Goal: Task Accomplishment & Management: Manage account settings

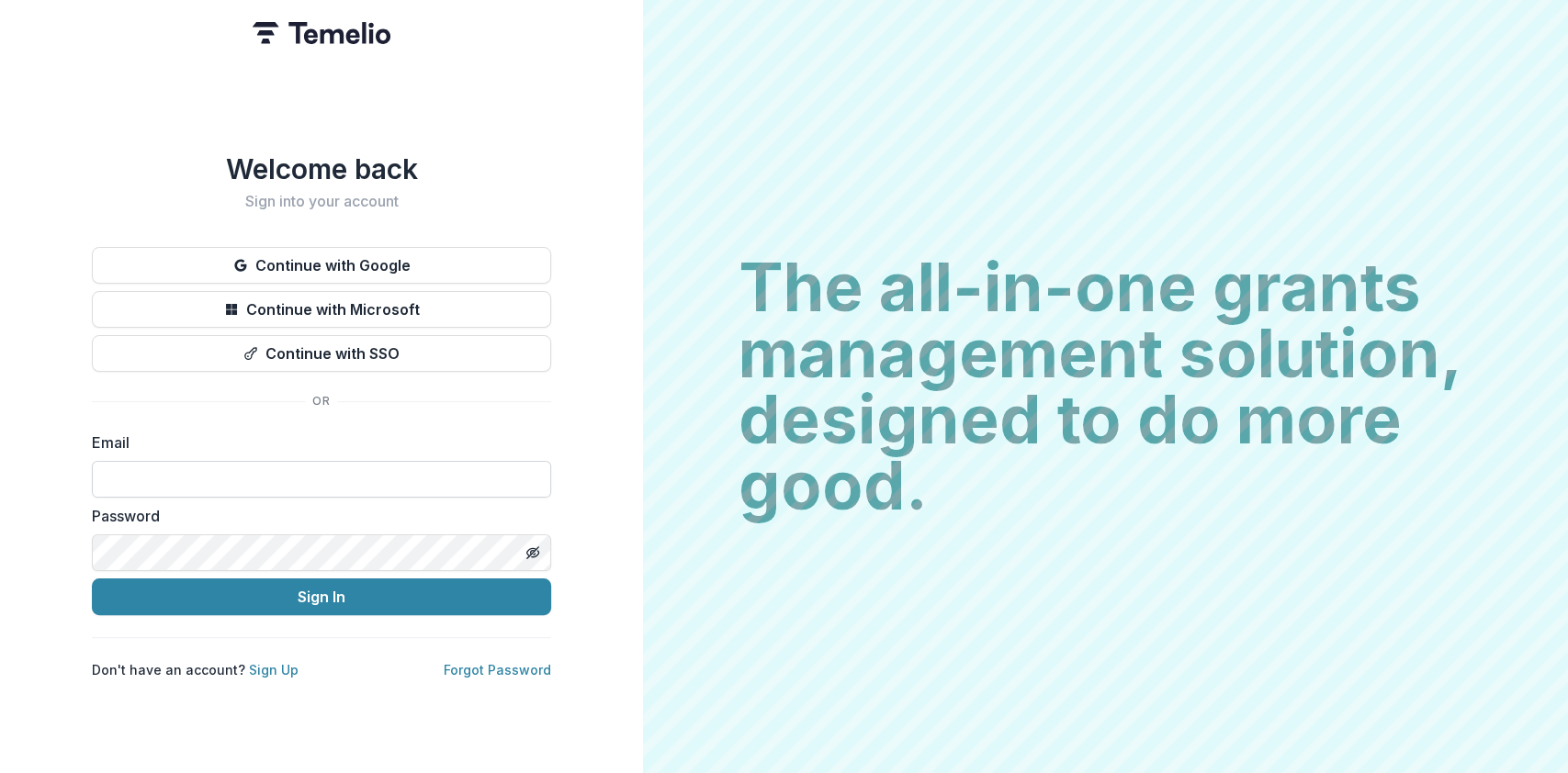
click at [332, 479] on input at bounding box center [321, 478] width 460 height 37
type input "**********"
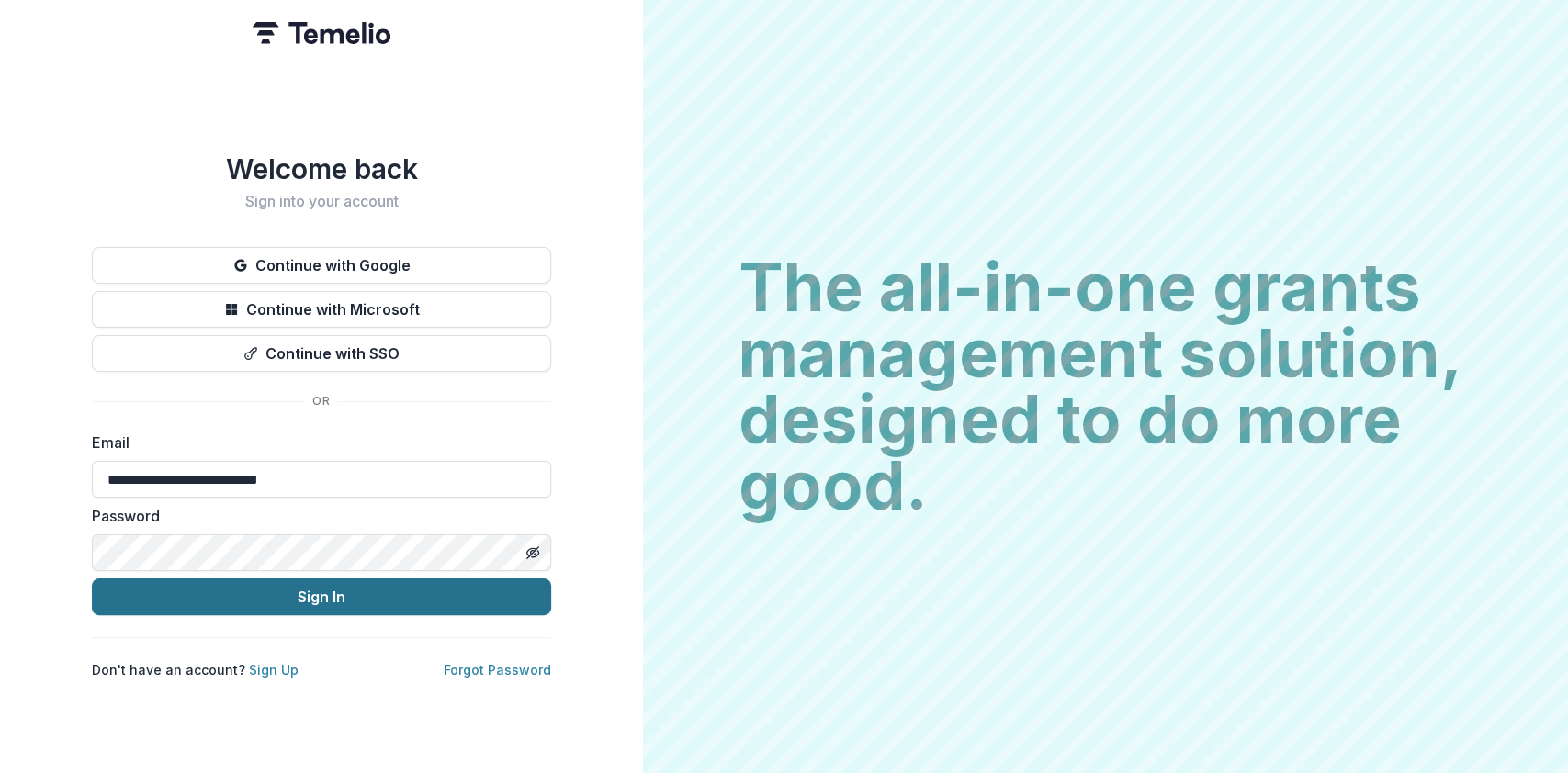
click at [381, 597] on button "Sign In" at bounding box center [321, 596] width 460 height 37
click at [451, 595] on button "Sign In" at bounding box center [321, 596] width 460 height 37
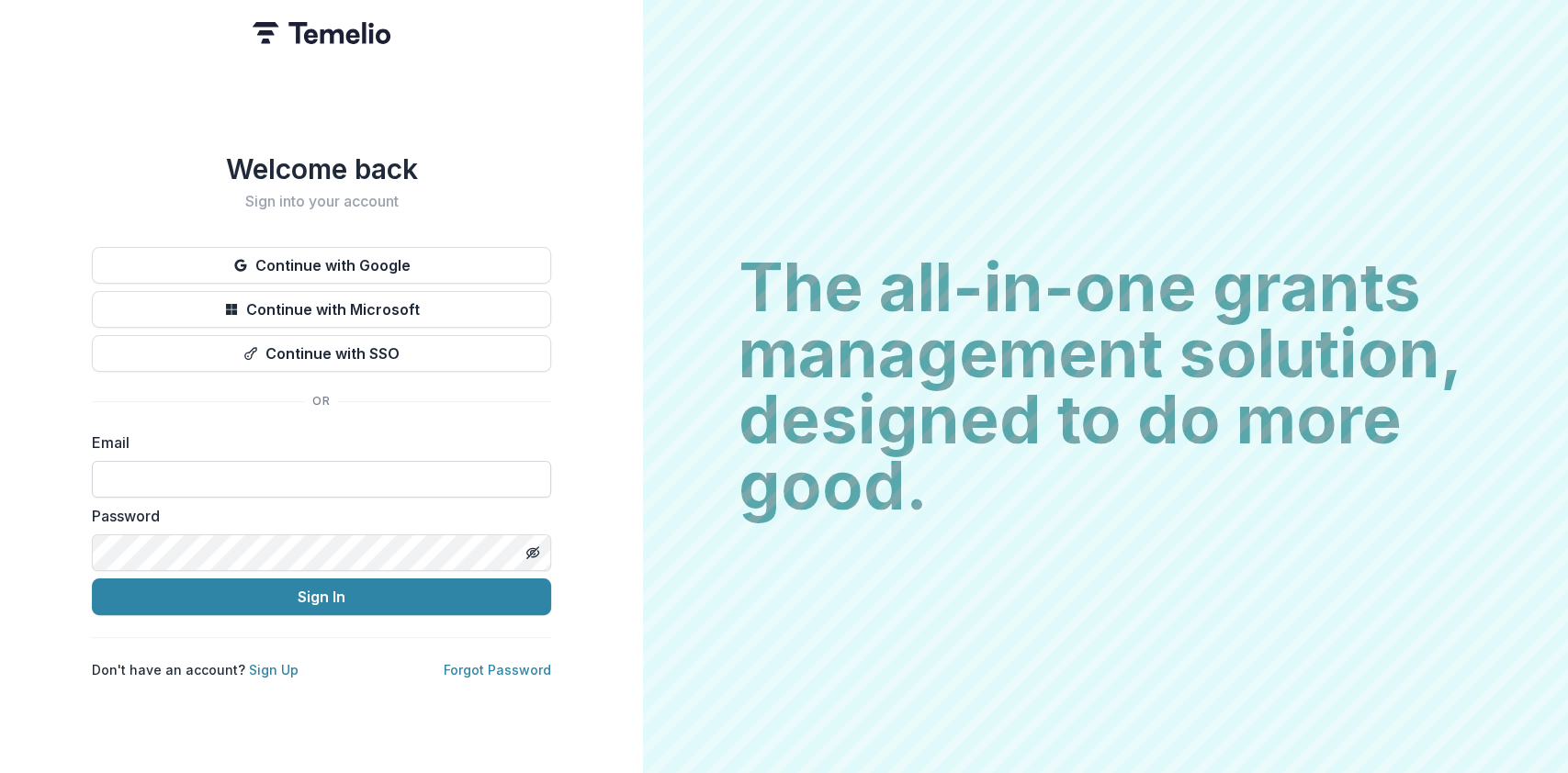
click at [363, 481] on input at bounding box center [321, 478] width 460 height 37
type input "**********"
click at [92, 578] on button "Sign In" at bounding box center [321, 596] width 460 height 37
click at [418, 467] on input at bounding box center [321, 478] width 460 height 37
type input "**********"
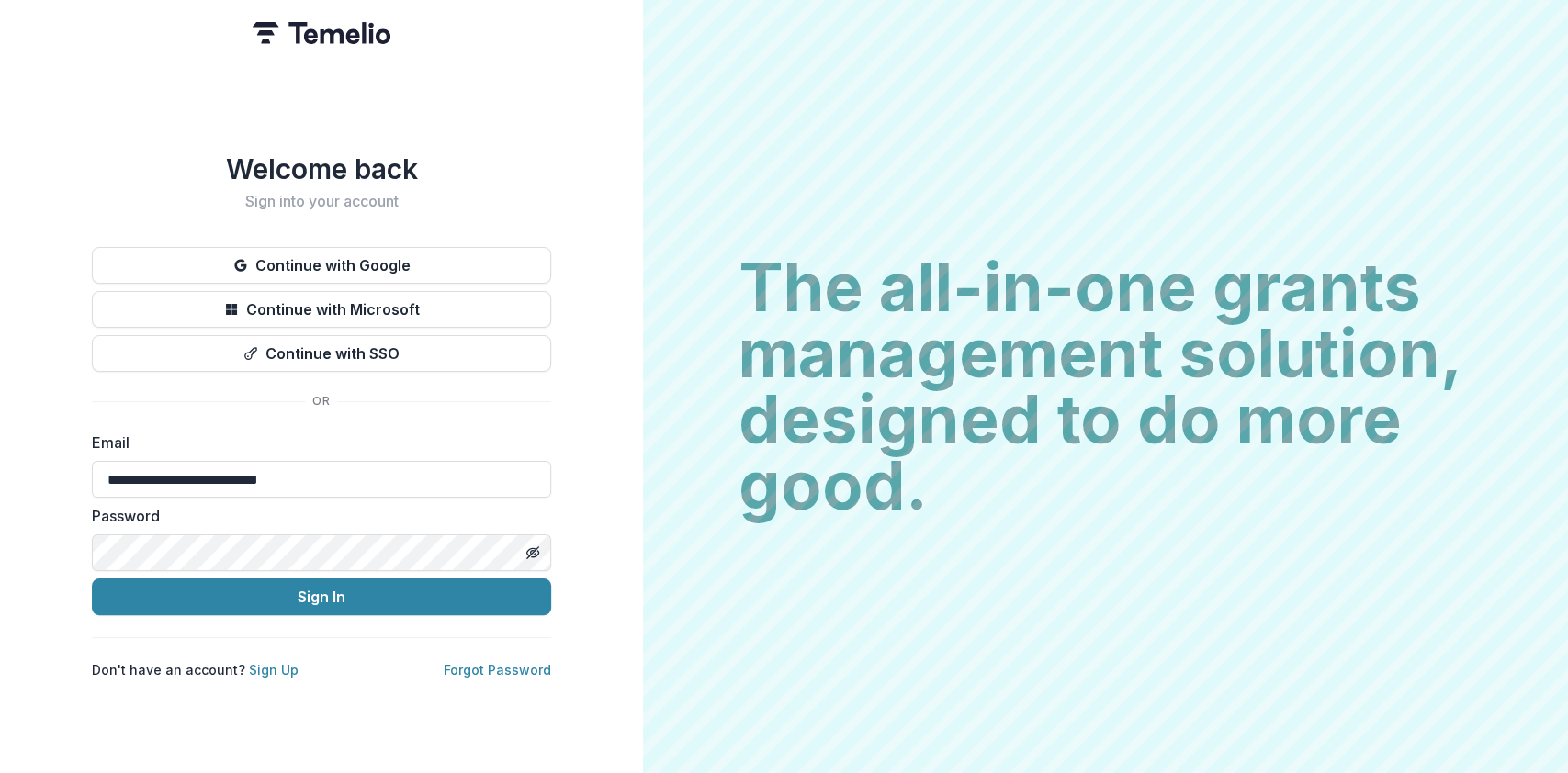
click at [92, 578] on button "Sign In" at bounding box center [321, 596] width 460 height 37
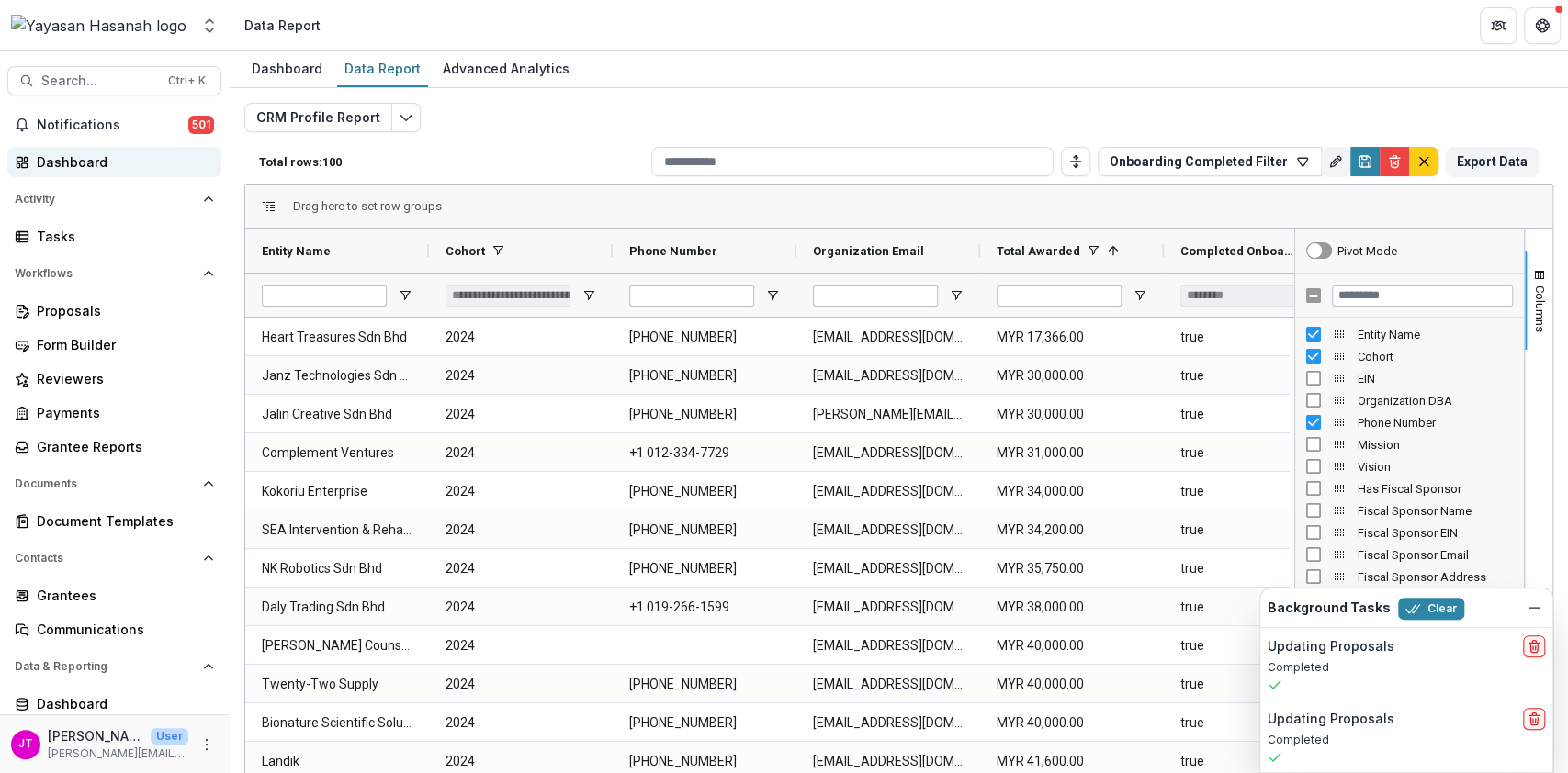
click at [79, 157] on div "Dashboard" at bounding box center [122, 162] width 170 height 20
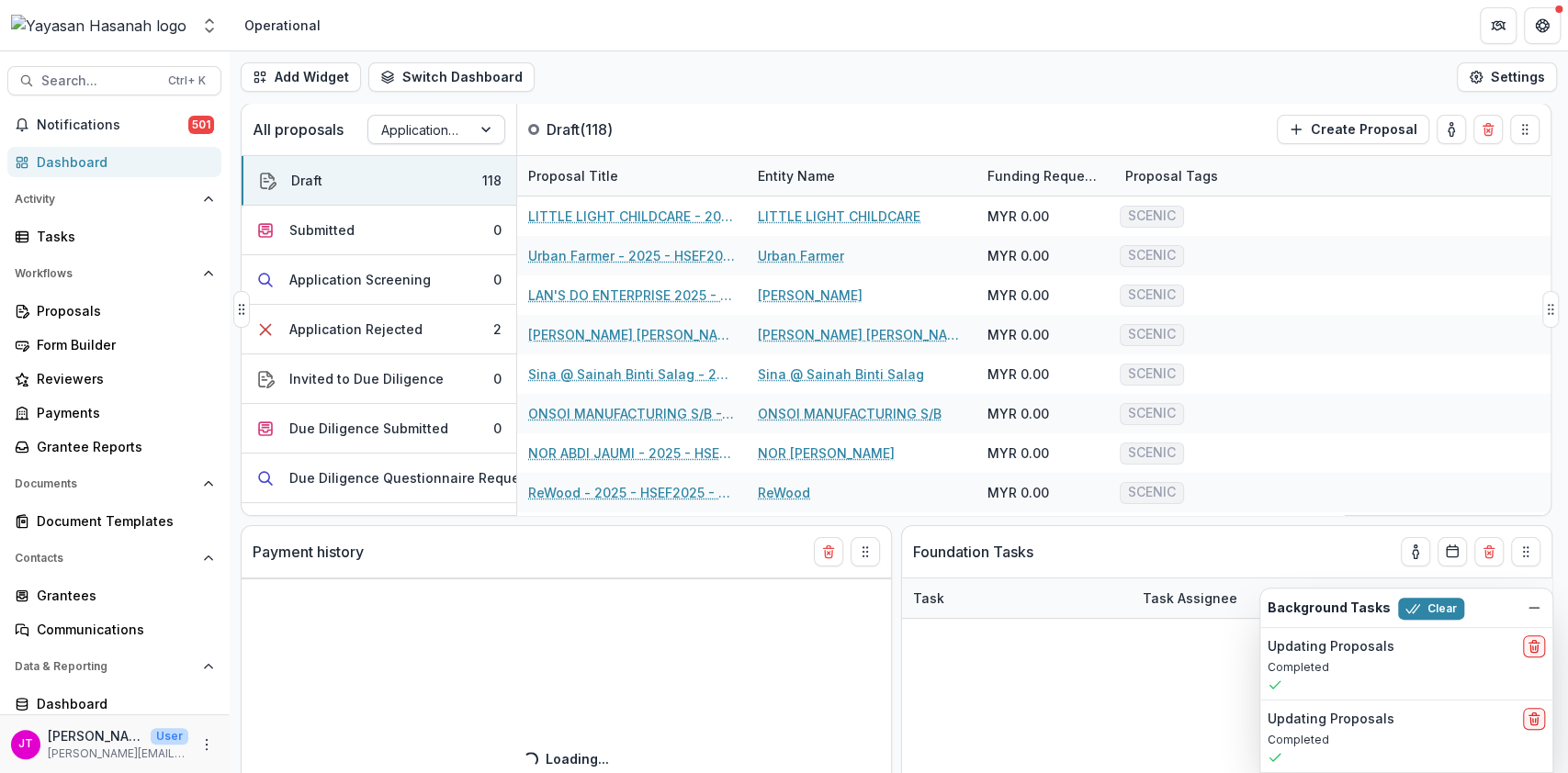
click at [454, 131] on div at bounding box center [420, 129] width 77 height 23
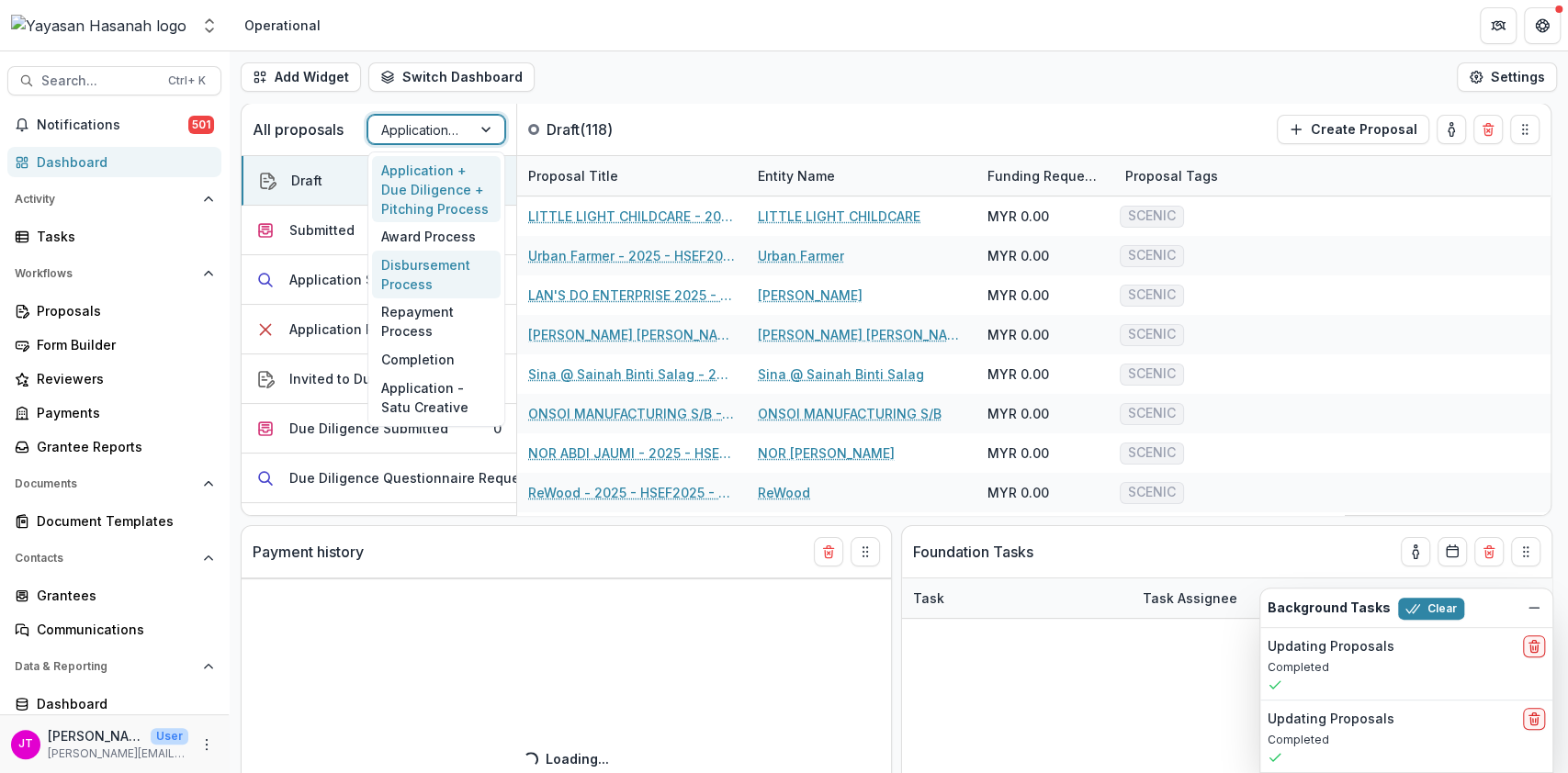
select select "**********"
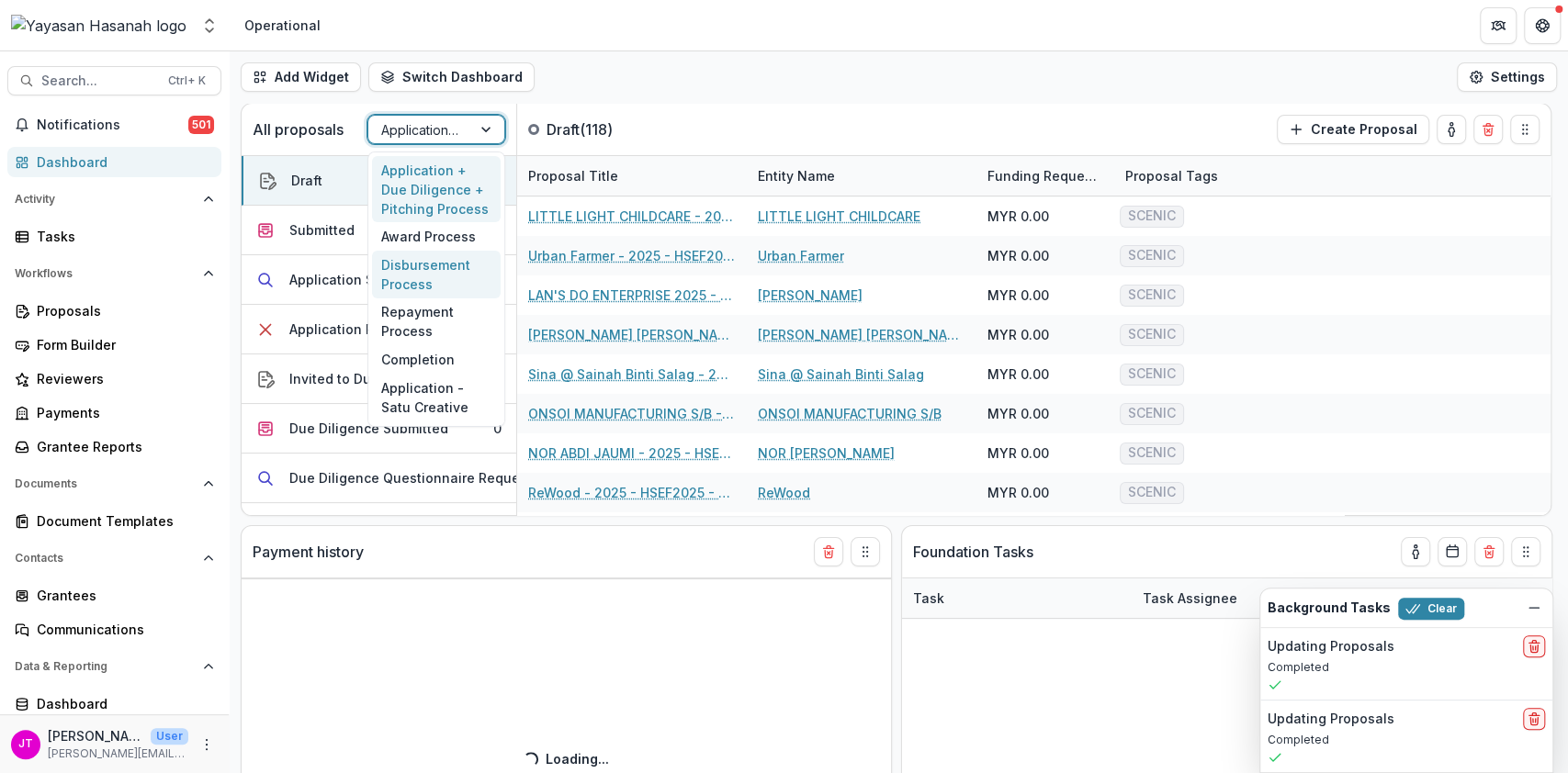
select select "**********"
click at [455, 261] on div "Disbursement Process" at bounding box center [436, 275] width 129 height 47
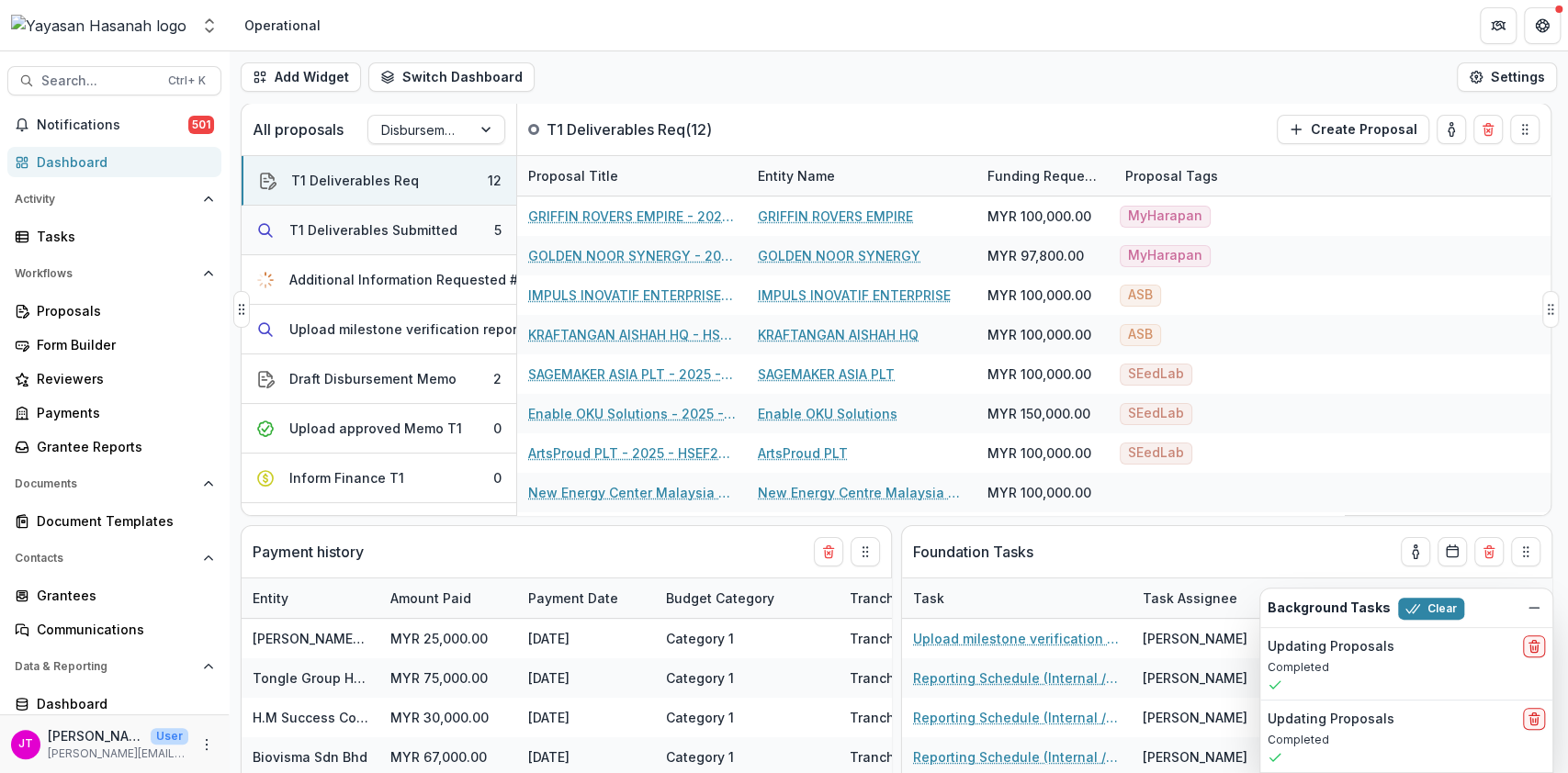
click at [444, 226] on div "T1 Deliverables Submitted" at bounding box center [374, 230] width 168 height 20
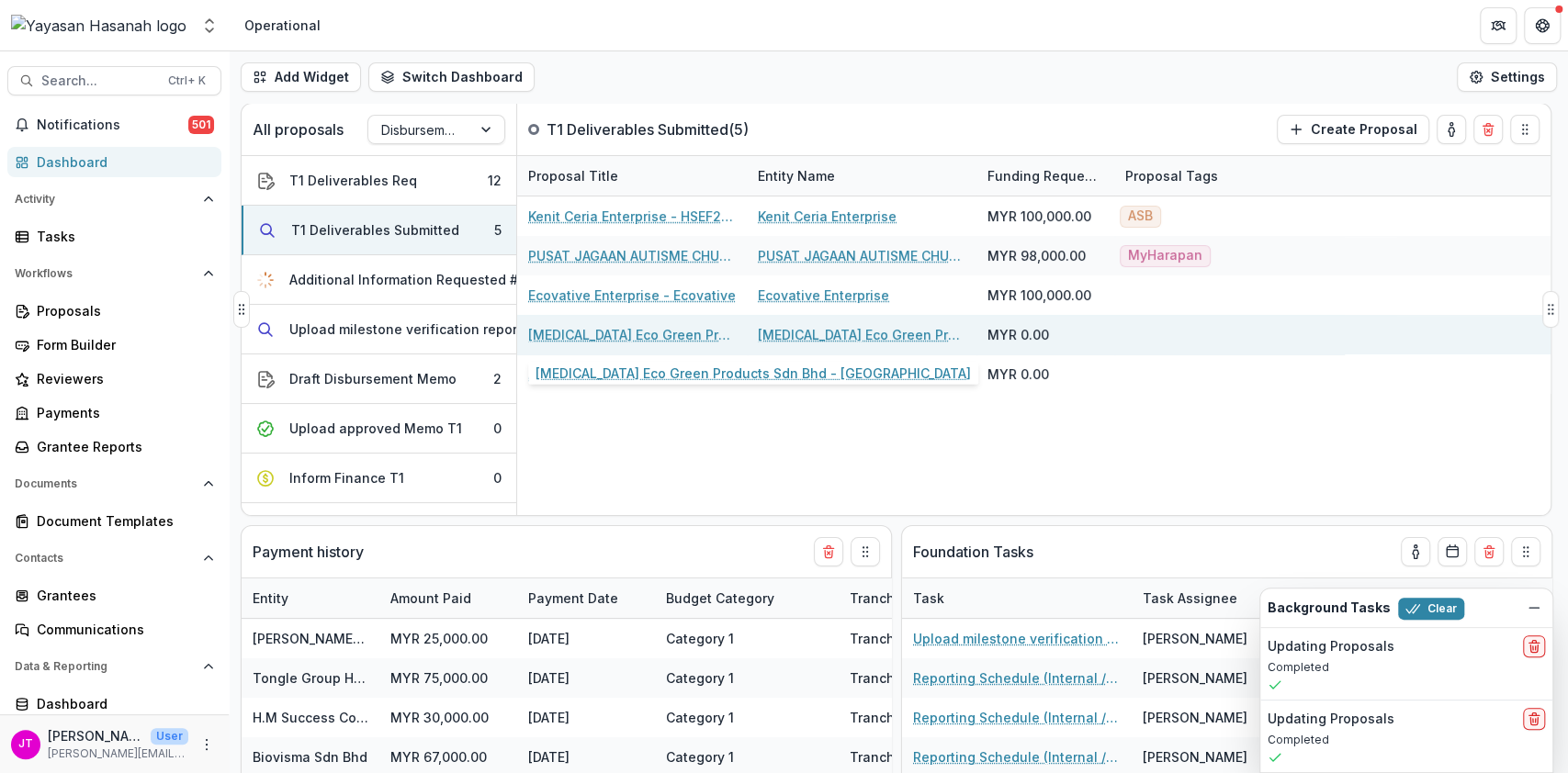
click at [669, 339] on link "[MEDICAL_DATA] Eco Green Products Sdn Bhd - [GEOGRAPHIC_DATA]" at bounding box center [632, 335] width 208 height 20
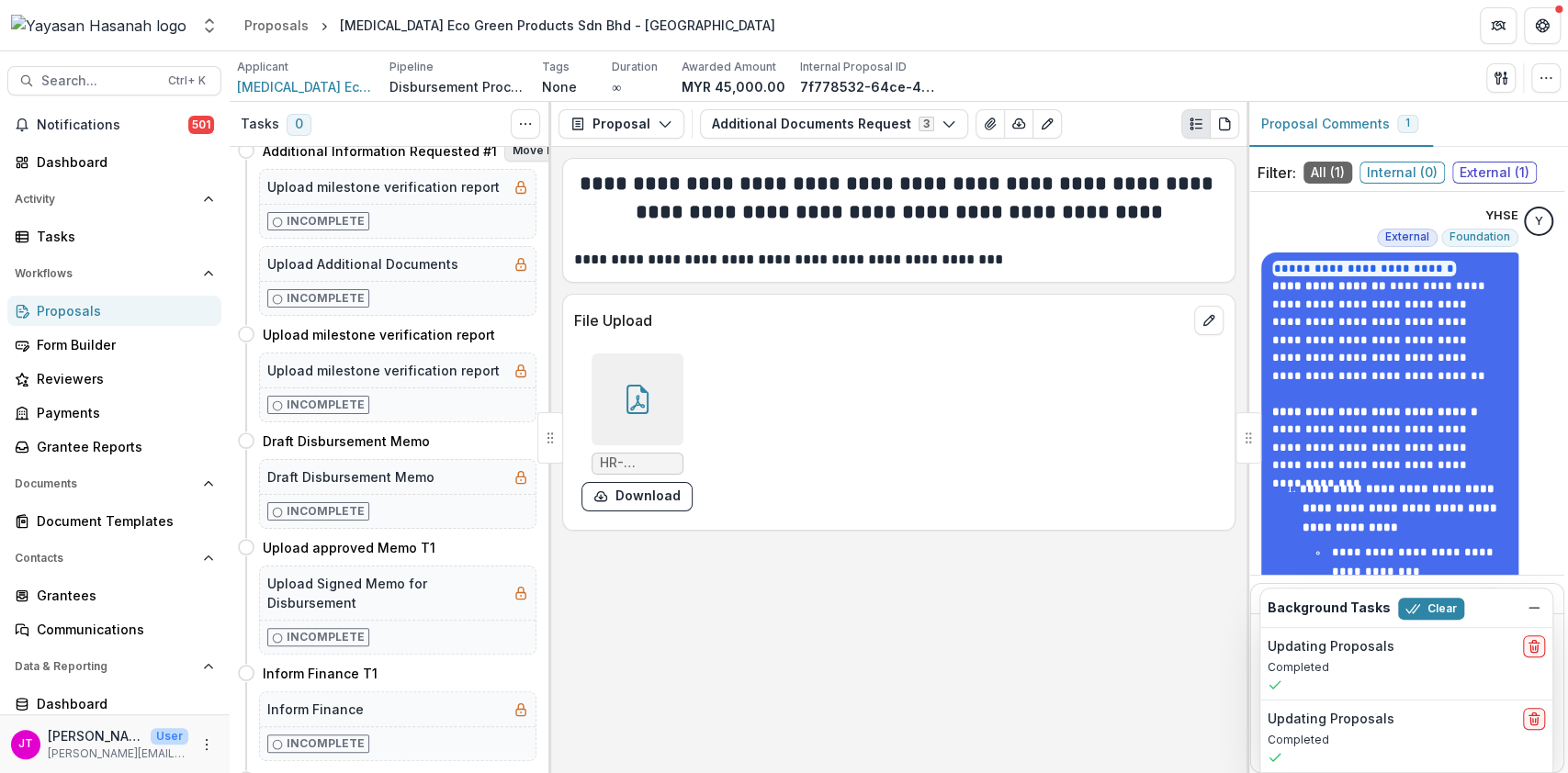
scroll to position [264, 0]
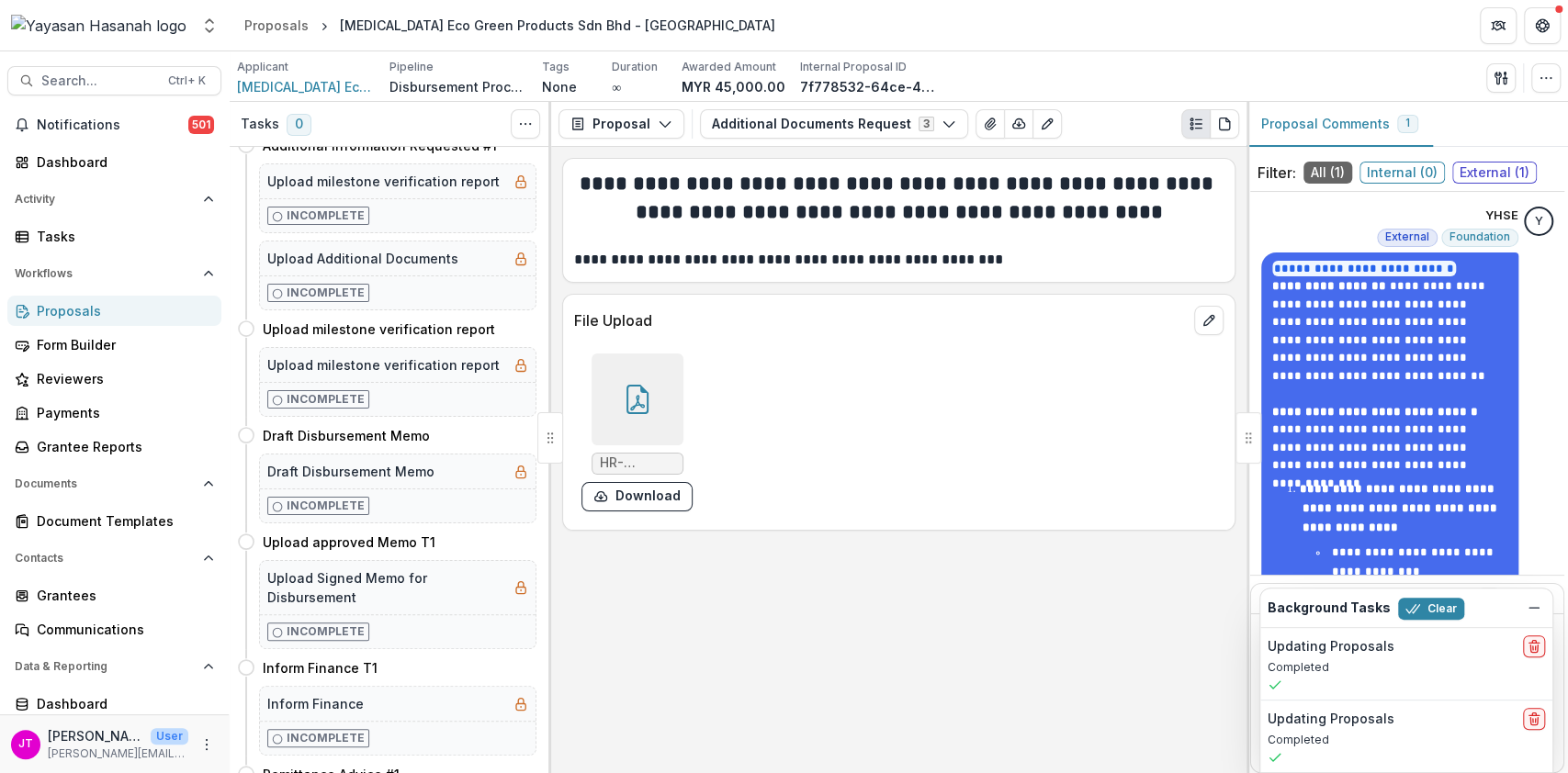
click at [654, 386] on div at bounding box center [637, 399] width 92 height 92
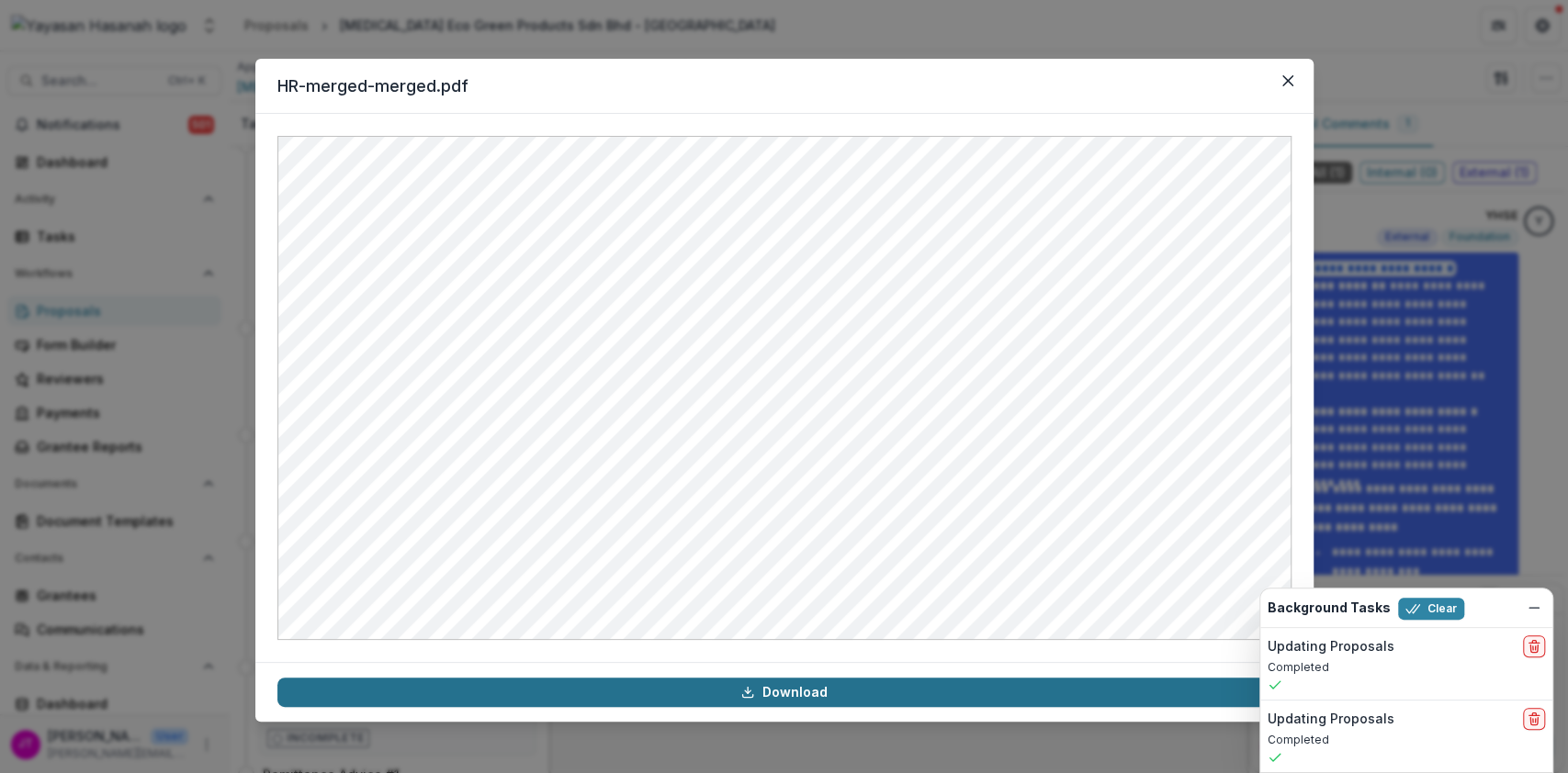
click at [728, 680] on link "Download" at bounding box center [785, 693] width 1014 height 30
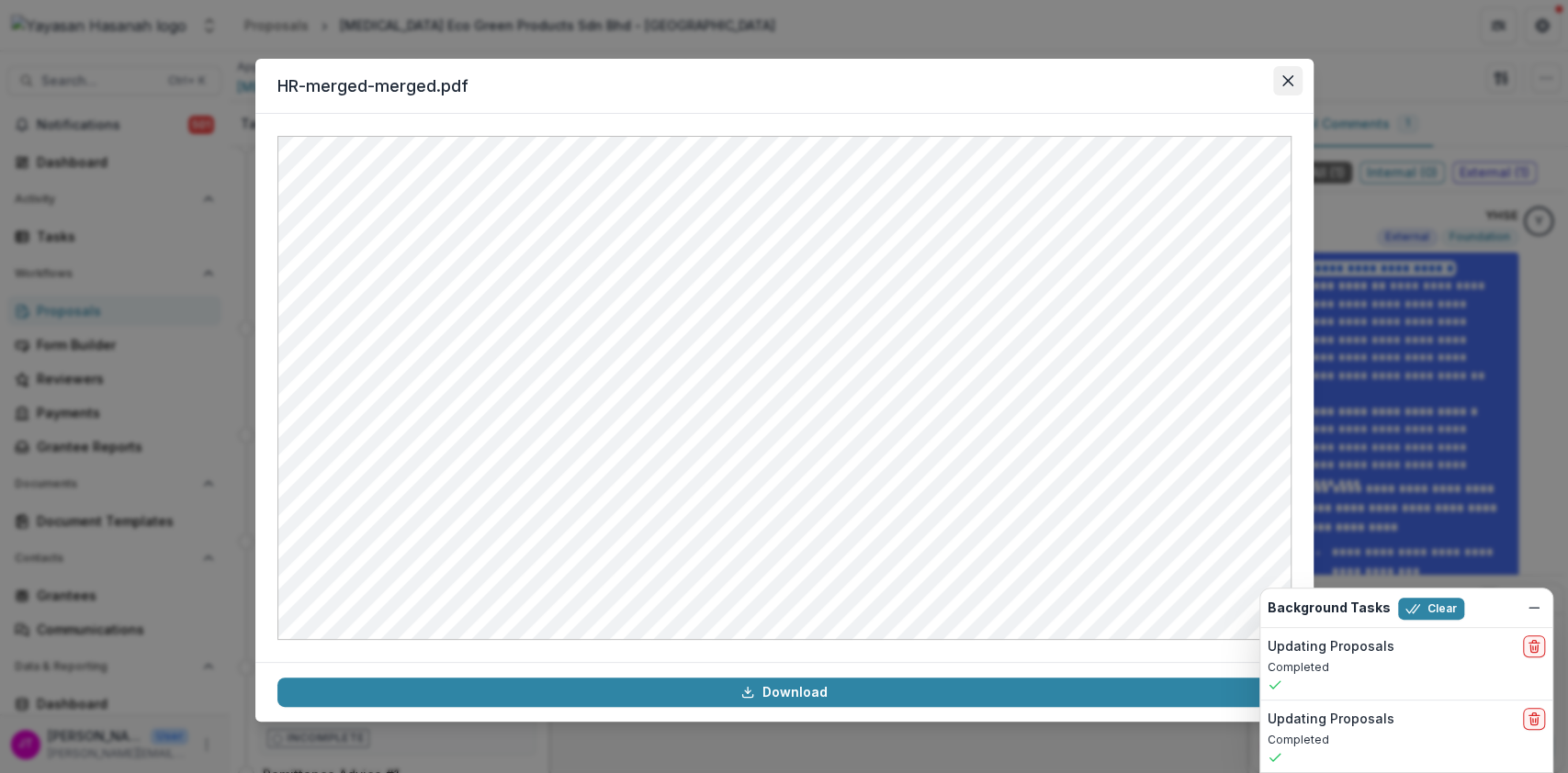
click at [1286, 84] on icon "Close" at bounding box center [1287, 80] width 11 height 11
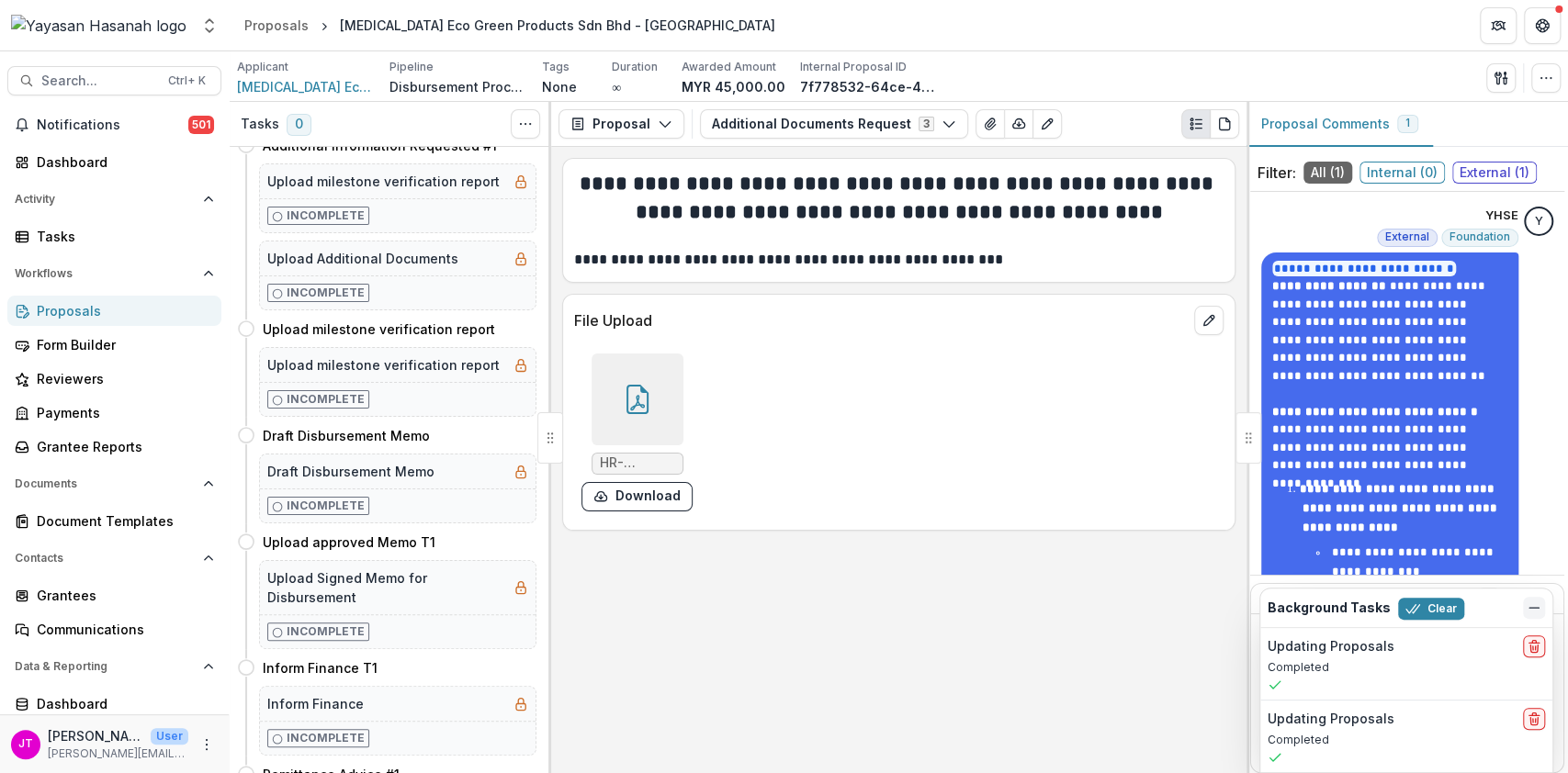
click at [1533, 608] on line "Dismiss" at bounding box center [1533, 608] width 9 height 0
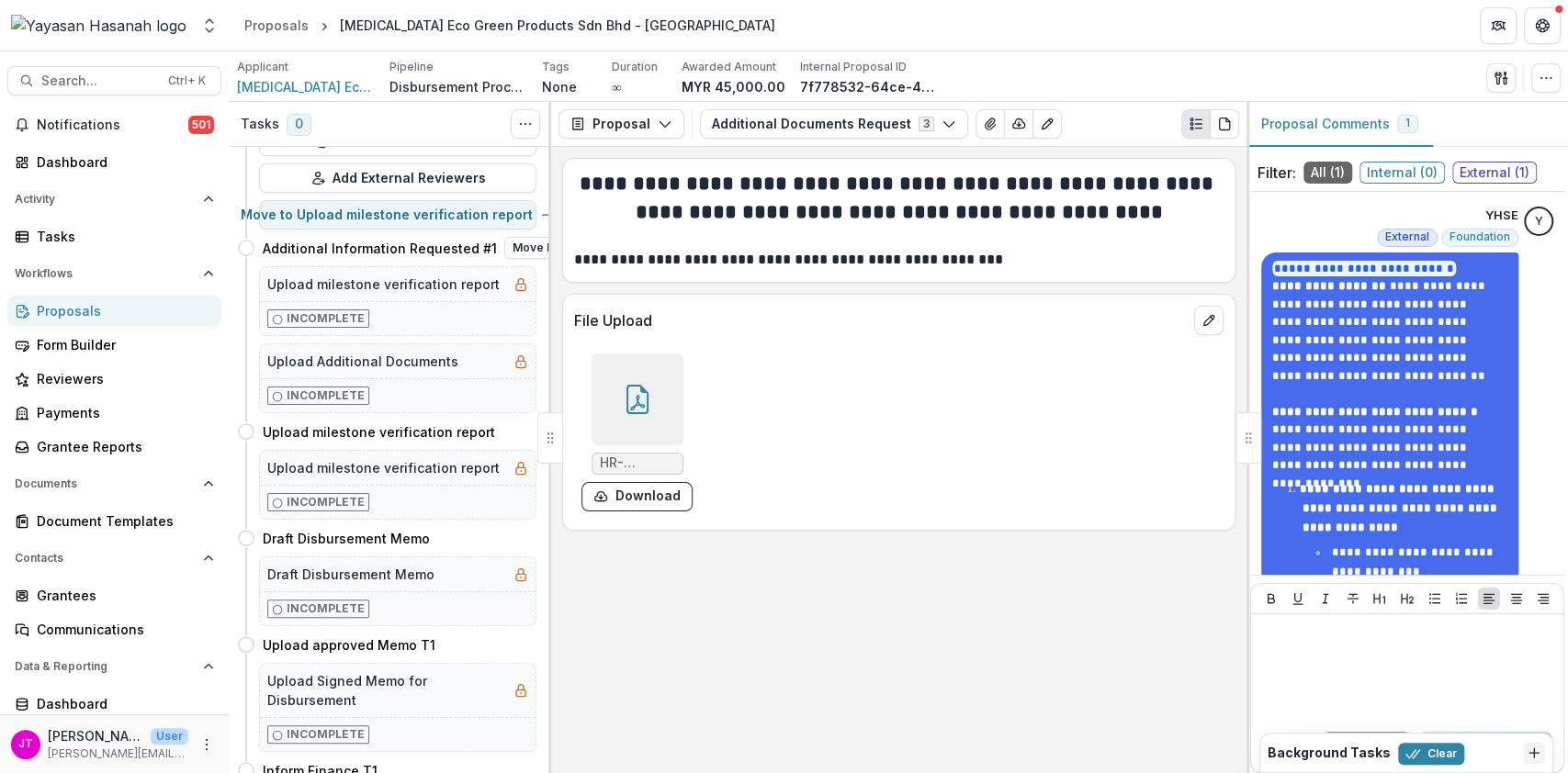
scroll to position [174, 0]
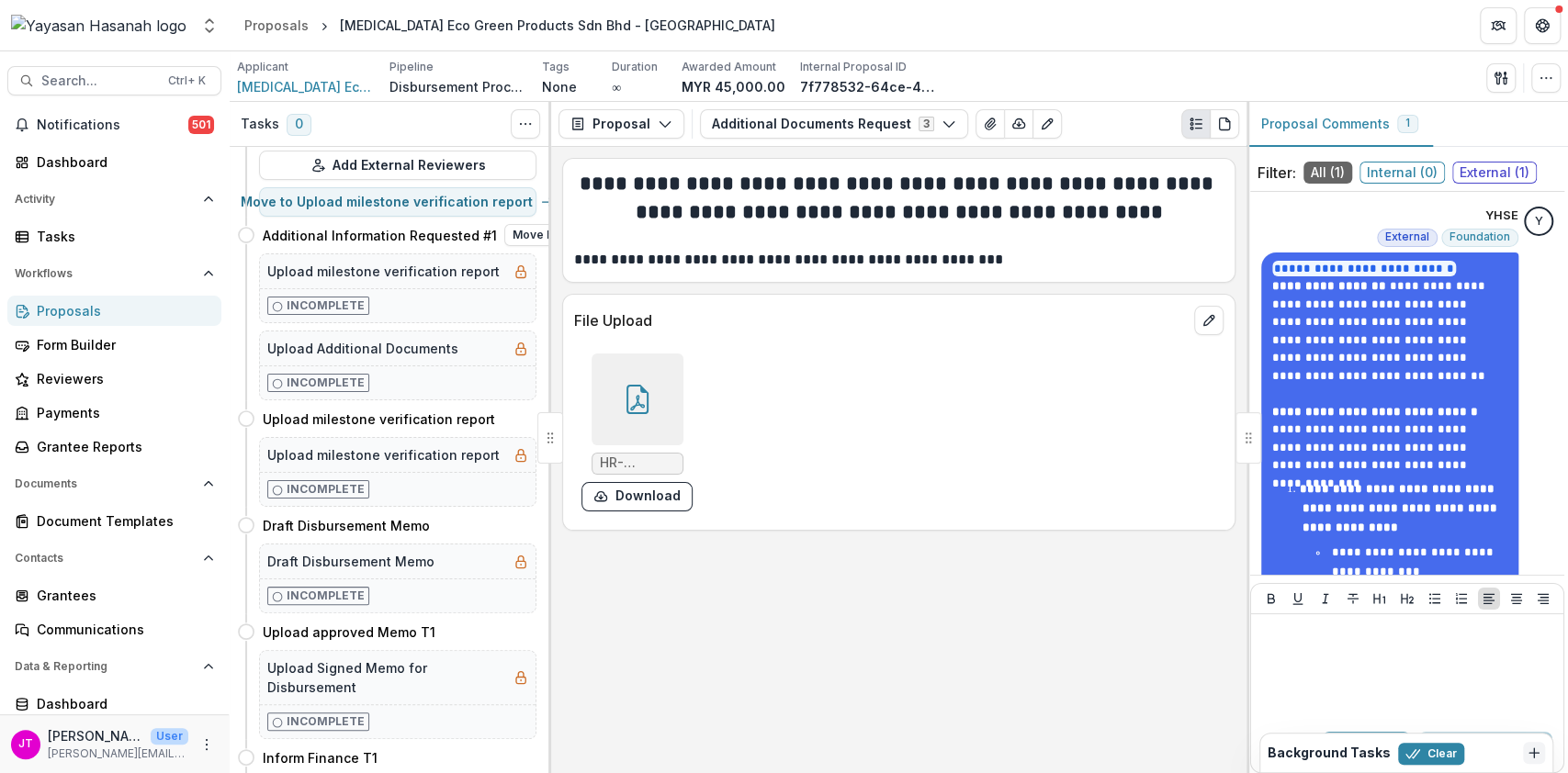
click at [456, 499] on div "Incomplete" at bounding box center [397, 489] width 276 height 34
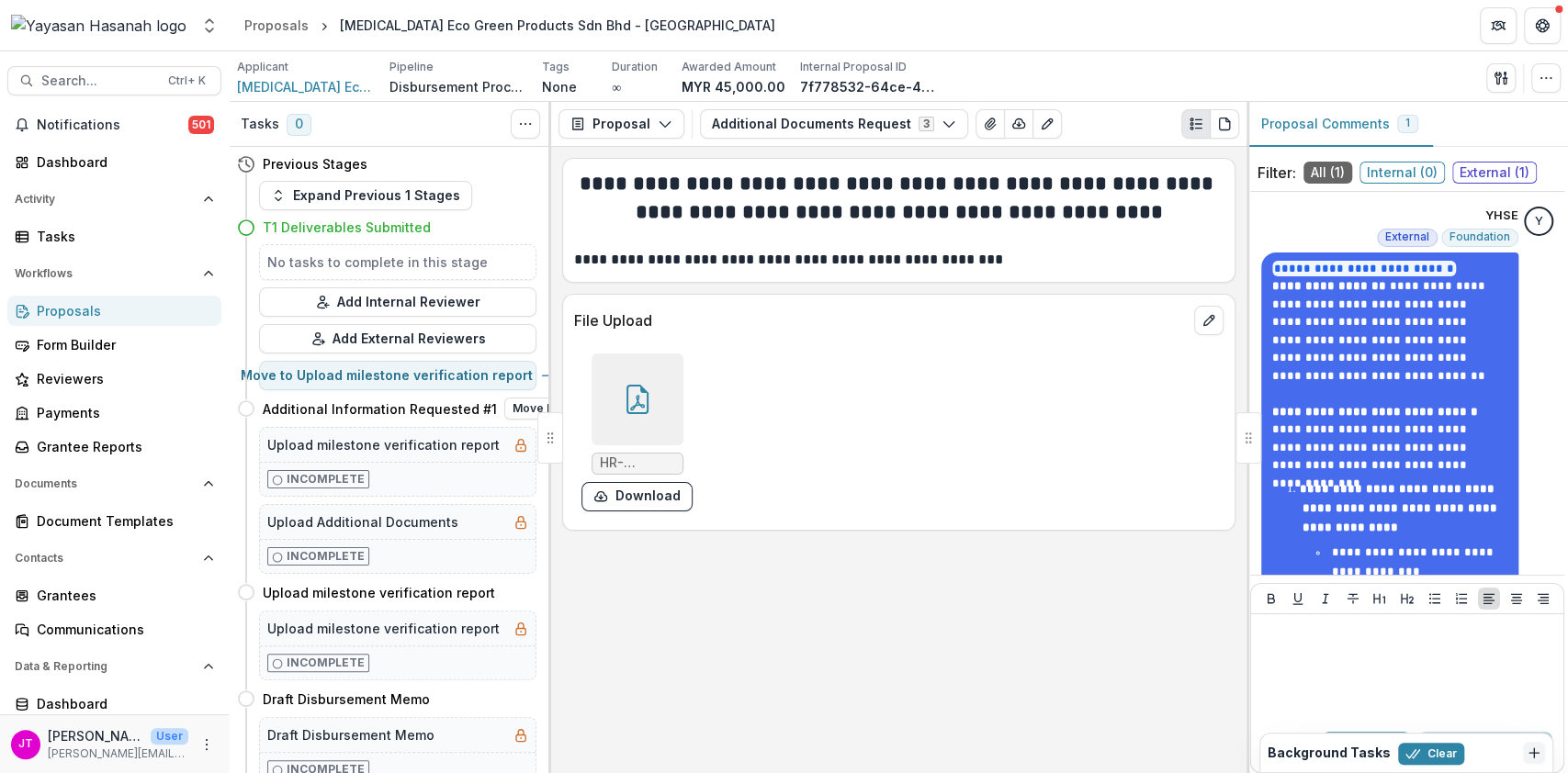
scroll to position [115, 0]
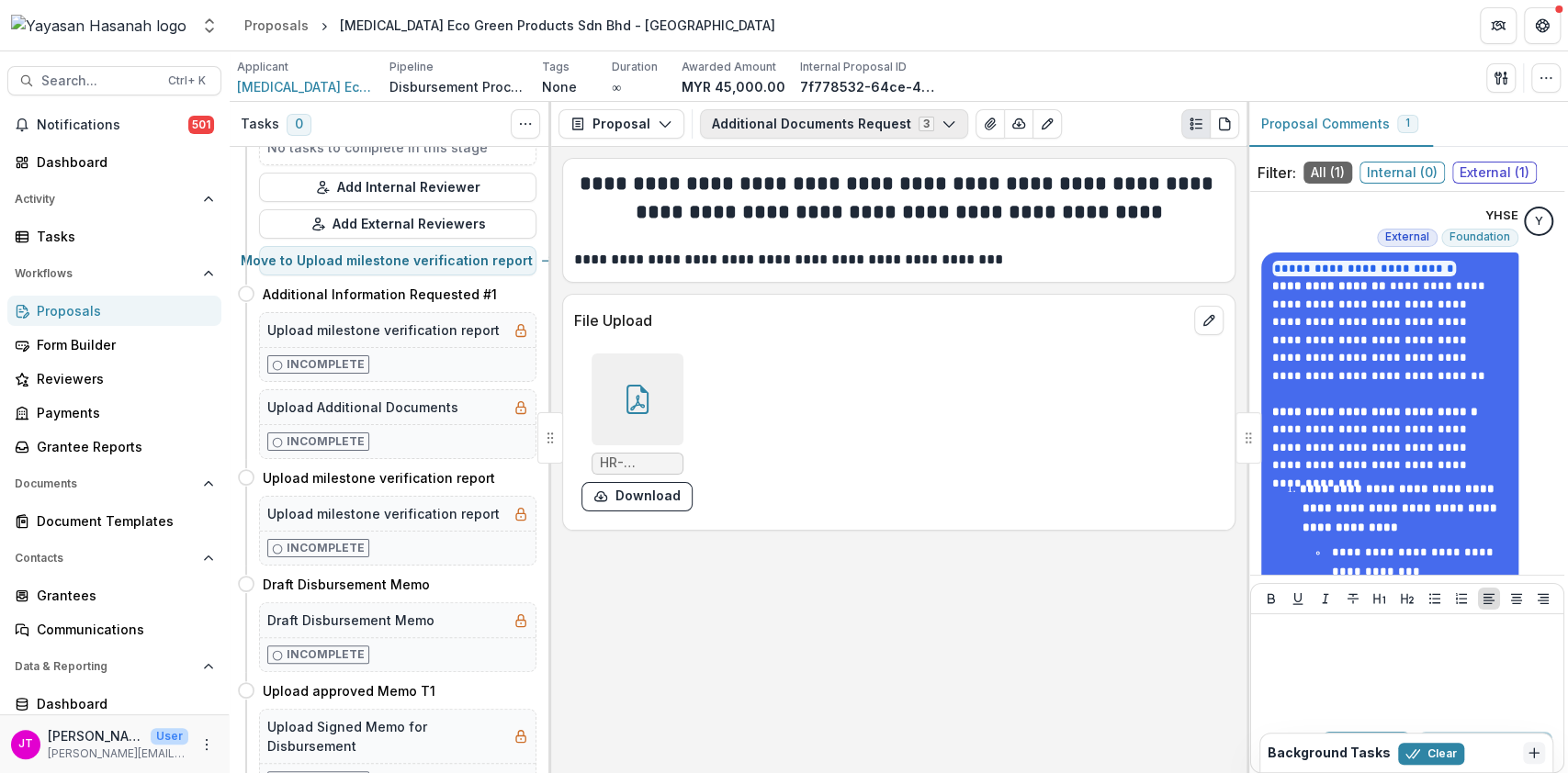
click at [833, 123] on button "Additional Documents Request 3" at bounding box center [833, 125] width 268 height 30
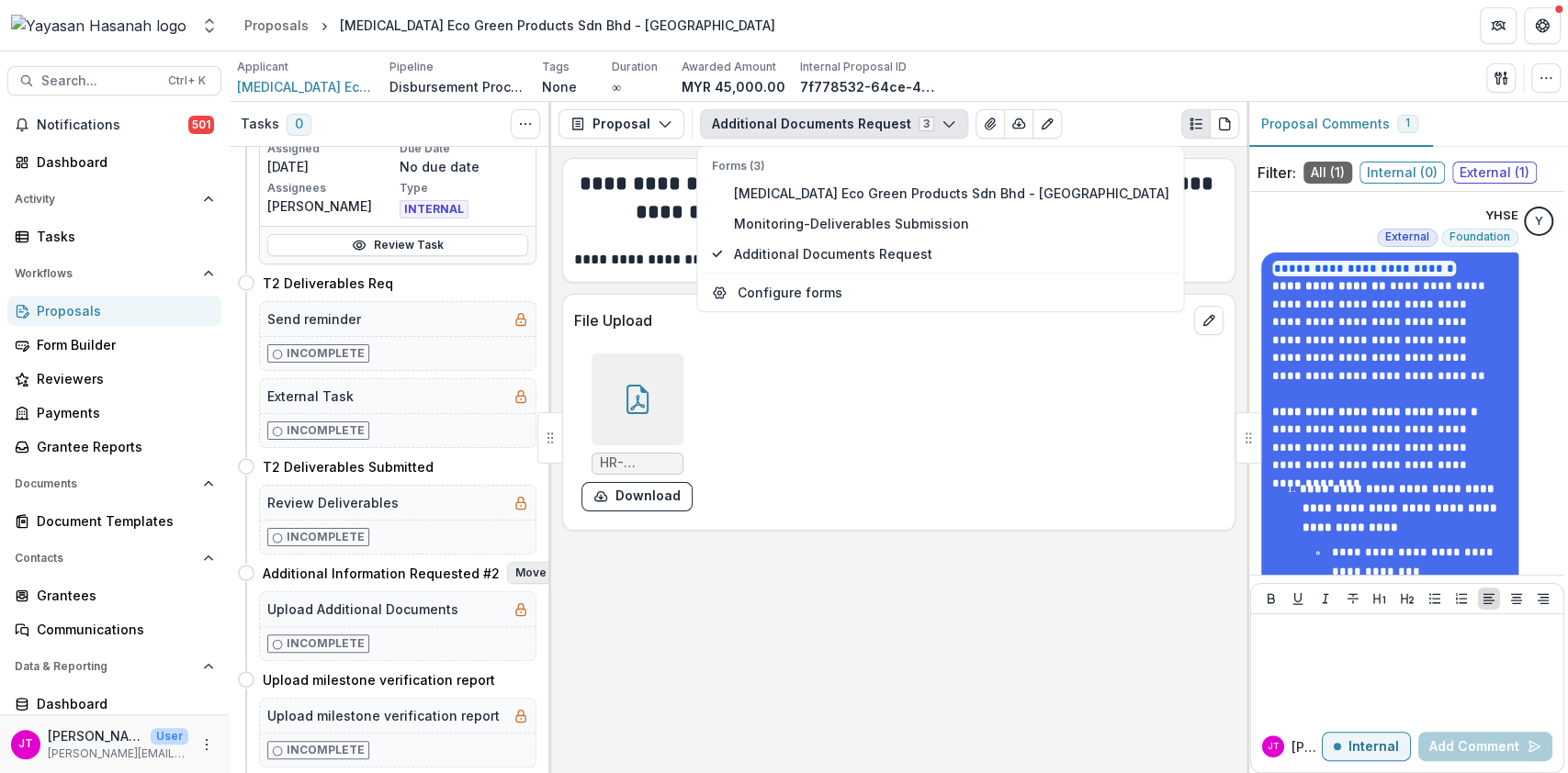
scroll to position [978, 0]
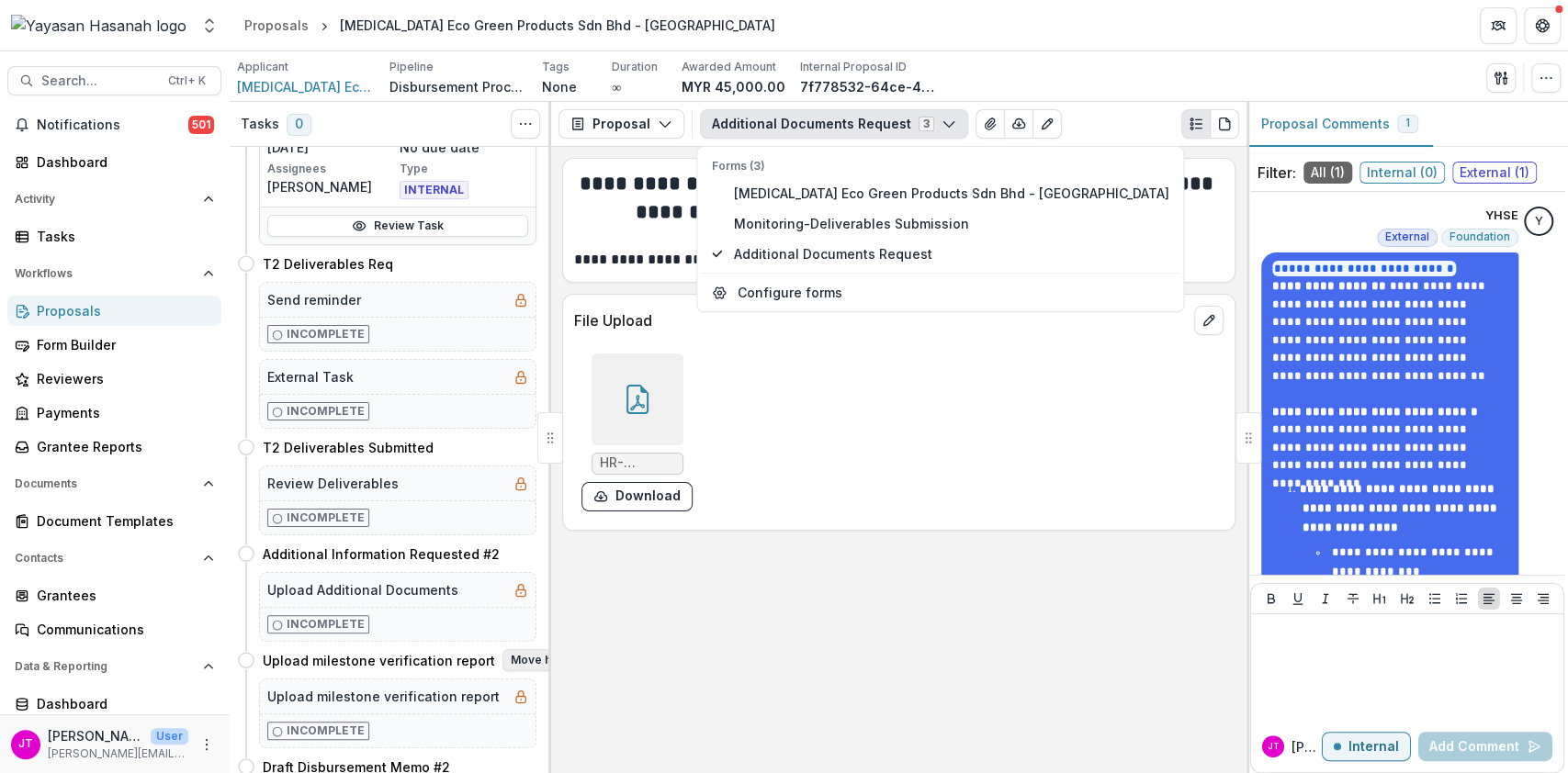
click at [511, 653] on button "Move here" at bounding box center [540, 660] width 76 height 22
select select "**********"
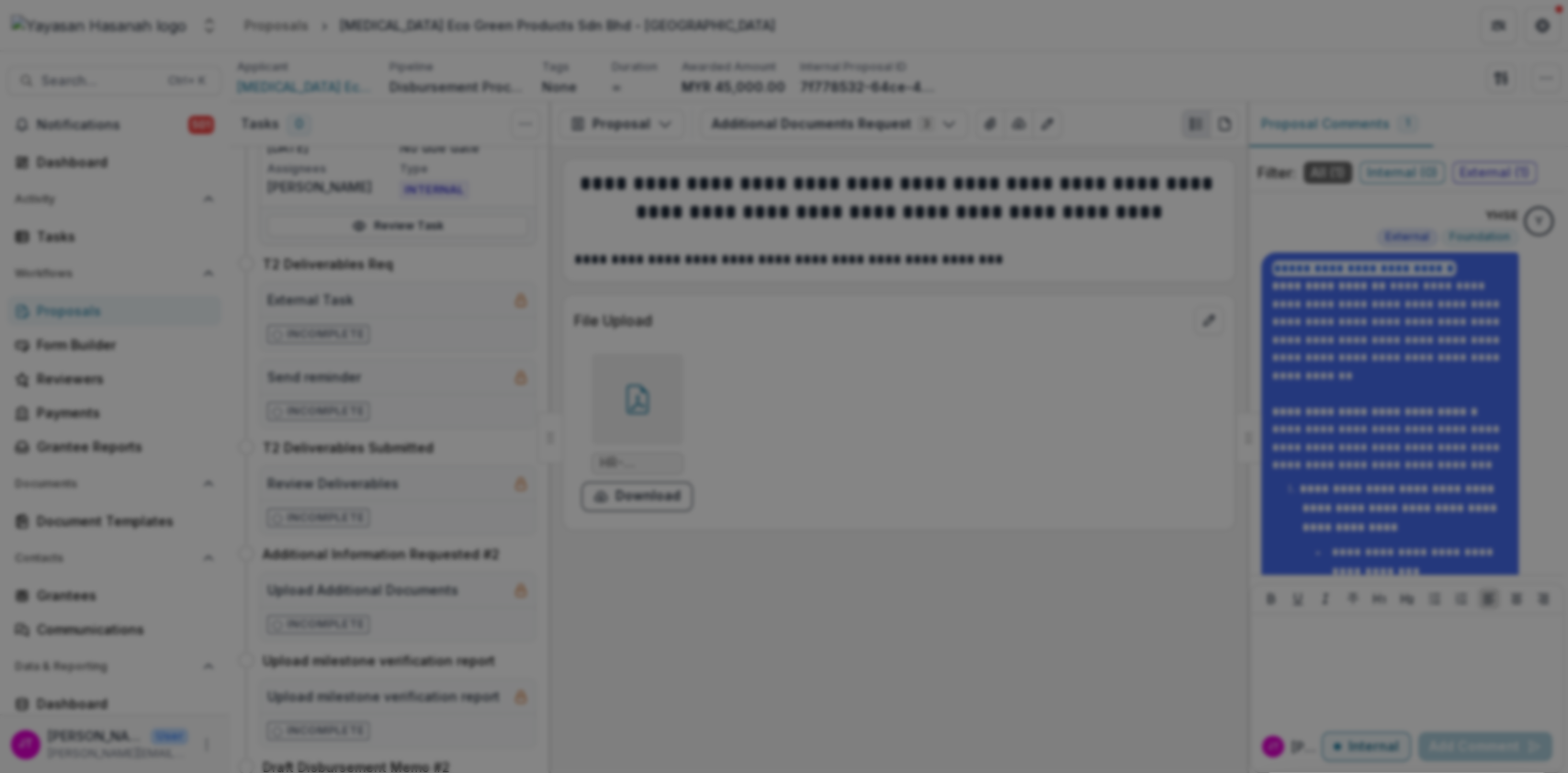
type input "**********"
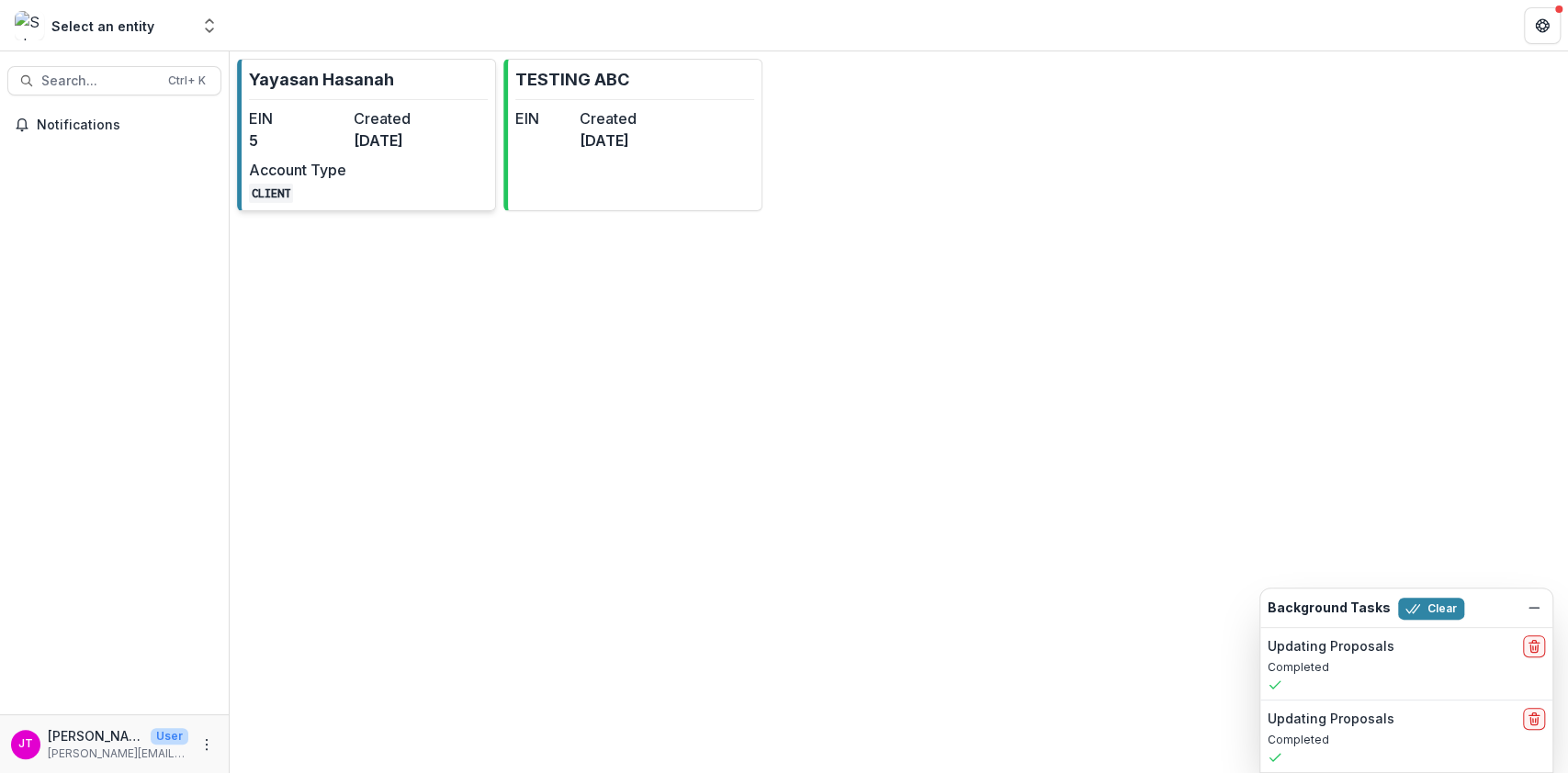
click at [329, 132] on dd "5" at bounding box center [298, 140] width 97 height 22
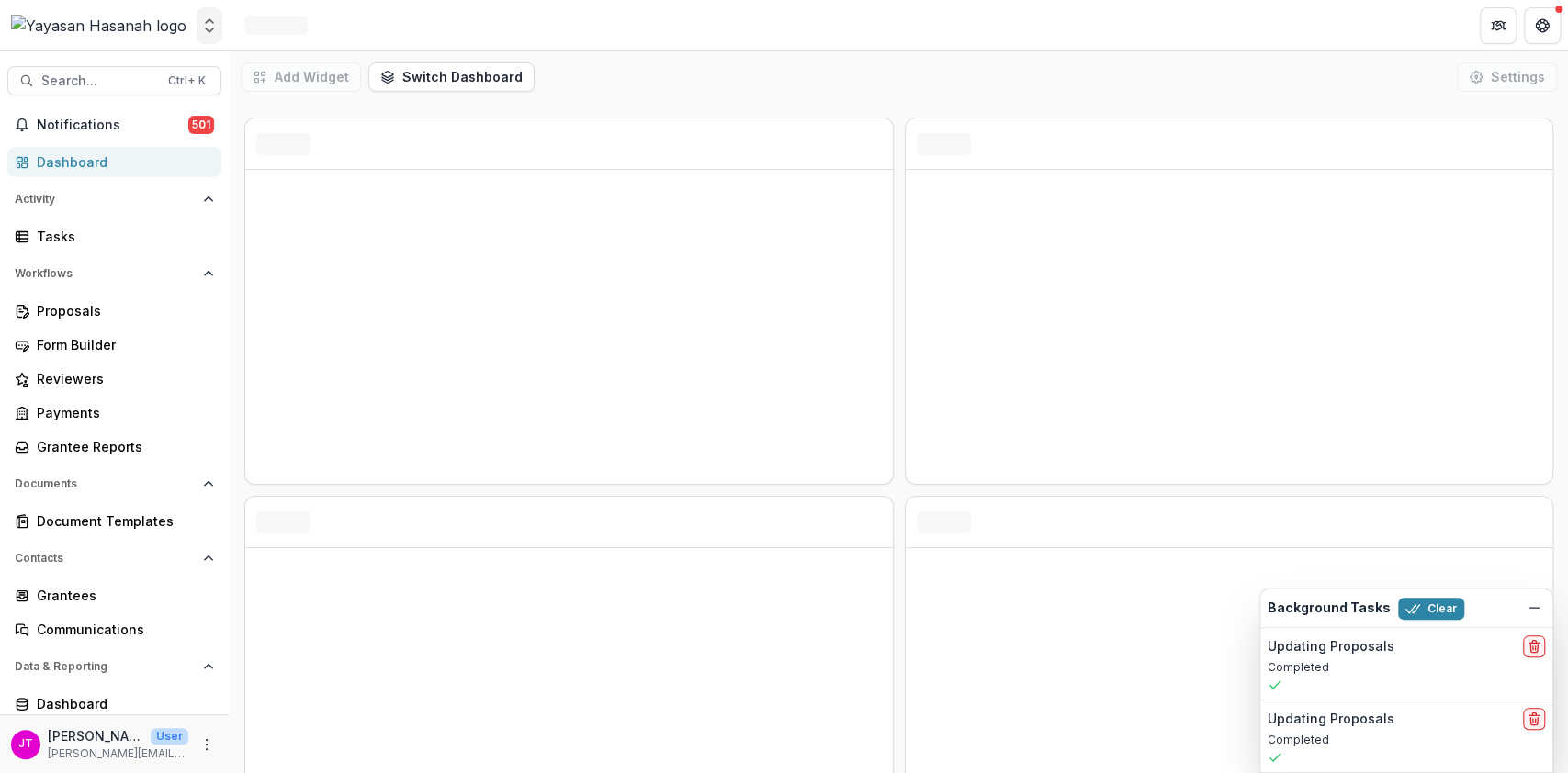
click at [201, 18] on icon "Open entity switcher" at bounding box center [210, 26] width 19 height 19
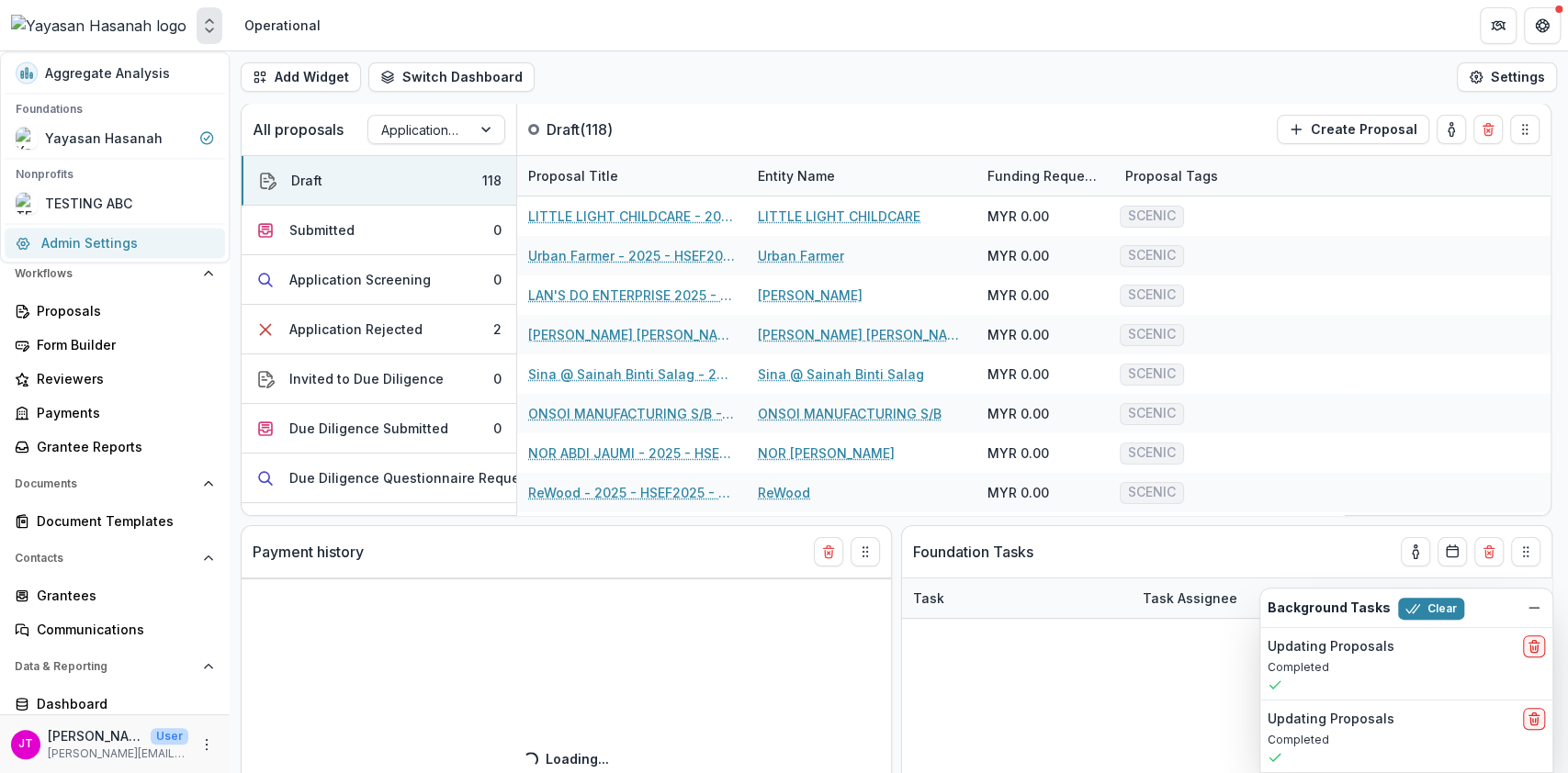
click at [98, 232] on link "Admin Settings" at bounding box center [115, 242] width 220 height 31
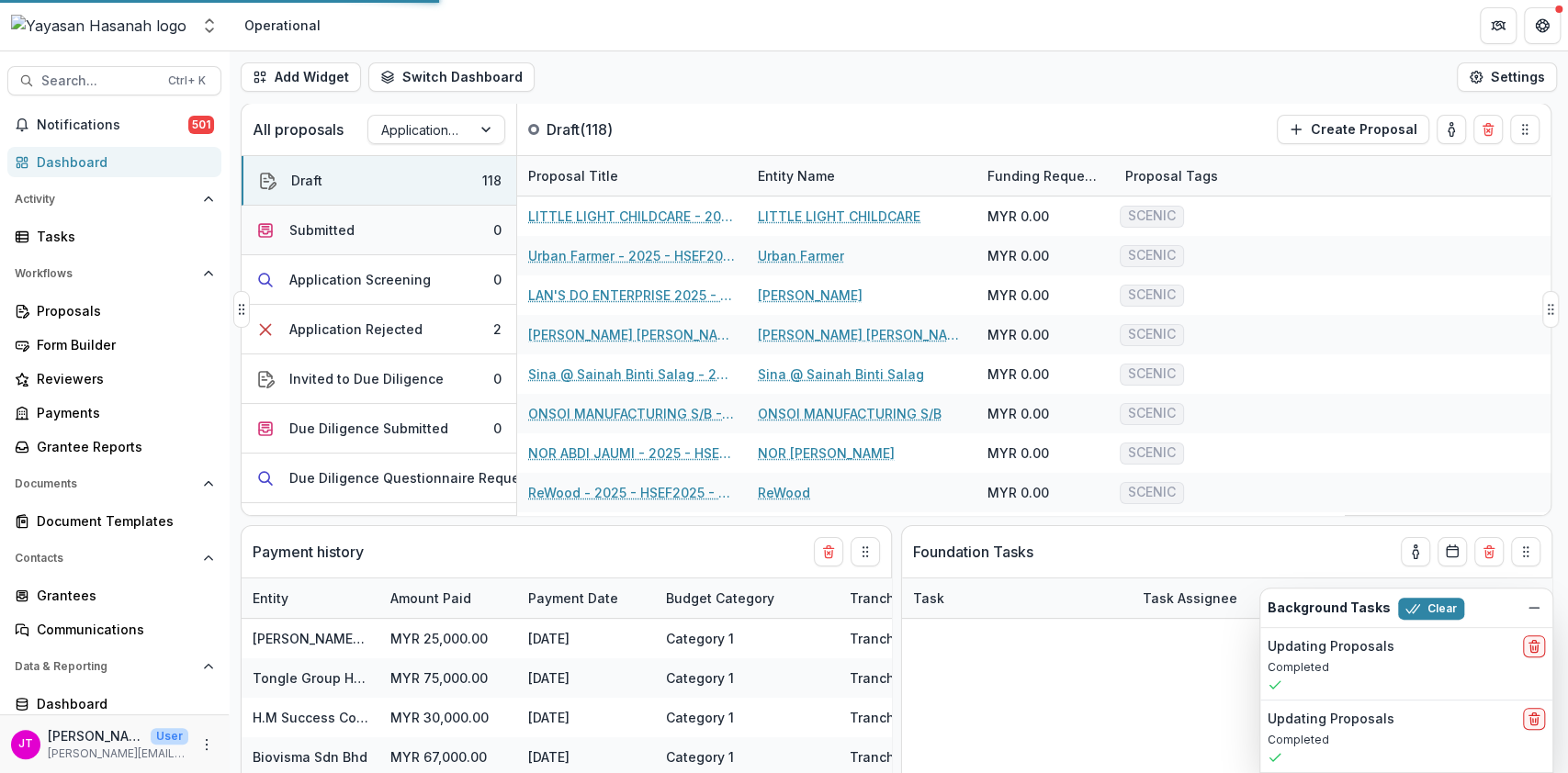
select select "**********"
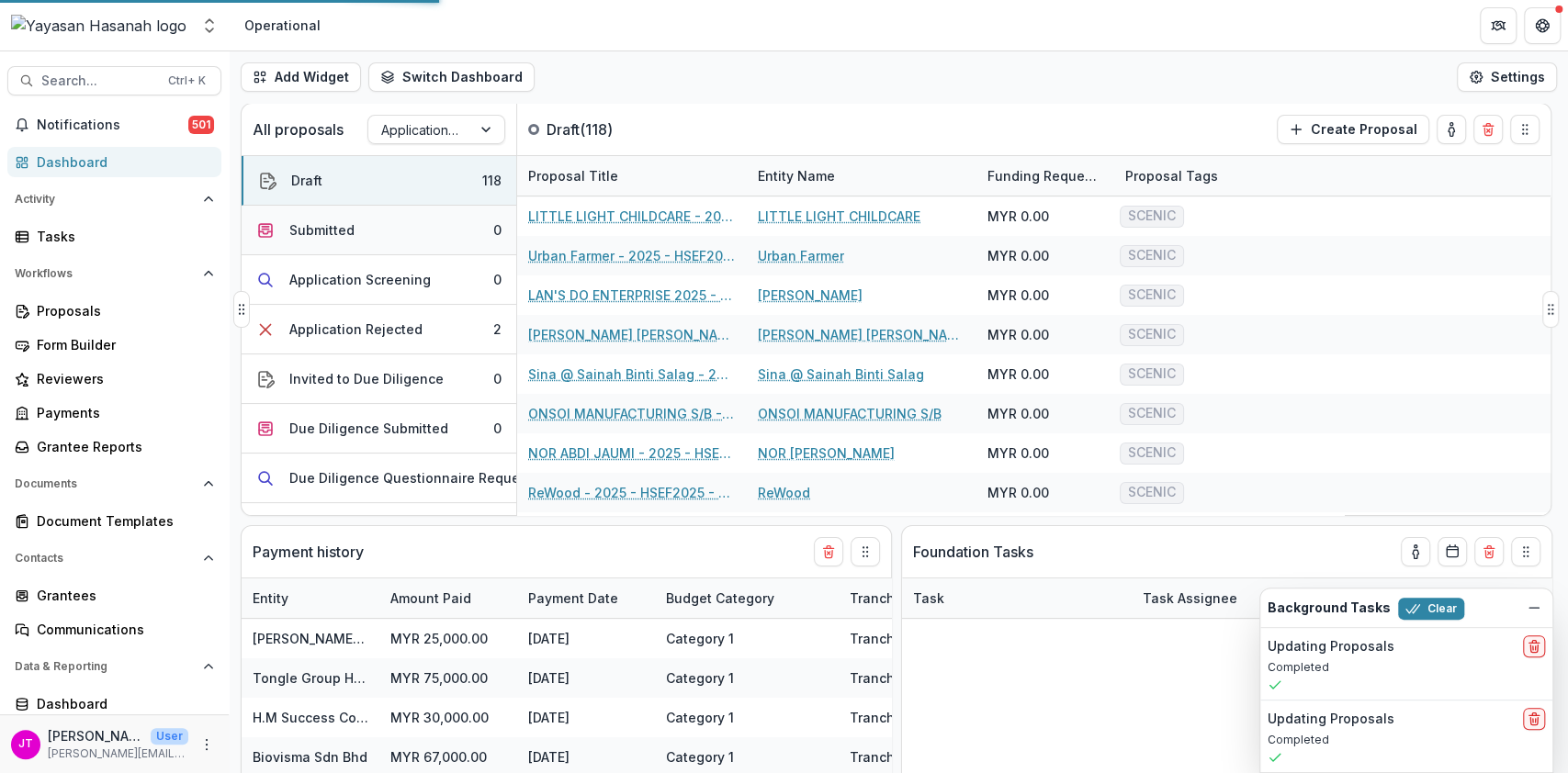
select select "**********"
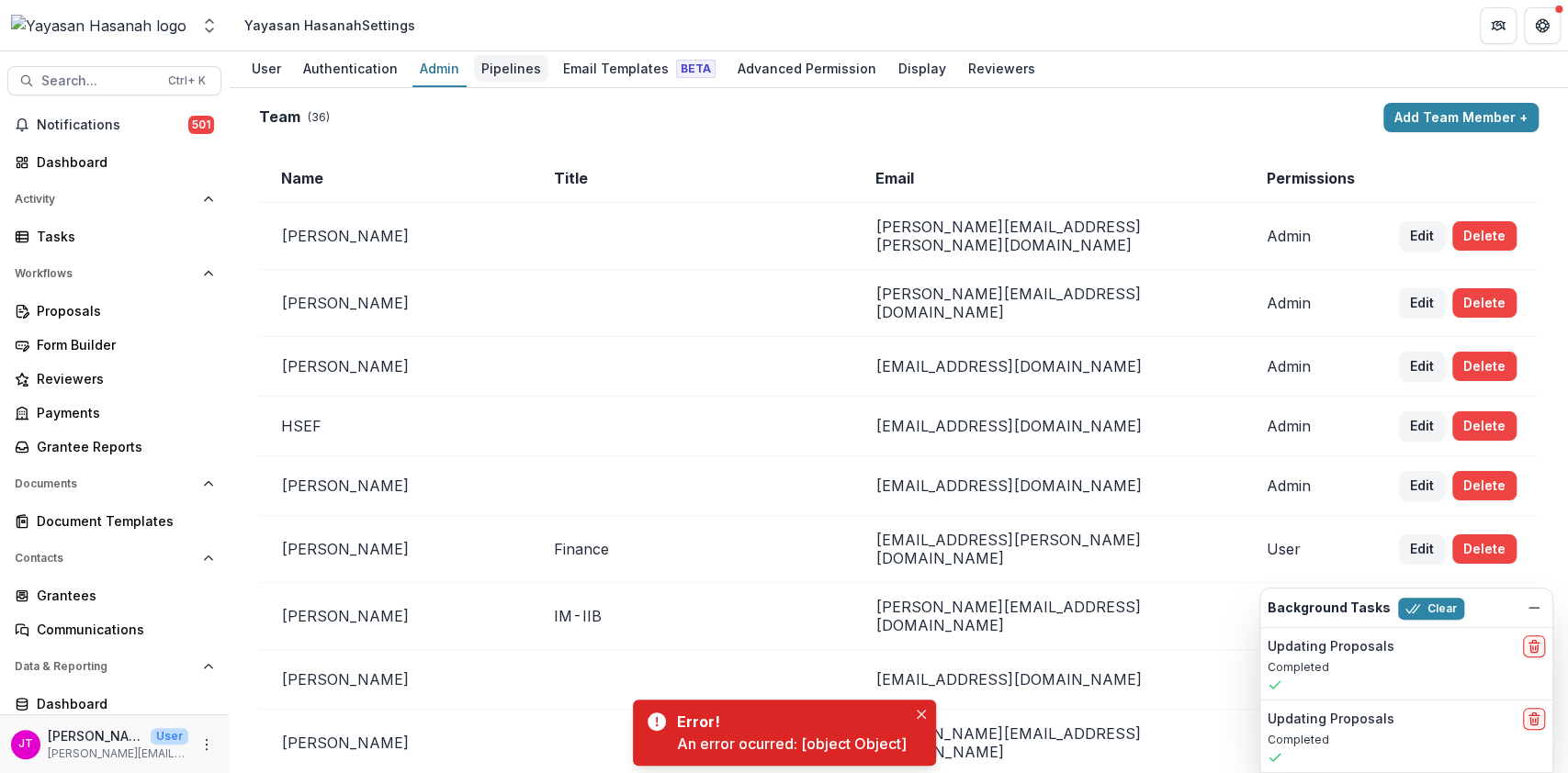
click at [503, 58] on div "Pipelines" at bounding box center [510, 68] width 74 height 27
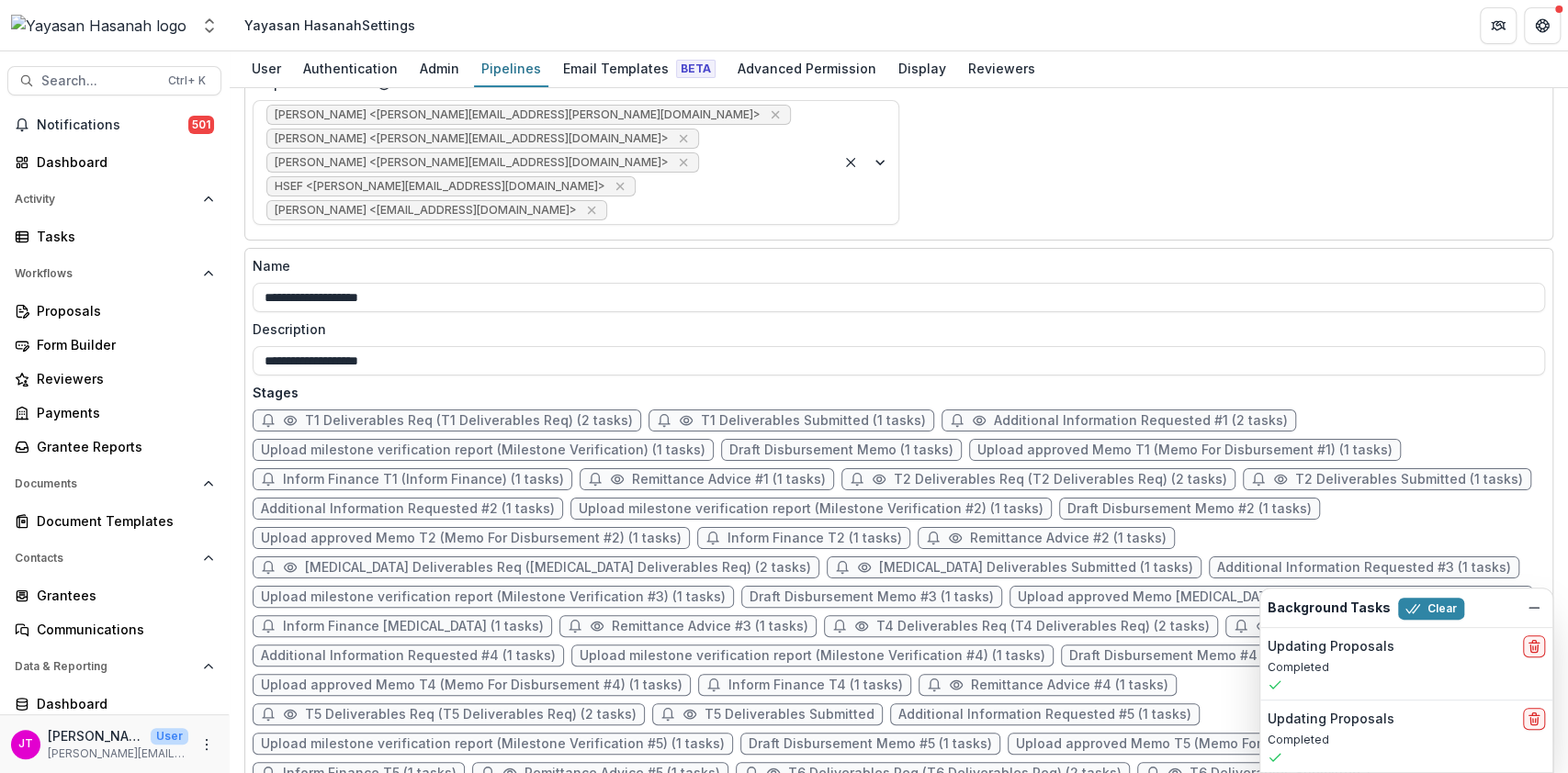
scroll to position [691, 0]
click at [491, 500] on span "Additional Information Requested #2 (1 tasks)" at bounding box center [407, 508] width 294 height 16
select select "*******"
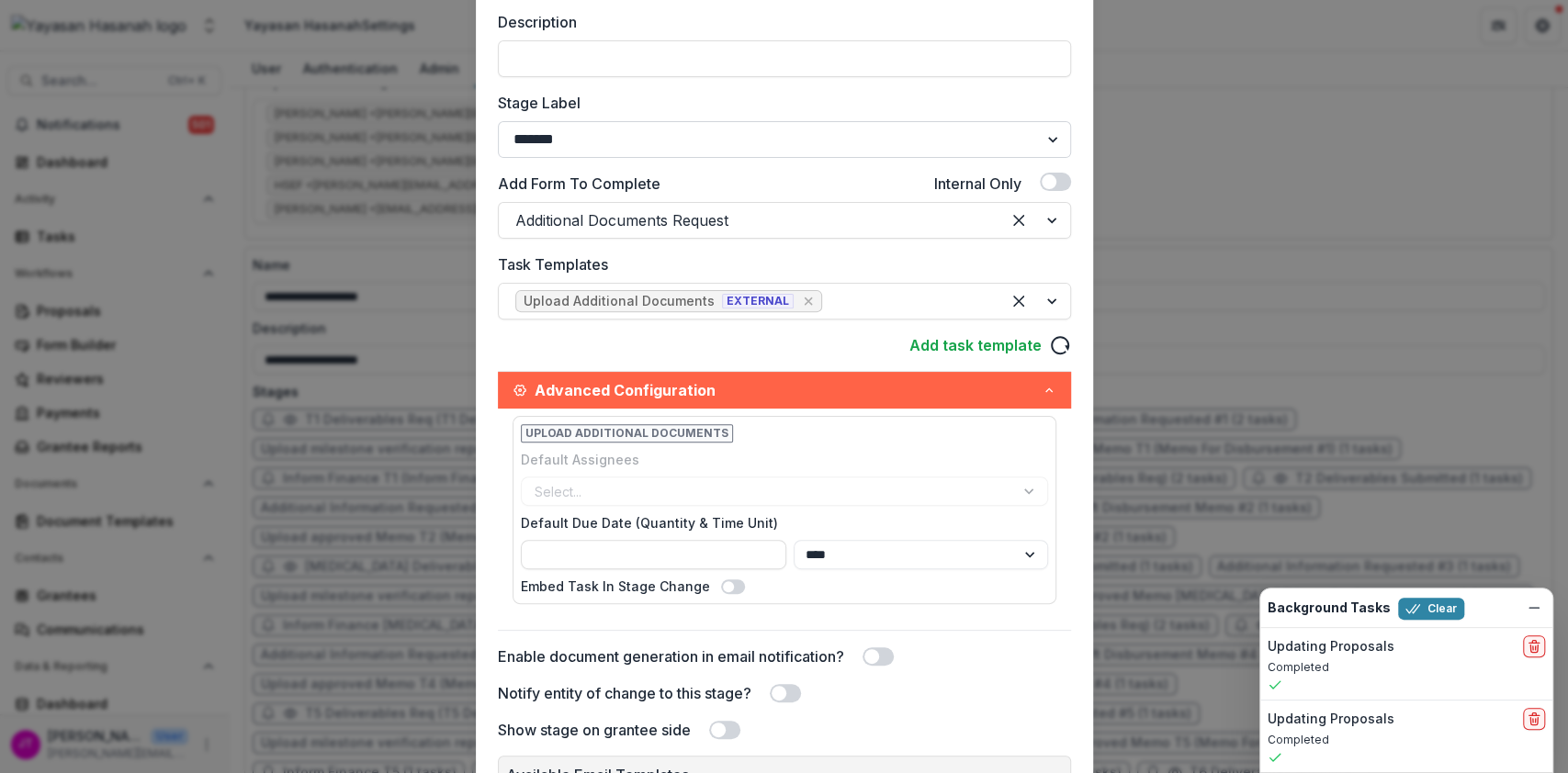
scroll to position [291, 0]
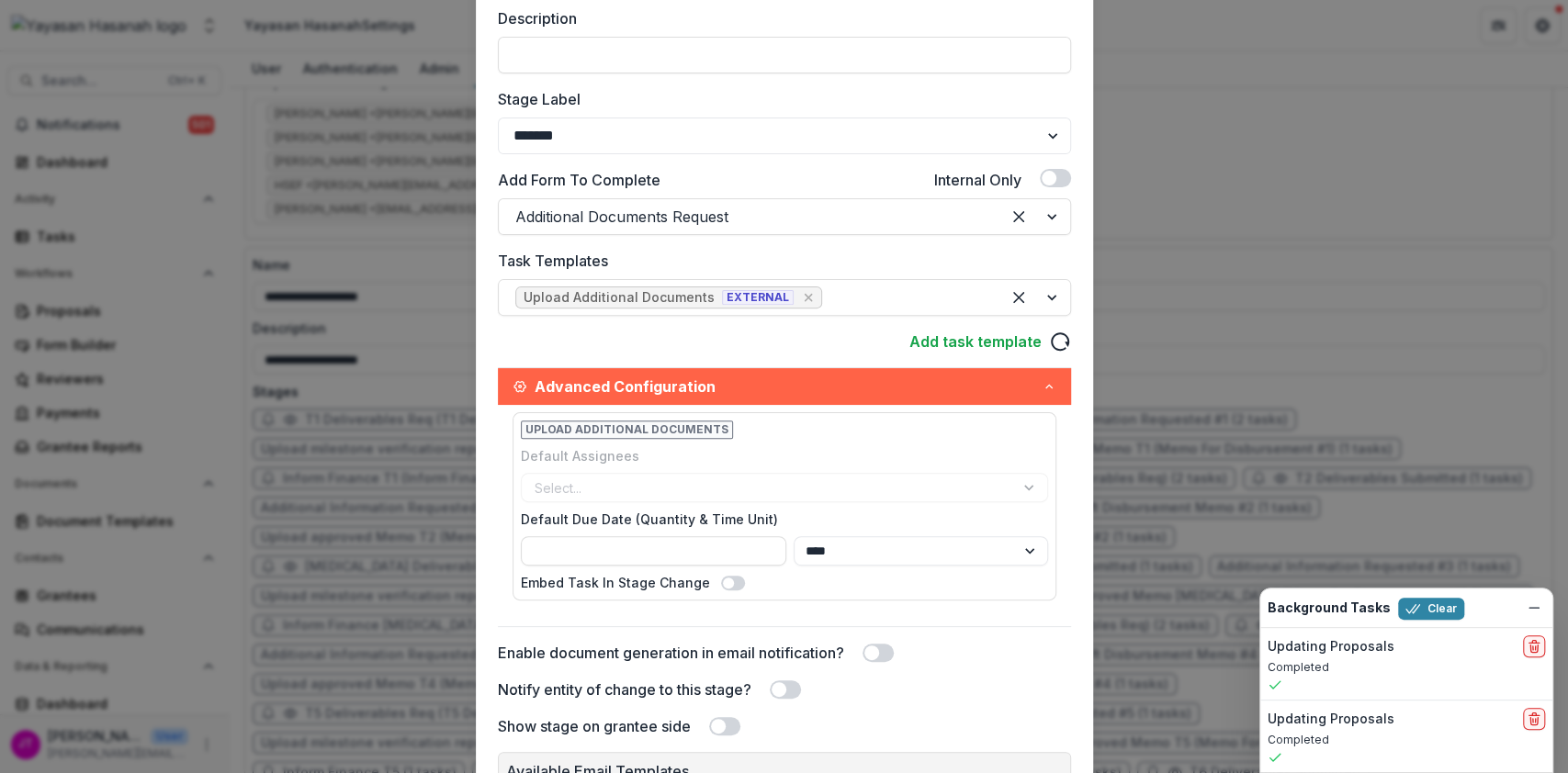
click at [732, 407] on div "Upload Additional Documents Default Assignees Select... Default Due Date (Quant…" at bounding box center [785, 516] width 573 height 221
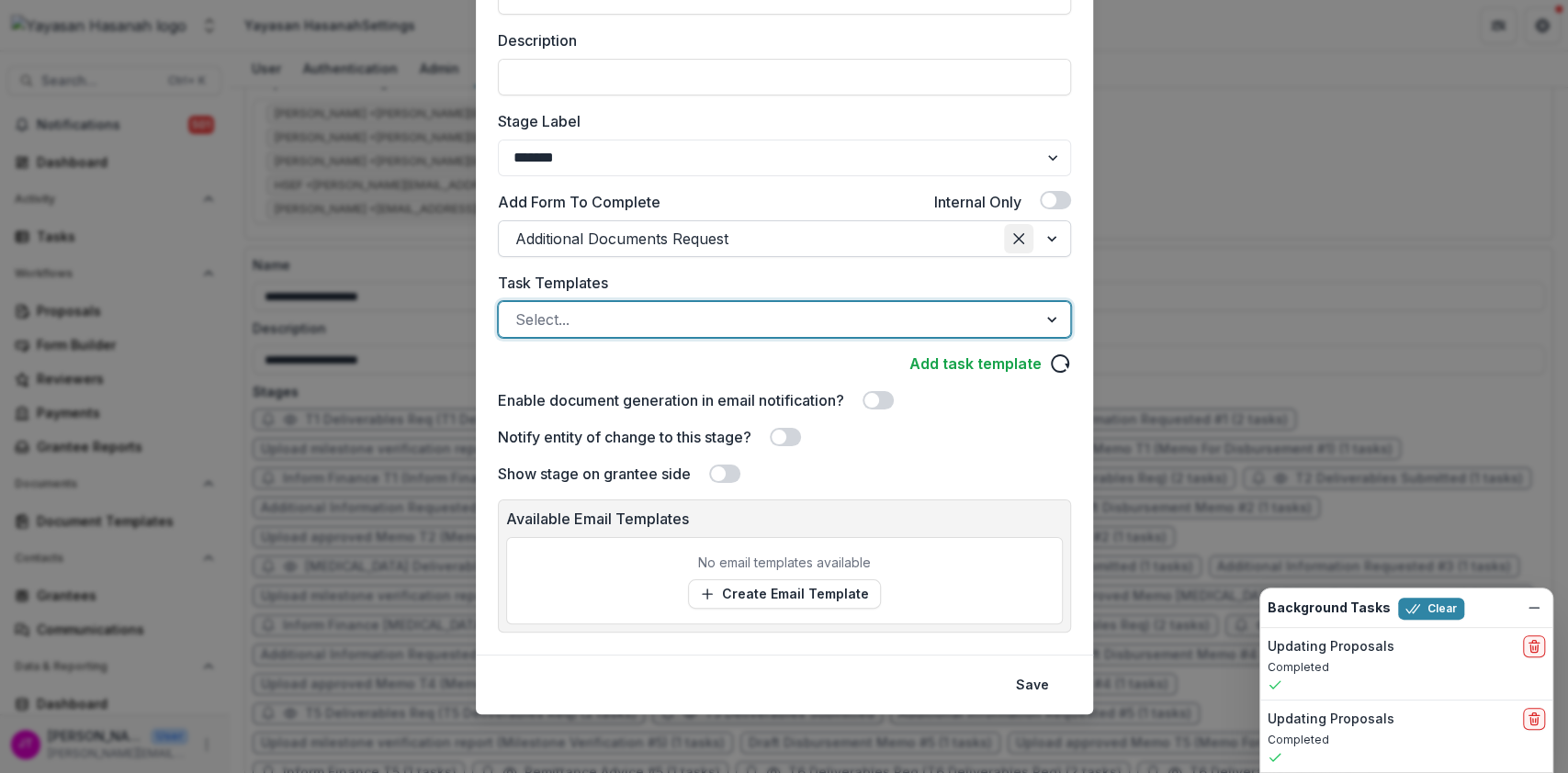
scroll to position [267, 0]
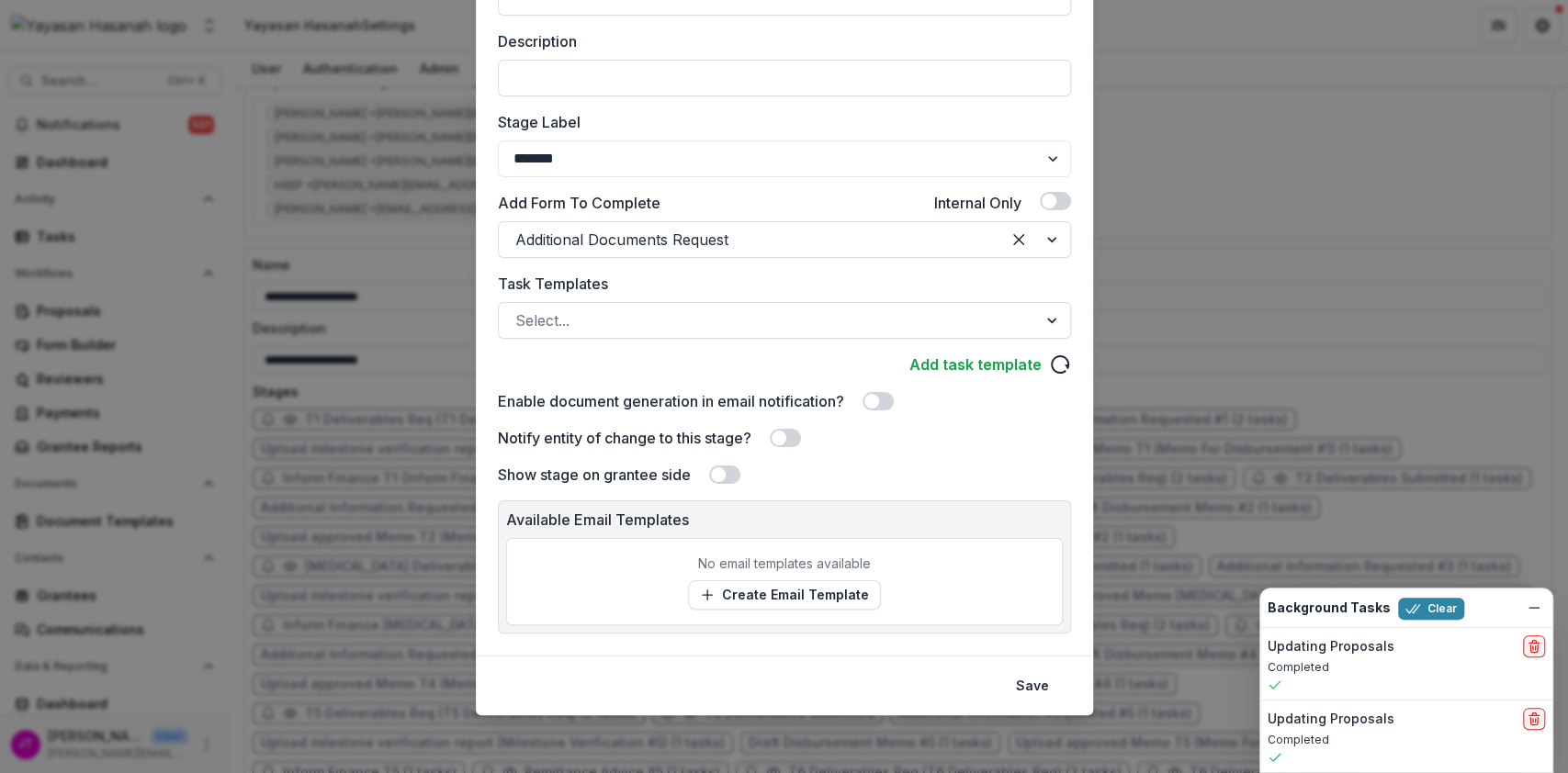
click at [781, 447] on div "Notify entity of change to this stage?" at bounding box center [785, 438] width 573 height 22
click at [786, 436] on span at bounding box center [778, 438] width 15 height 15
click at [711, 480] on span at bounding box center [725, 474] width 32 height 19
click at [776, 596] on link "Create Email Template" at bounding box center [784, 595] width 193 height 30
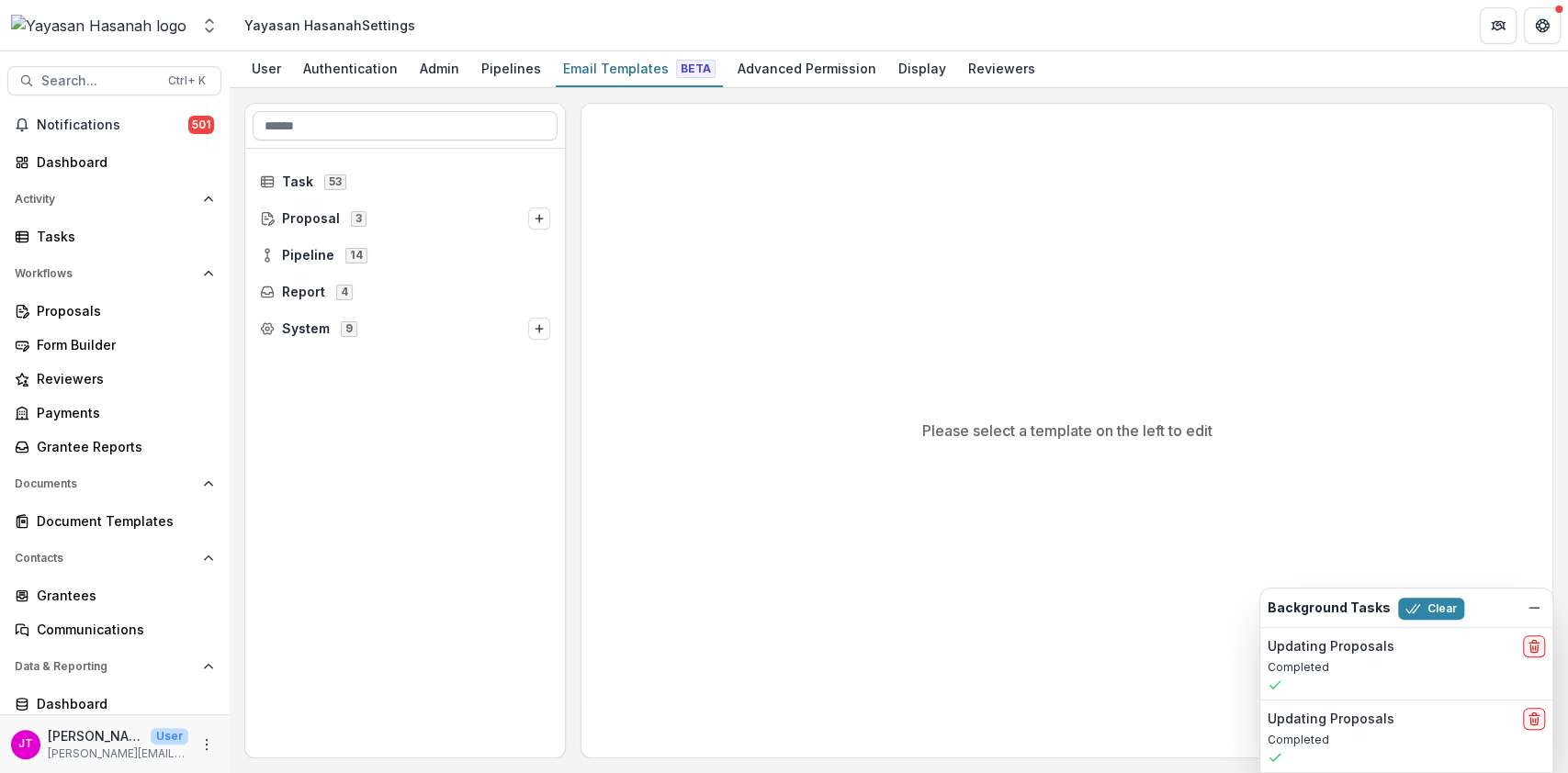
click at [416, 126] on input at bounding box center [404, 126] width 305 height 30
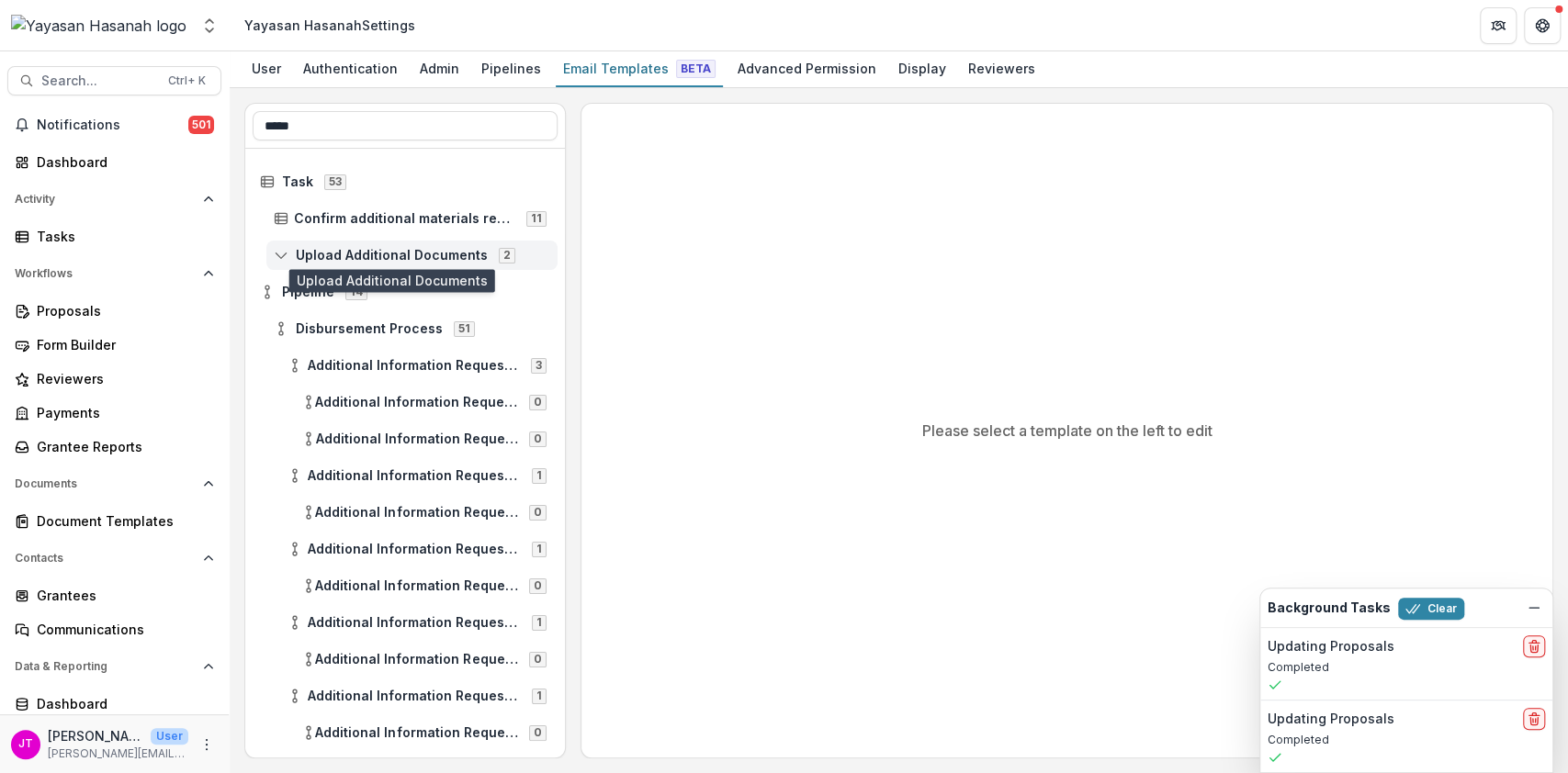
click at [440, 257] on span "Upload Additional Documents" at bounding box center [392, 256] width 192 height 16
click at [399, 252] on span "Upload Additional Documents" at bounding box center [392, 256] width 192 height 16
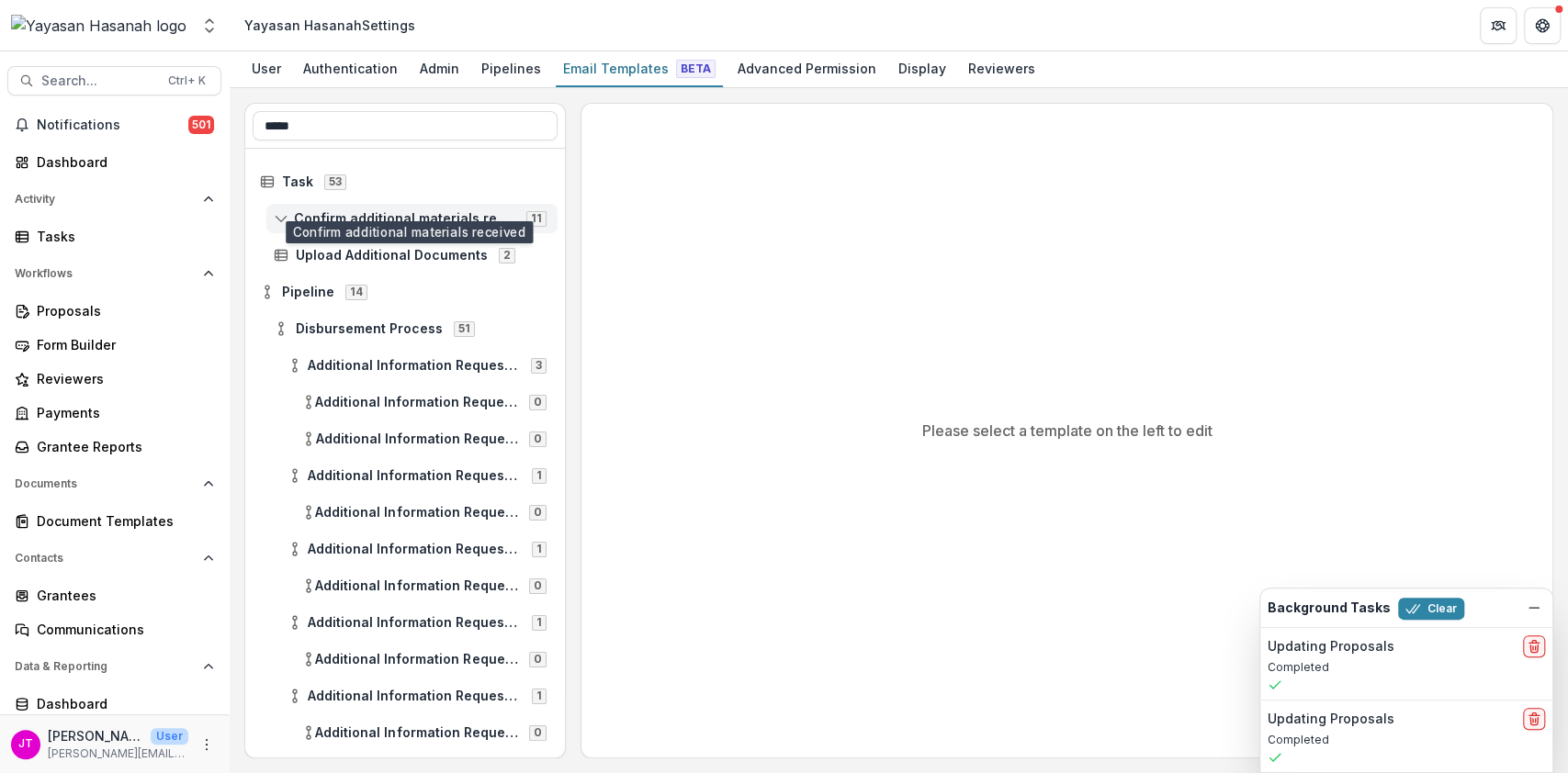
scroll to position [12, 0]
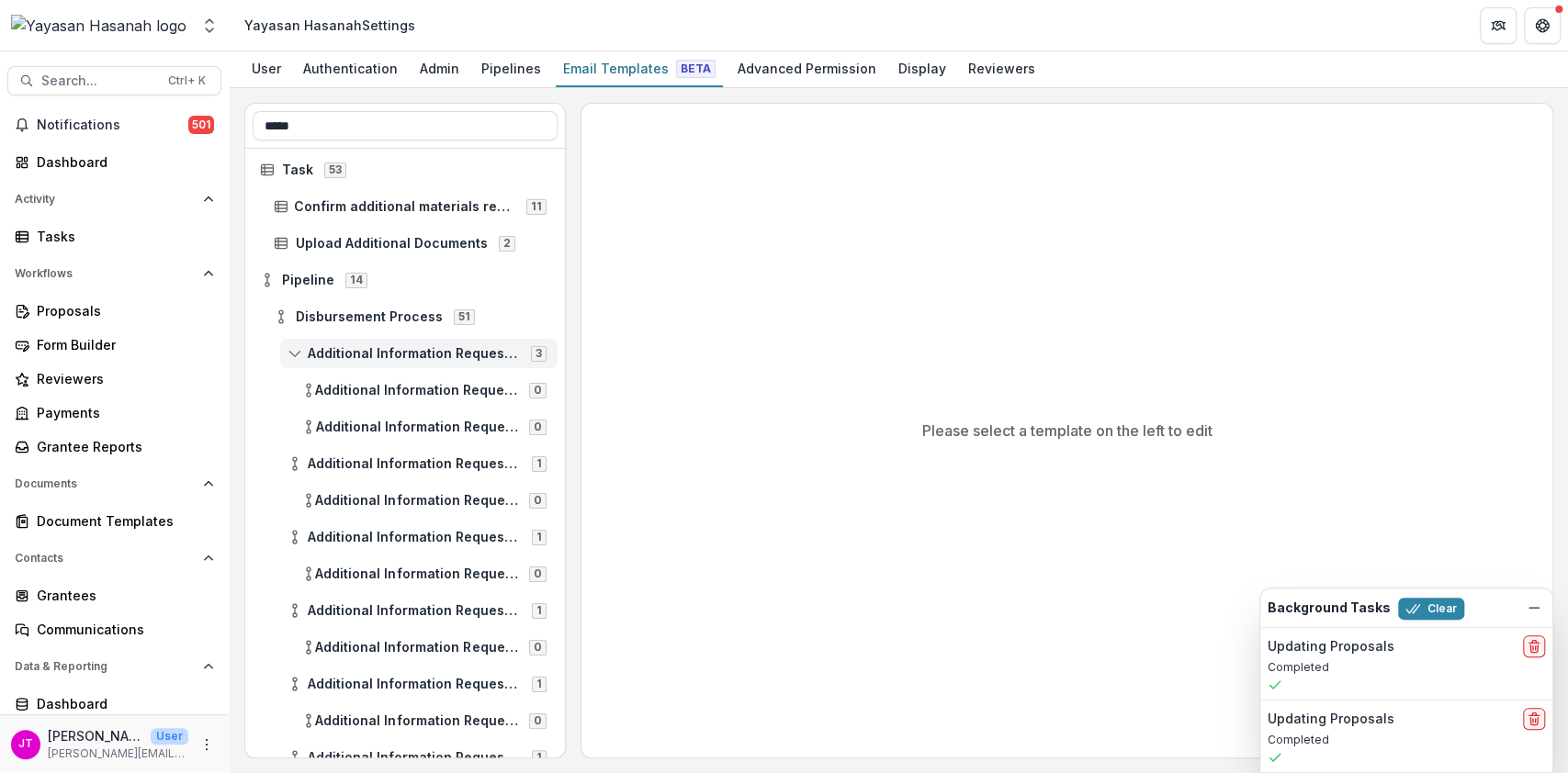
click at [419, 341] on div "Additional Information Requested #1 3" at bounding box center [418, 354] width 278 height 30
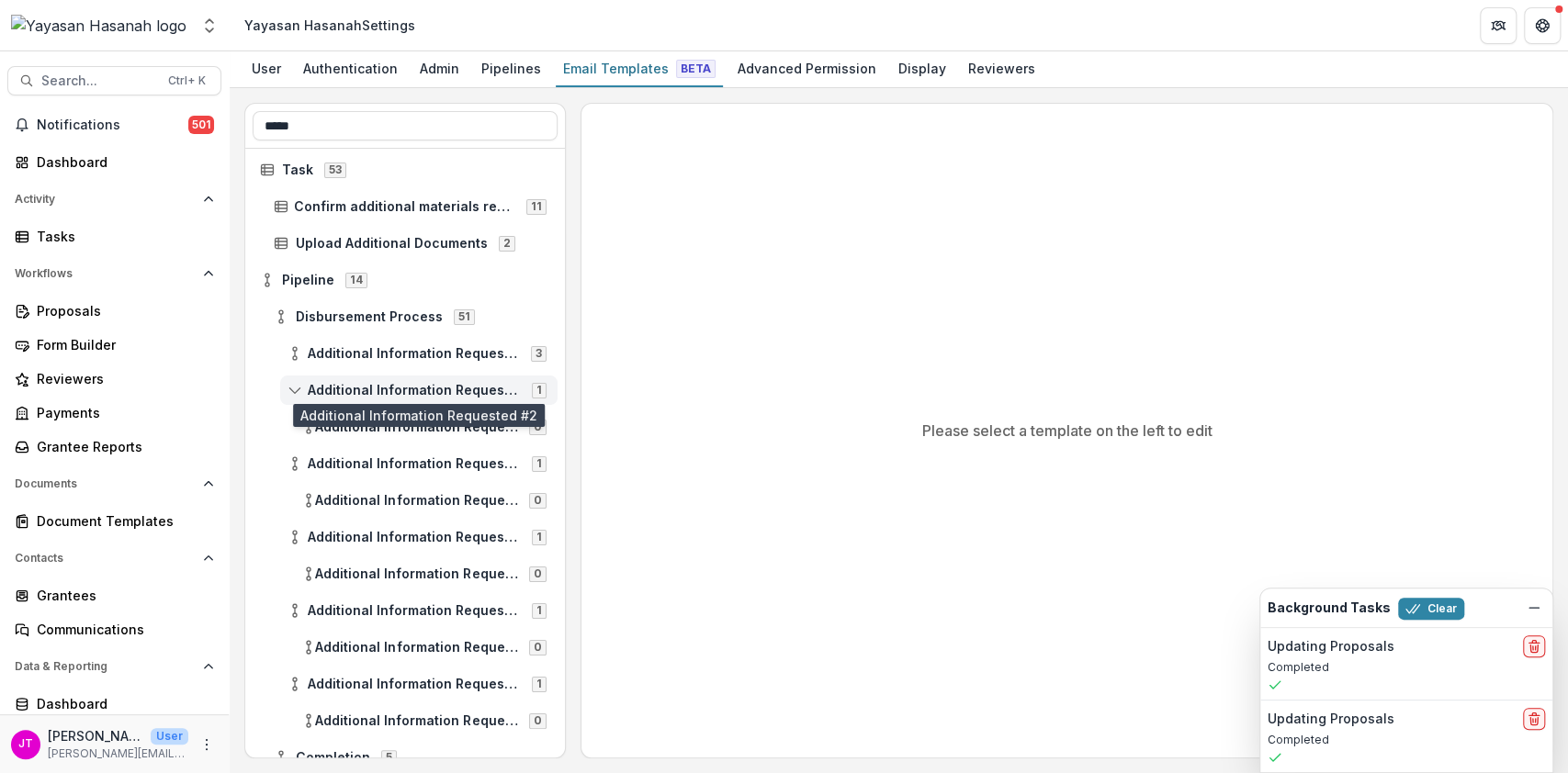
click at [420, 386] on span "Additional Information Requested #2" at bounding box center [414, 390] width 214 height 16
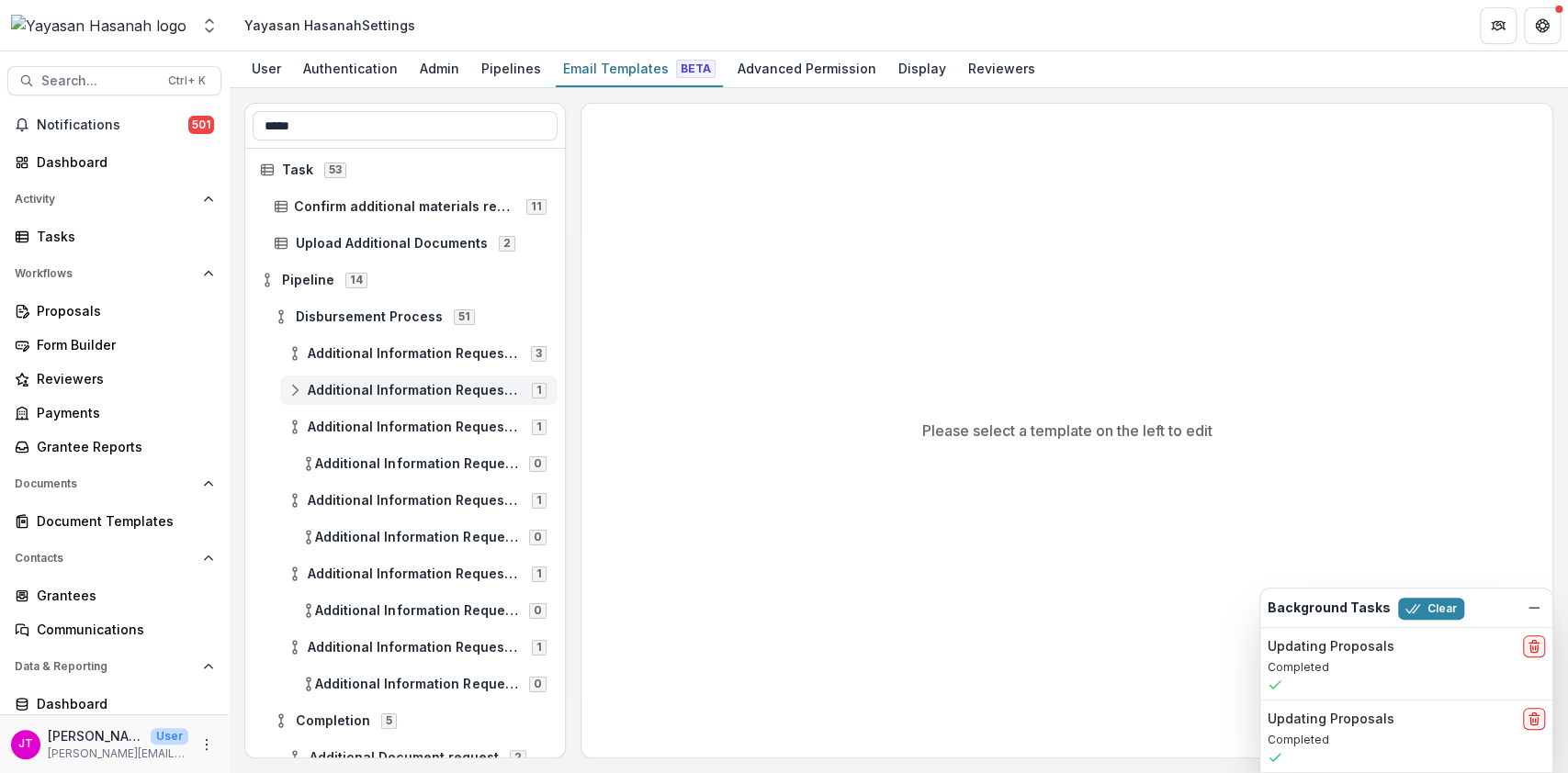
click at [420, 386] on span "Additional Information Requested #2" at bounding box center [414, 390] width 214 height 16
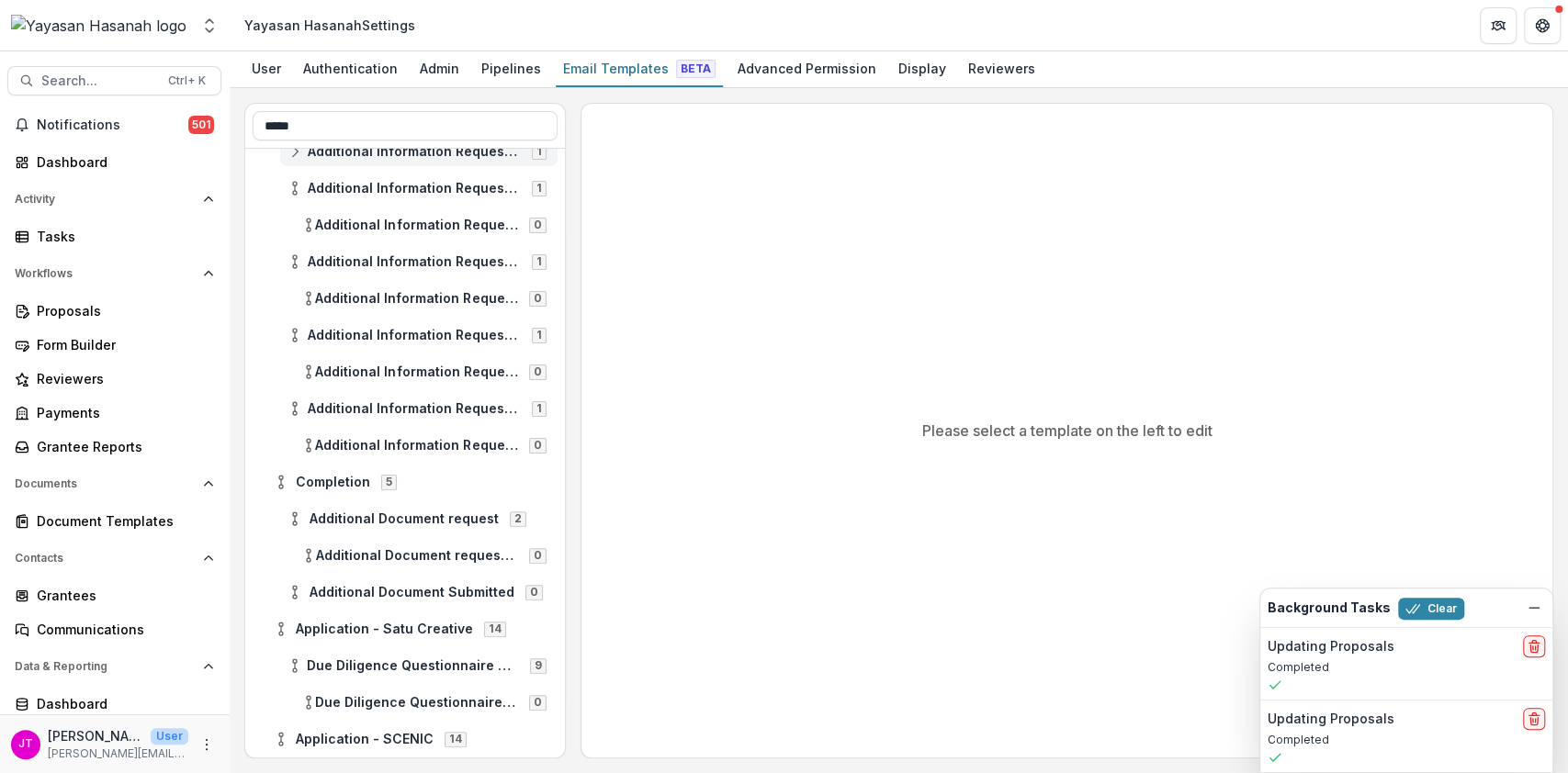
click at [420, 386] on div "Additional Information Requested #1 3 Additional Information Requested #2 1 Add…" at bounding box center [404, 454] width 319 height 610
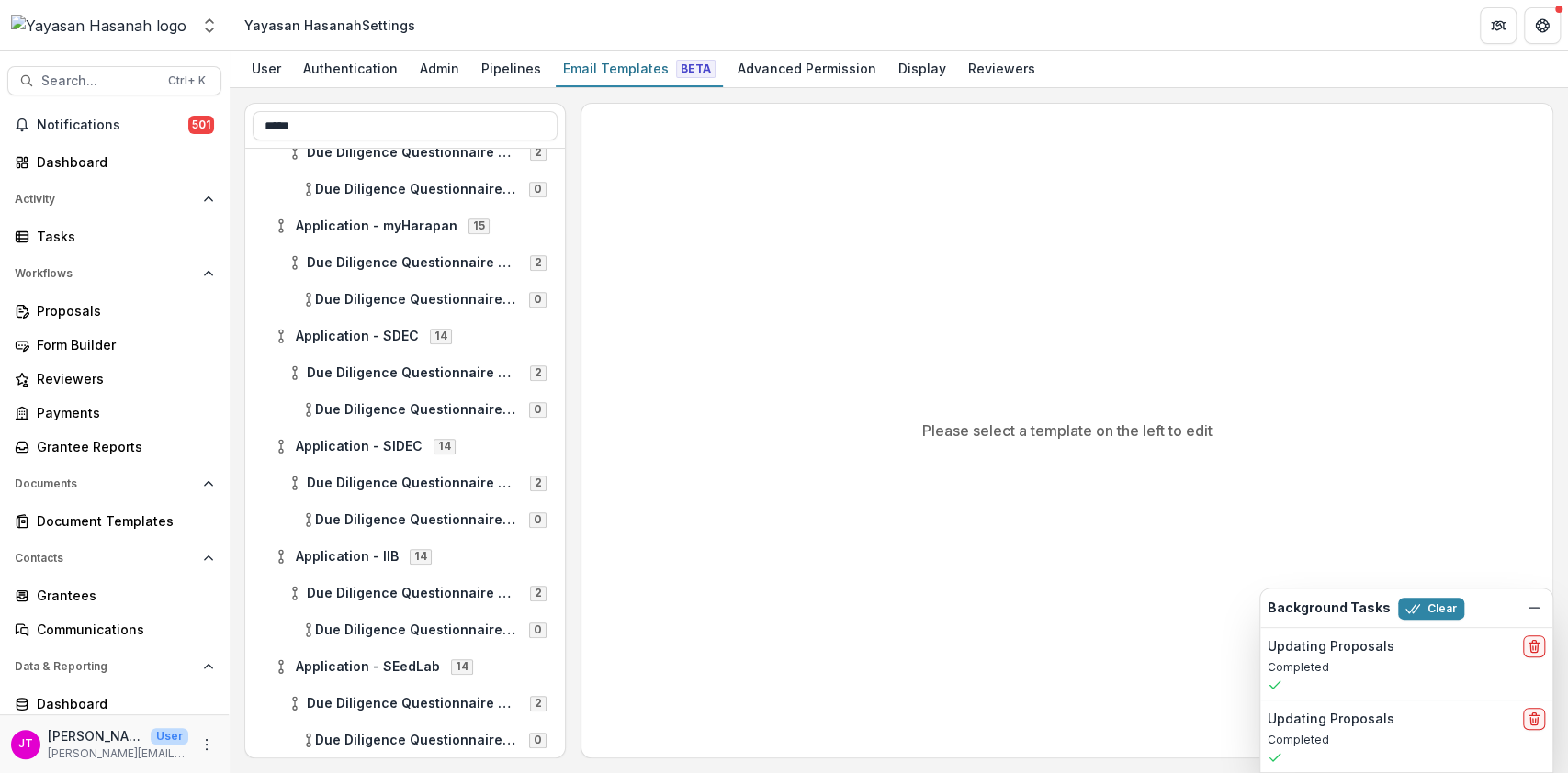
scroll to position [0, 0]
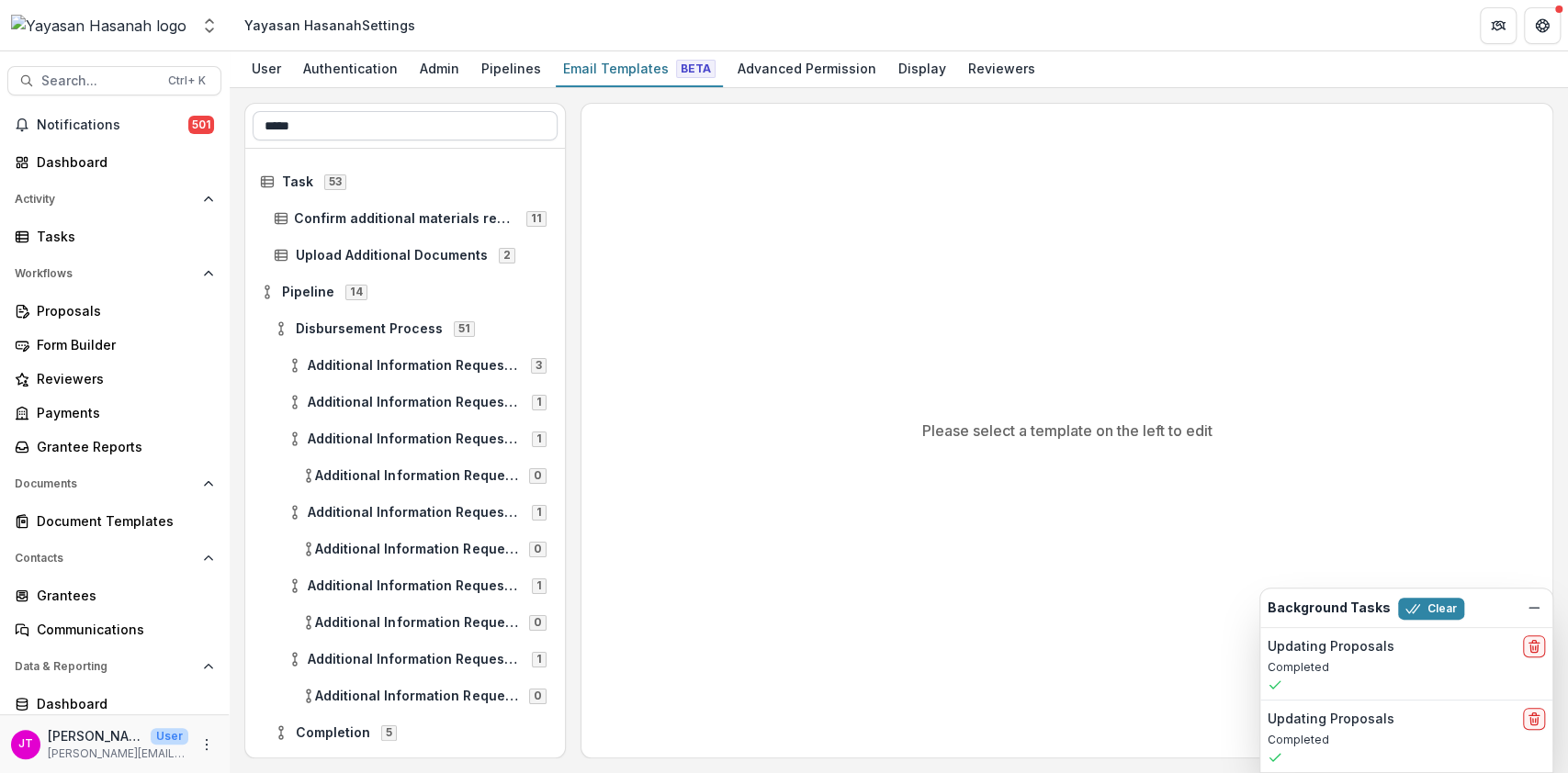
click at [422, 114] on input "*****" at bounding box center [404, 126] width 305 height 30
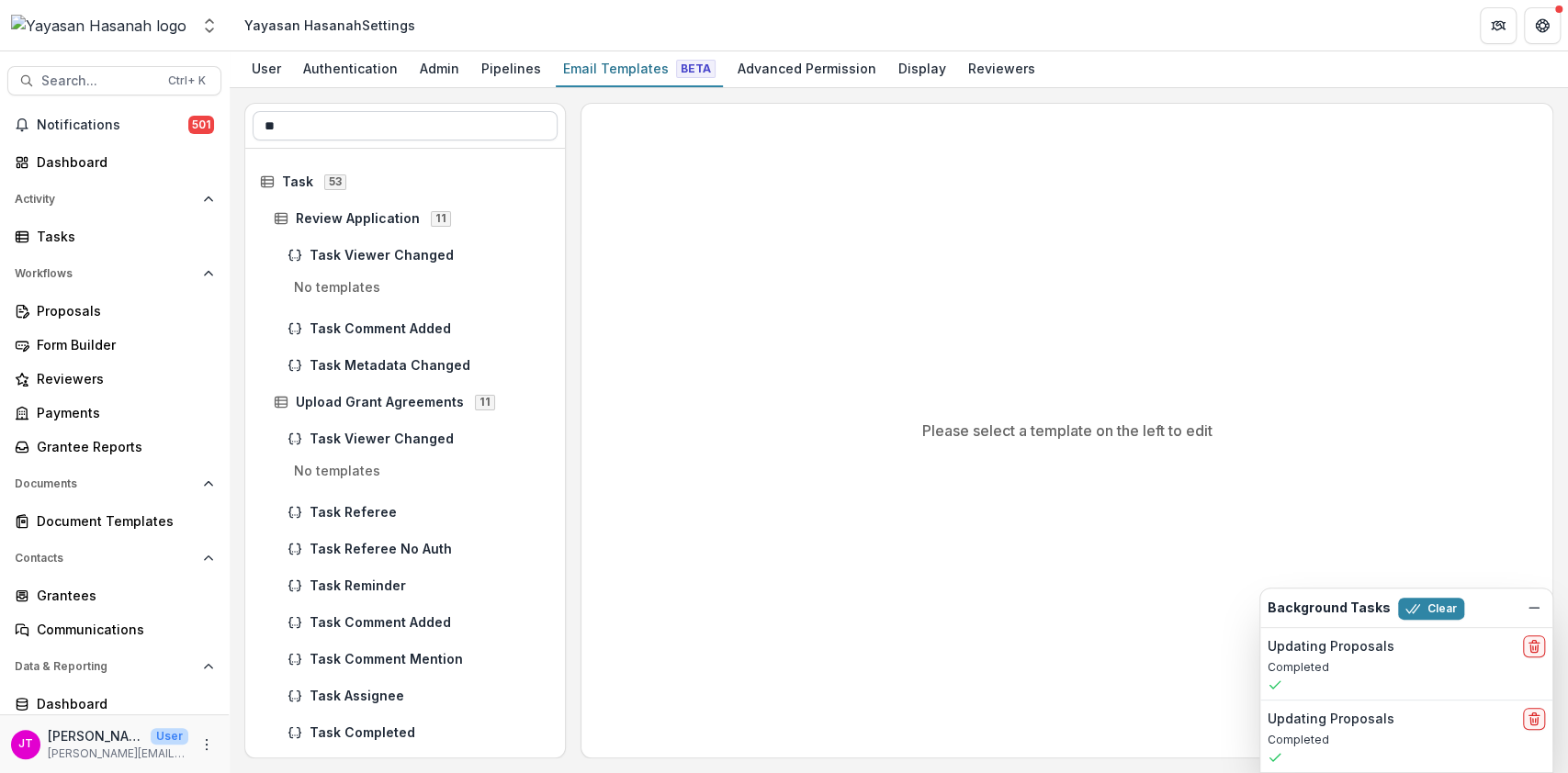
type input "*"
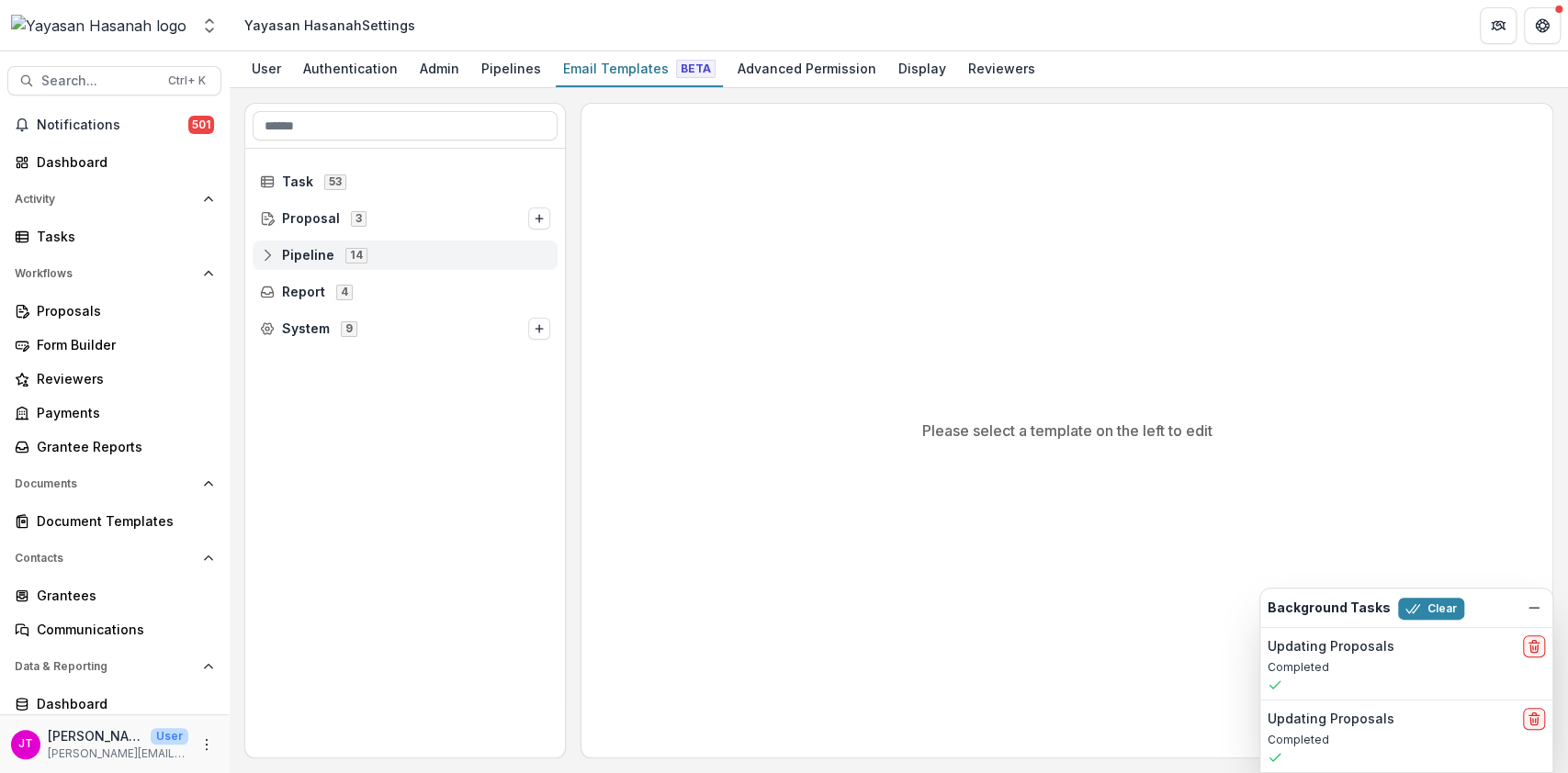
click at [394, 245] on div "Pipeline 14" at bounding box center [404, 255] width 305 height 30
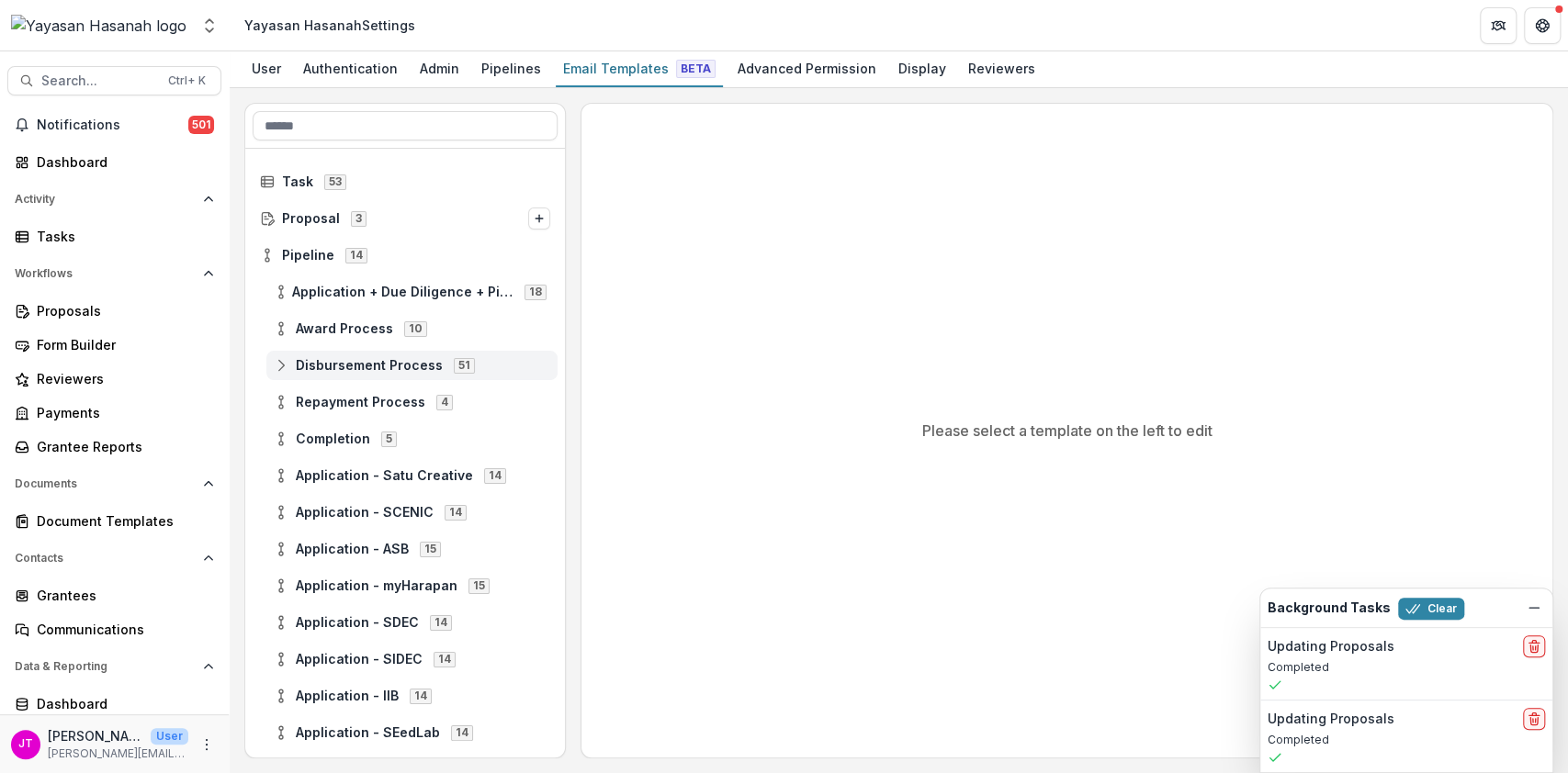
click at [343, 375] on div "Disbursement Process 51" at bounding box center [411, 366] width 292 height 30
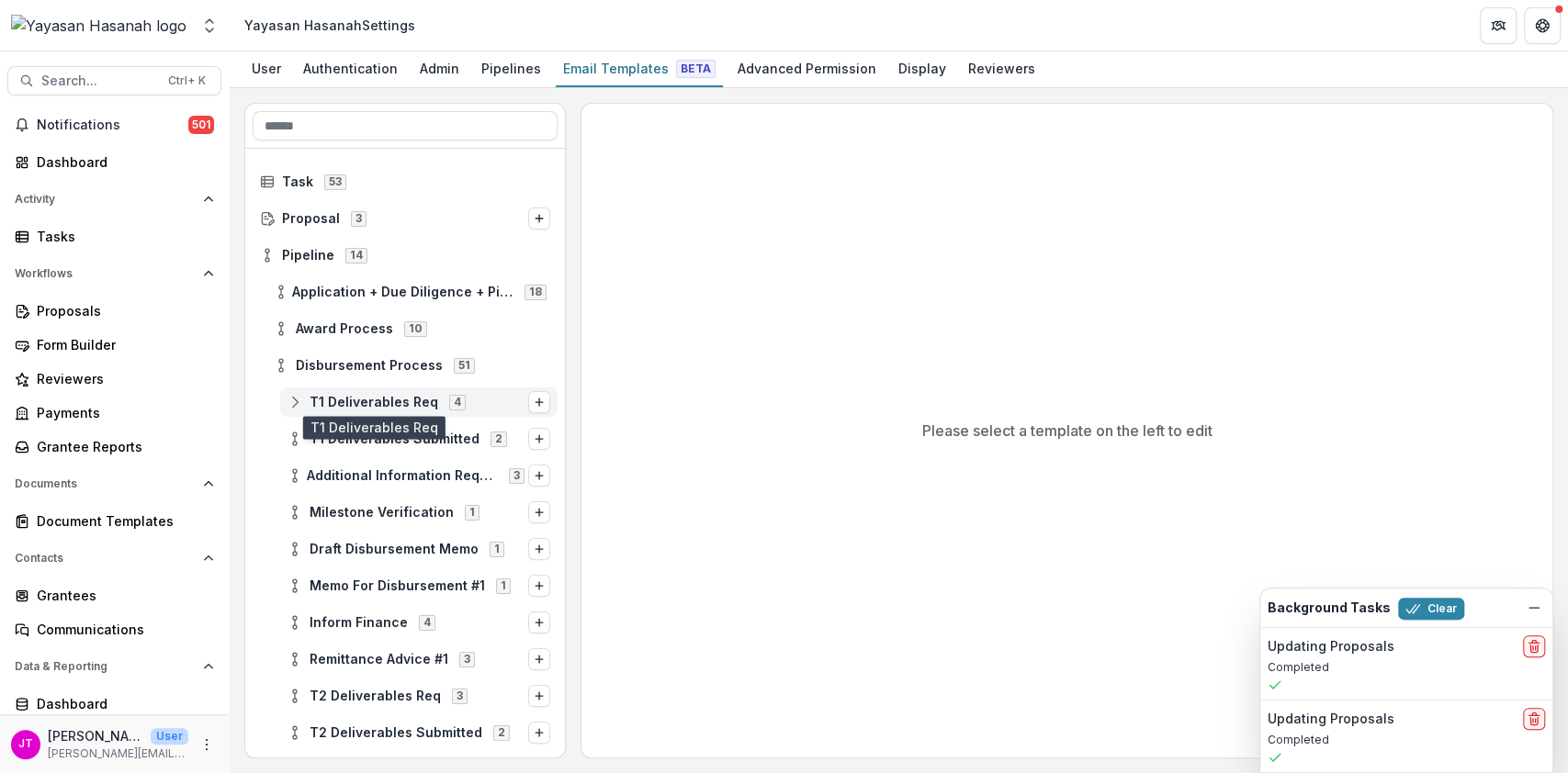
click at [345, 399] on span "T1 Deliverables Req" at bounding box center [374, 402] width 129 height 16
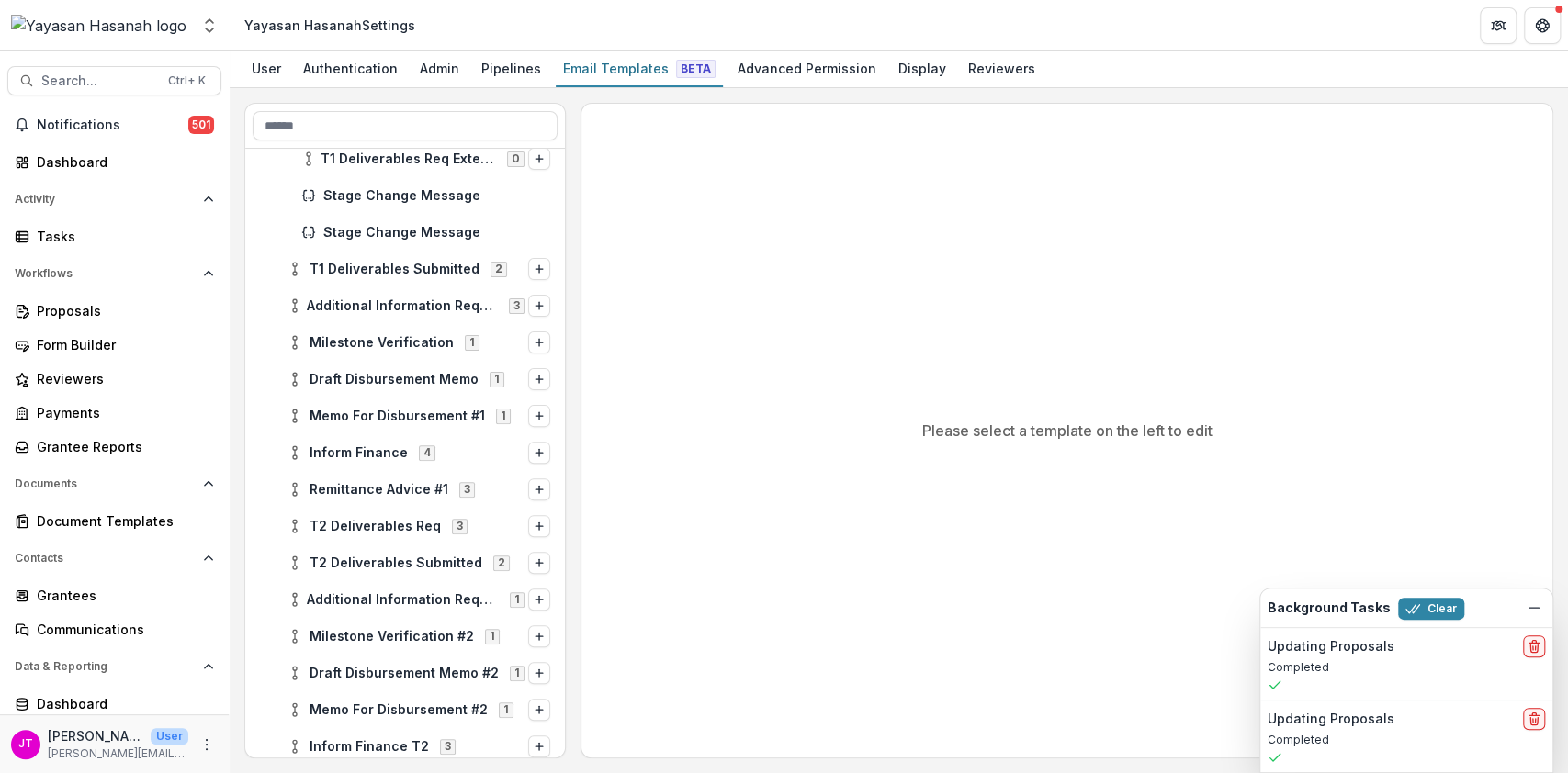
scroll to position [317, 0]
click at [349, 526] on span "T2 Deliverables Req" at bounding box center [375, 526] width 131 height 16
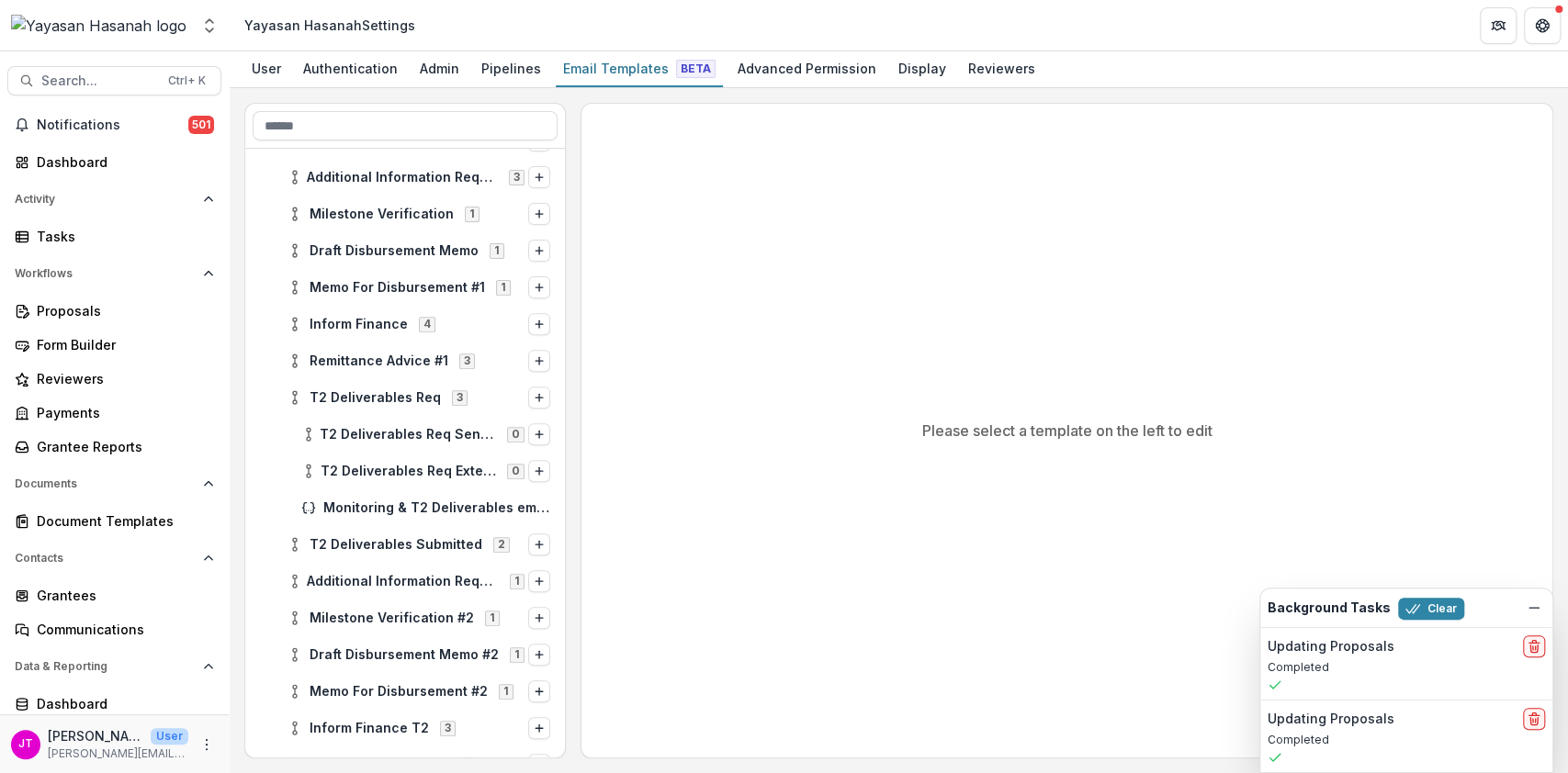
scroll to position [447, 0]
click at [353, 543] on span "T2 Deliverables Submitted" at bounding box center [395, 544] width 173 height 16
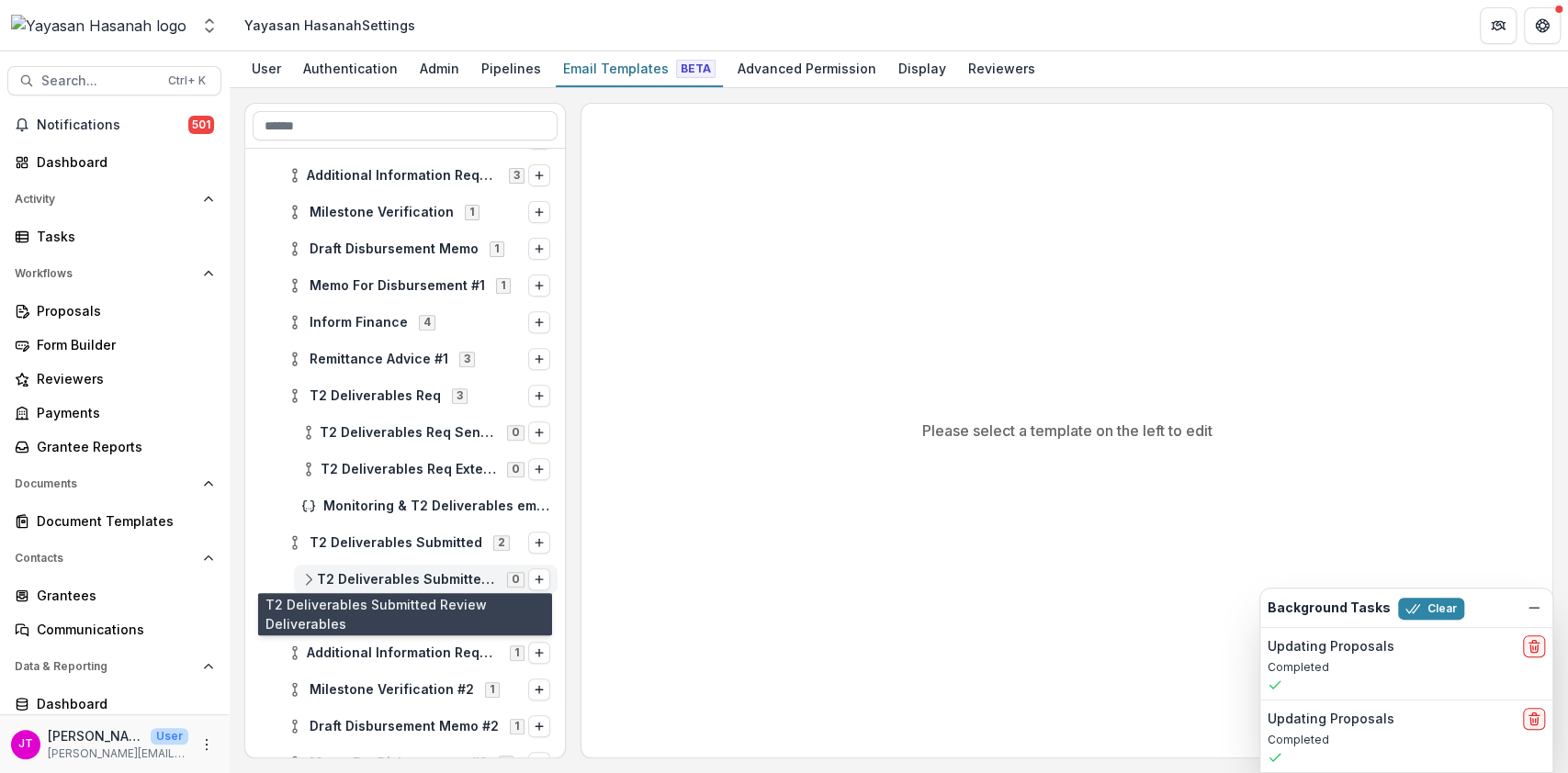
click at [377, 580] on span "T2 Deliverables Submitted Review Deliverables" at bounding box center [406, 580] width 179 height 16
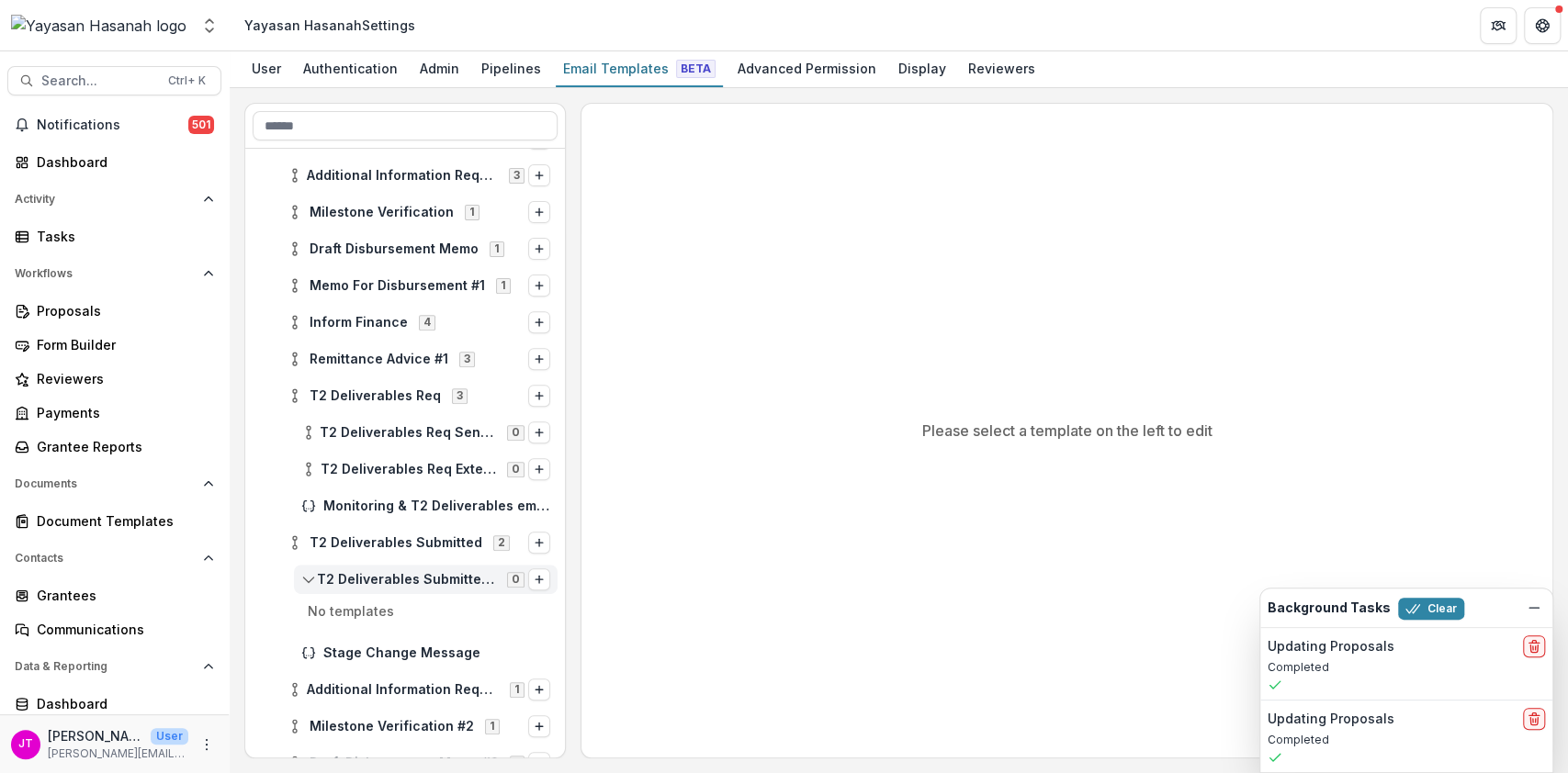
click at [377, 580] on span "T2 Deliverables Submitted Review Deliverables" at bounding box center [406, 580] width 179 height 16
click at [382, 610] on span "Stage Change Message" at bounding box center [436, 617] width 226 height 16
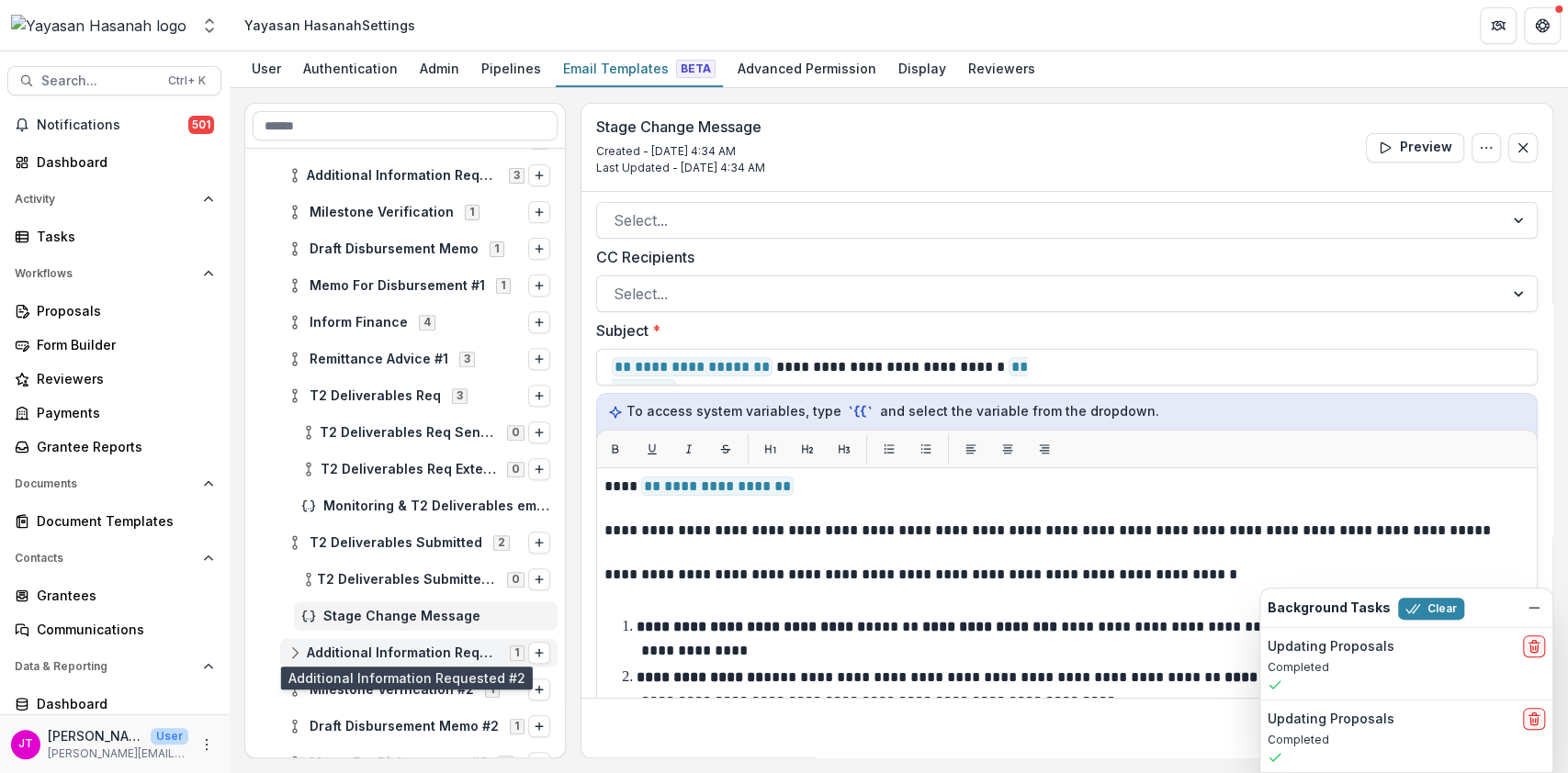
click at [436, 645] on span "Additional Information Requested #2" at bounding box center [402, 653] width 192 height 16
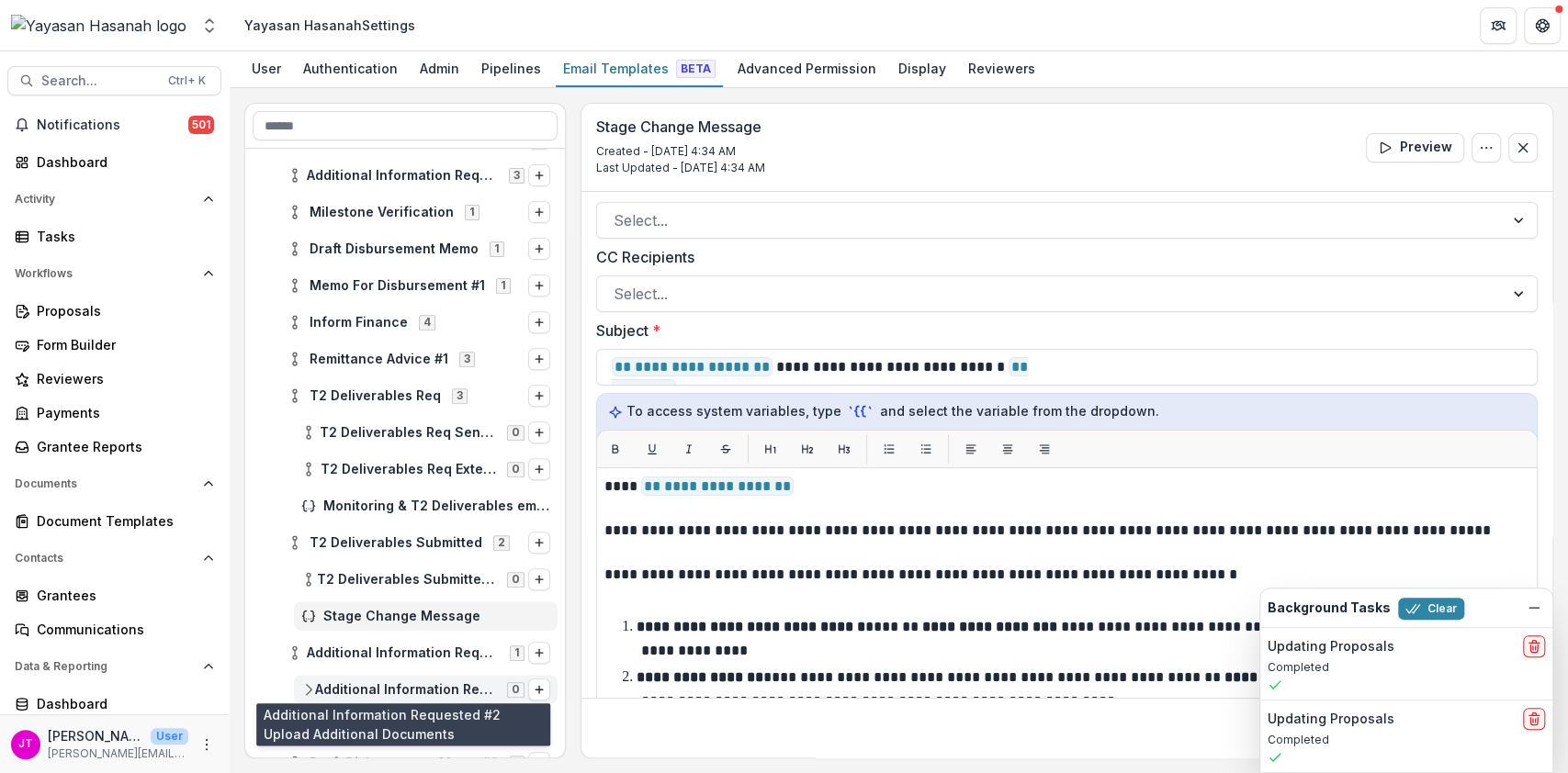
click at [411, 682] on span "Additional Information Requested #2 Upload Additional Documents" at bounding box center [405, 690] width 181 height 16
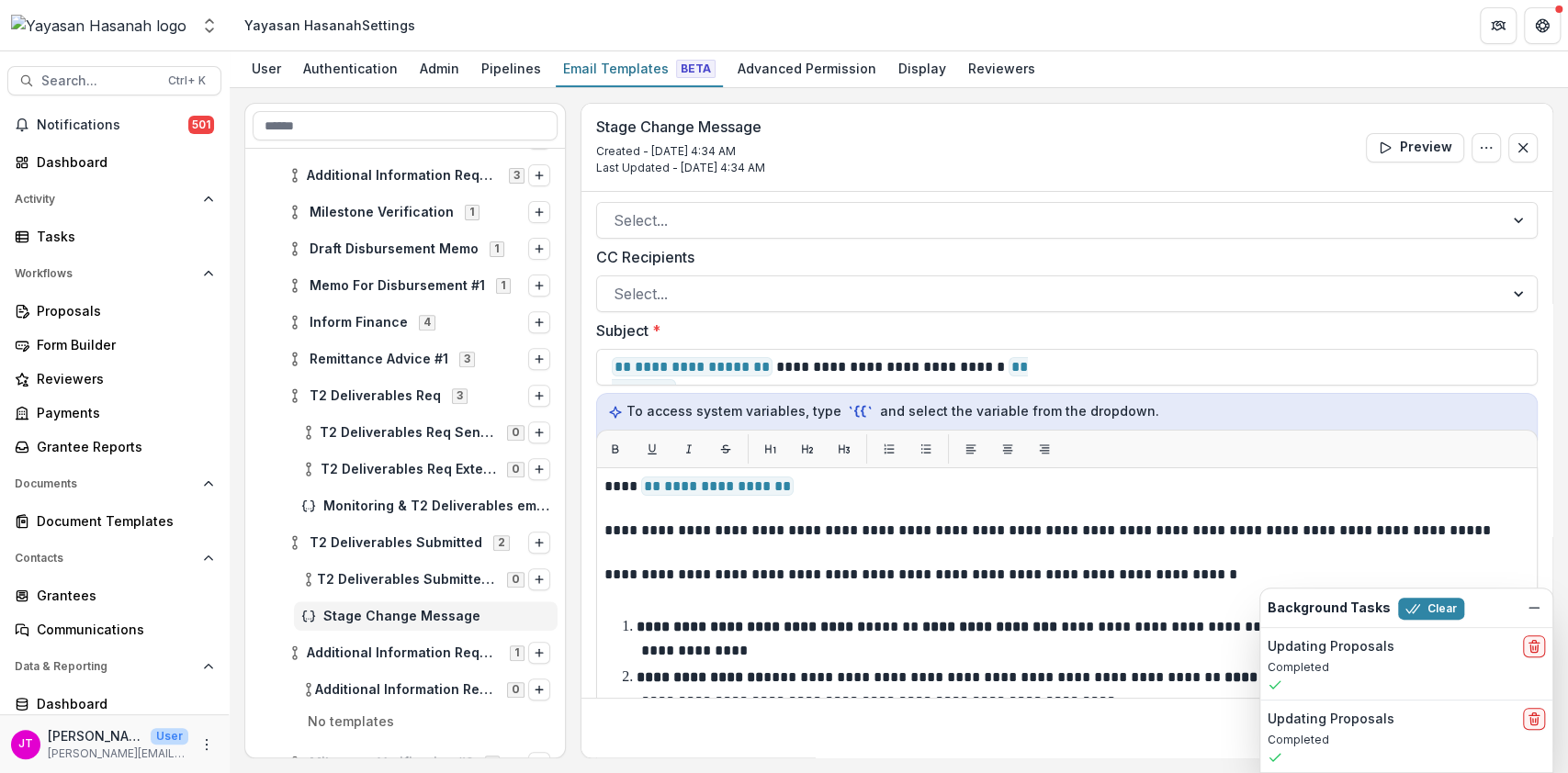
click at [361, 717] on p "No templates" at bounding box center [404, 727] width 305 height 30
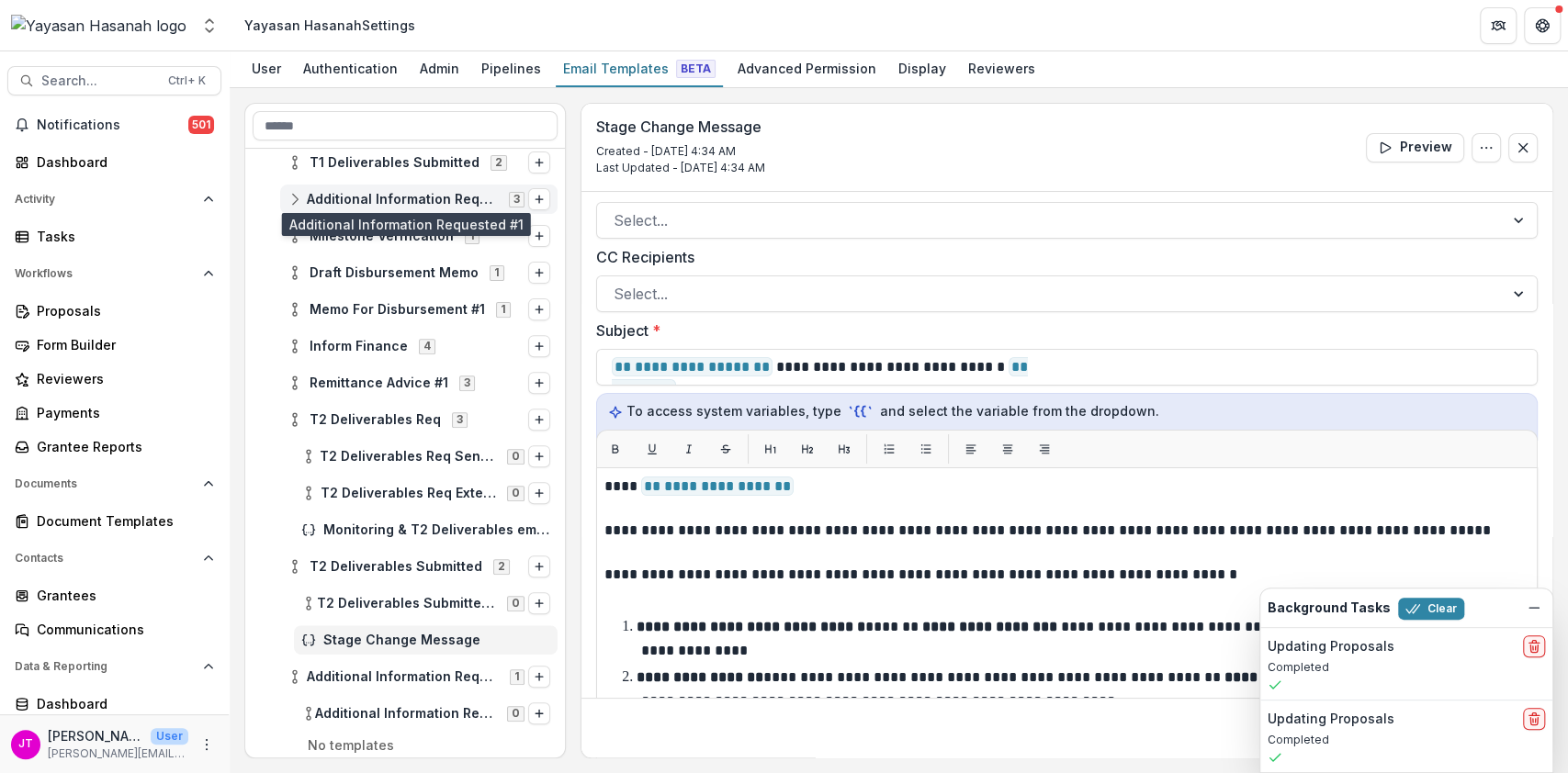
click at [396, 200] on span "Additional Information Requested #1" at bounding box center [401, 200] width 191 height 16
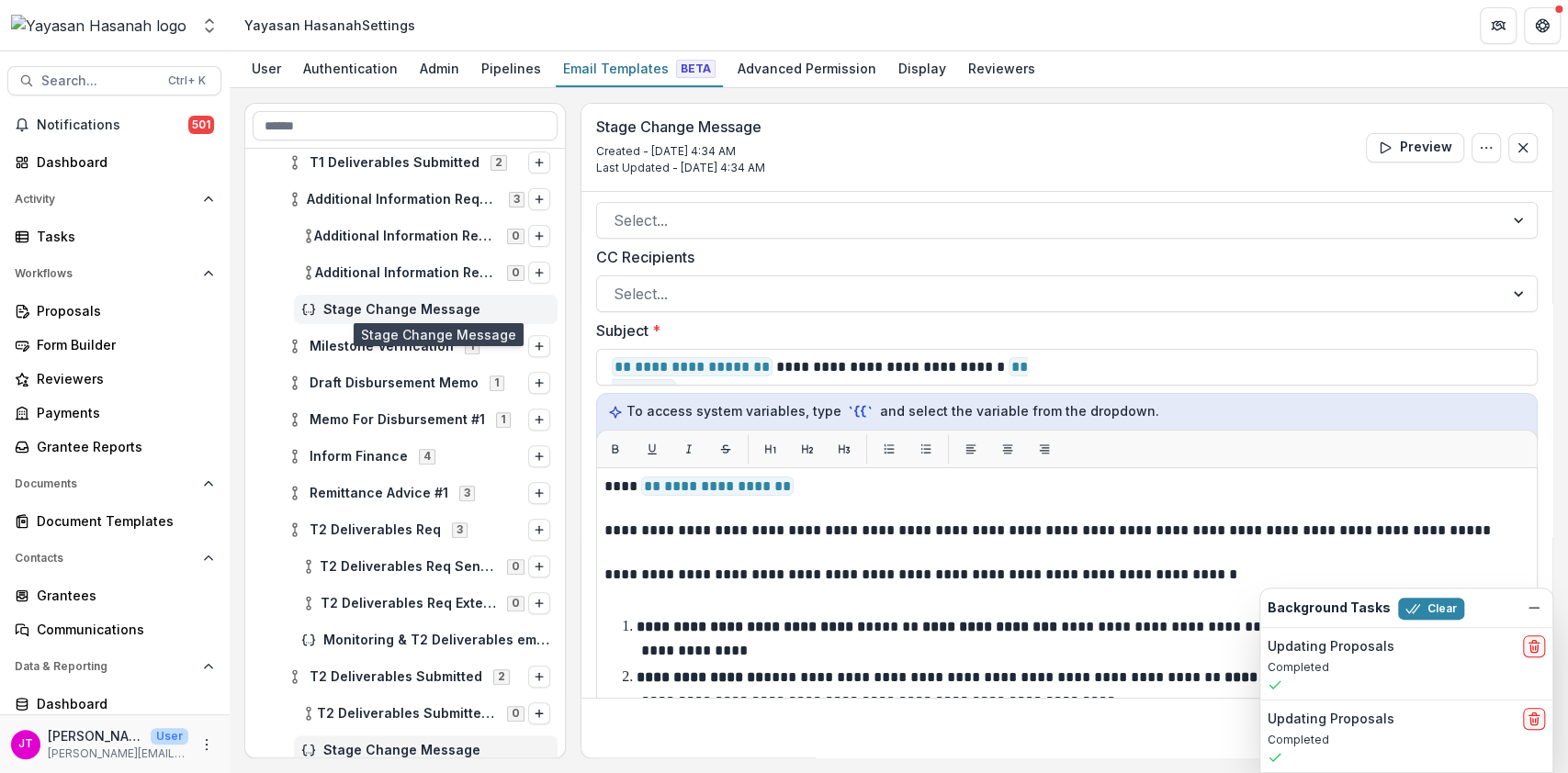
click at [379, 306] on span "Stage Change Message" at bounding box center [436, 310] width 226 height 16
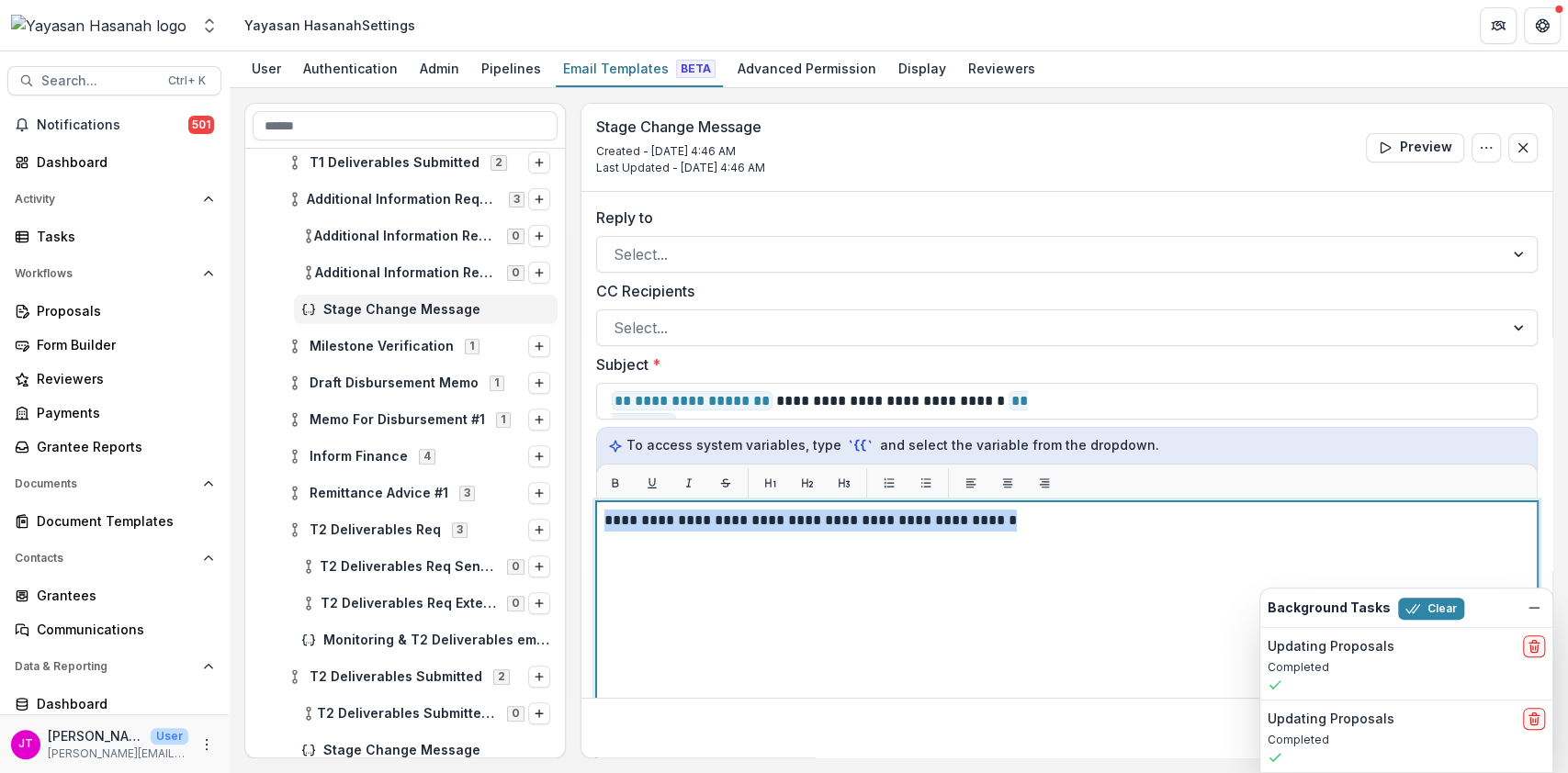
drag, startPoint x: 1035, startPoint y: 531, endPoint x: 601, endPoint y: 525, distance: 434.0
click at [601, 525] on div "**********" at bounding box center [1067, 730] width 941 height 460
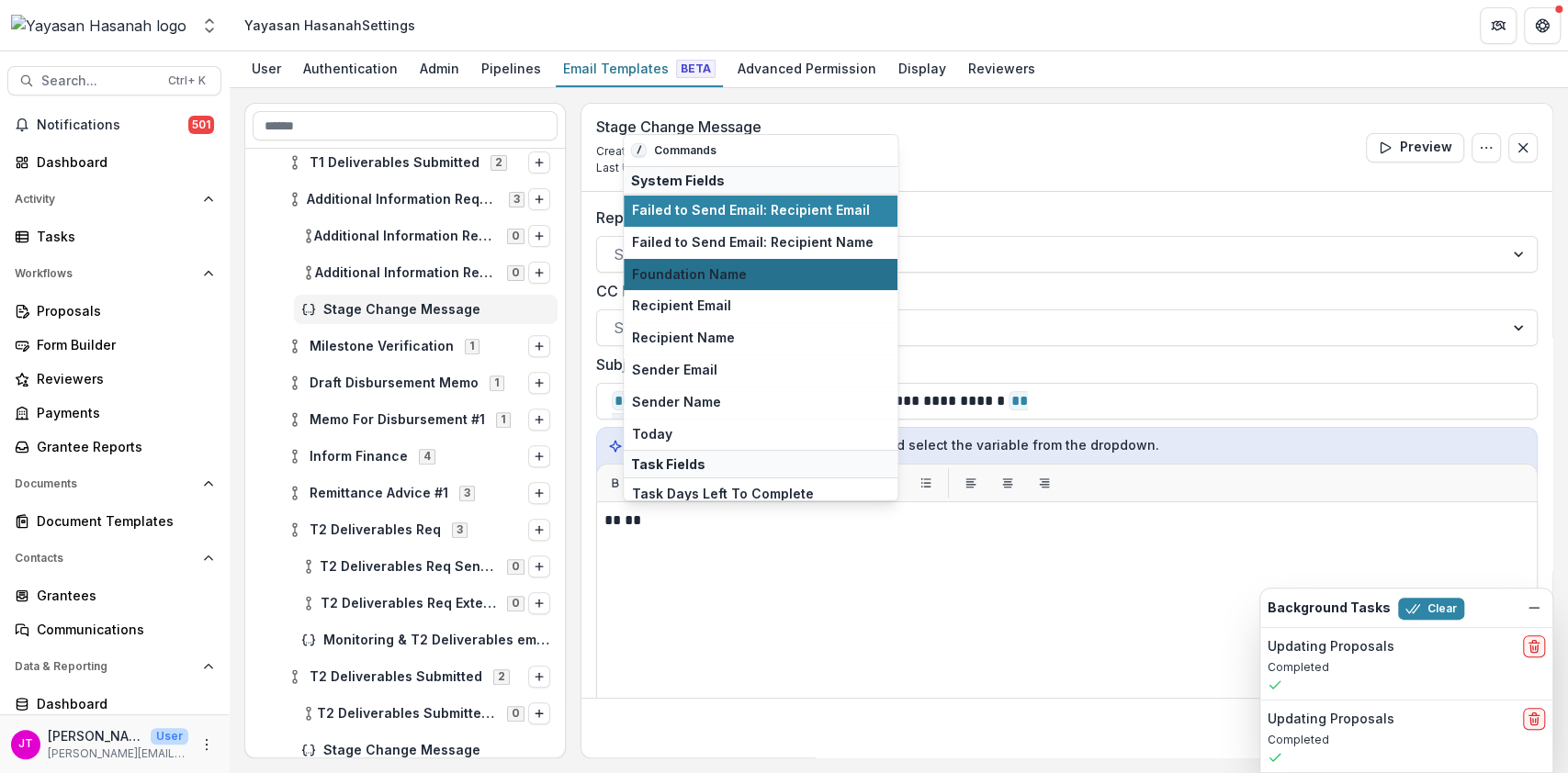
click at [726, 278] on span "Foundation Name" at bounding box center [760, 275] width 257 height 16
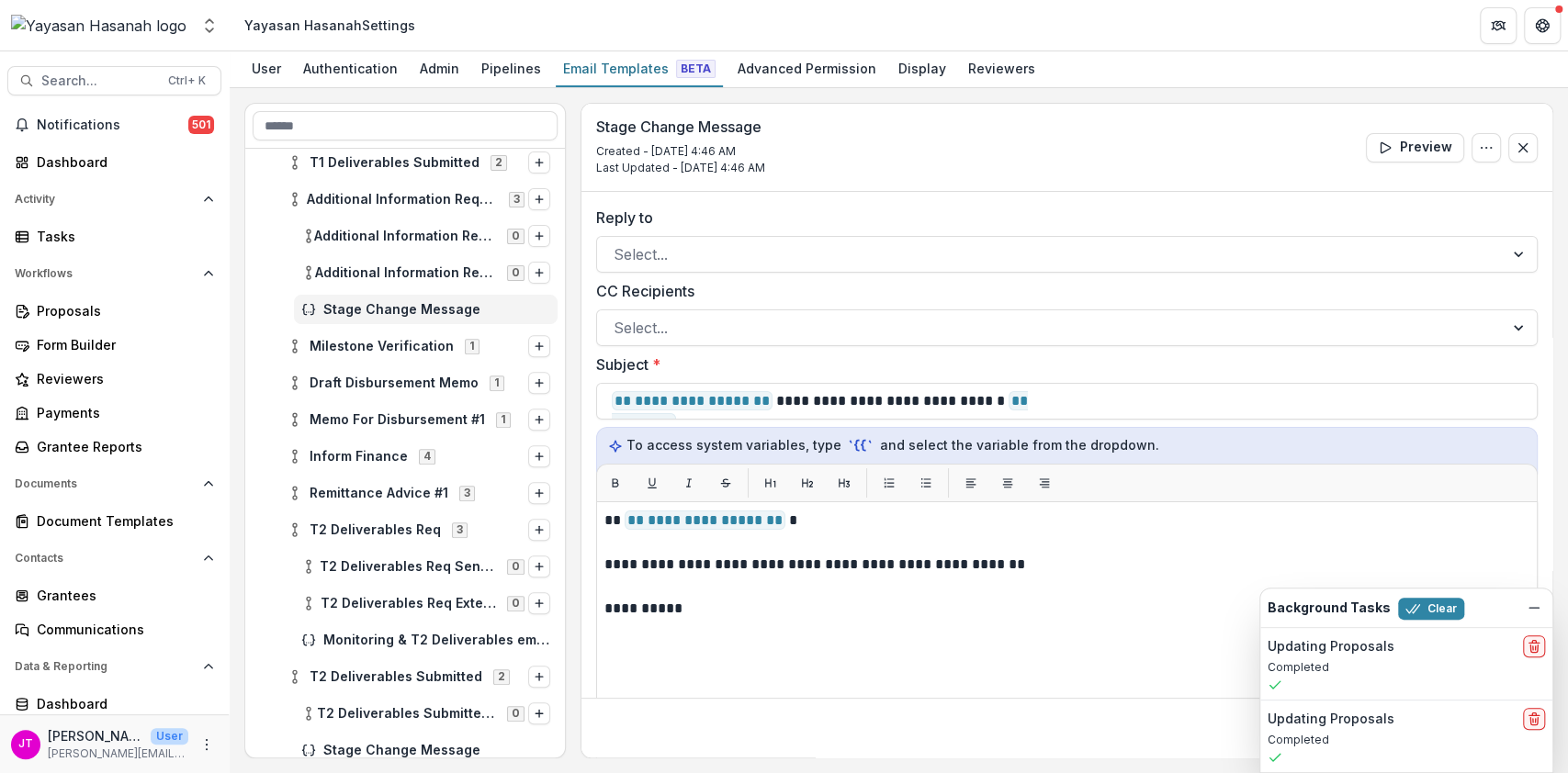
click at [600, 564] on div "**********" at bounding box center [1067, 730] width 941 height 460
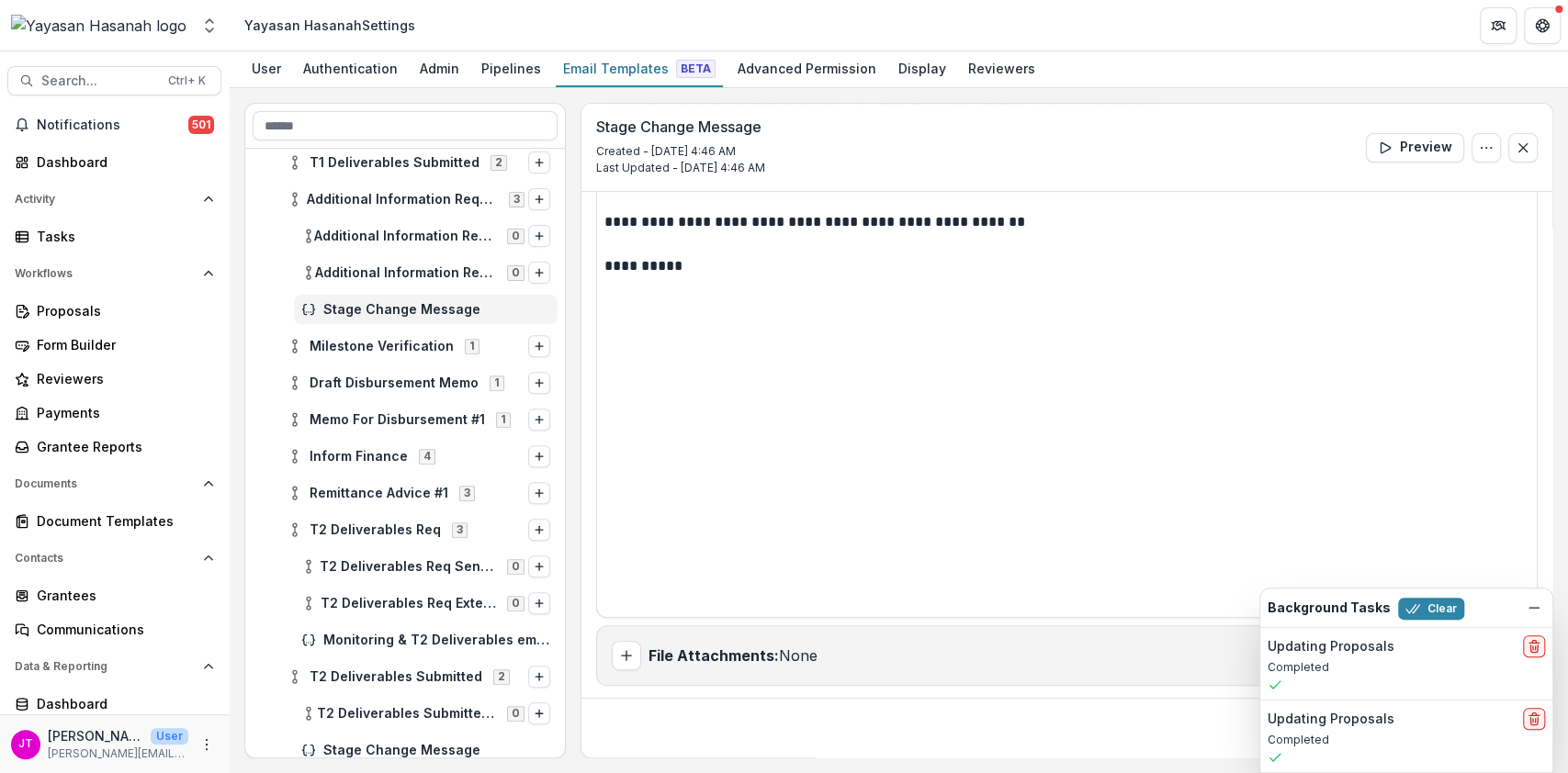
scroll to position [229, 0]
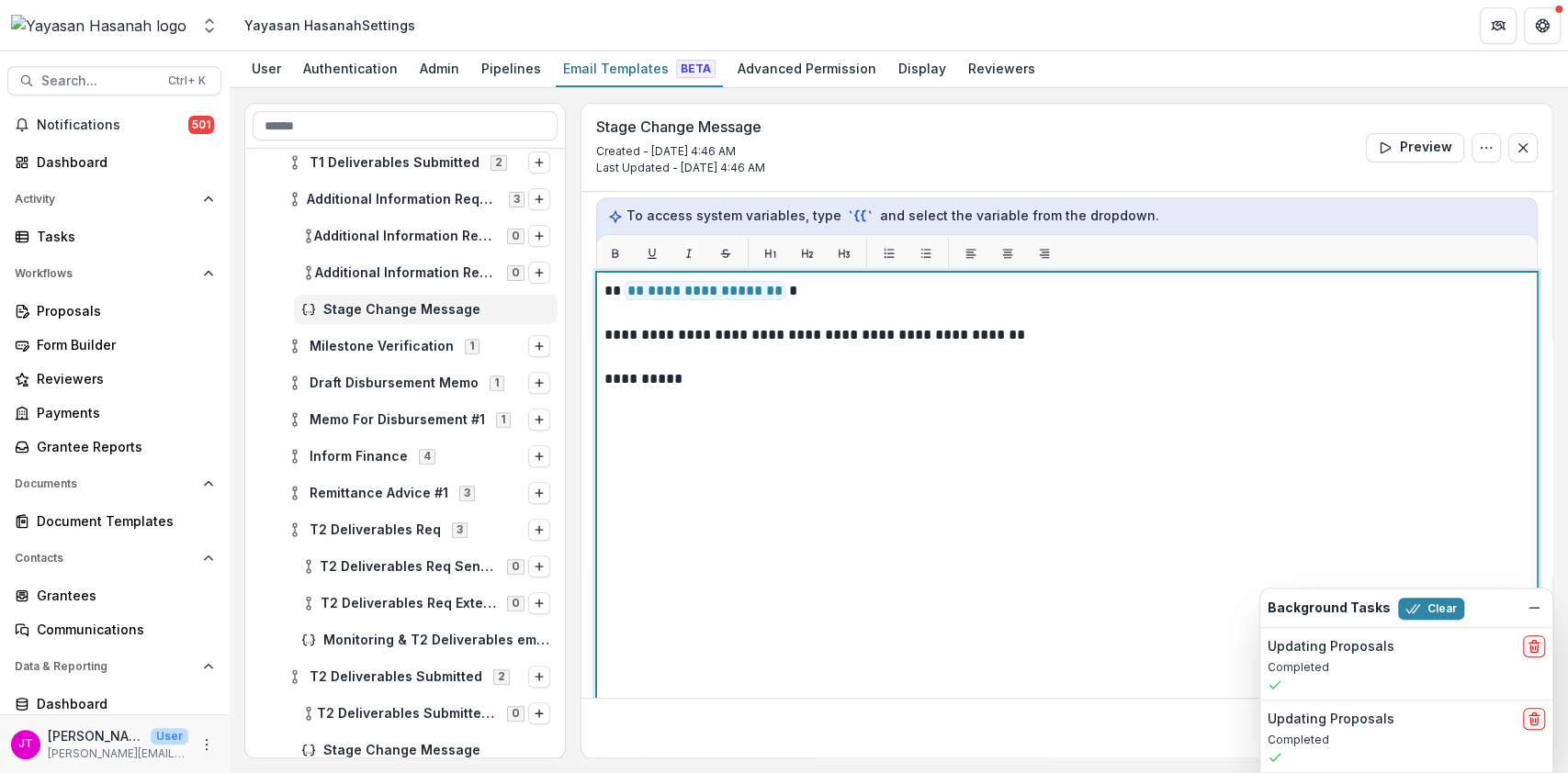
click at [604, 334] on p "**********" at bounding box center [1064, 335] width 920 height 22
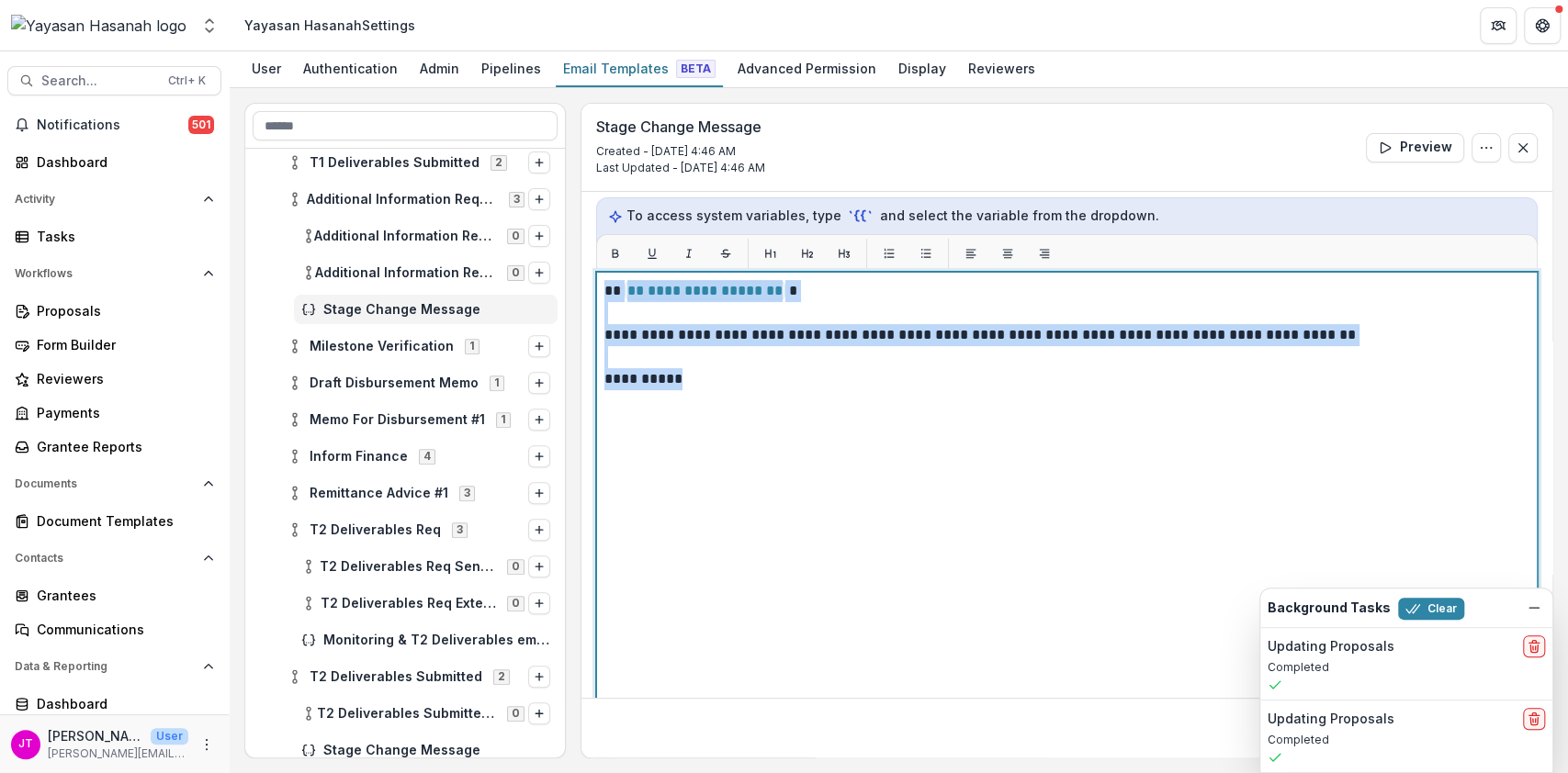
drag, startPoint x: 729, startPoint y: 391, endPoint x: 602, endPoint y: 288, distance: 163.5
click at [602, 288] on div "**********" at bounding box center [1067, 501] width 941 height 460
copy div "**********"
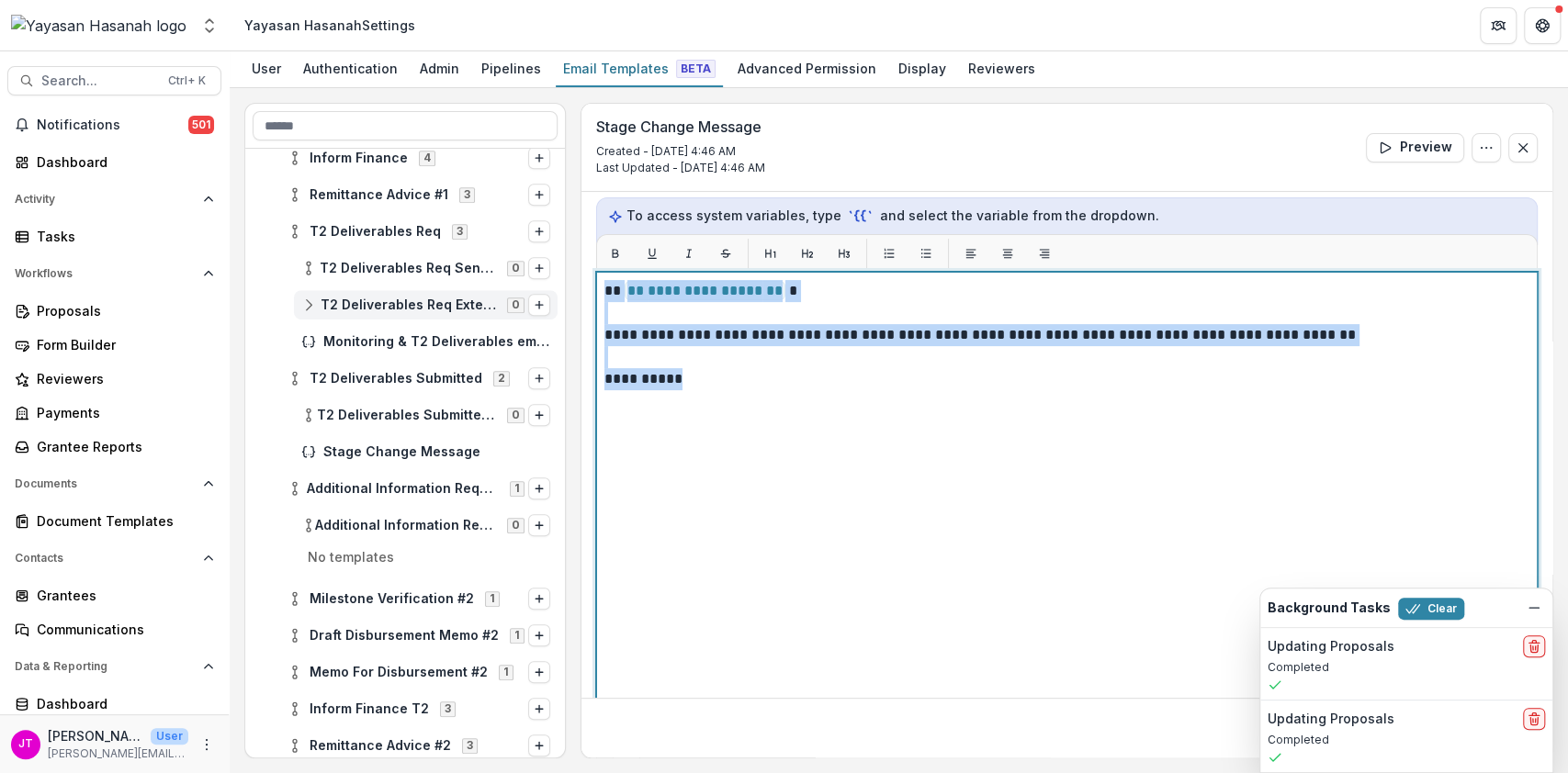
scroll to position [724, 0]
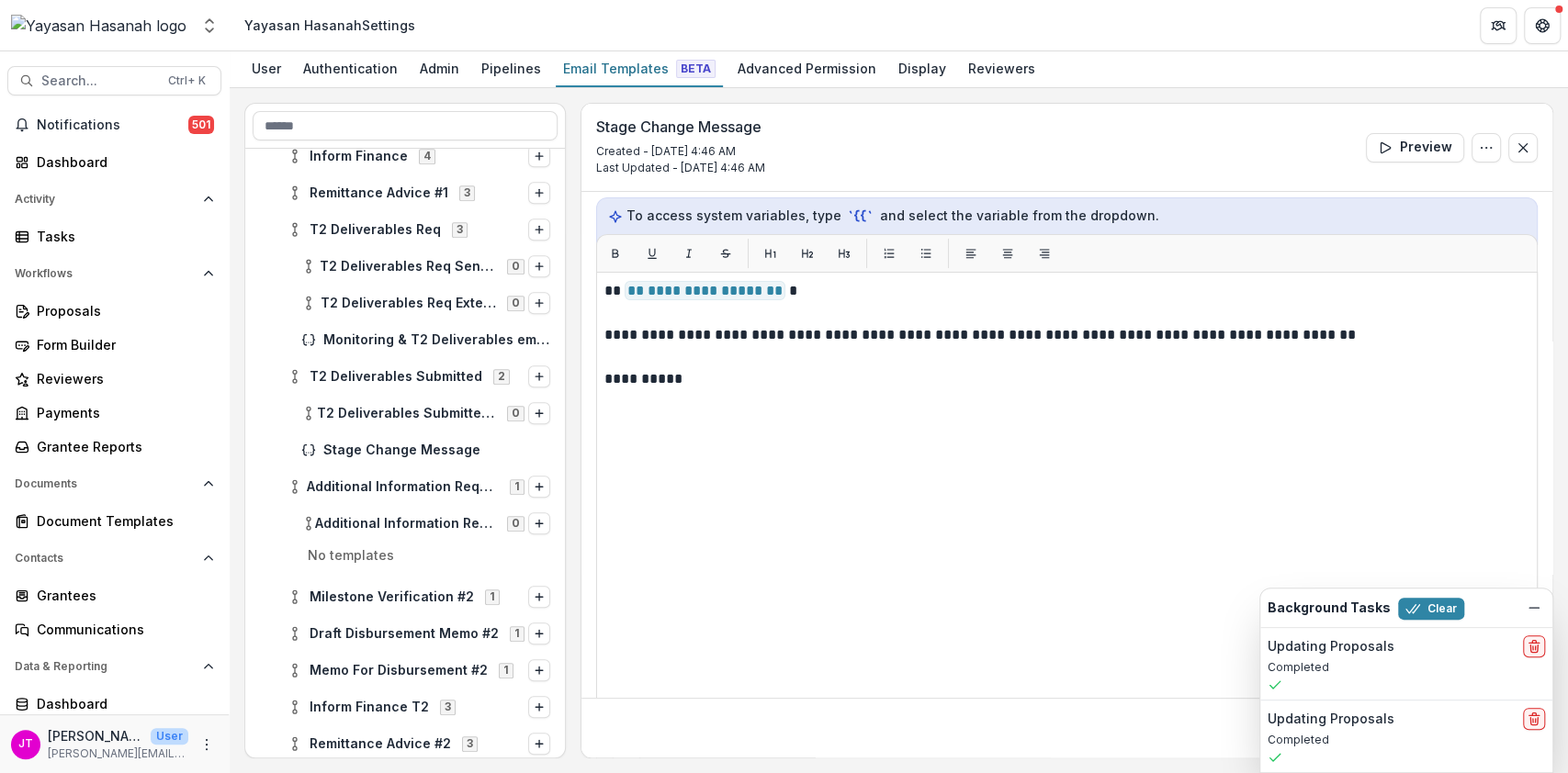
click at [349, 560] on p "No templates" at bounding box center [404, 560] width 305 height 30
click at [538, 522] on icon "Options" at bounding box center [539, 523] width 11 height 11
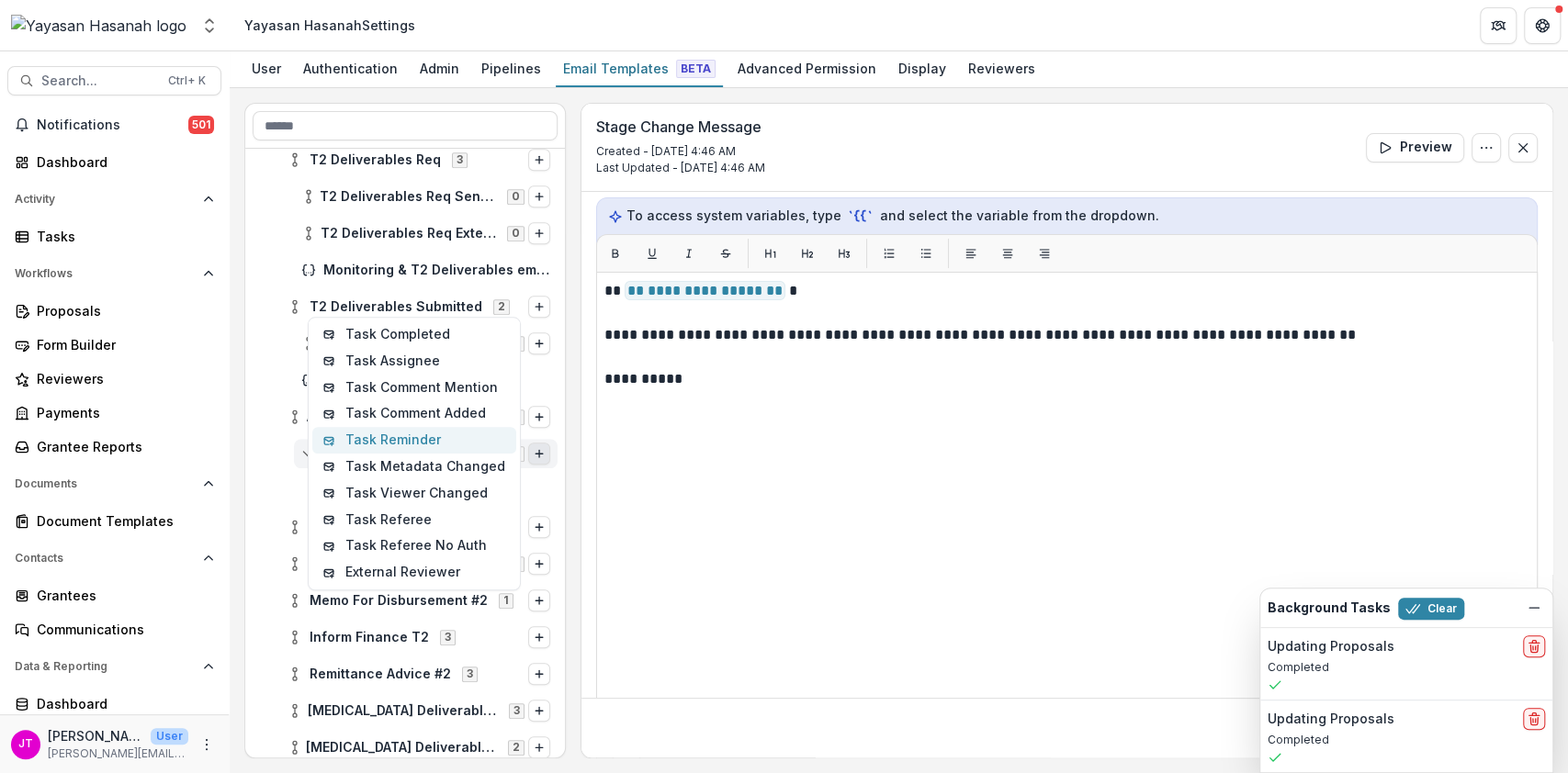
scroll to position [758, 0]
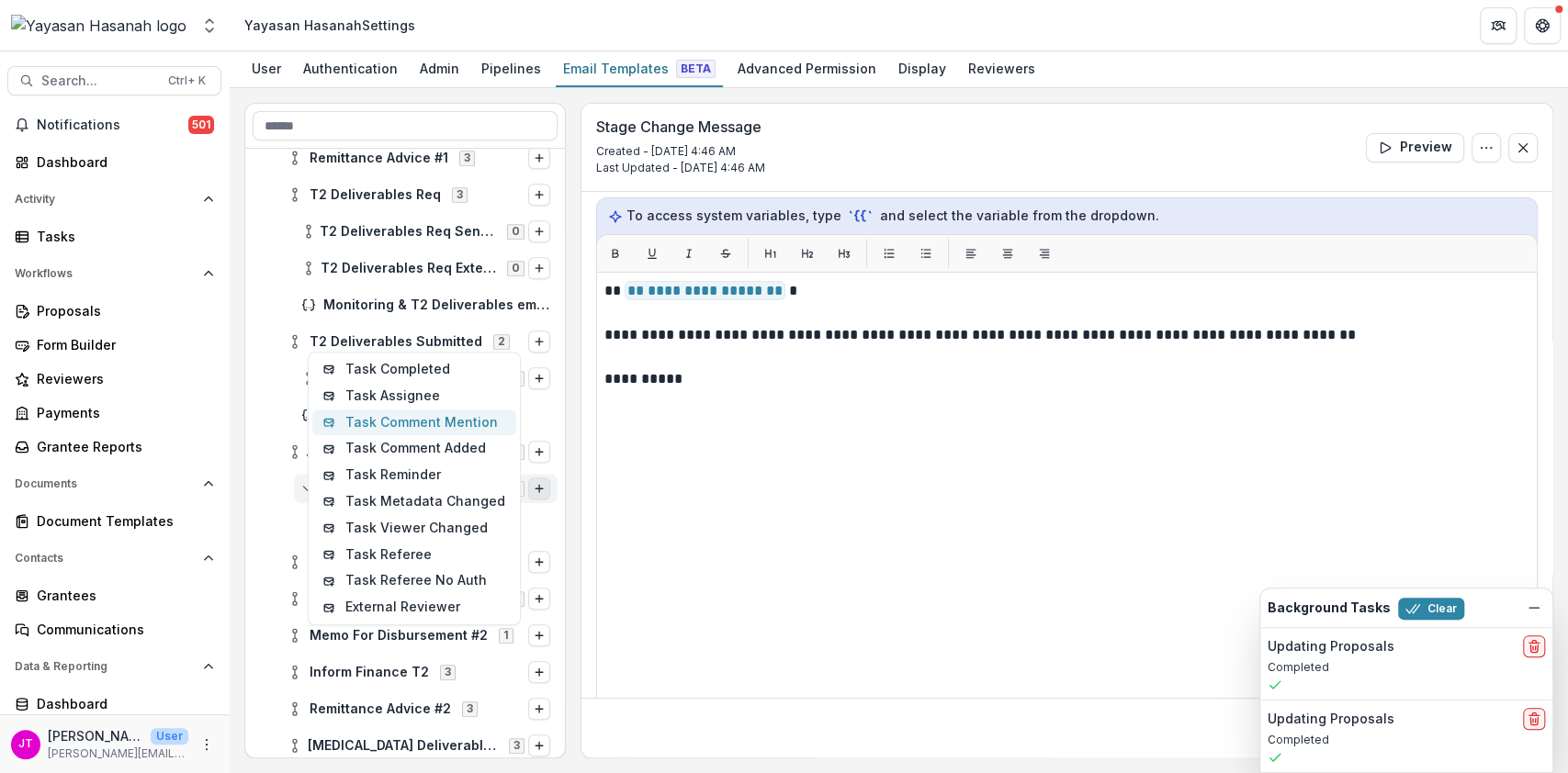
click at [467, 420] on button "Task Comment Mention" at bounding box center [414, 422] width 204 height 27
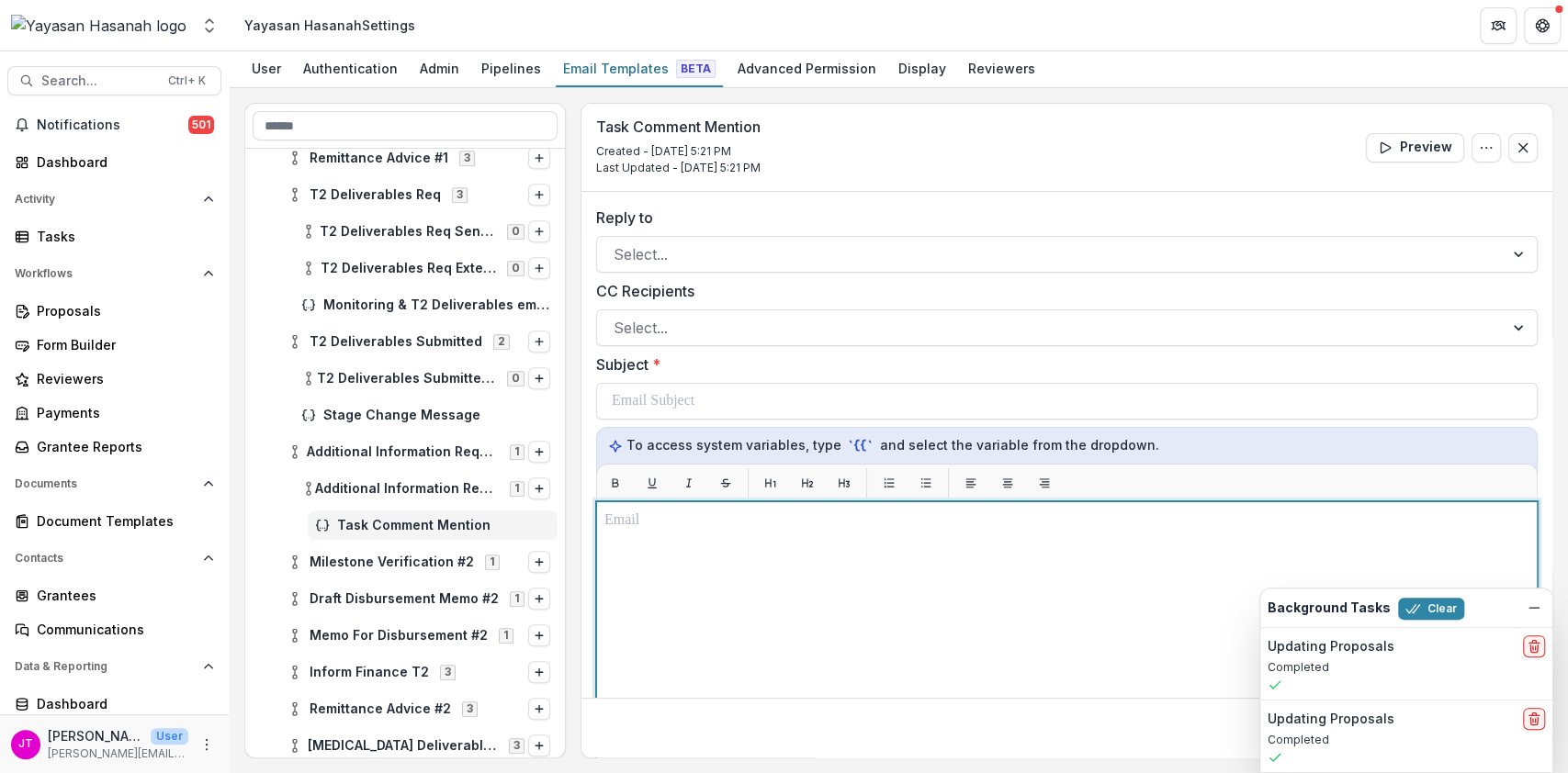
click at [712, 537] on div at bounding box center [1067, 731] width 925 height 443
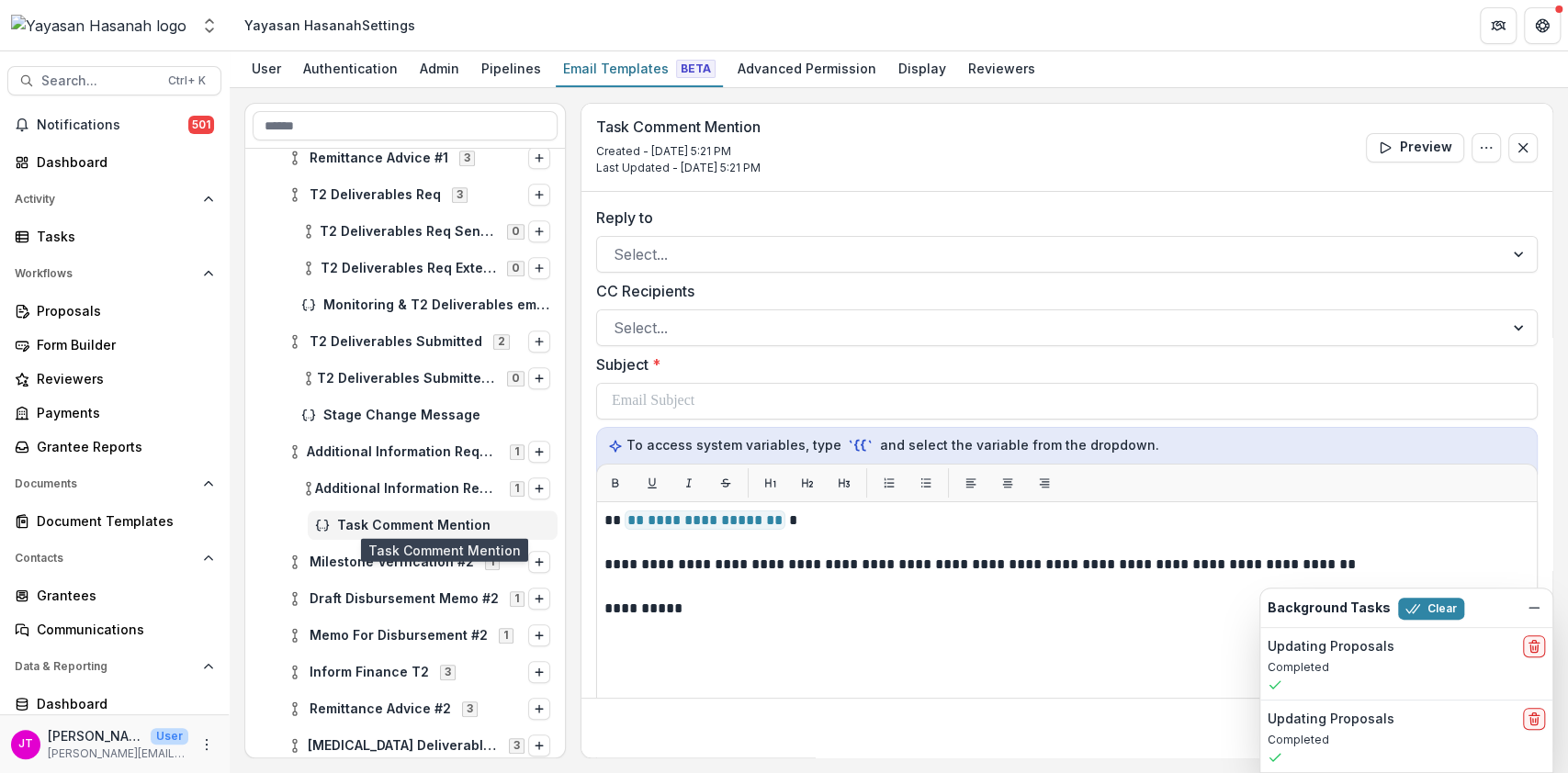
click at [411, 524] on span "Task Comment Mention" at bounding box center [444, 526] width 214 height 16
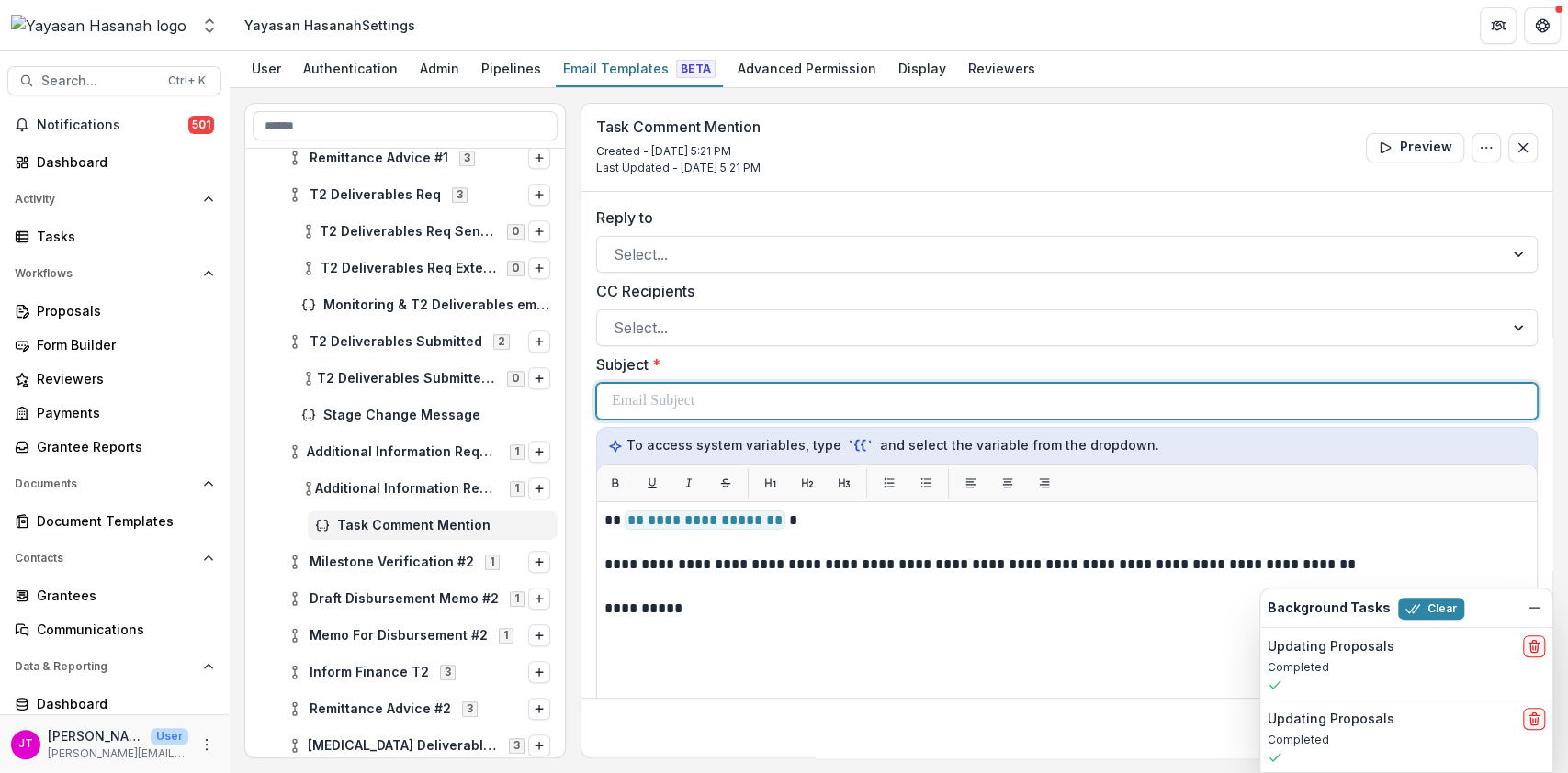
click at [720, 402] on div at bounding box center [1067, 400] width 911 height 35
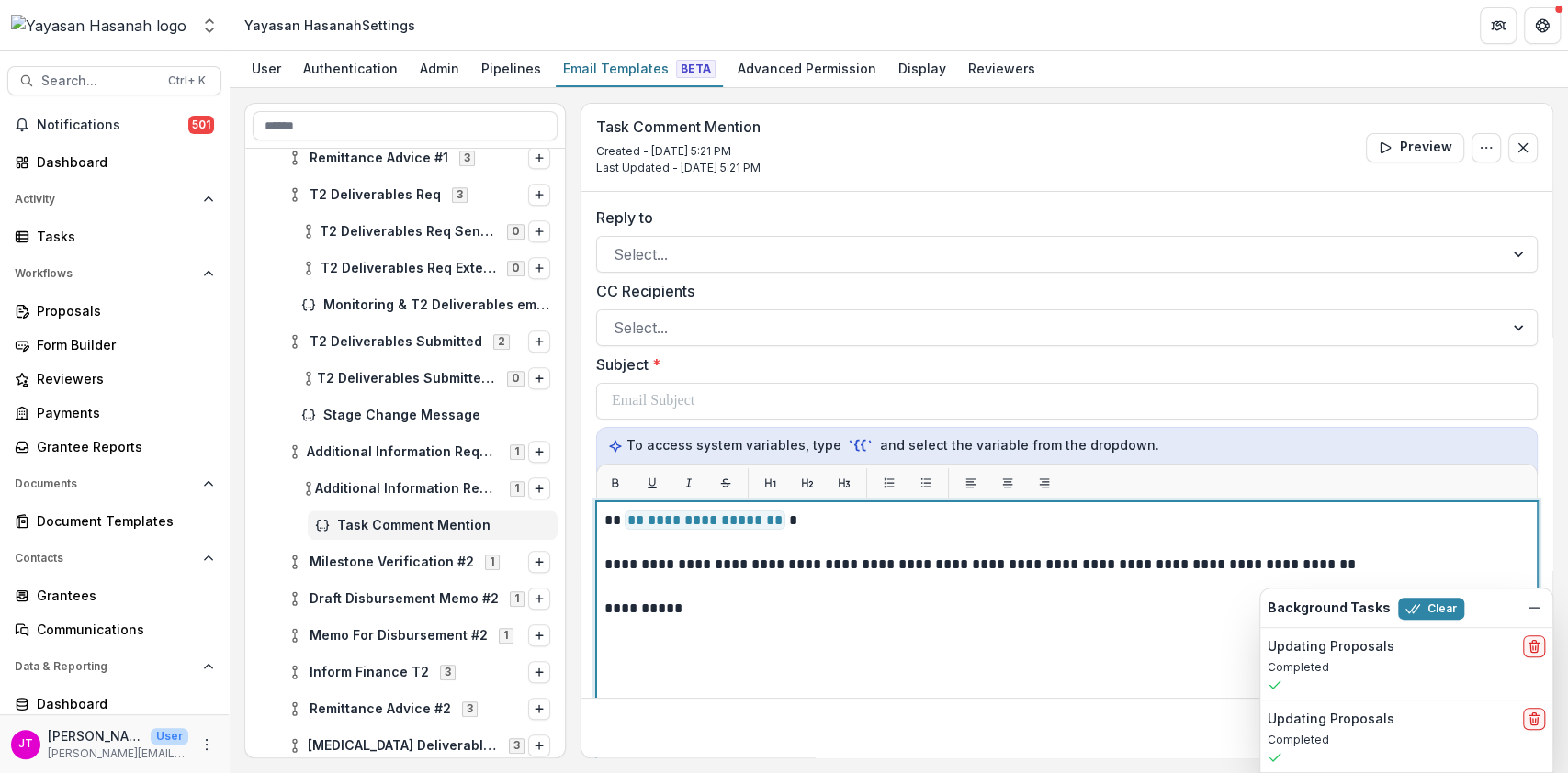
click at [817, 565] on p "**********" at bounding box center [1064, 564] width 920 height 22
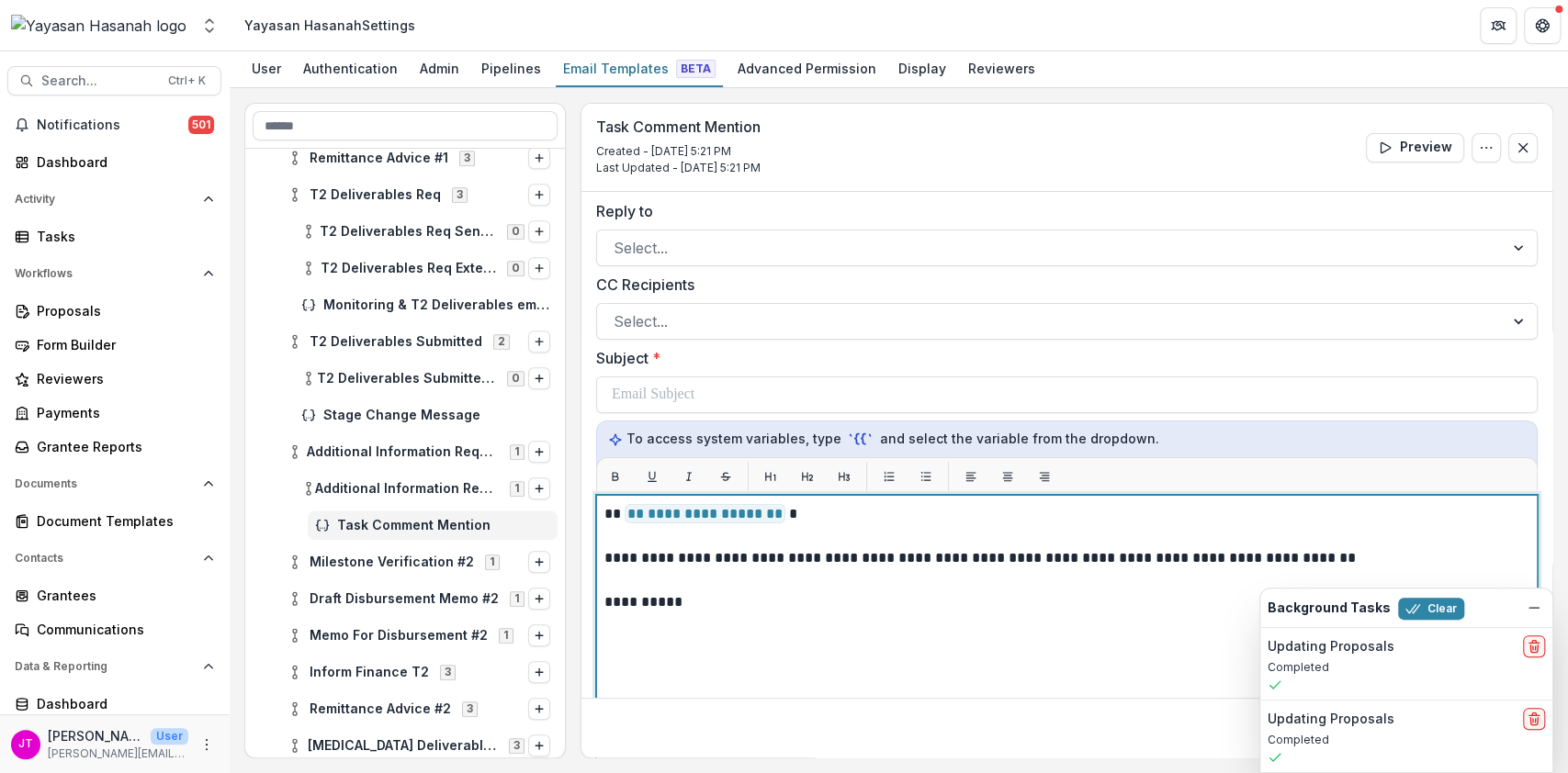
scroll to position [7, 0]
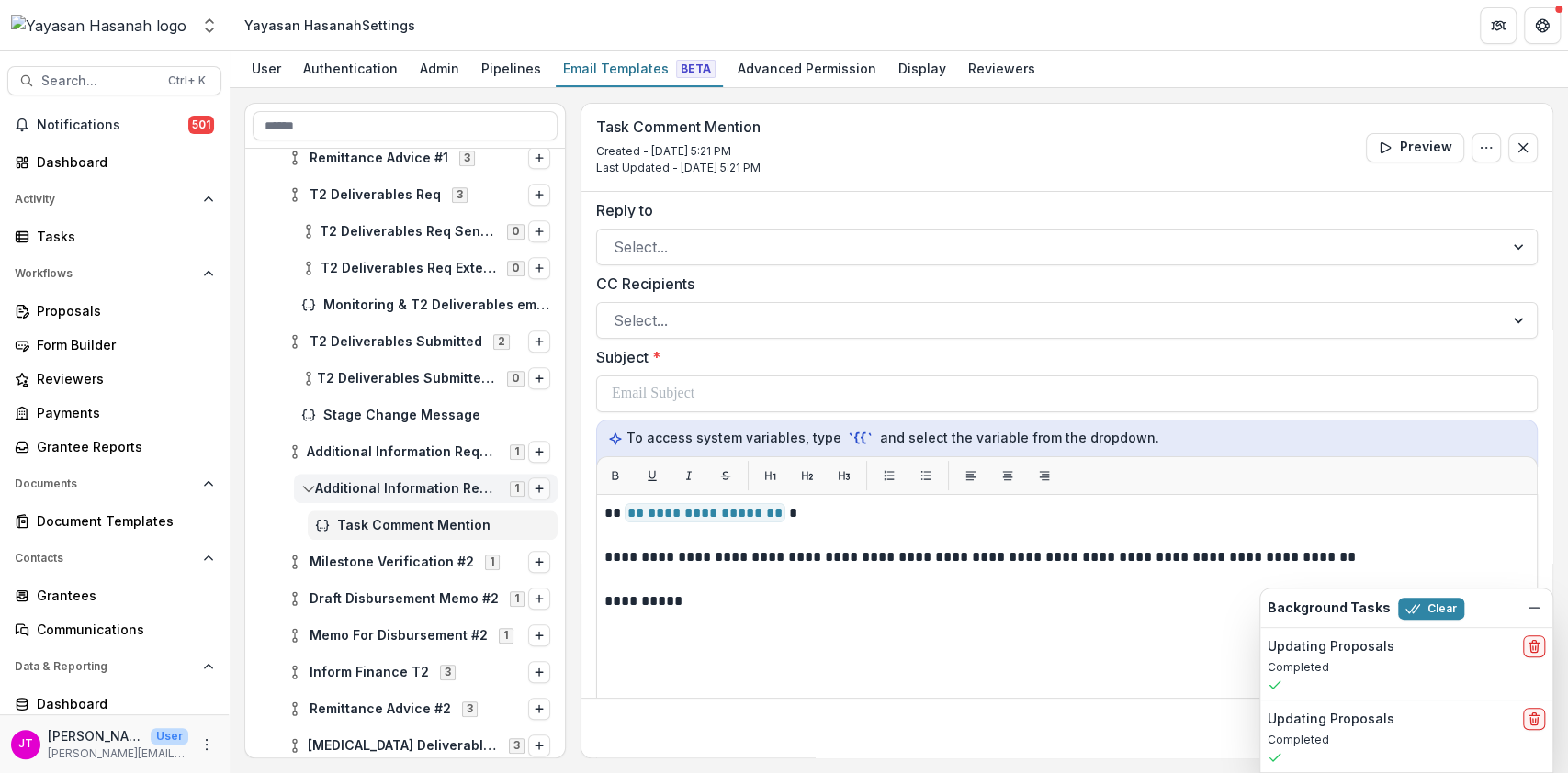
click at [539, 487] on button "Options" at bounding box center [539, 488] width 22 height 22
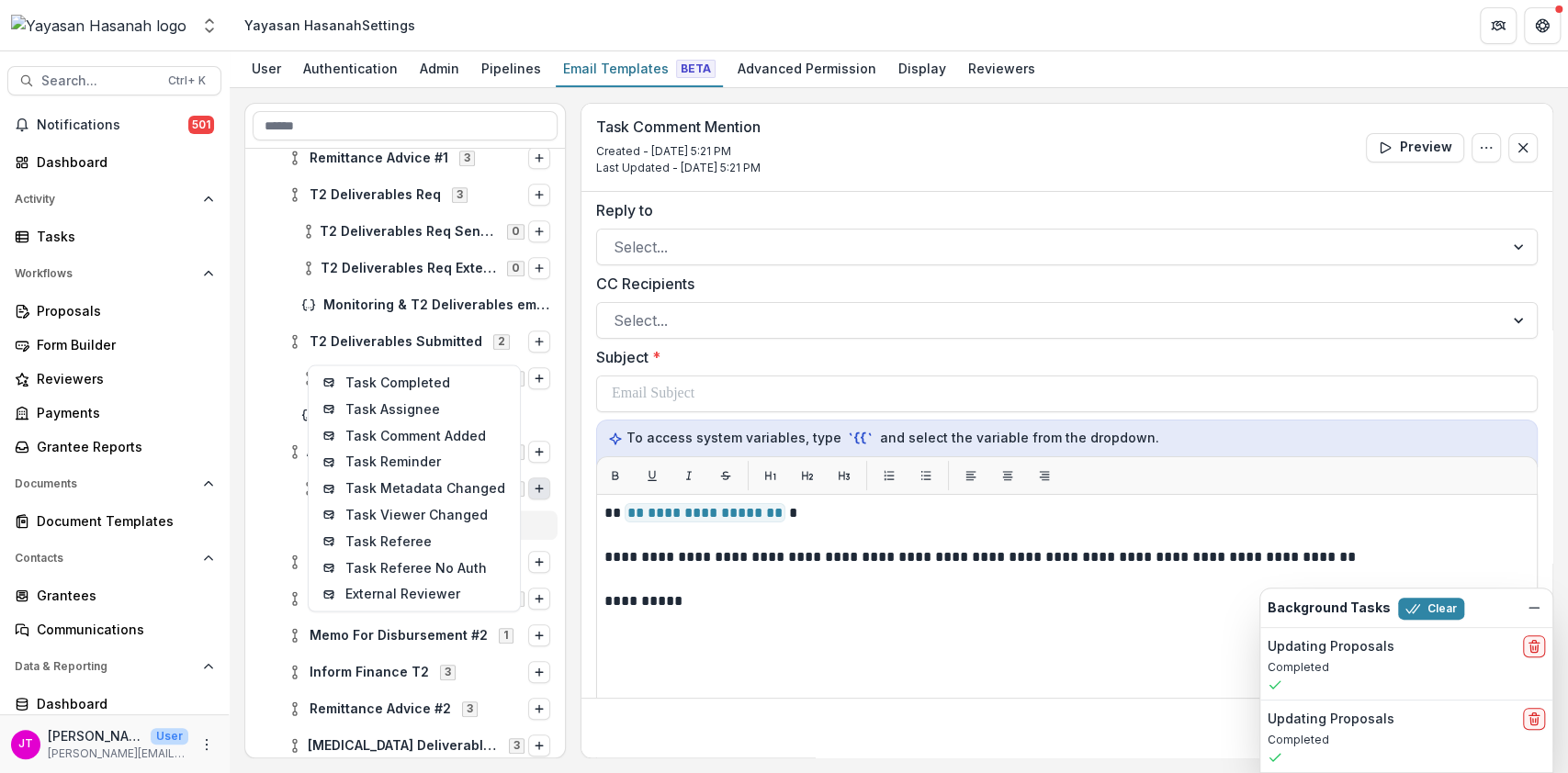
click at [551, 539] on div "Task Comment Mention" at bounding box center [404, 525] width 319 height 37
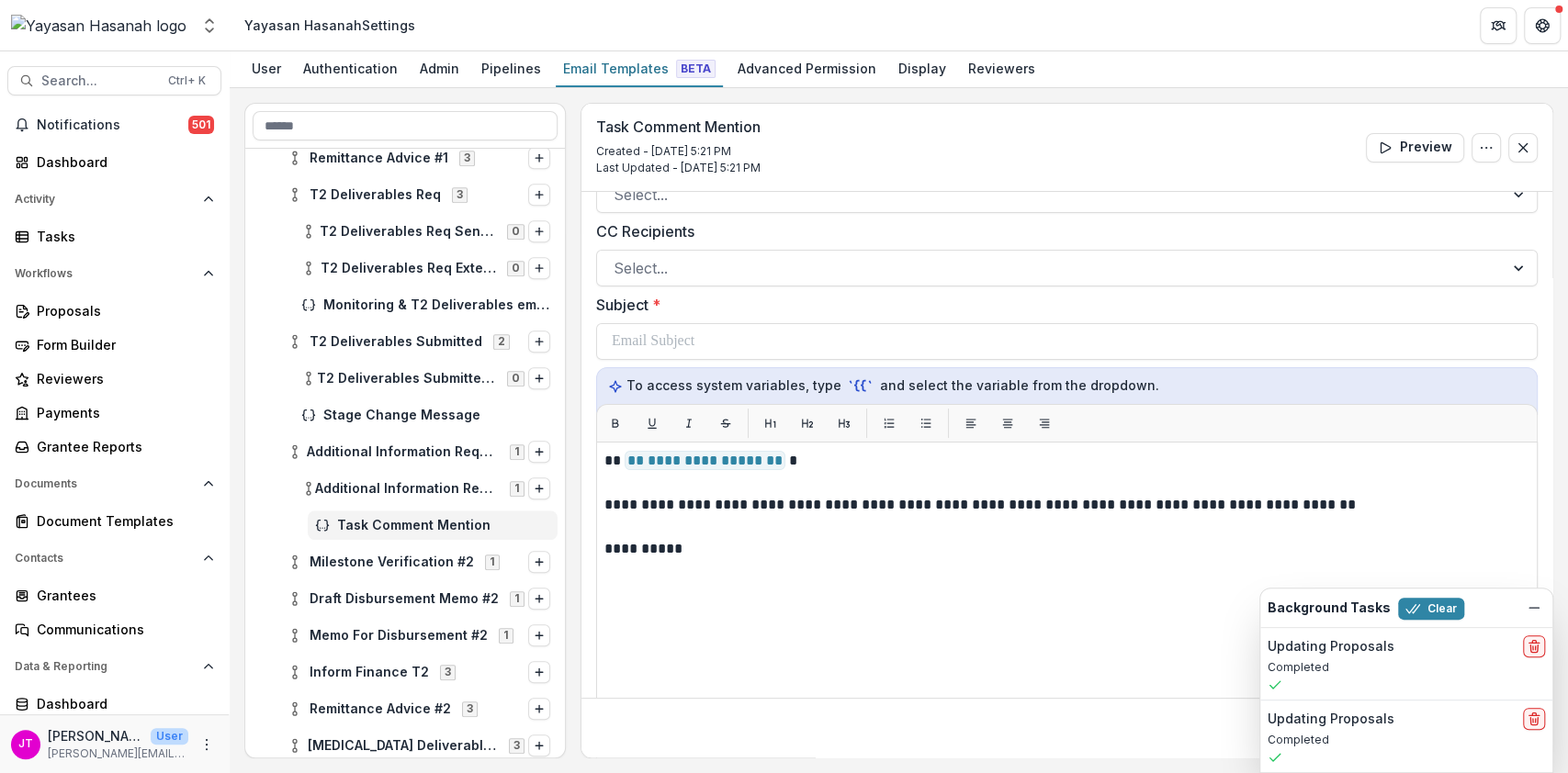
scroll to position [60, 0]
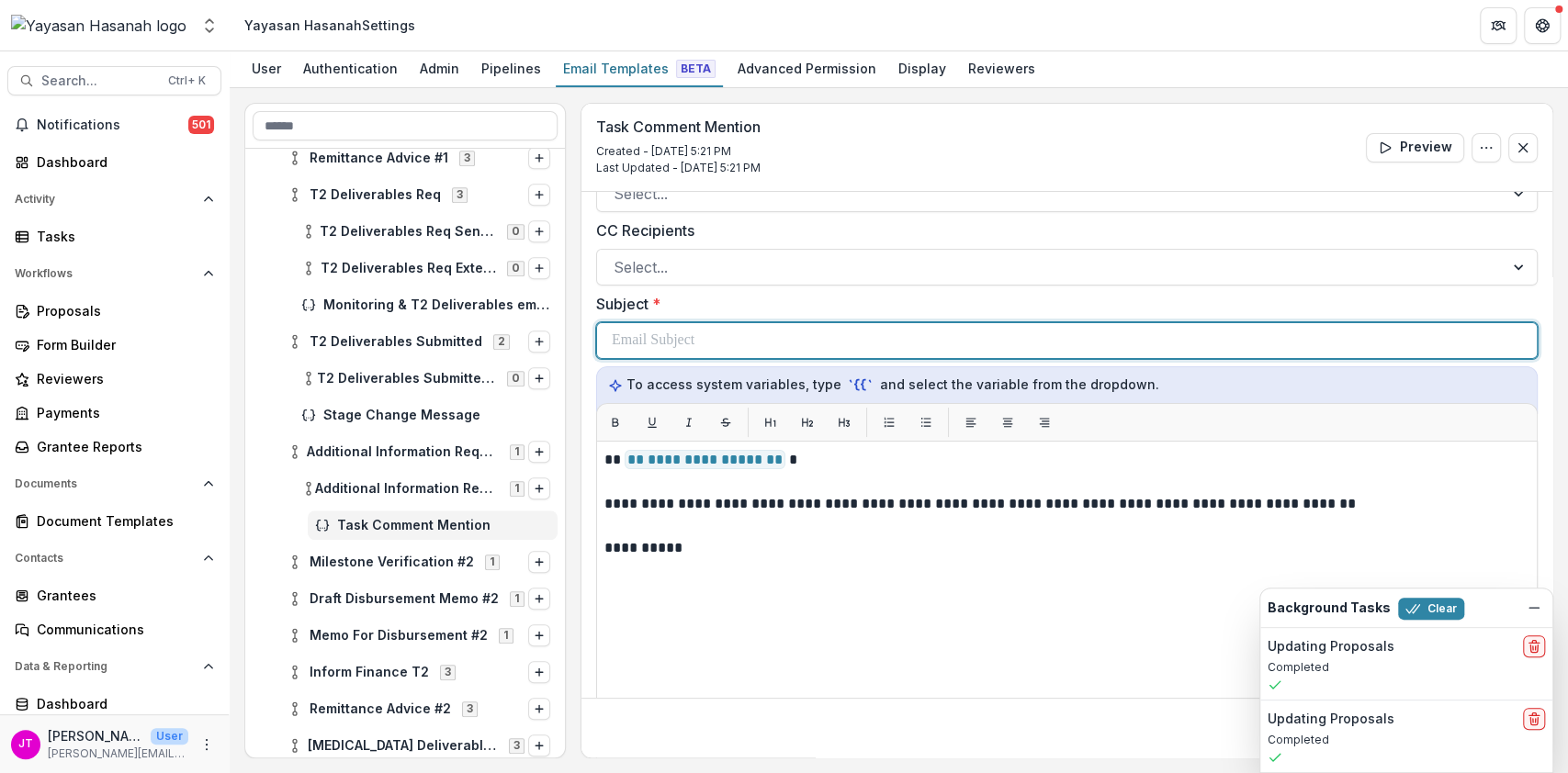
click at [706, 345] on div at bounding box center [1067, 340] width 911 height 35
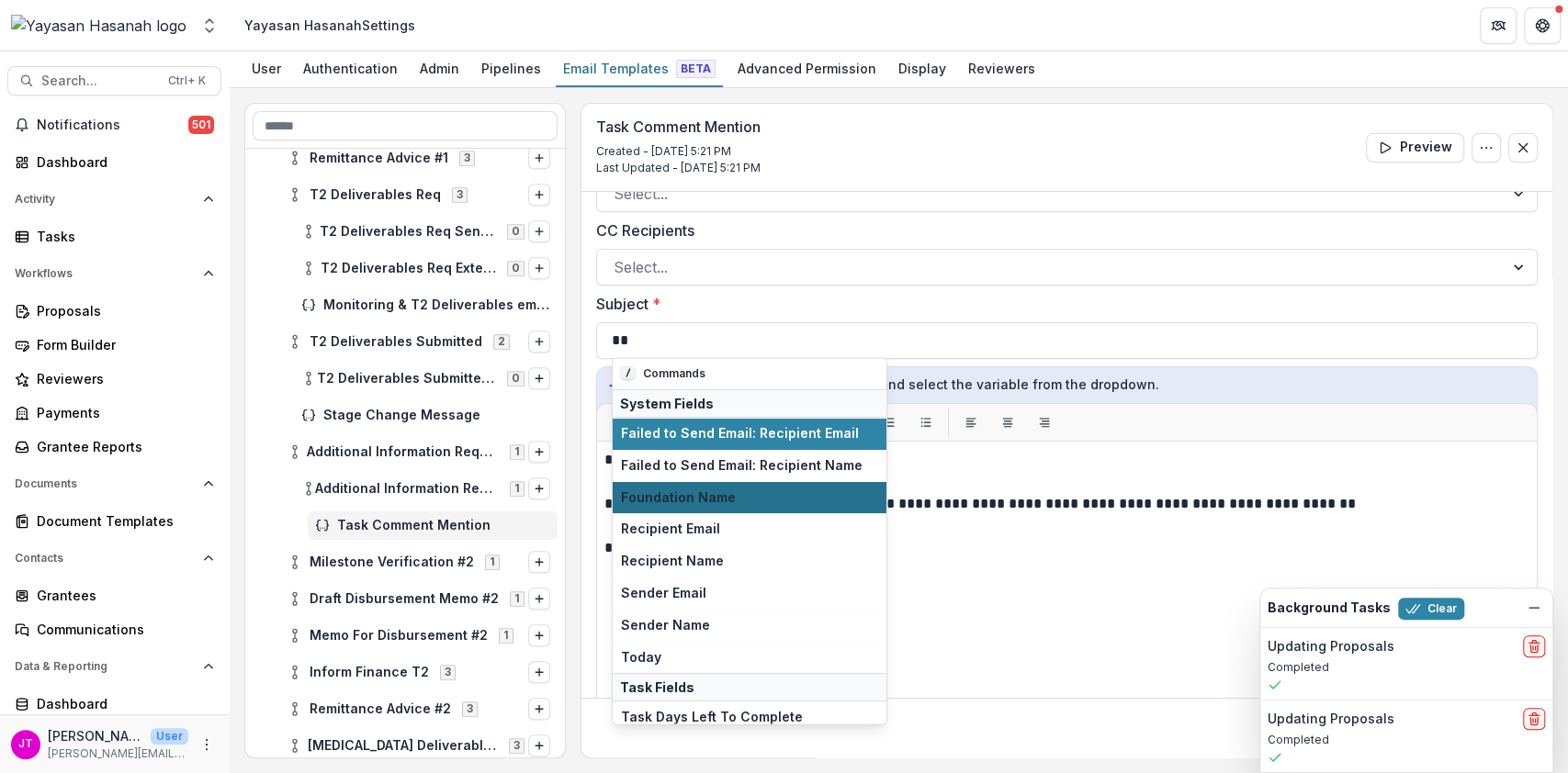
click at [715, 486] on button "Foundation Name" at bounding box center [749, 498] width 274 height 33
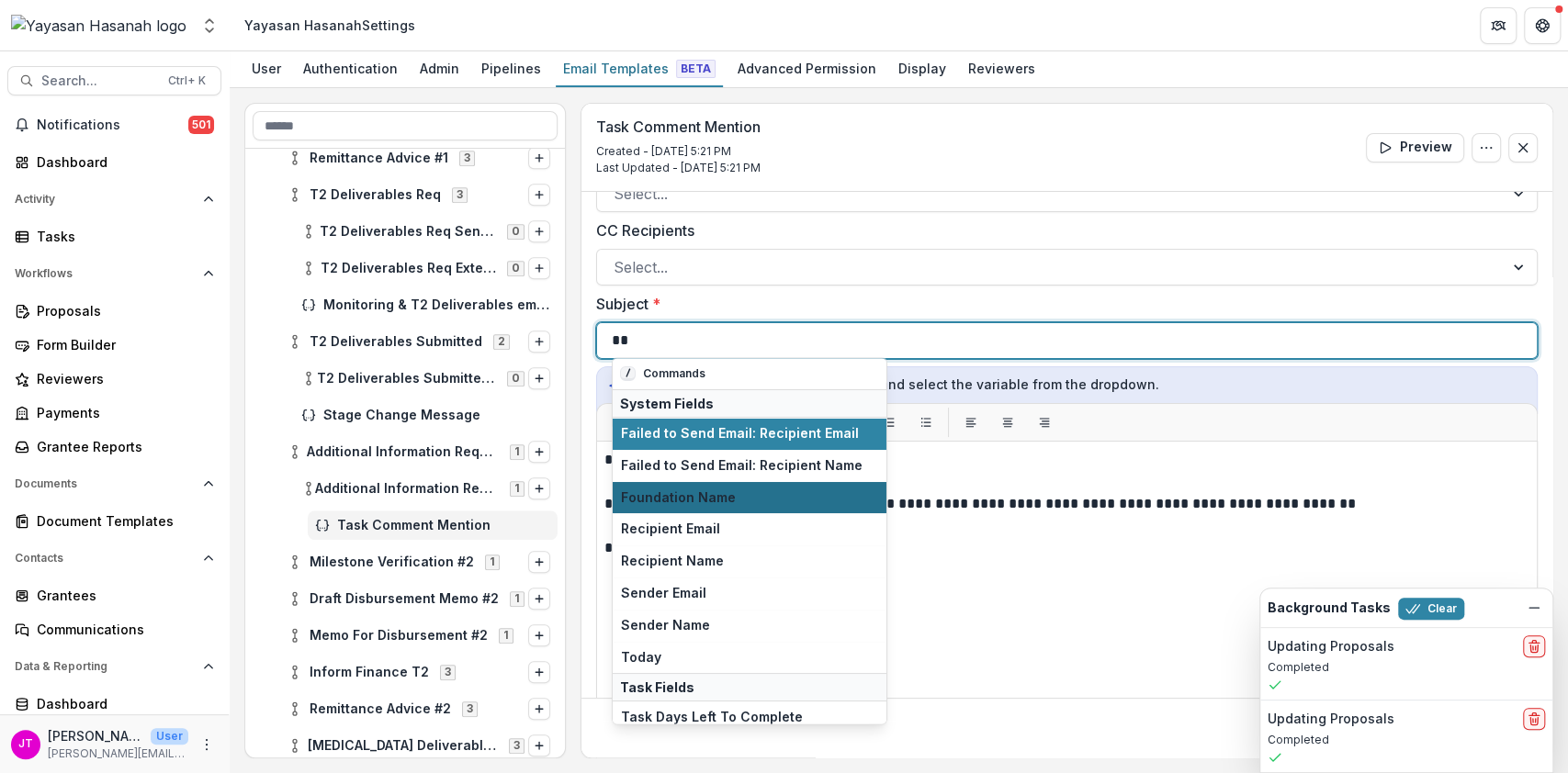
scroll to position [0, 0]
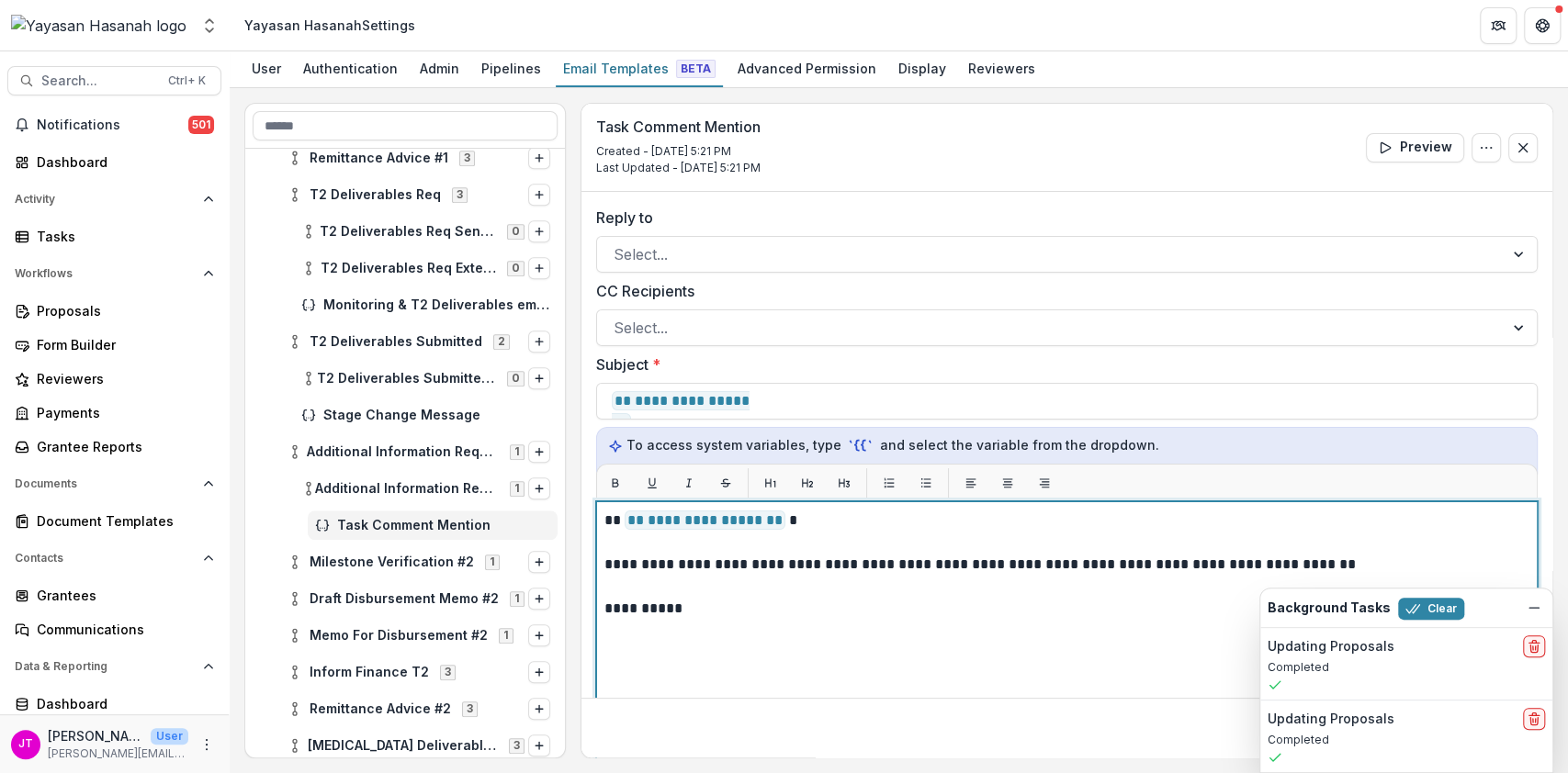
click at [832, 631] on div "**********" at bounding box center [1067, 731] width 925 height 443
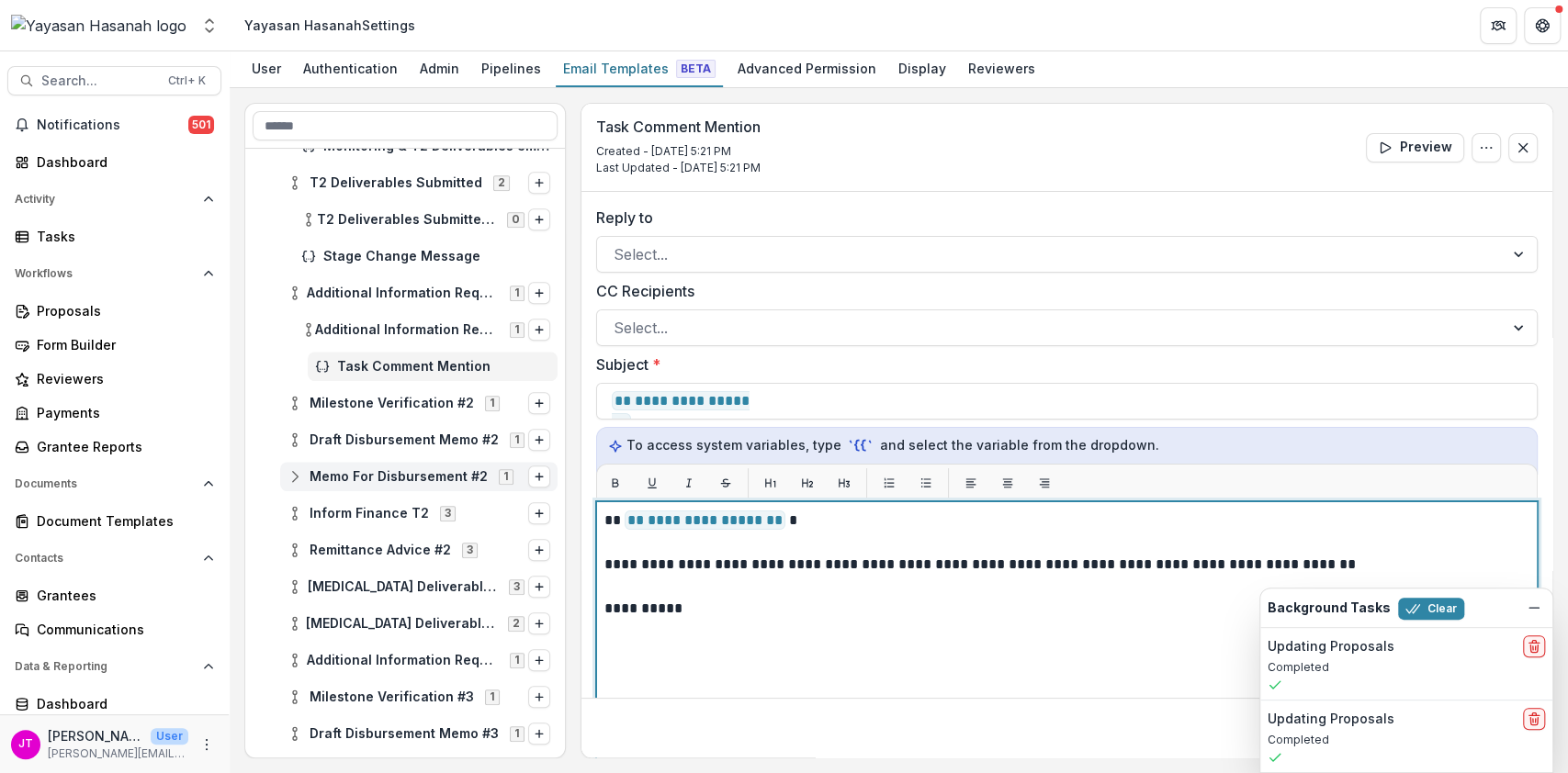
scroll to position [926, 0]
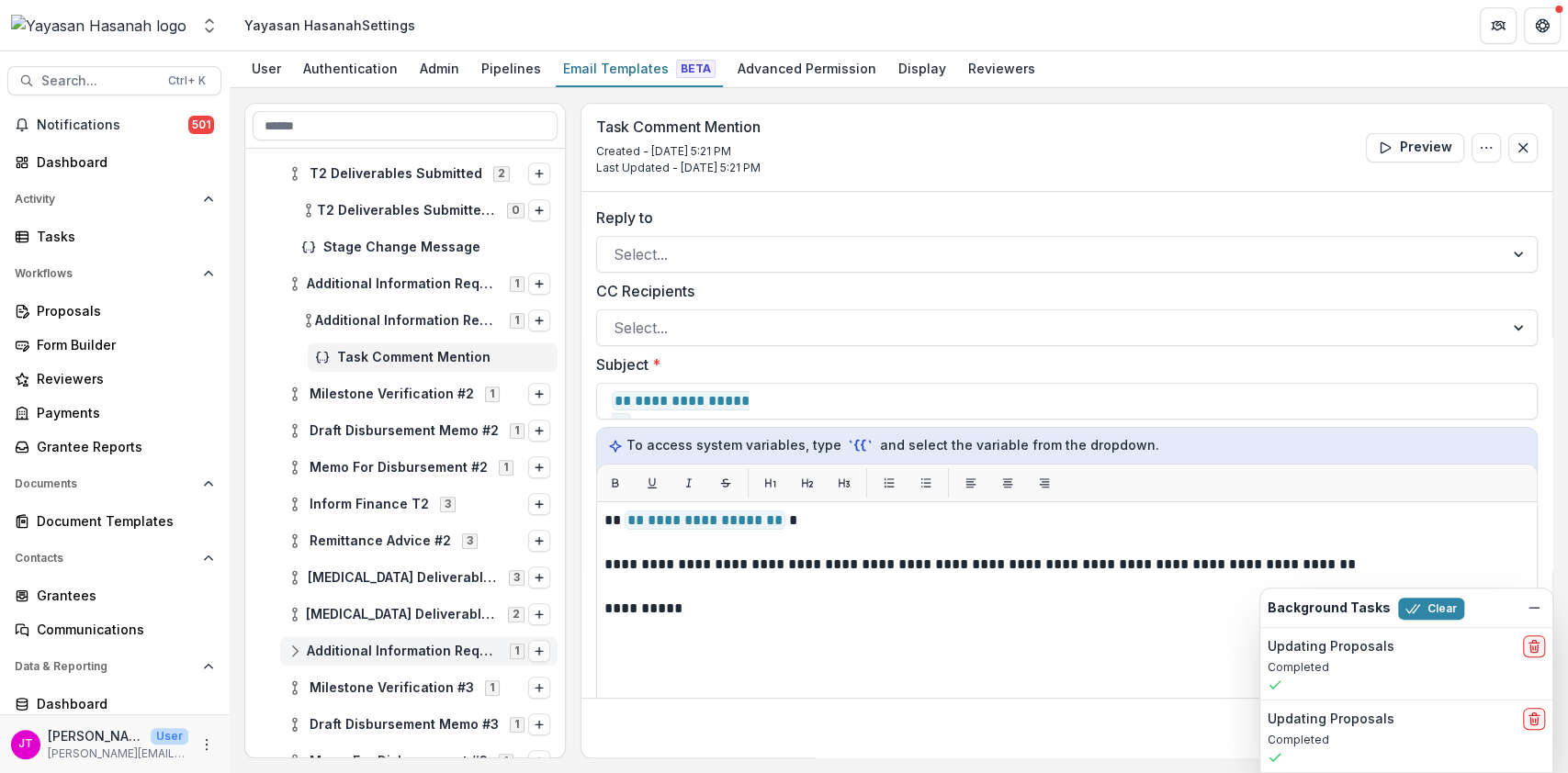
click at [534, 647] on icon "Options" at bounding box center [539, 650] width 11 height 11
click at [447, 634] on button "Stage Change Message" at bounding box center [392, 639] width 248 height 27
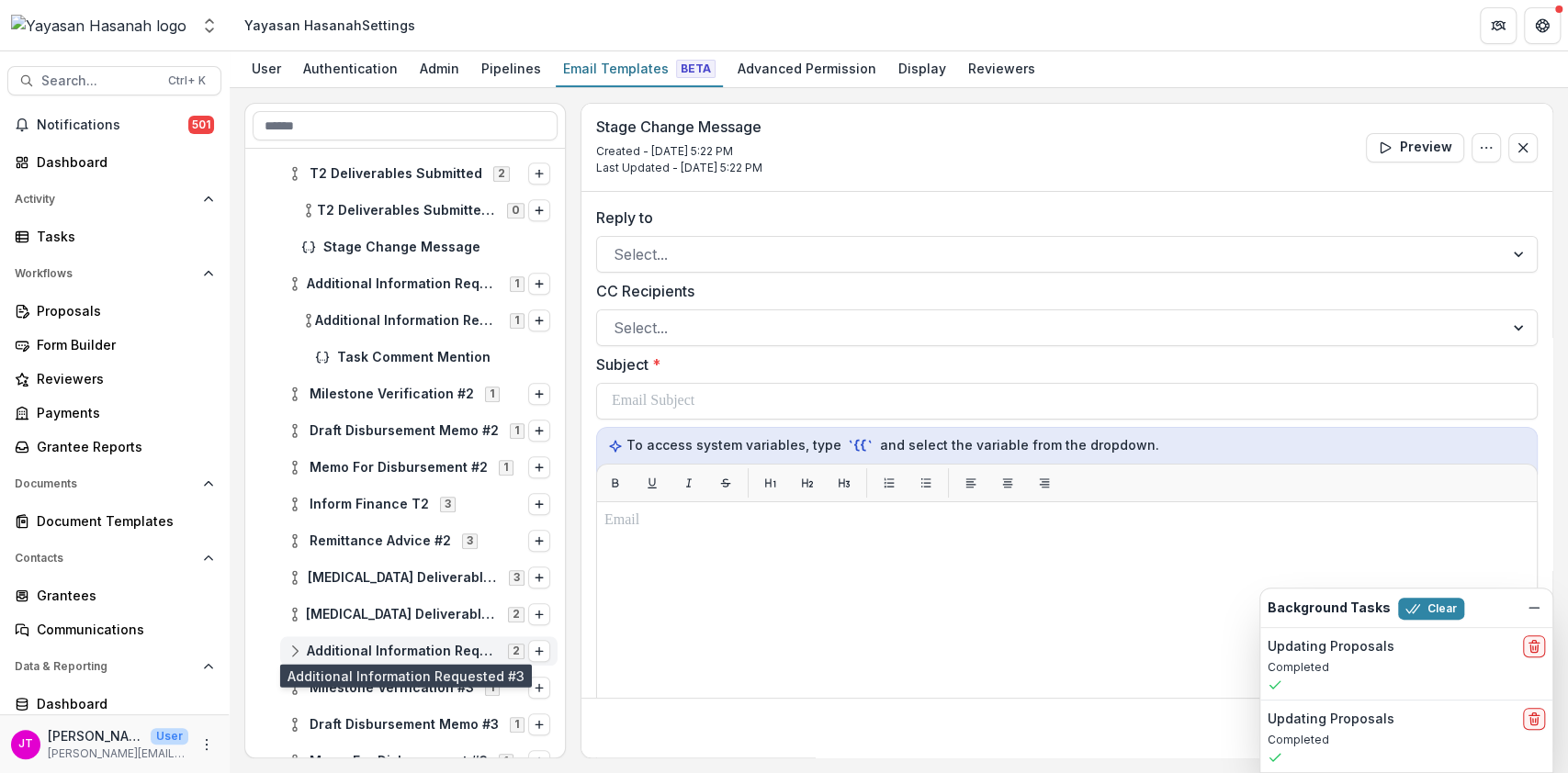
click at [467, 647] on span "Additional Information Requested #3" at bounding box center [401, 651] width 190 height 16
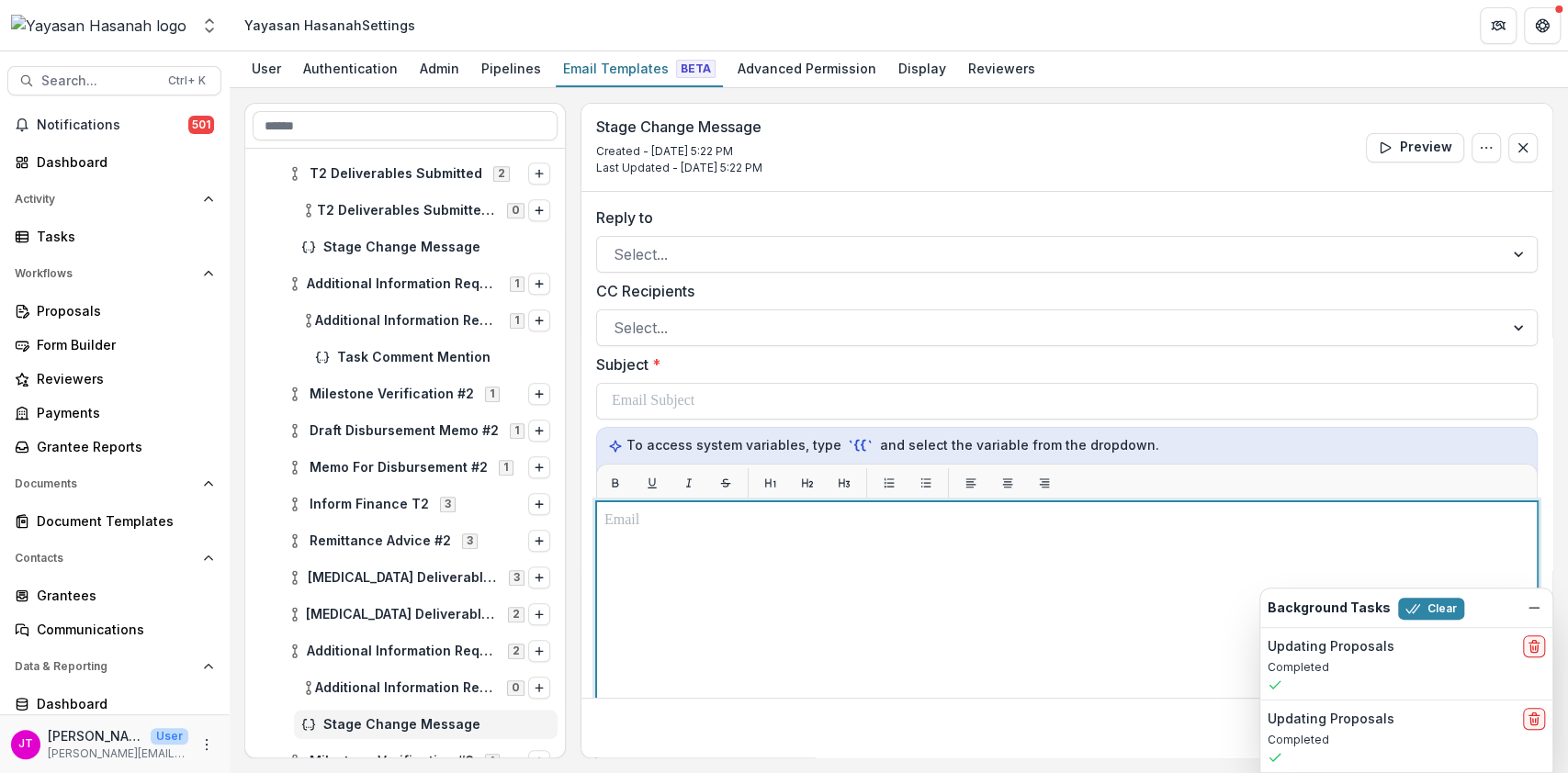
click at [702, 543] on div at bounding box center [1067, 731] width 925 height 443
paste div
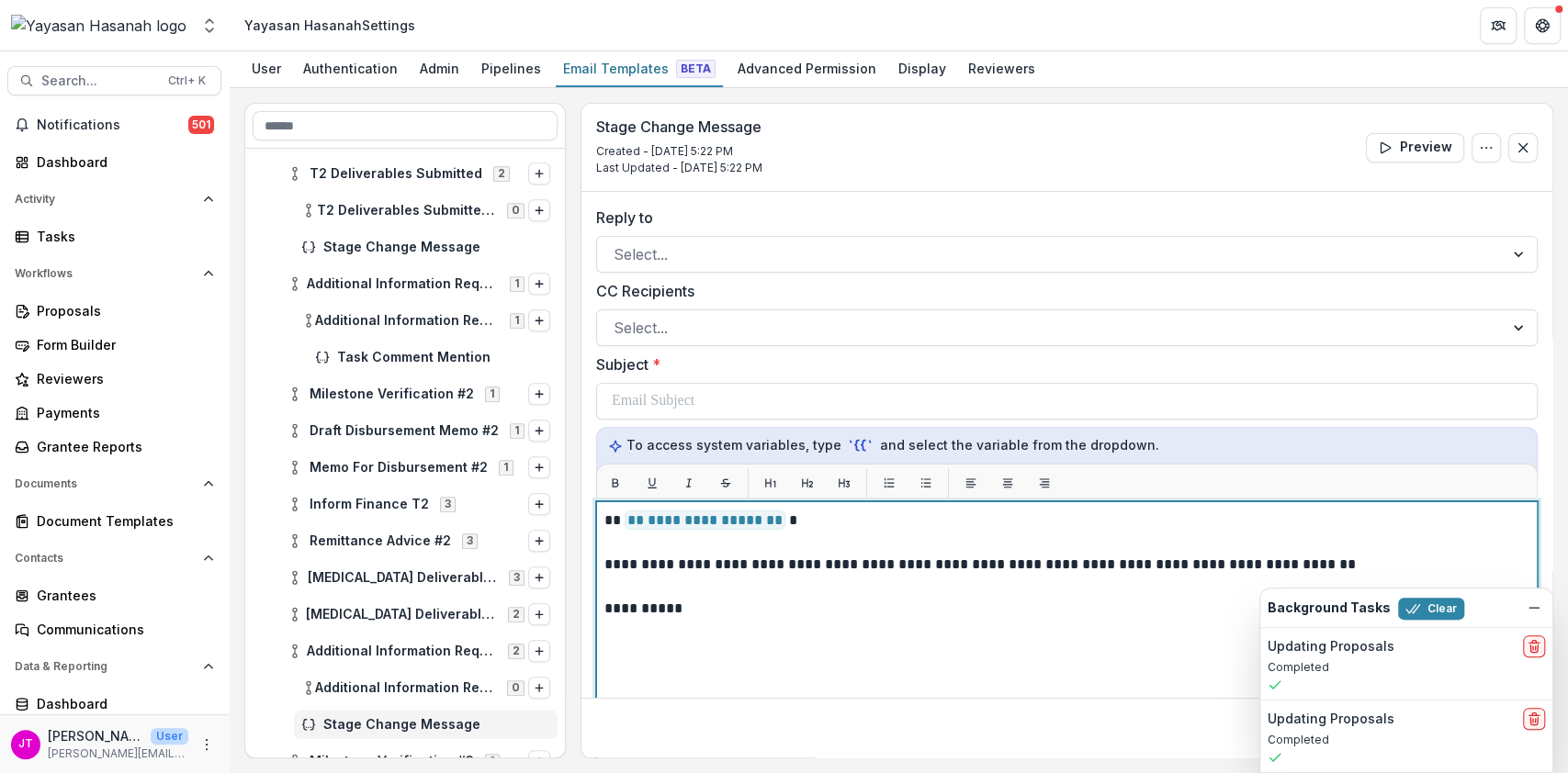
click at [809, 560] on p "**********" at bounding box center [1064, 564] width 920 height 22
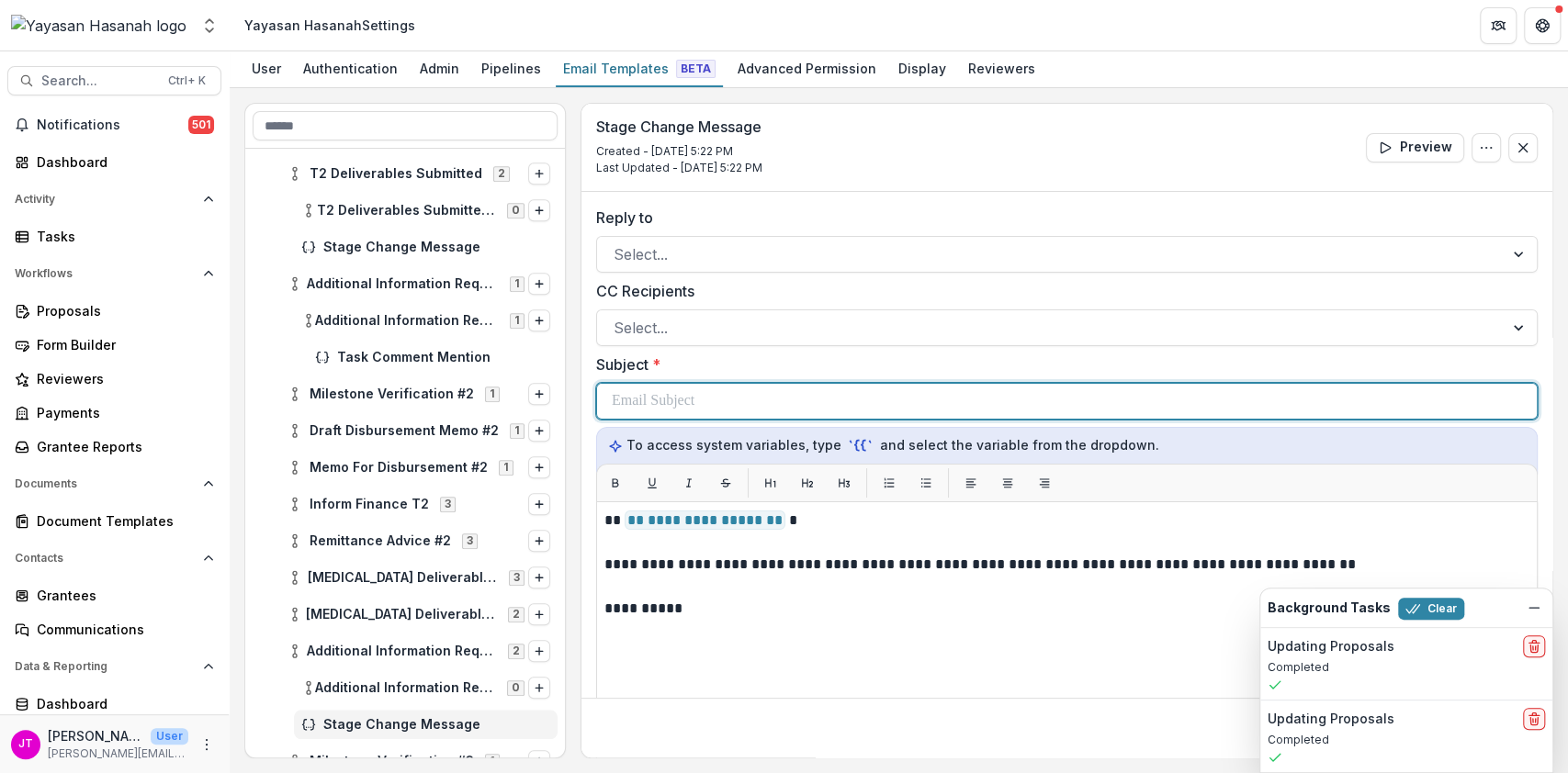
click at [755, 406] on div at bounding box center [1067, 400] width 911 height 35
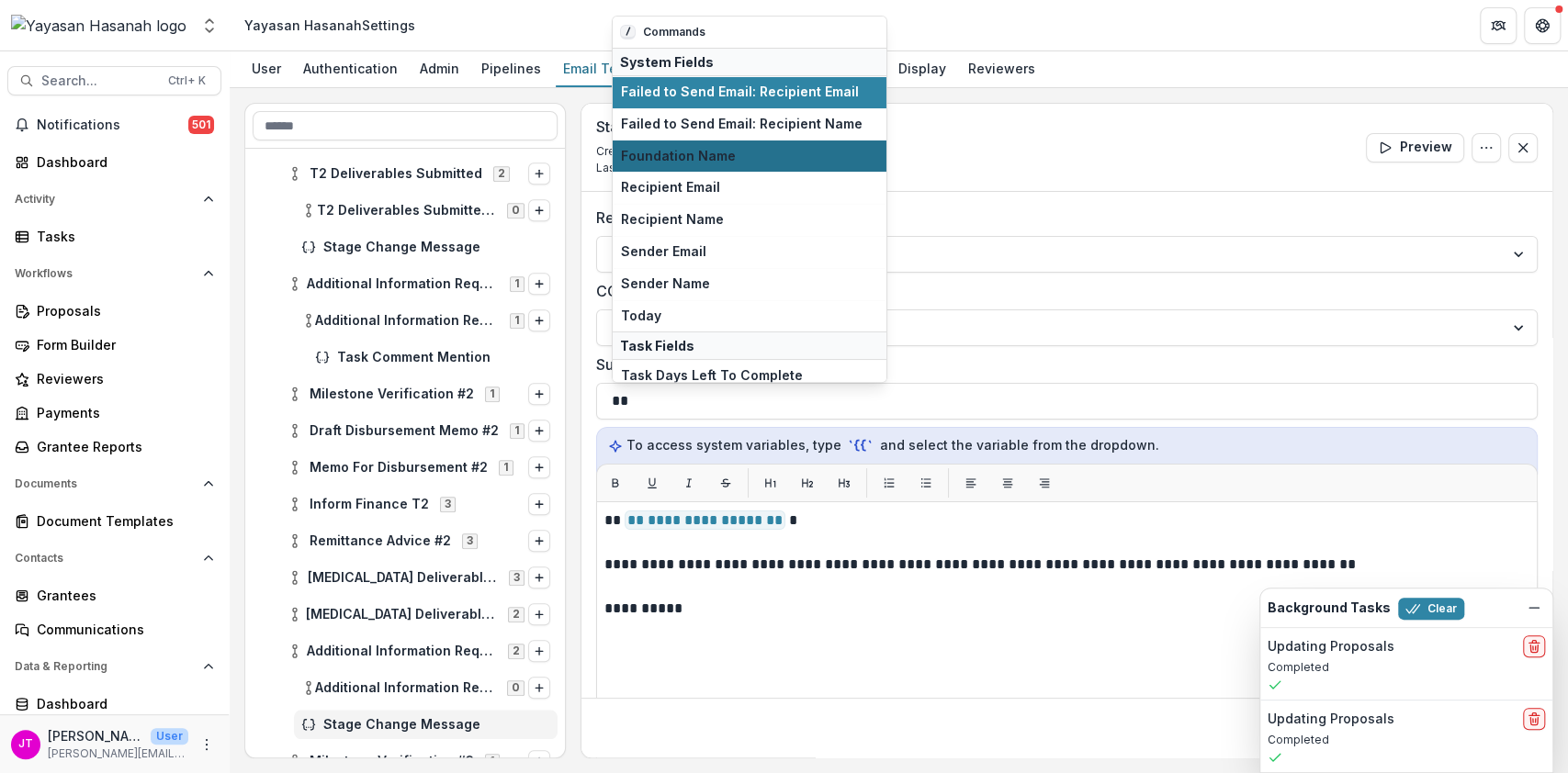
click at [732, 153] on span "Foundation Name" at bounding box center [749, 157] width 257 height 16
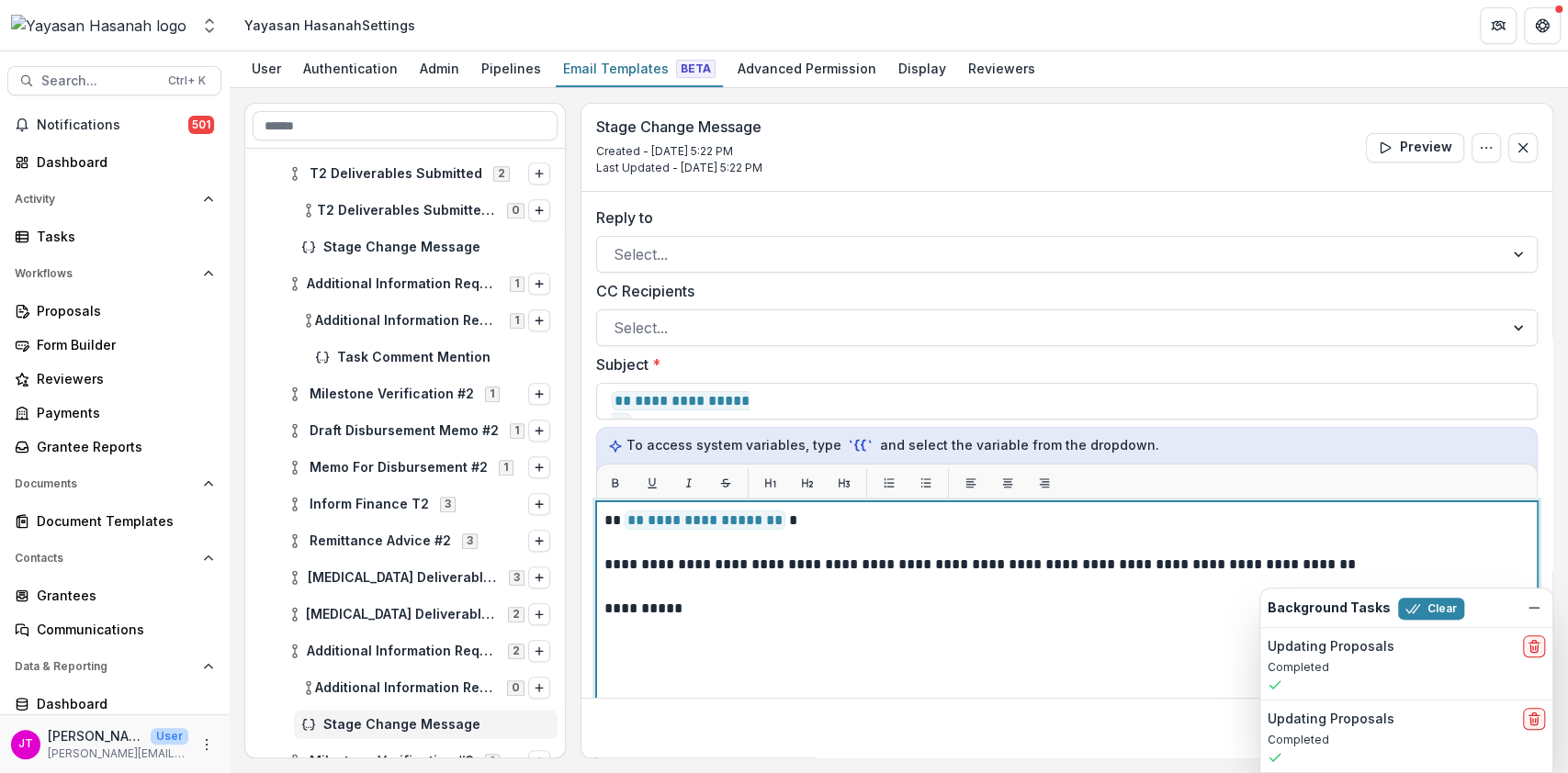
click at [961, 615] on p "**********" at bounding box center [1064, 609] width 920 height 22
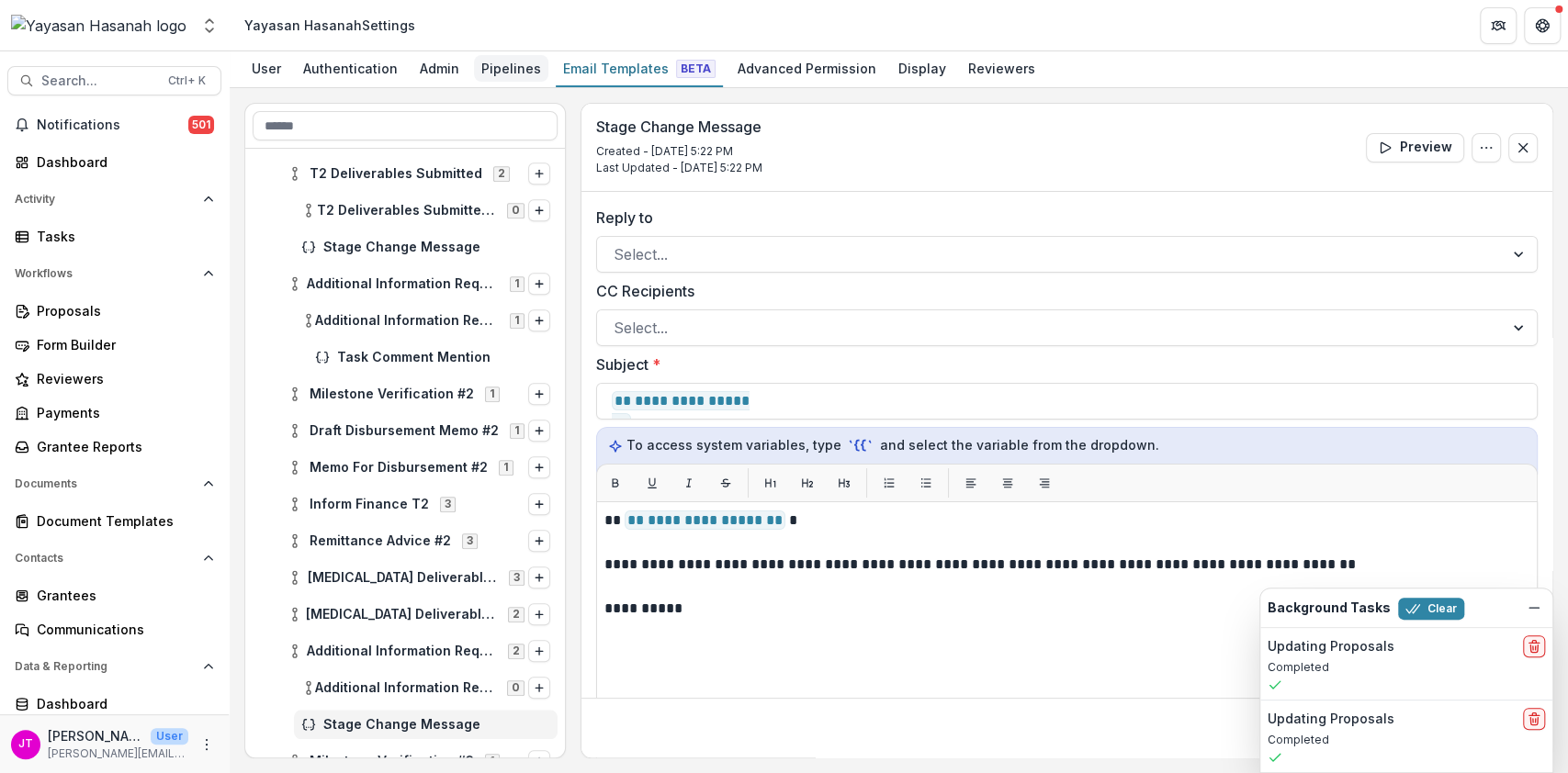
click at [491, 58] on div "Pipelines" at bounding box center [510, 68] width 74 height 27
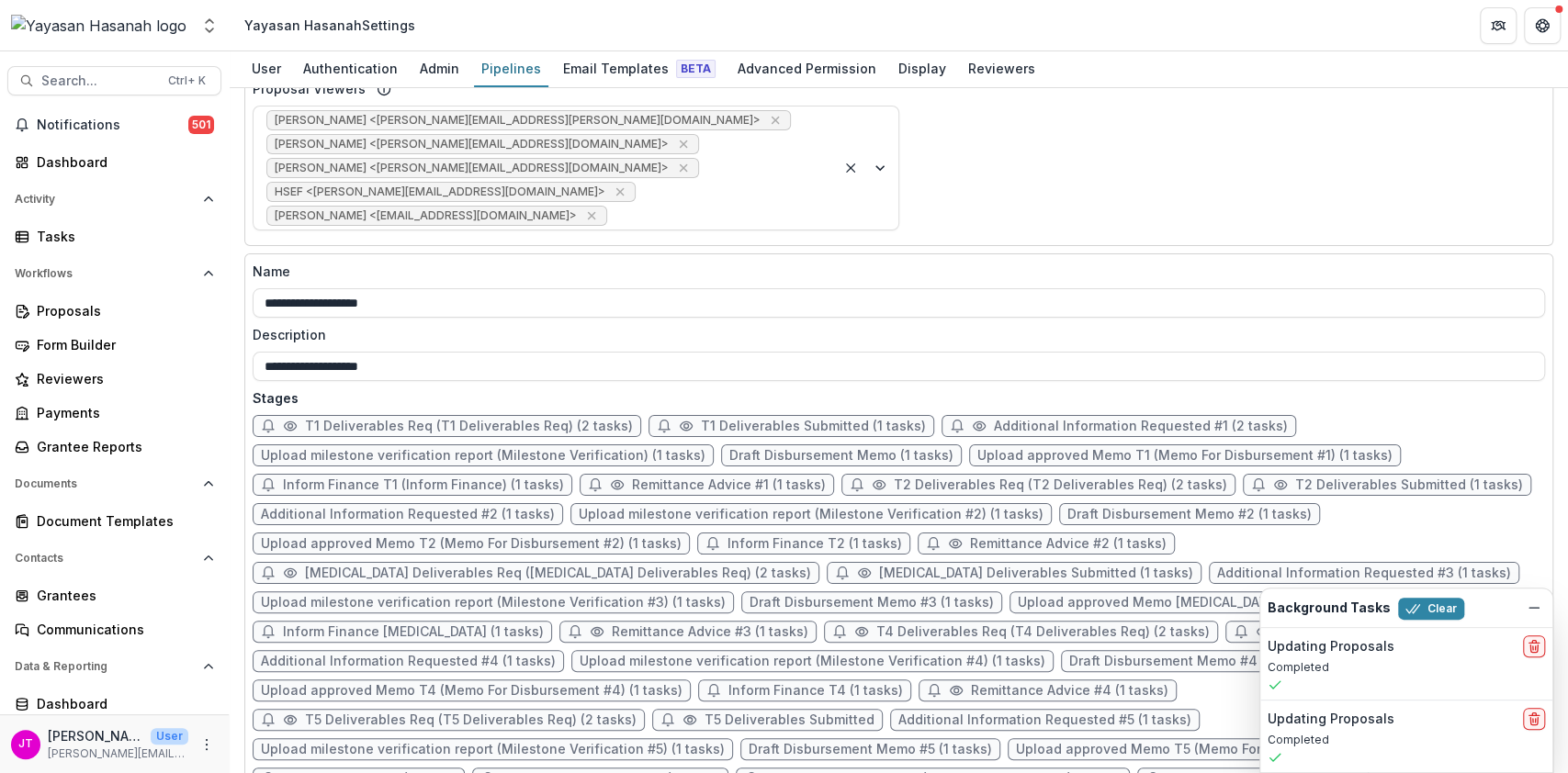
scroll to position [702, 0]
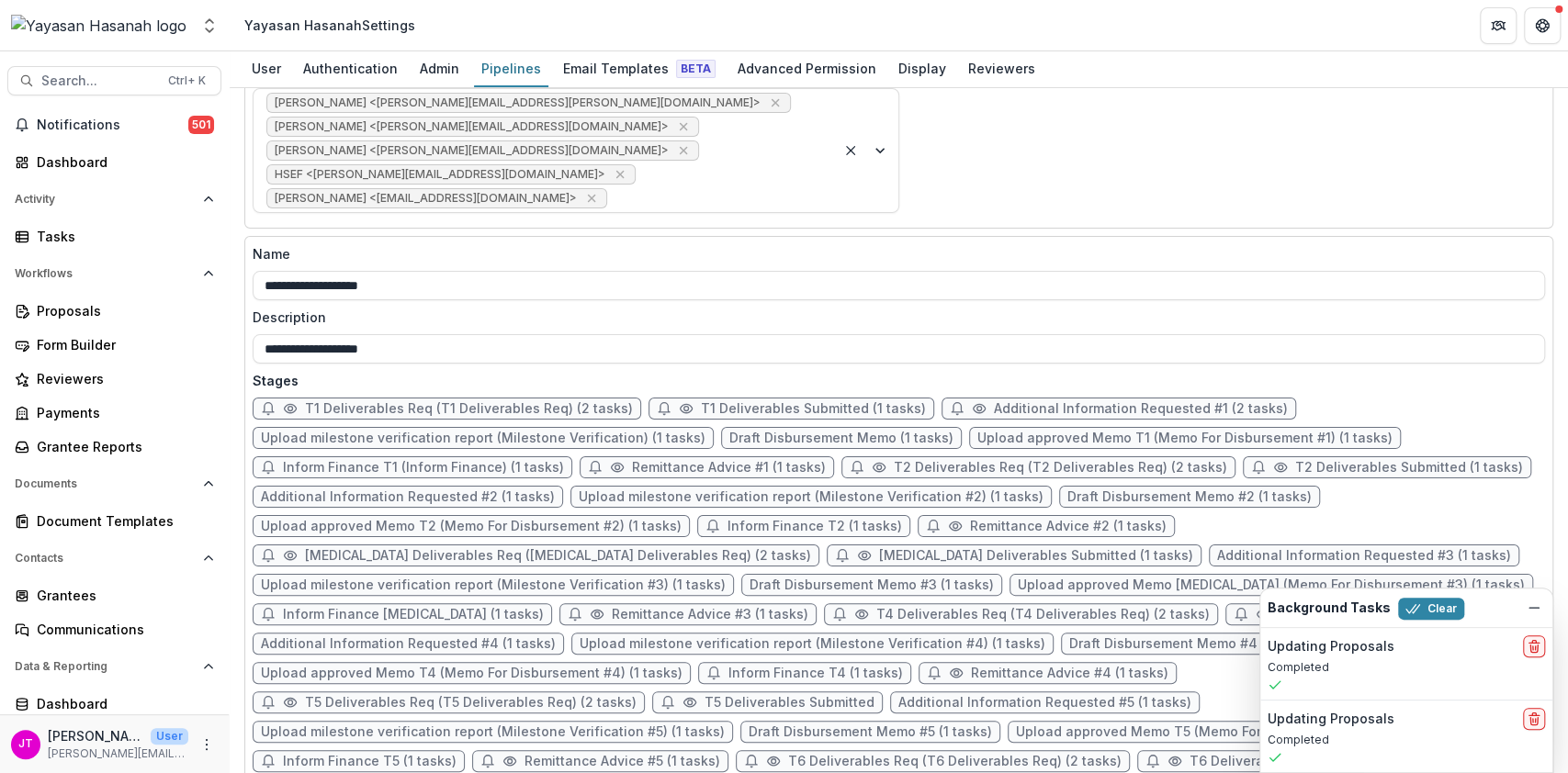
click at [498, 489] on span "Additional Information Requested #2 (1 tasks)" at bounding box center [407, 497] width 294 height 16
select select "*******"
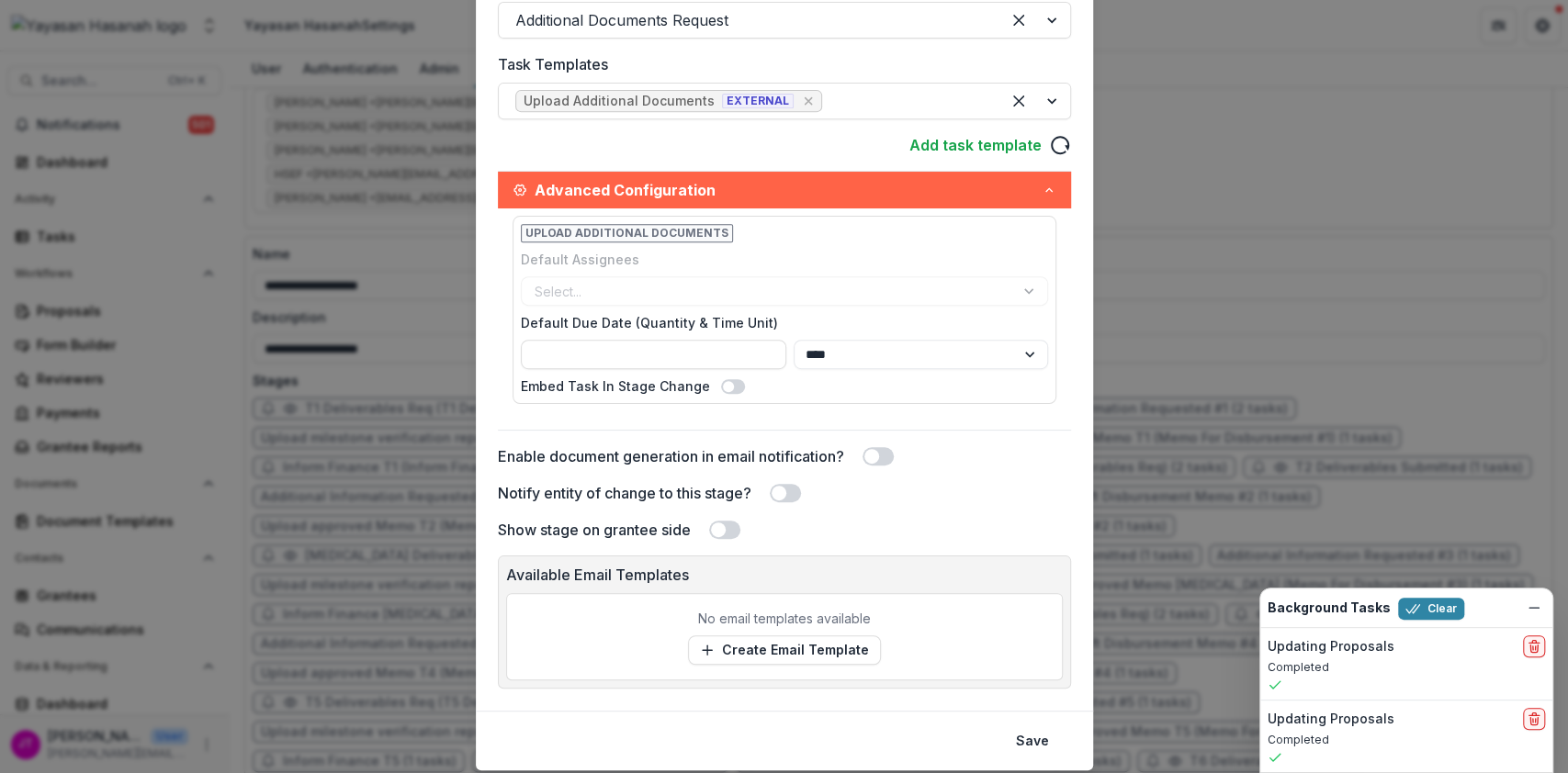
scroll to position [488, 0]
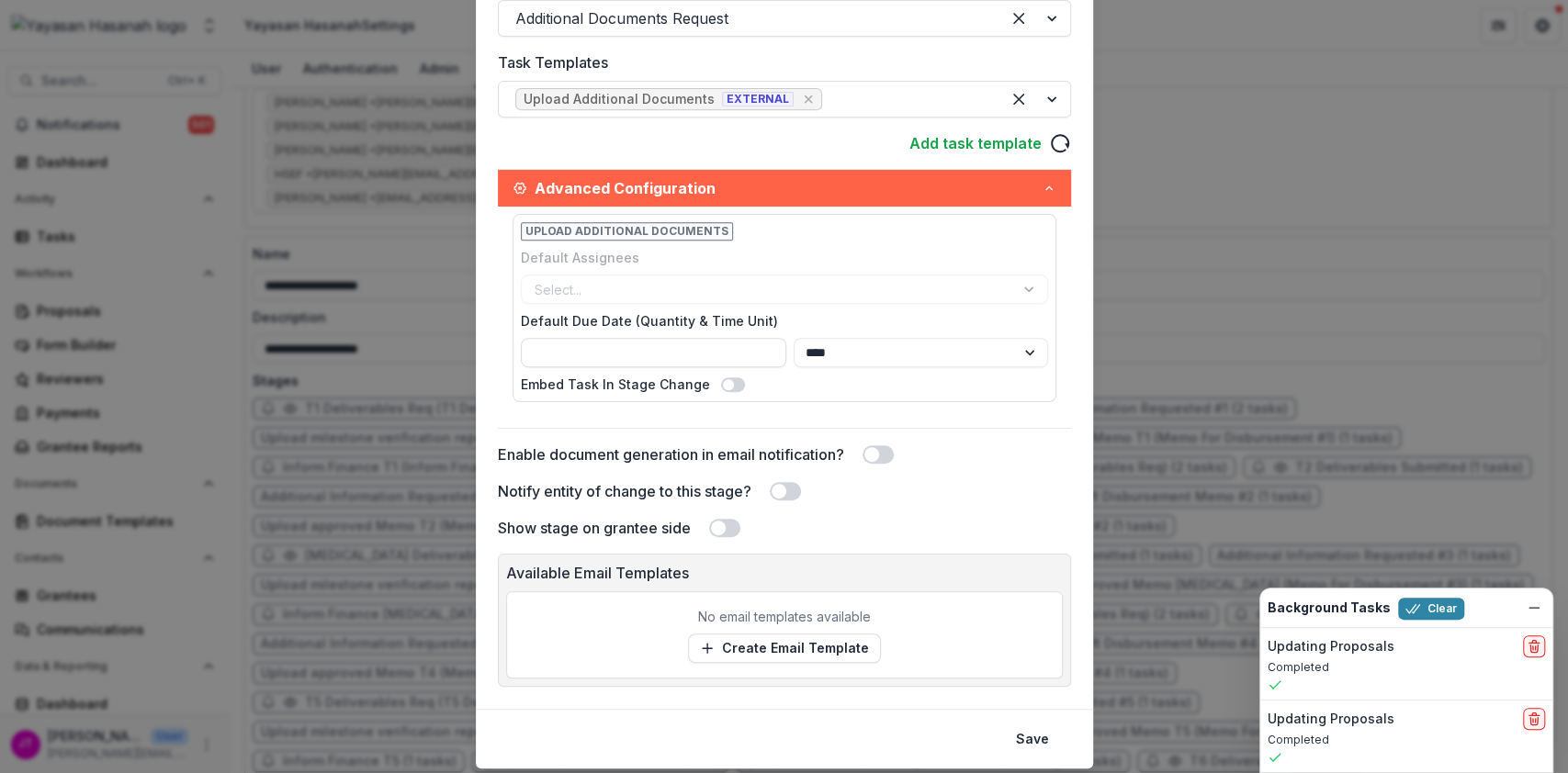
click at [726, 524] on span at bounding box center [725, 528] width 32 height 19
click at [784, 496] on span at bounding box center [778, 491] width 15 height 15
click at [771, 648] on link "Create Email Template" at bounding box center [784, 648] width 193 height 30
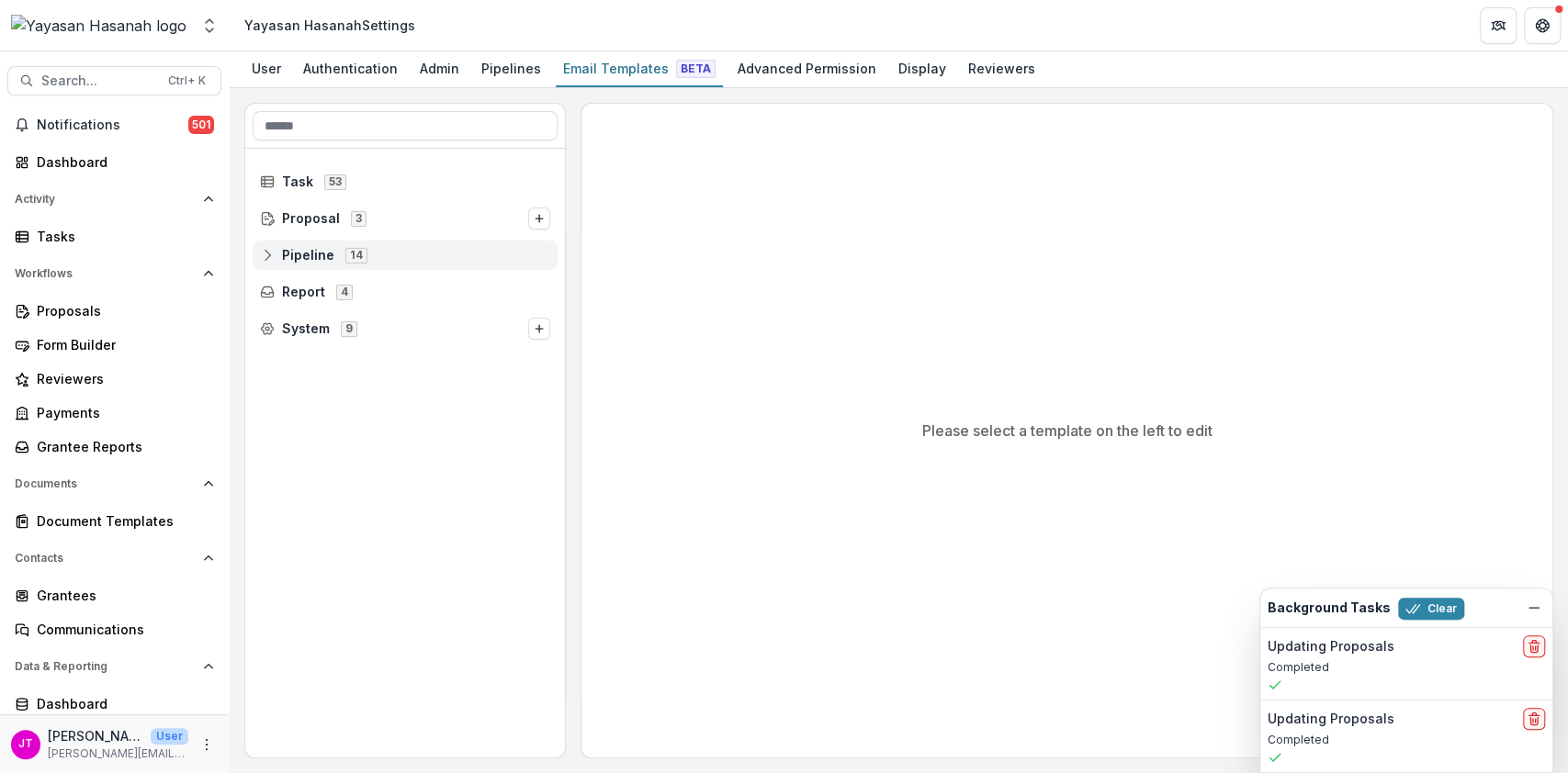
click at [390, 249] on span "Pipeline 14" at bounding box center [405, 255] width 291 height 16
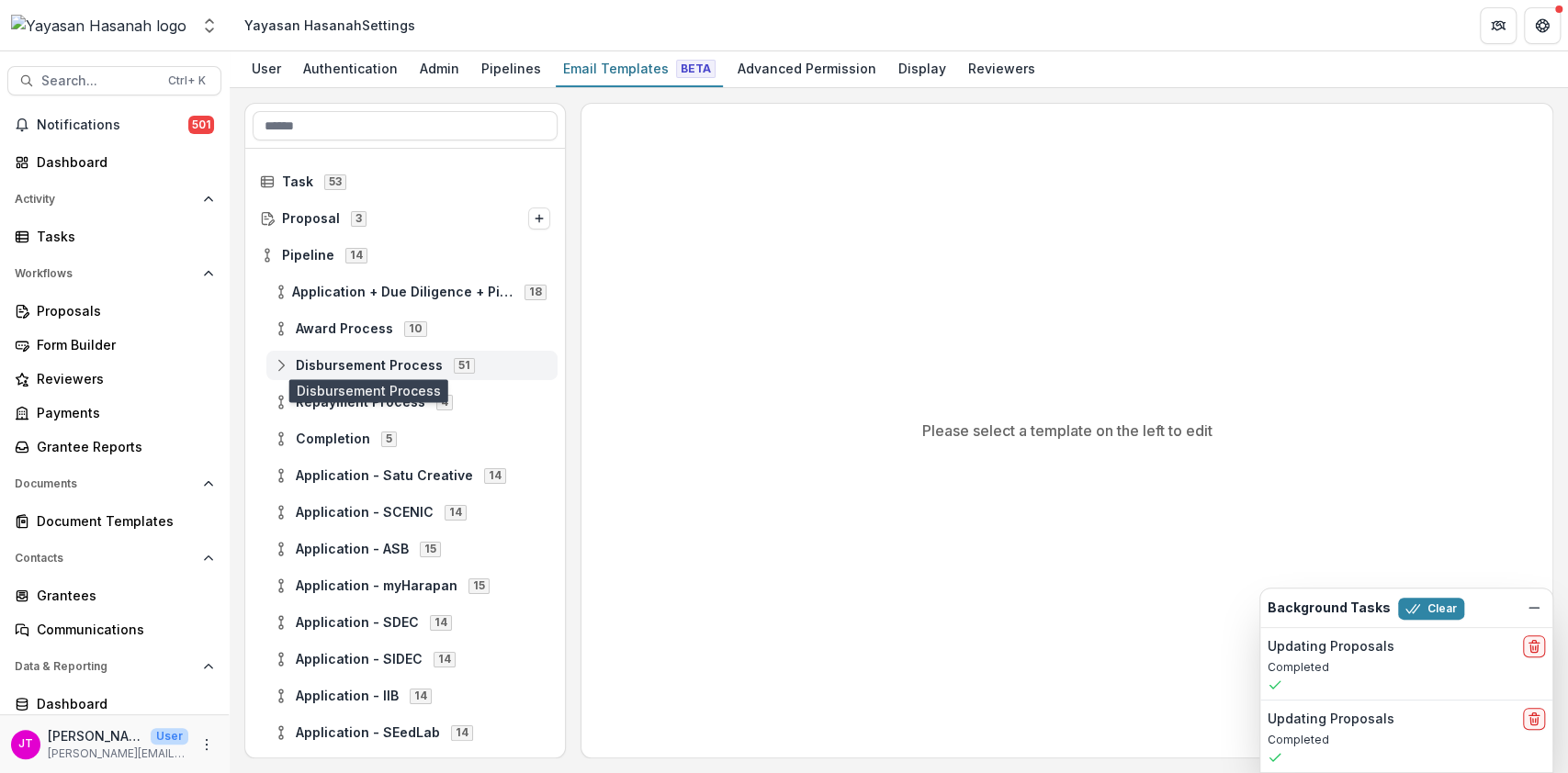
click at [384, 361] on span "Disbursement Process" at bounding box center [369, 366] width 147 height 16
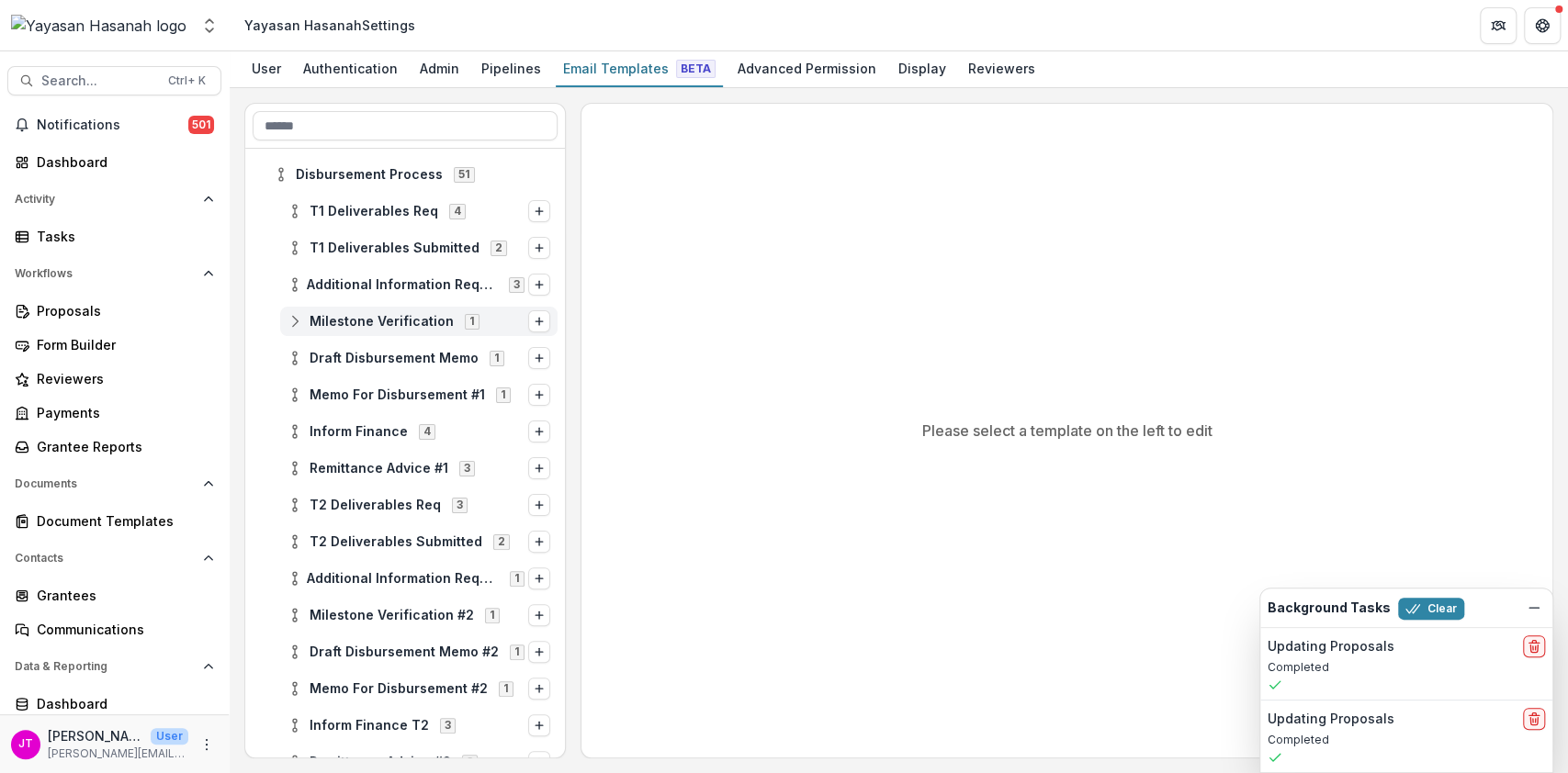
scroll to position [200, 0]
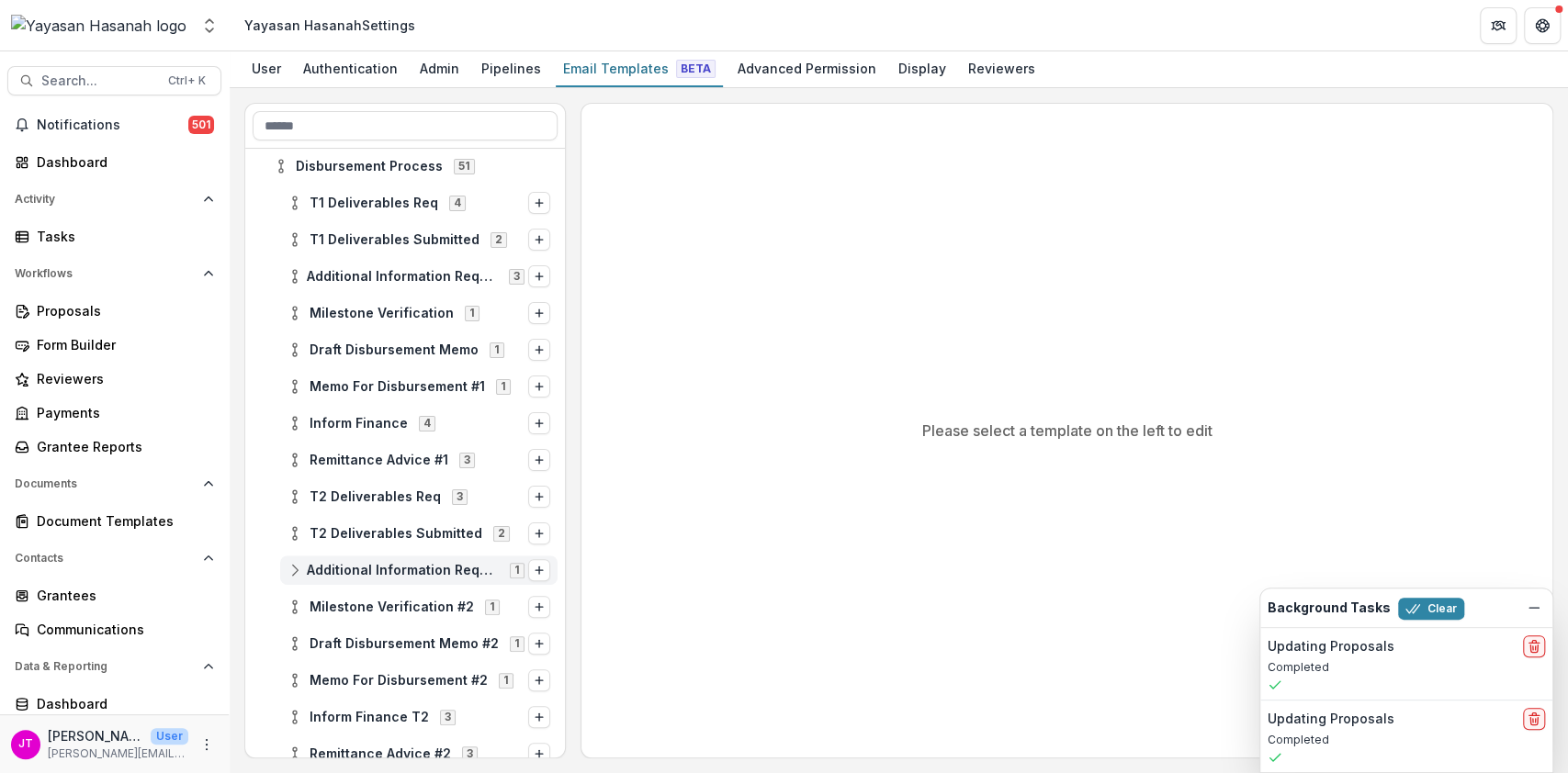
click at [392, 577] on div "Additional Information Requested #2 1" at bounding box center [418, 570] width 278 height 30
click at [494, 604] on span "Additional Information Requested #2 Upload Additional Documents 1" at bounding box center [414, 607] width 226 height 16
click at [535, 607] on icon "Options" at bounding box center [539, 607] width 11 height 11
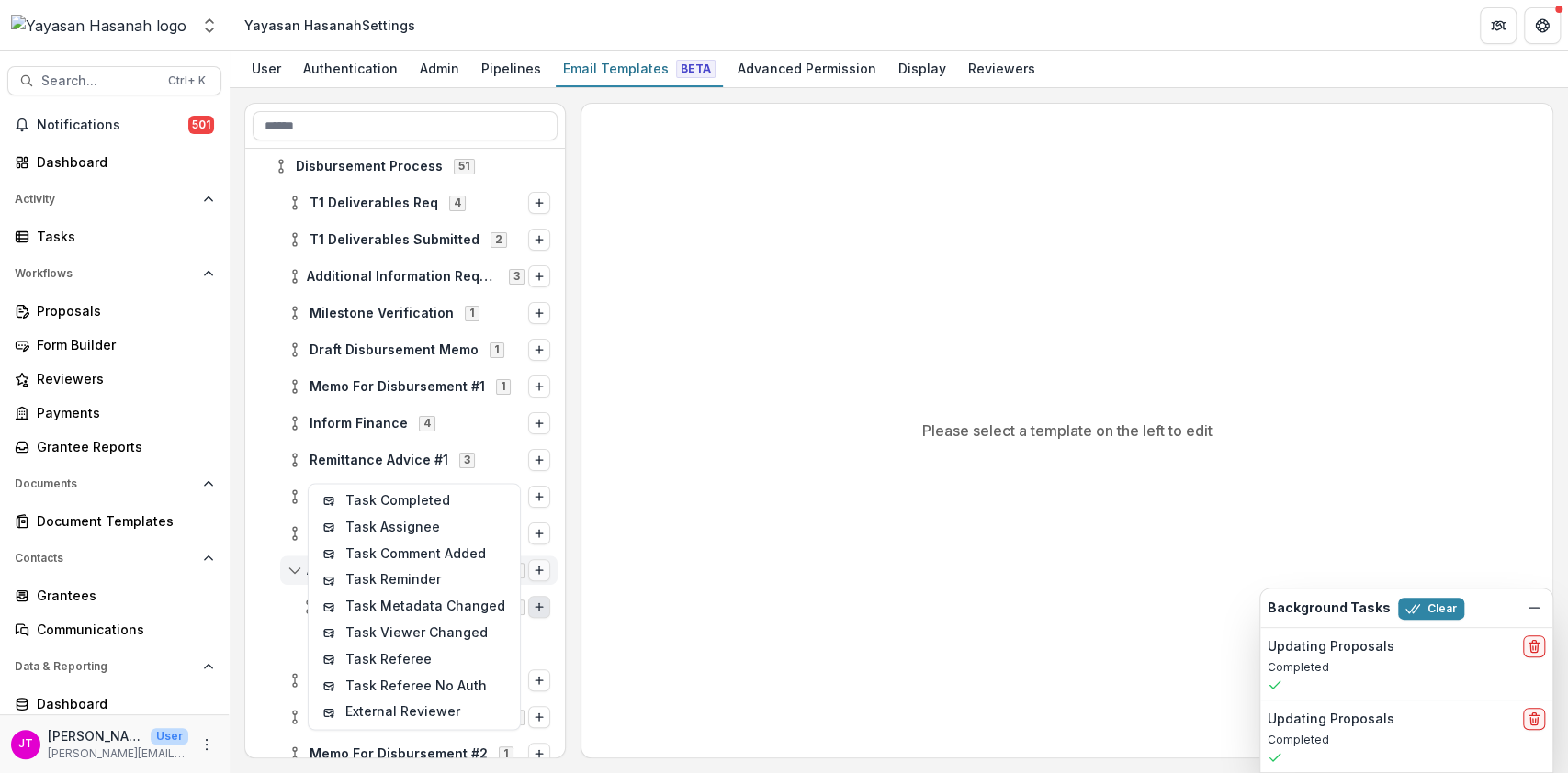
click at [537, 567] on icon "Options" at bounding box center [539, 569] width 11 height 11
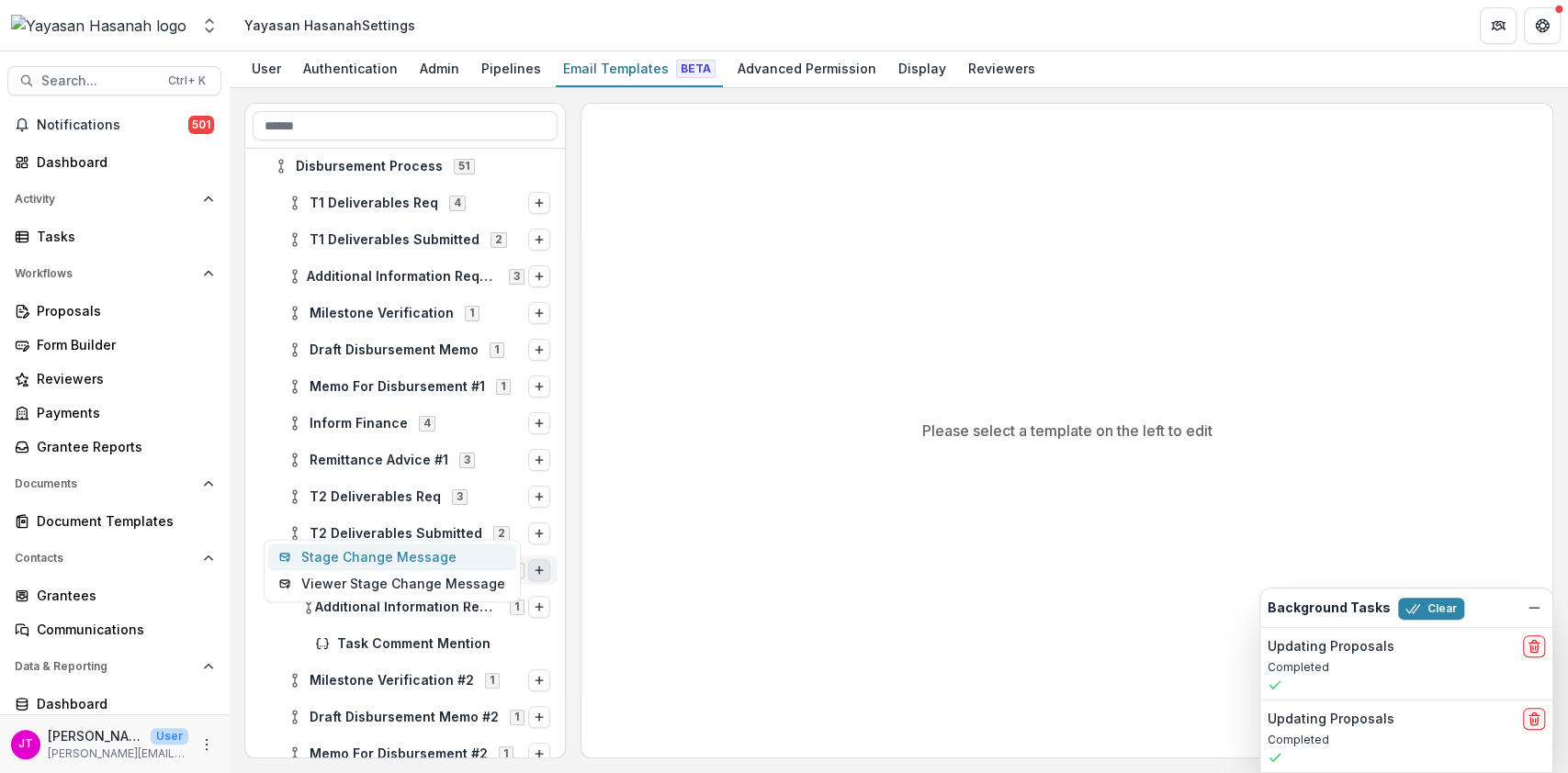
click at [466, 551] on button "Stage Change Message" at bounding box center [392, 558] width 248 height 27
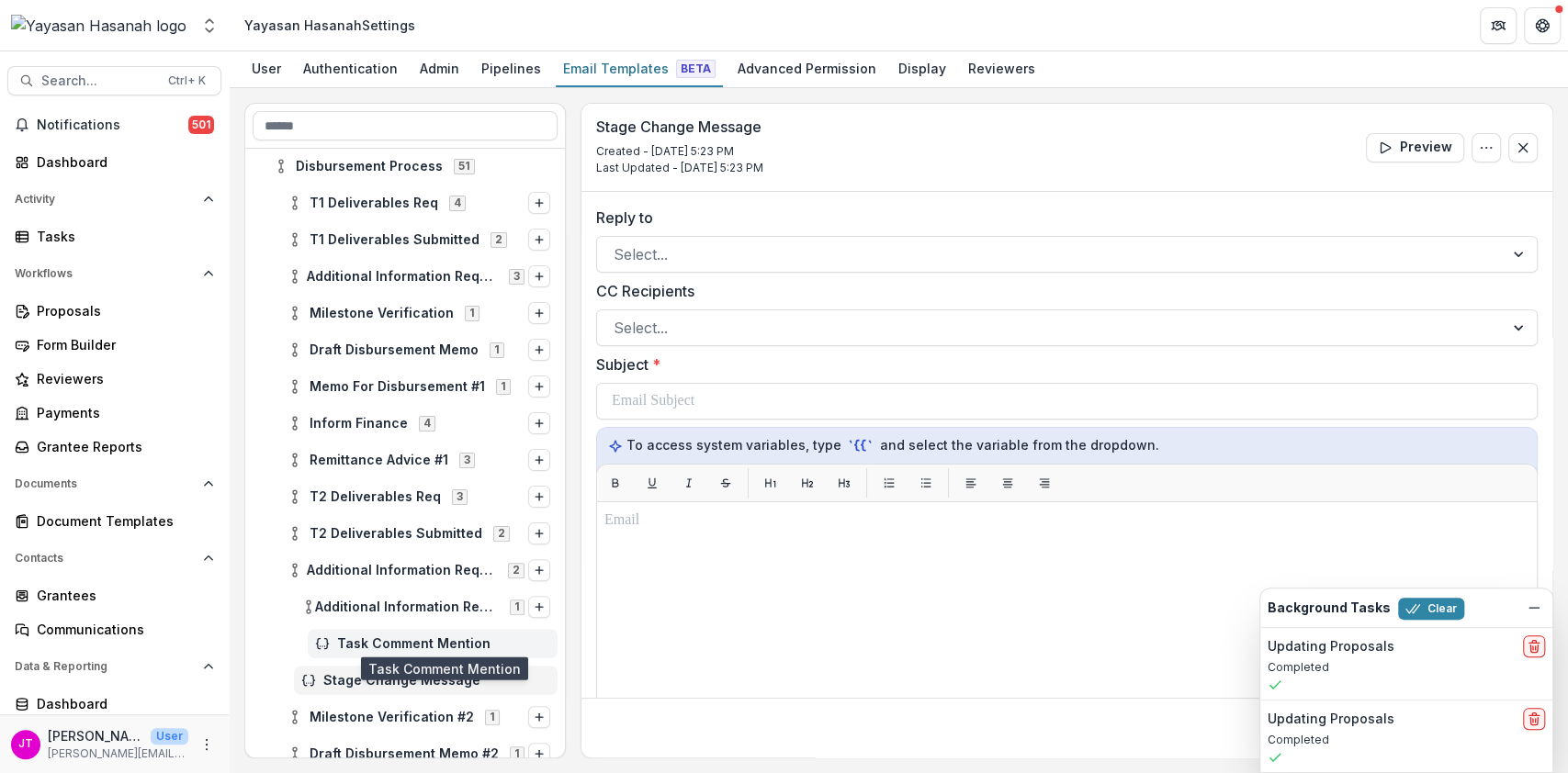
click at [439, 637] on span "Task Comment Mention" at bounding box center [444, 644] width 214 height 16
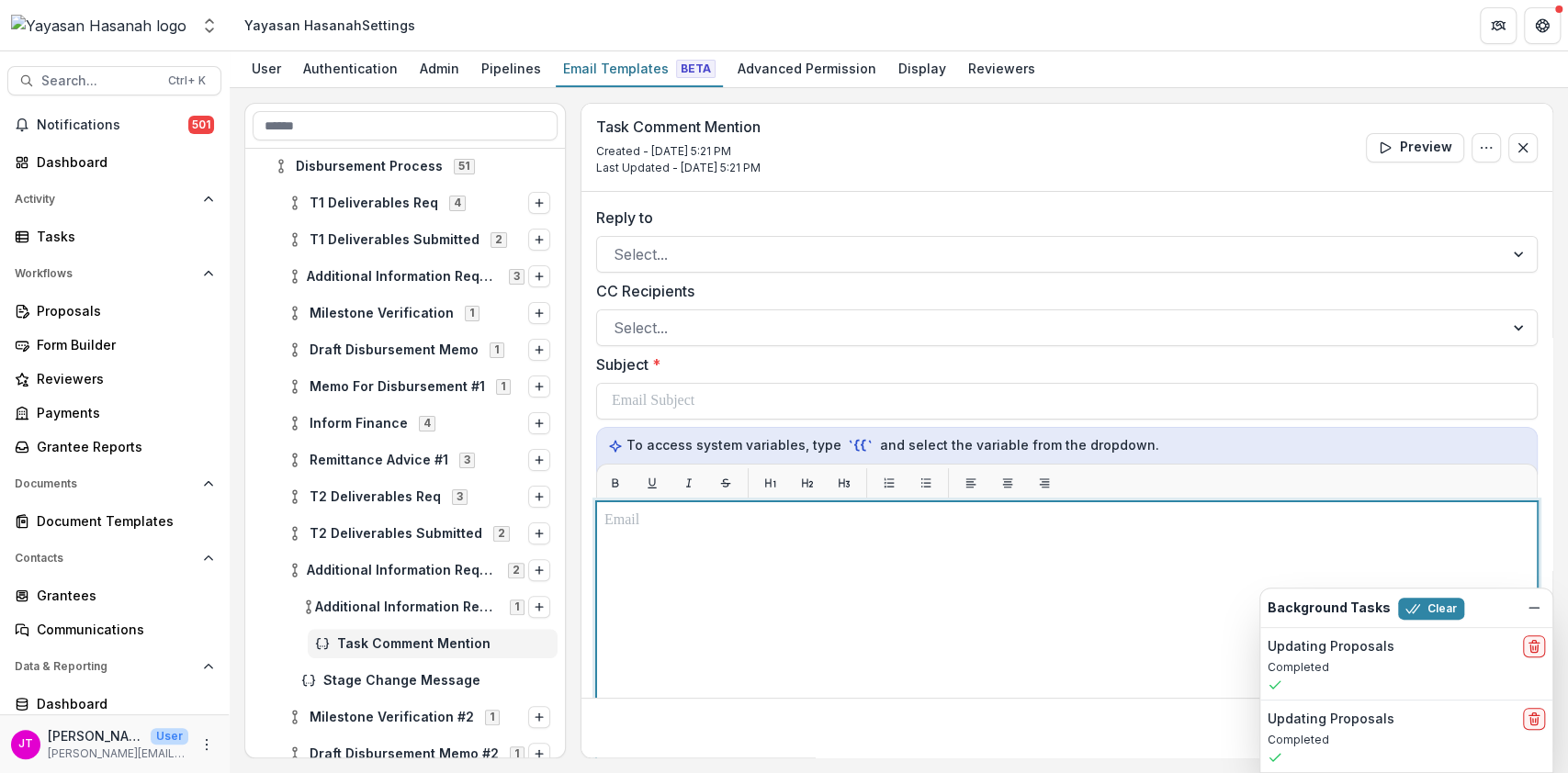
click at [666, 522] on p at bounding box center [1067, 521] width 925 height 22
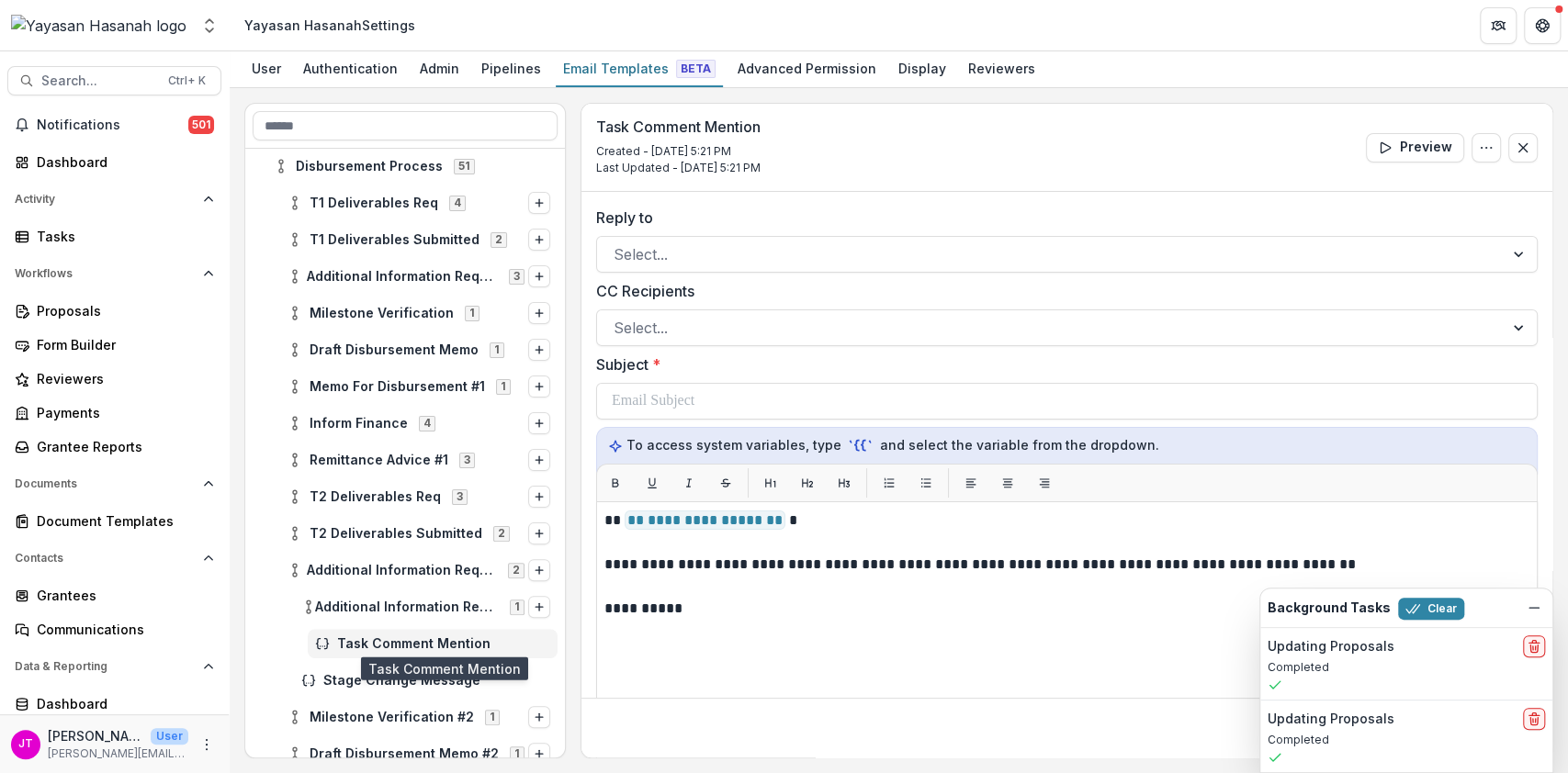
drag, startPoint x: 459, startPoint y: 636, endPoint x: 429, endPoint y: 644, distance: 31.0
click at [429, 644] on span "Task Comment Mention" at bounding box center [444, 644] width 214 height 16
click at [469, 640] on span "Task Comment Mention" at bounding box center [444, 644] width 214 height 16
click at [461, 673] on span "Stage Change Message" at bounding box center [436, 681] width 226 height 16
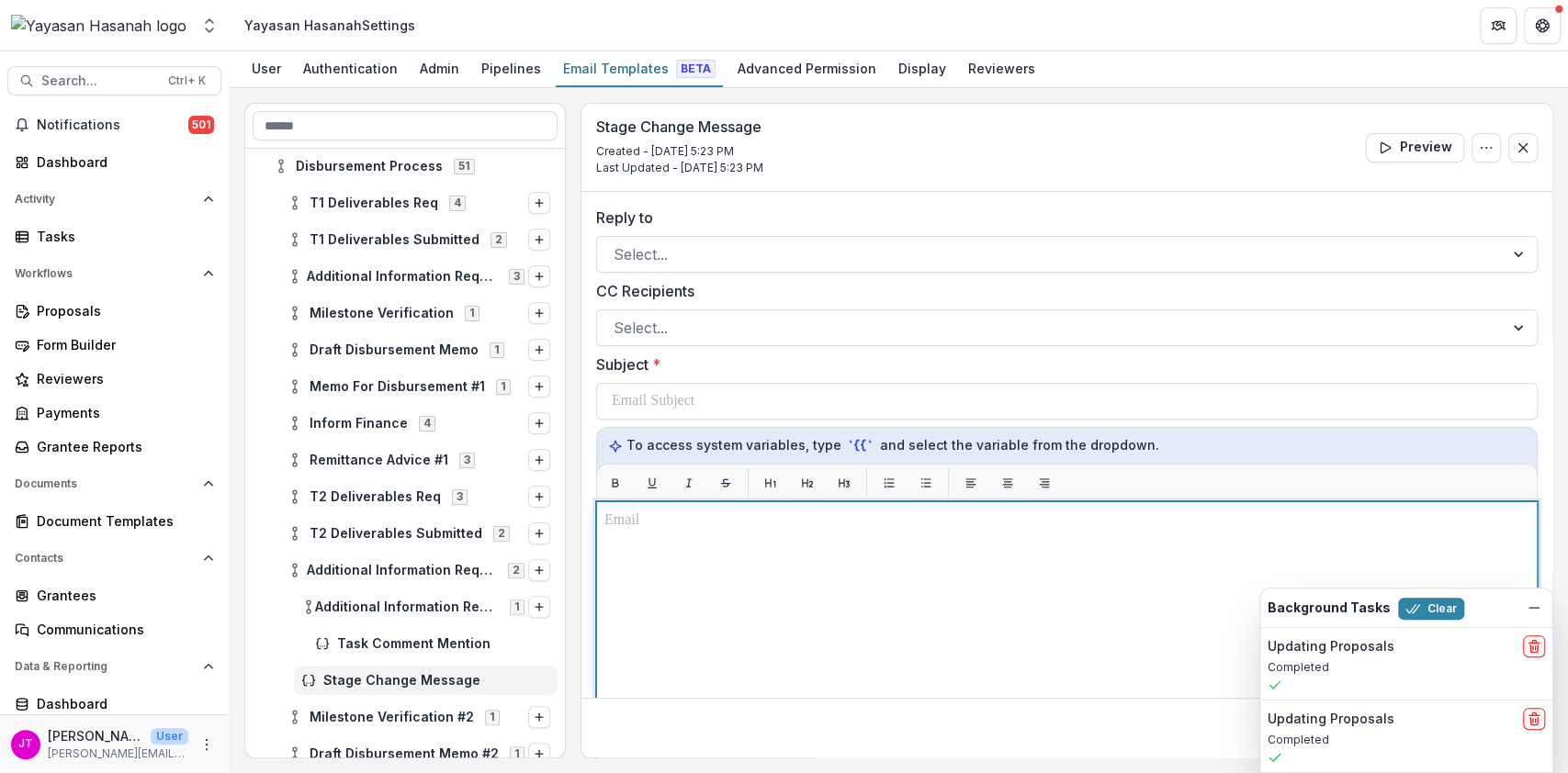
click at [647, 527] on p at bounding box center [1067, 521] width 925 height 22
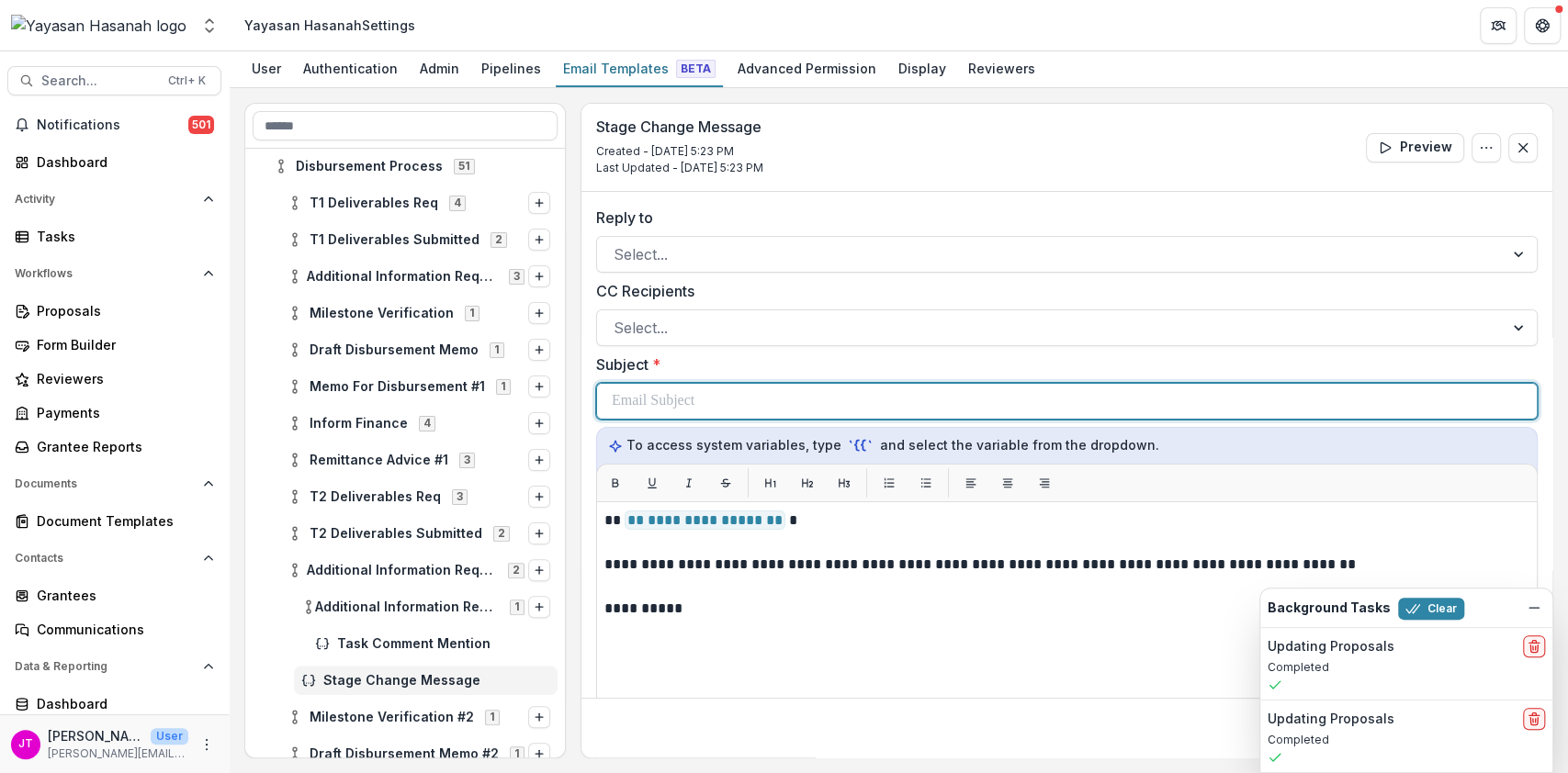
click at [728, 395] on div at bounding box center [1067, 400] width 911 height 35
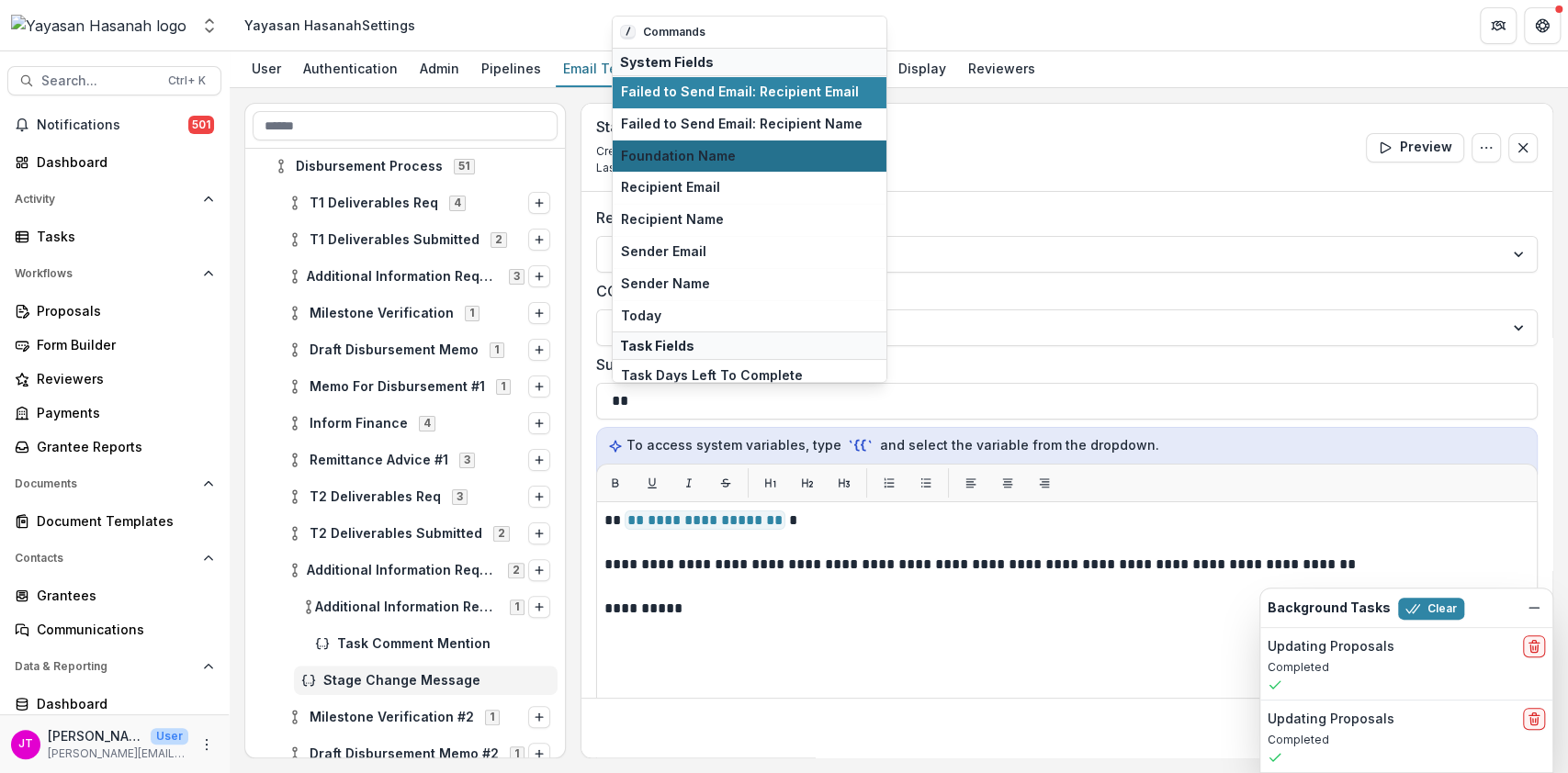
click at [687, 162] on span "Foundation Name" at bounding box center [749, 157] width 257 height 16
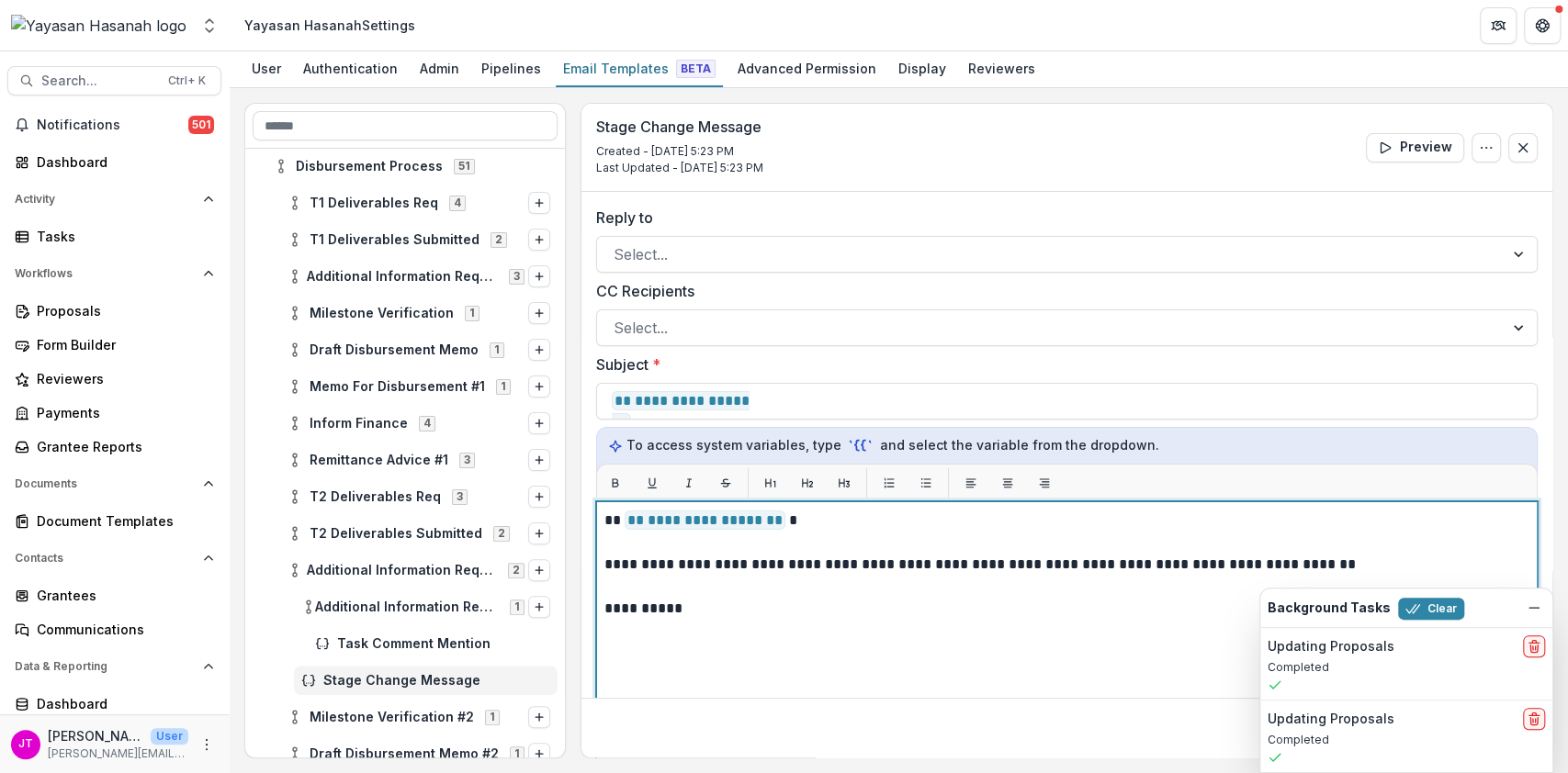
click at [816, 573] on p "**********" at bounding box center [1064, 564] width 920 height 22
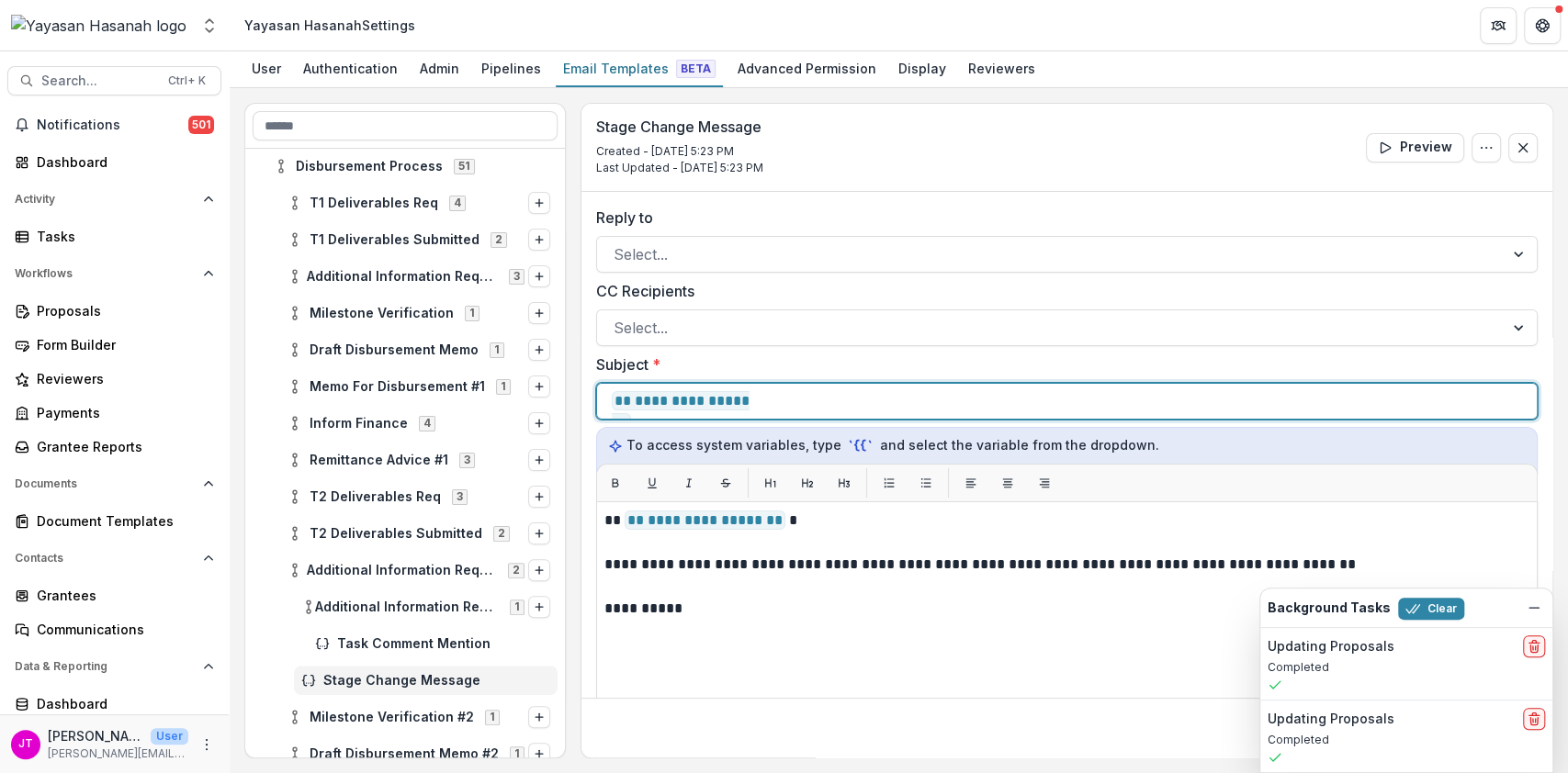
click at [755, 405] on p "**********" at bounding box center [763, 401] width 303 height 22
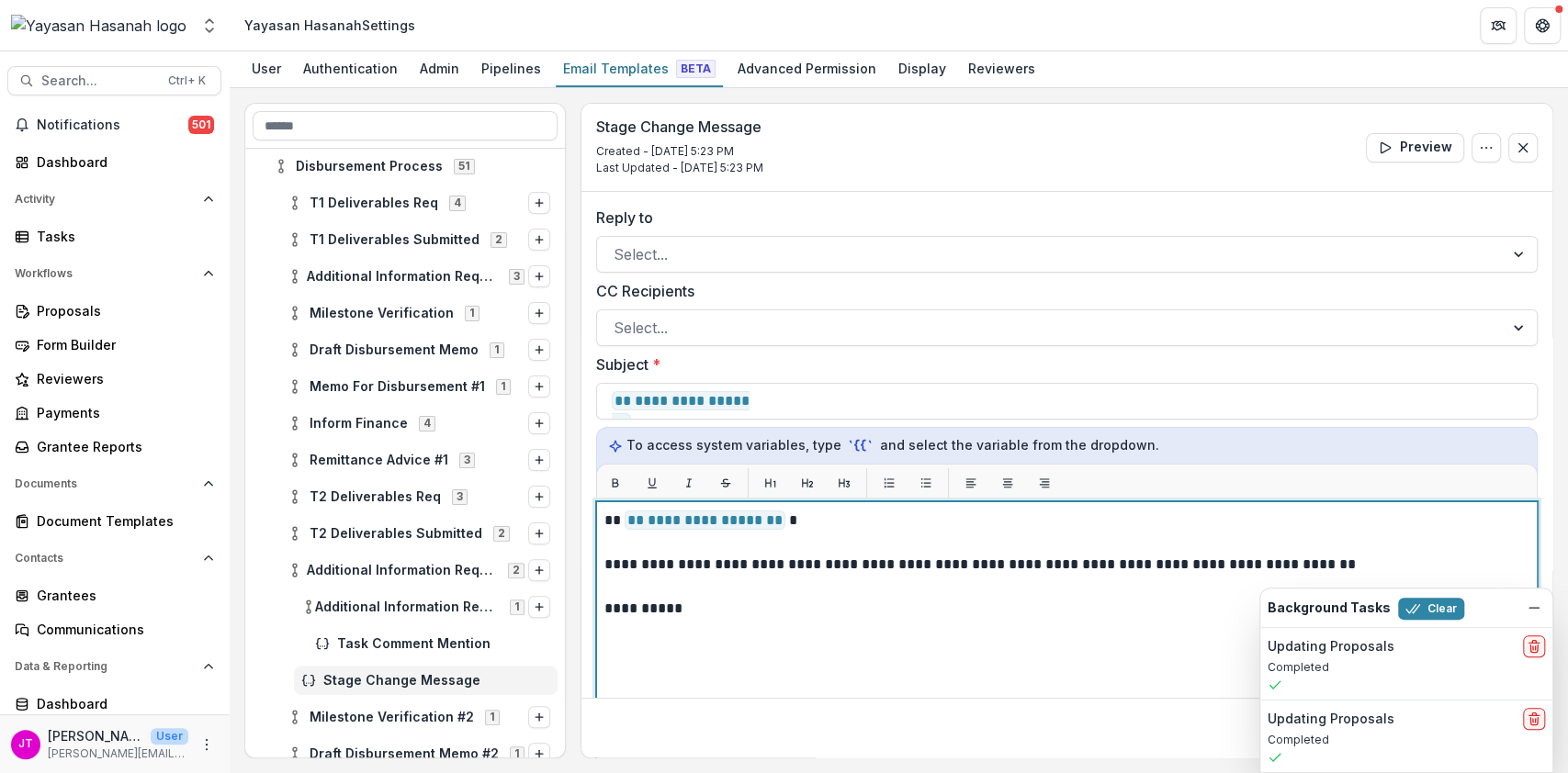
click at [819, 666] on div "**********" at bounding box center [1067, 731] width 925 height 443
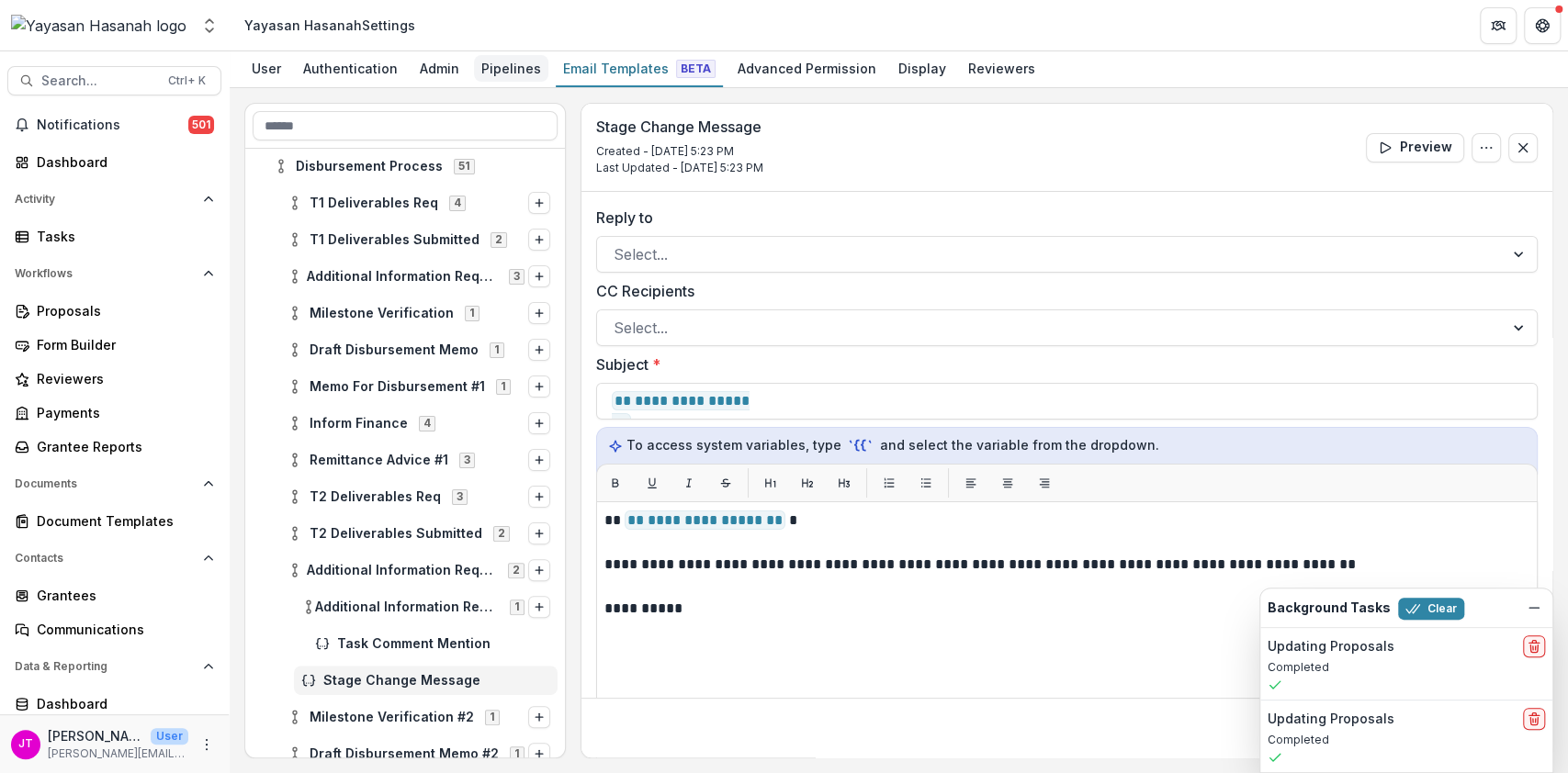
click at [504, 73] on div "Pipelines" at bounding box center [510, 68] width 74 height 27
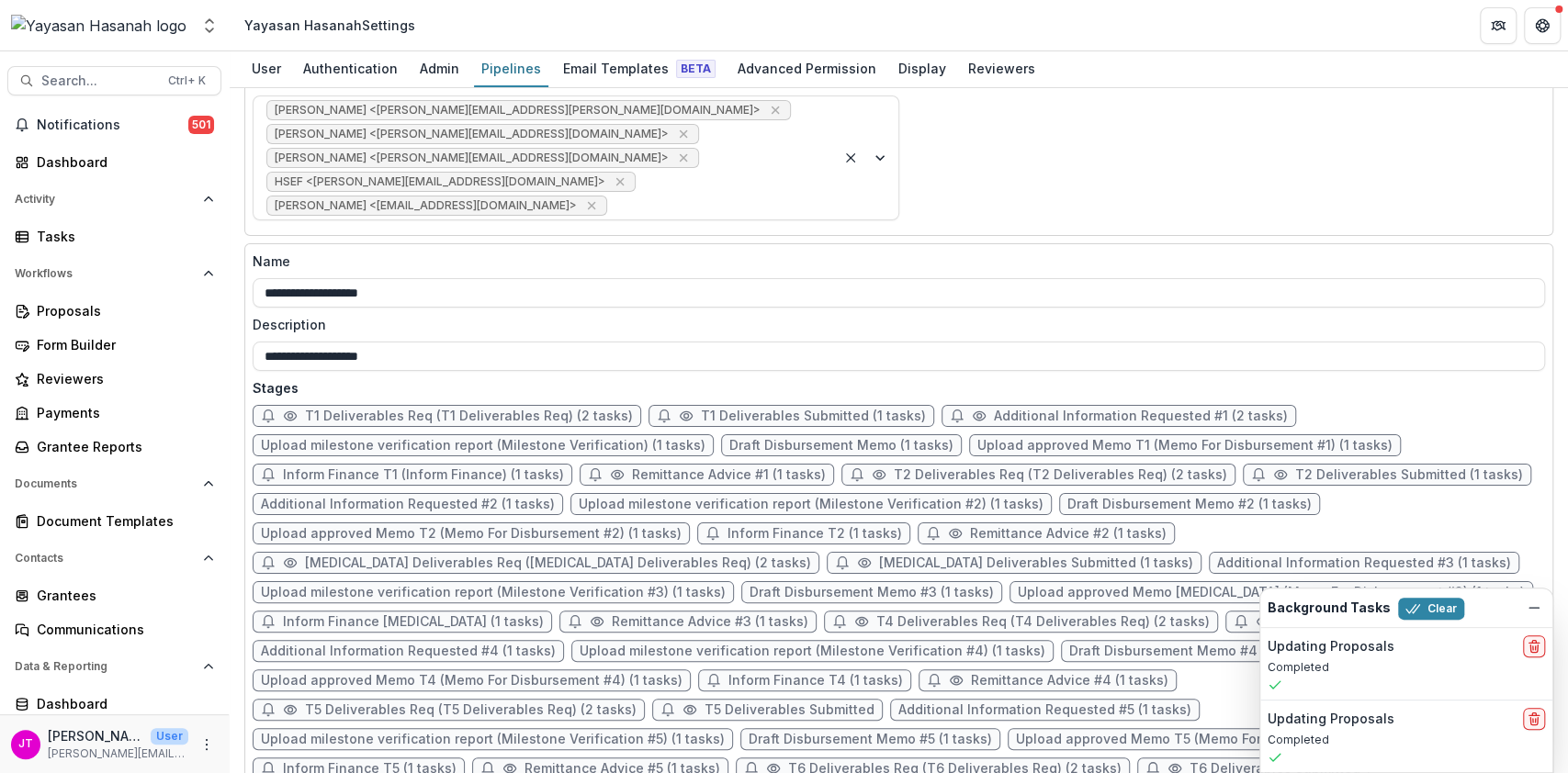
scroll to position [695, 0]
click at [429, 496] on span "Additional Information Requested #2 (1 tasks)" at bounding box center [407, 504] width 294 height 16
select select "*******"
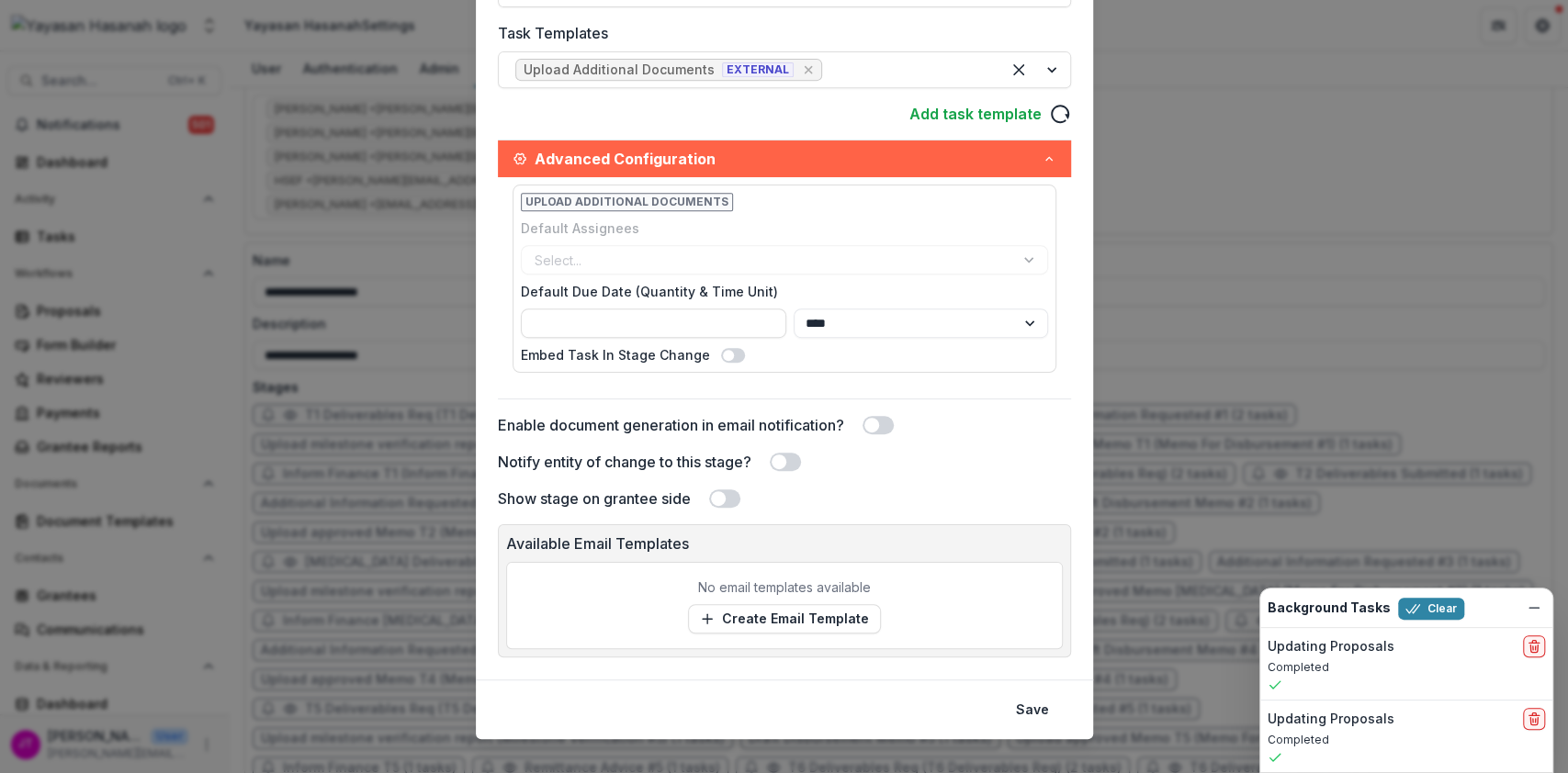
scroll to position [523, 0]
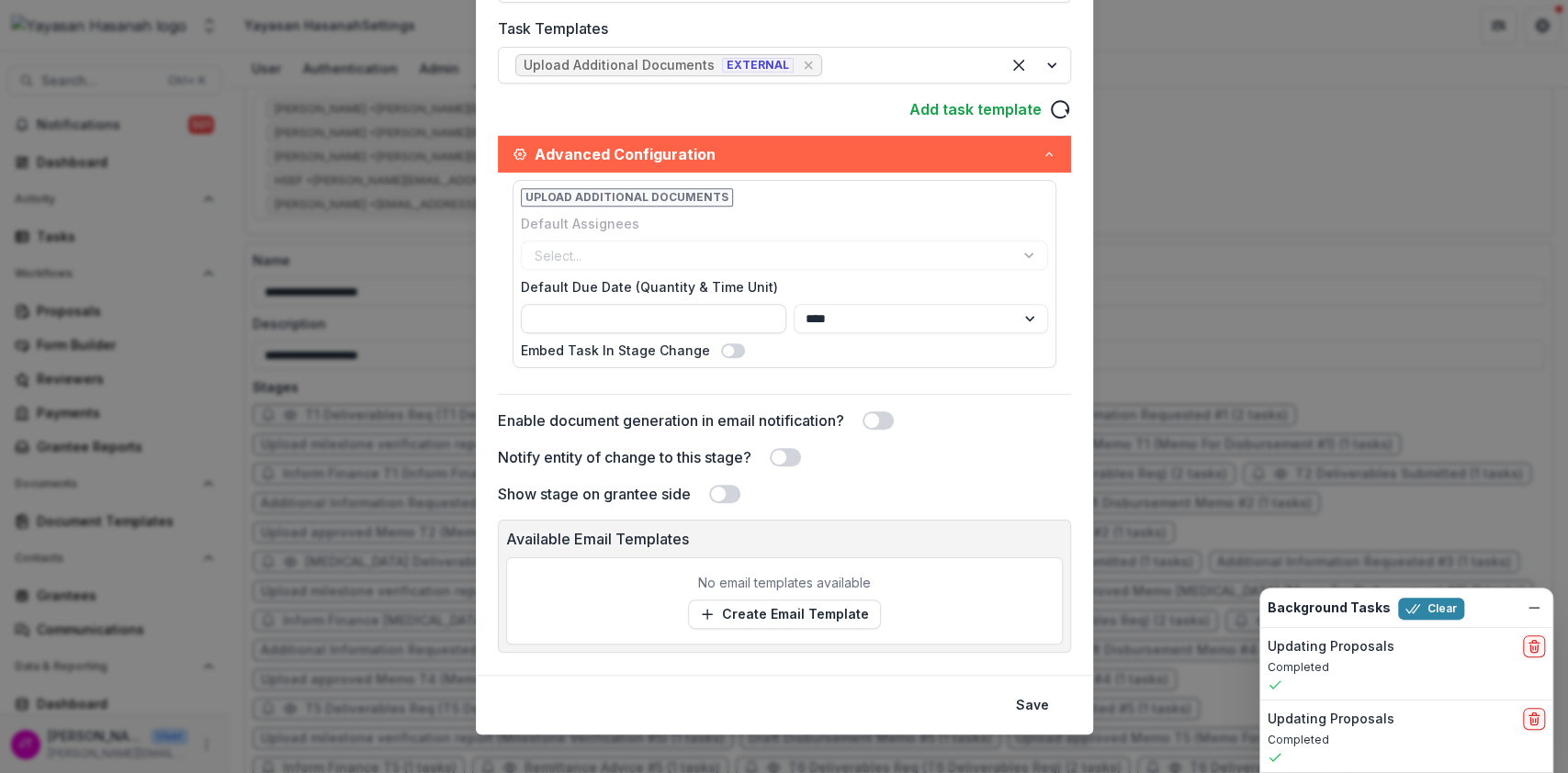
click at [720, 490] on span at bounding box center [718, 493] width 15 height 15
click at [789, 458] on span at bounding box center [786, 457] width 32 height 19
click at [770, 577] on p "No email templates available" at bounding box center [784, 583] width 173 height 20
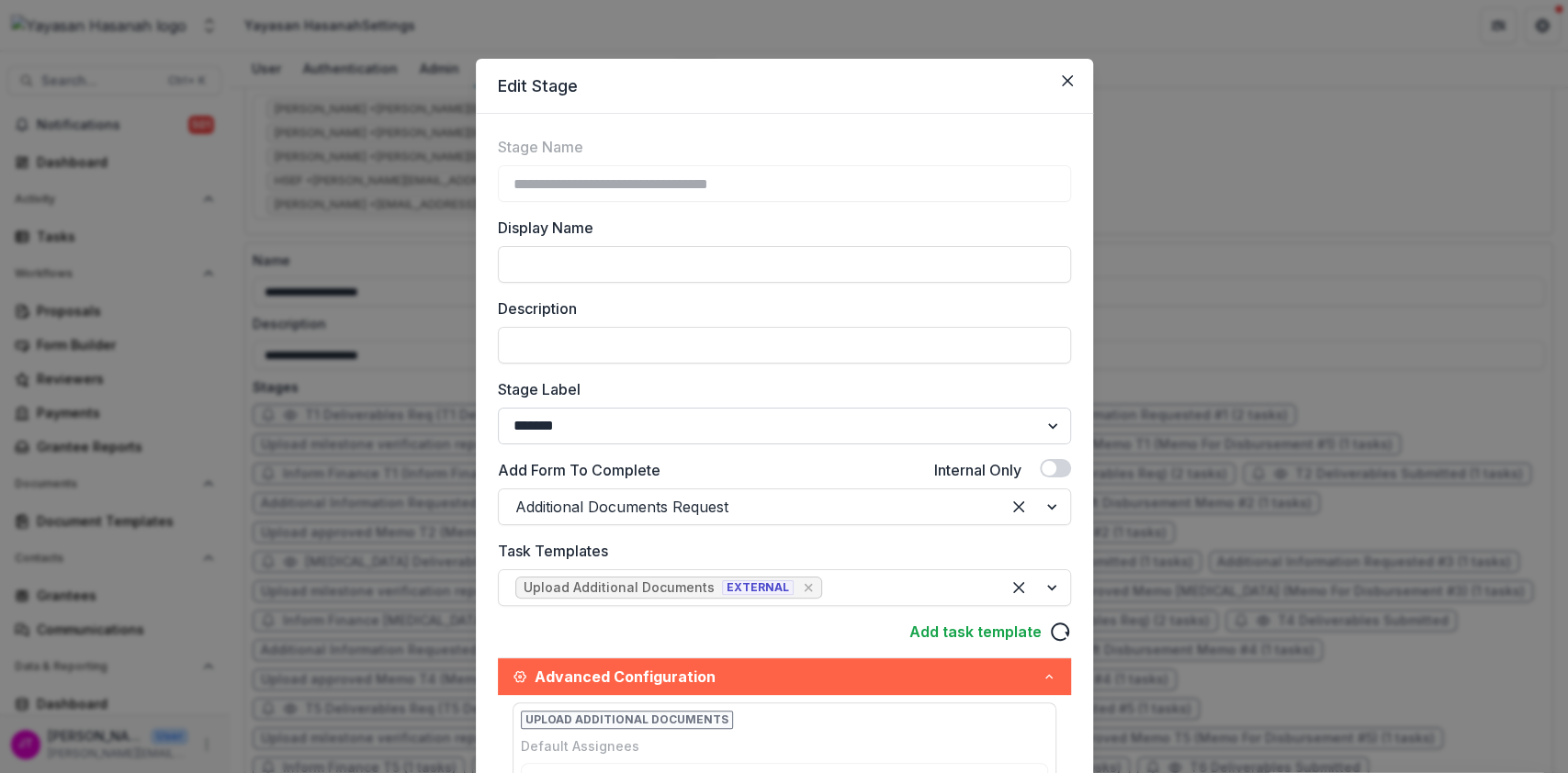
scroll to position [542, 0]
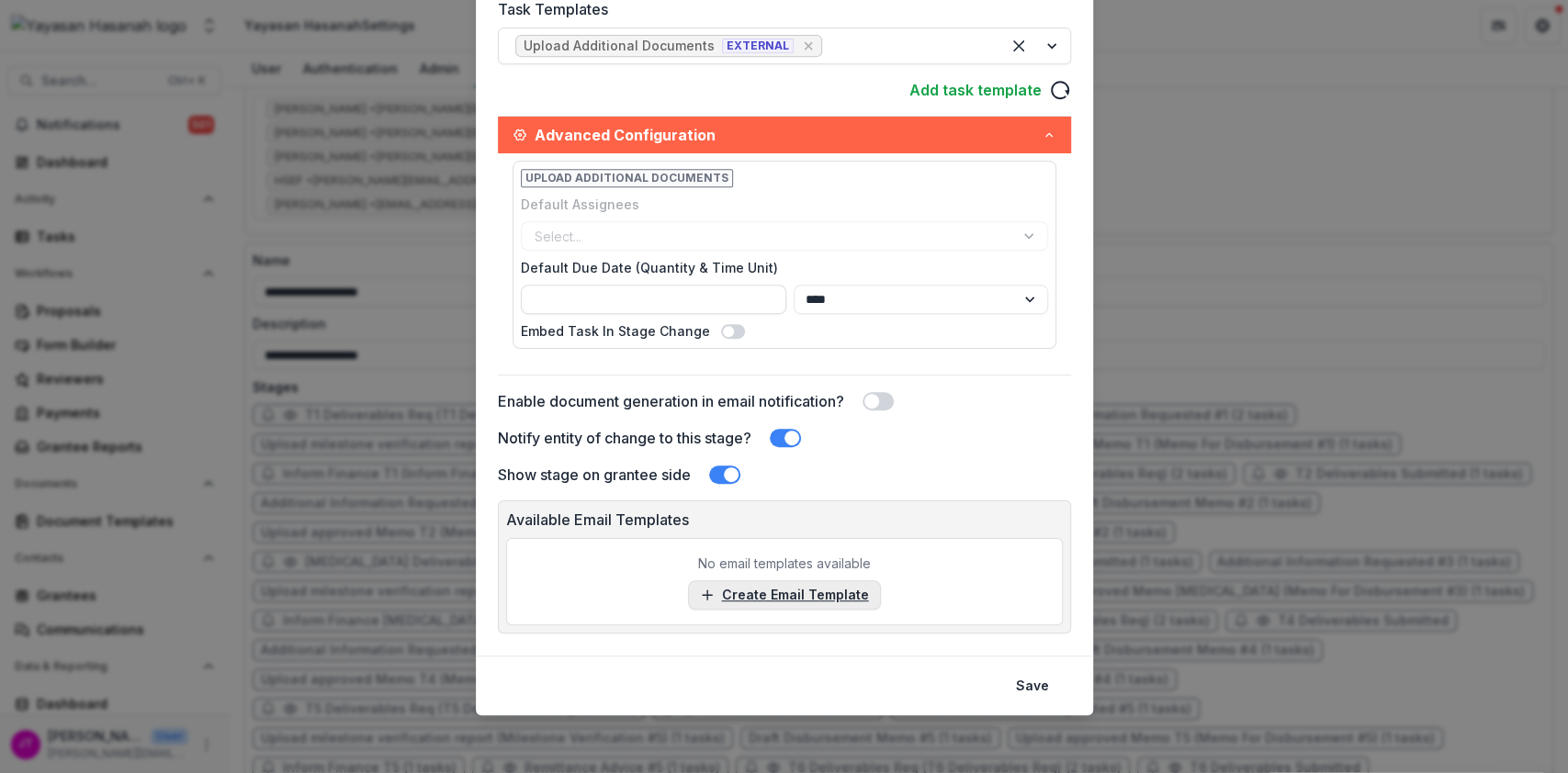
click at [788, 591] on link "Create Email Template" at bounding box center [784, 595] width 193 height 30
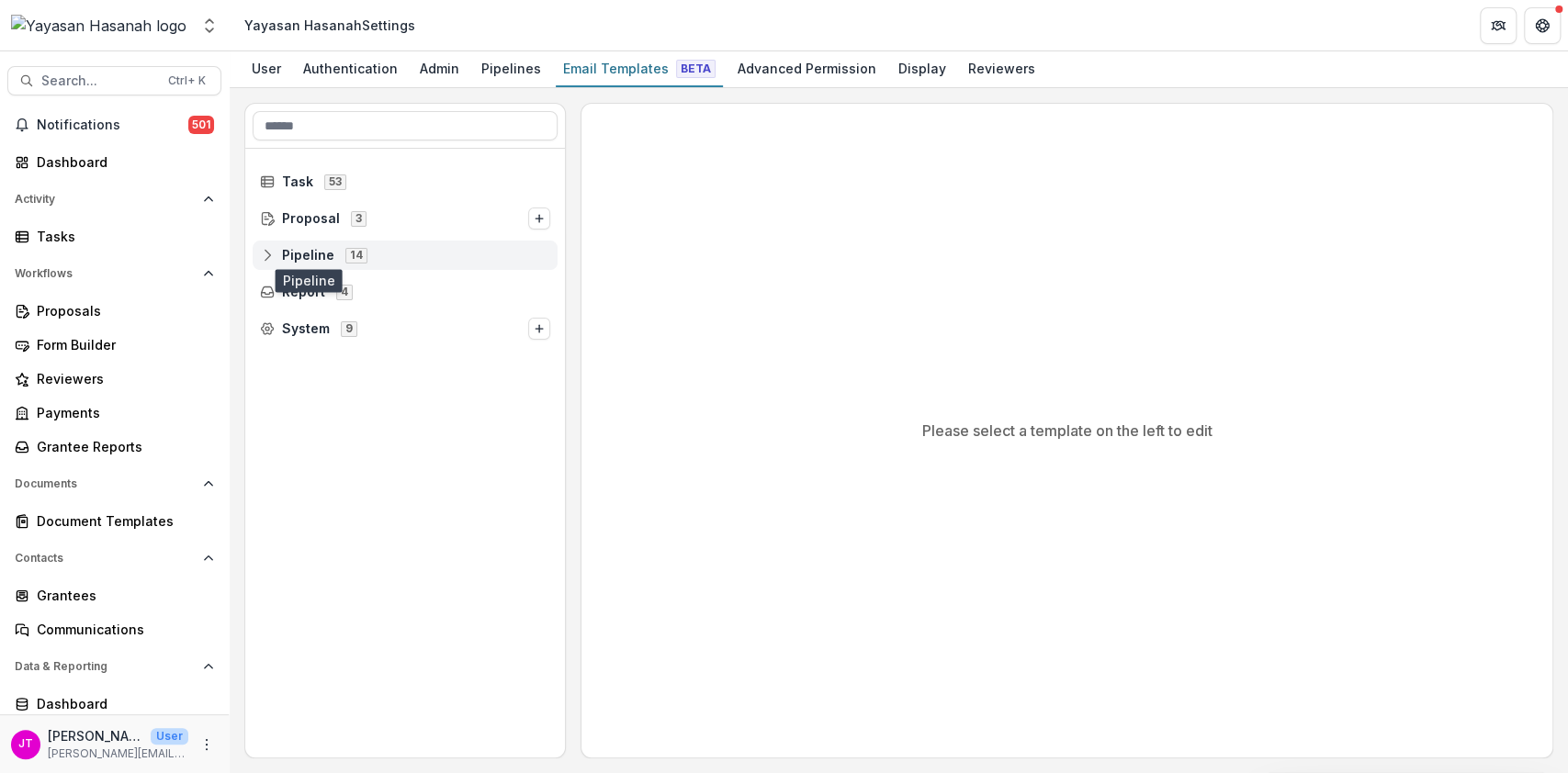
click at [300, 249] on span "Pipeline" at bounding box center [307, 256] width 52 height 16
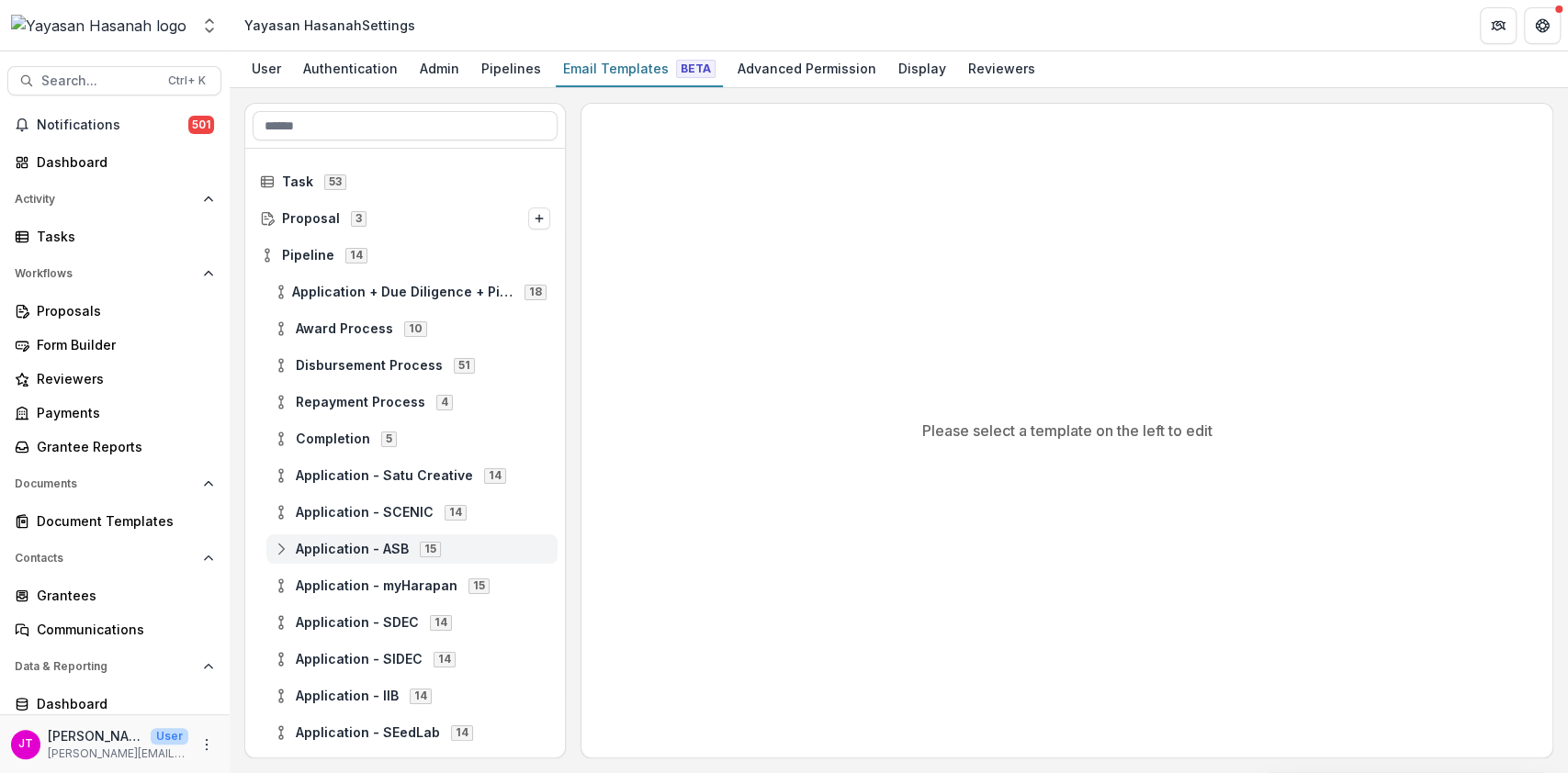
scroll to position [103, 0]
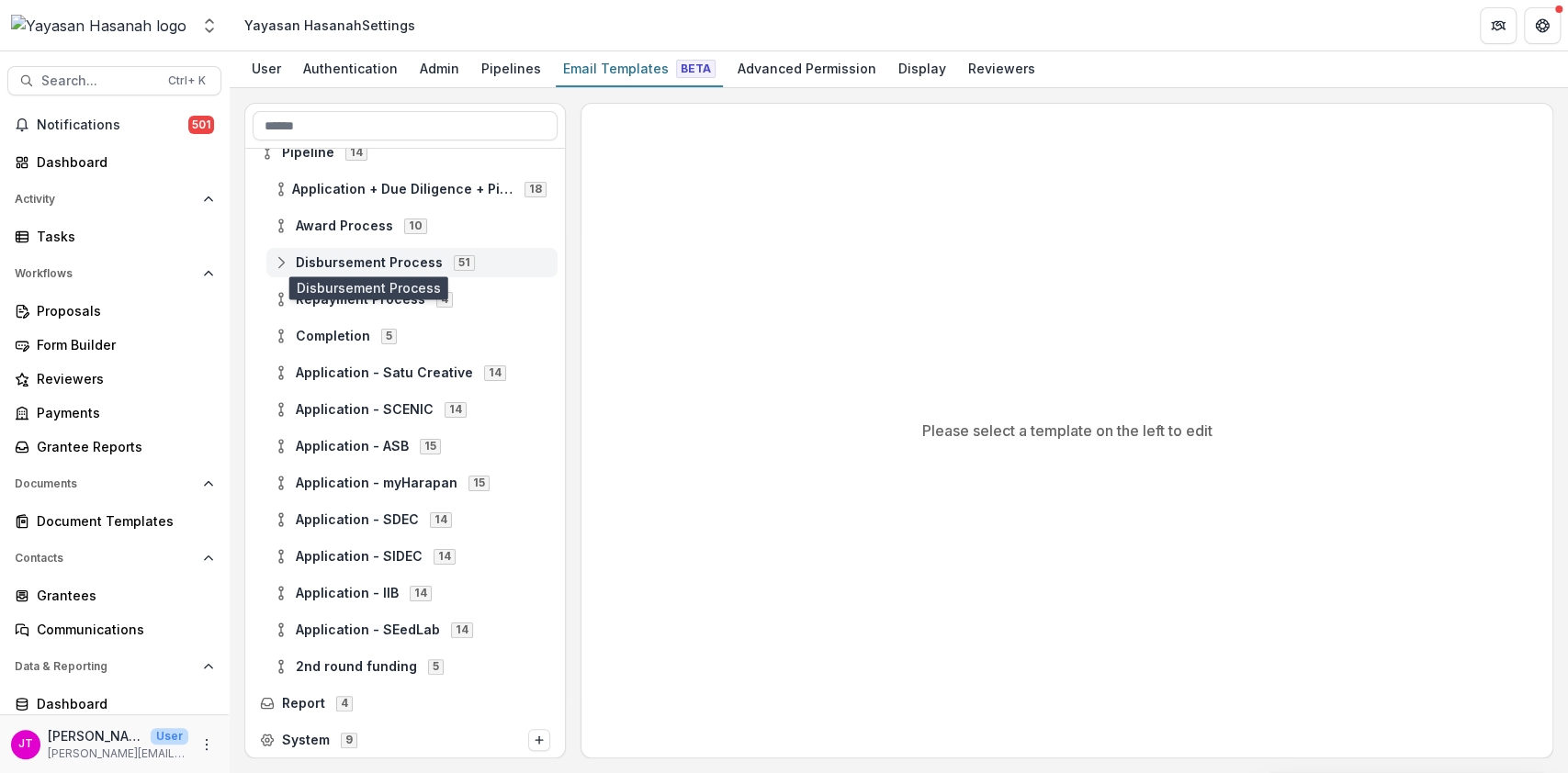
click at [356, 259] on span "Disbursement Process" at bounding box center [369, 263] width 147 height 16
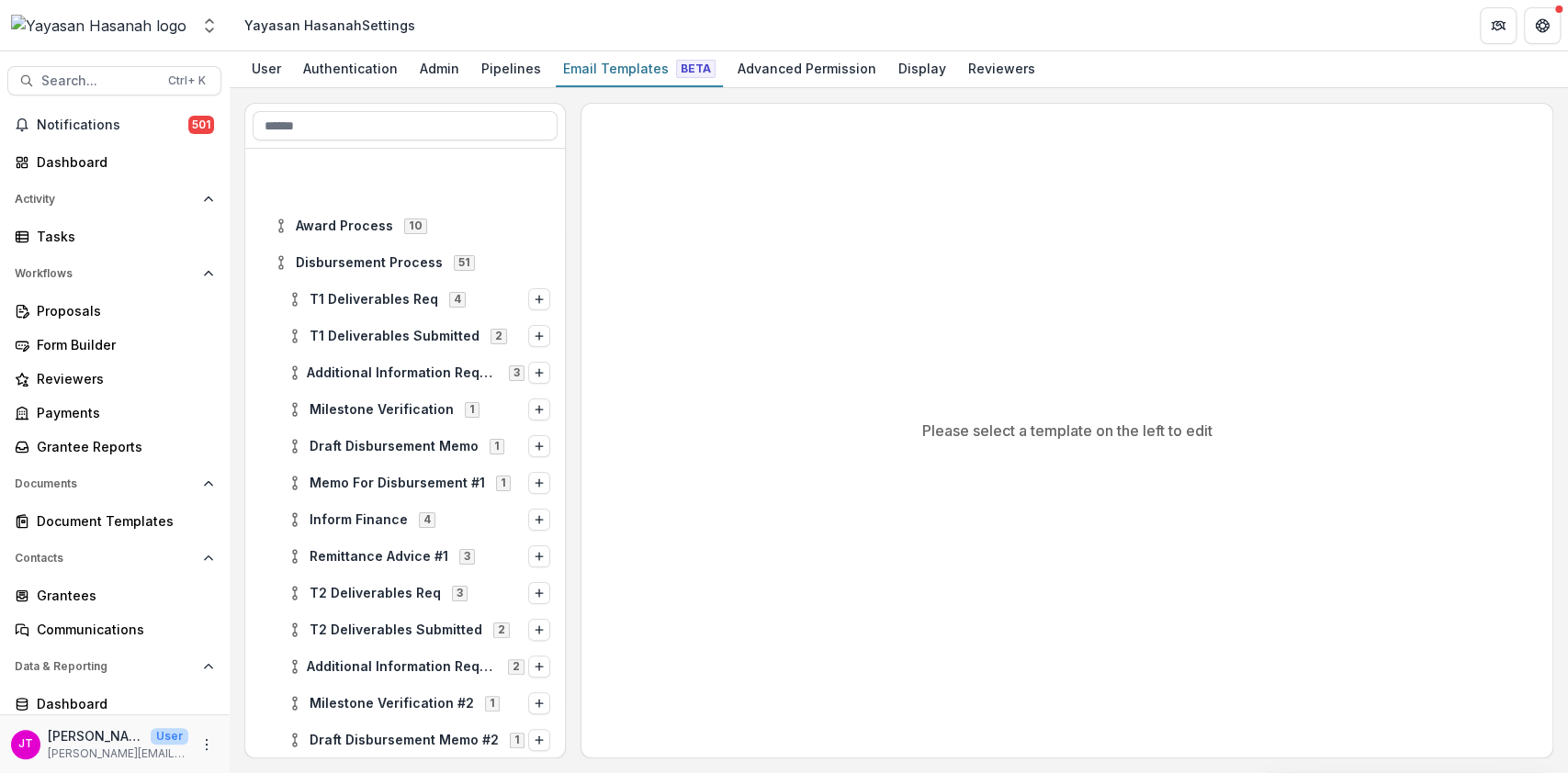
scroll to position [226, 0]
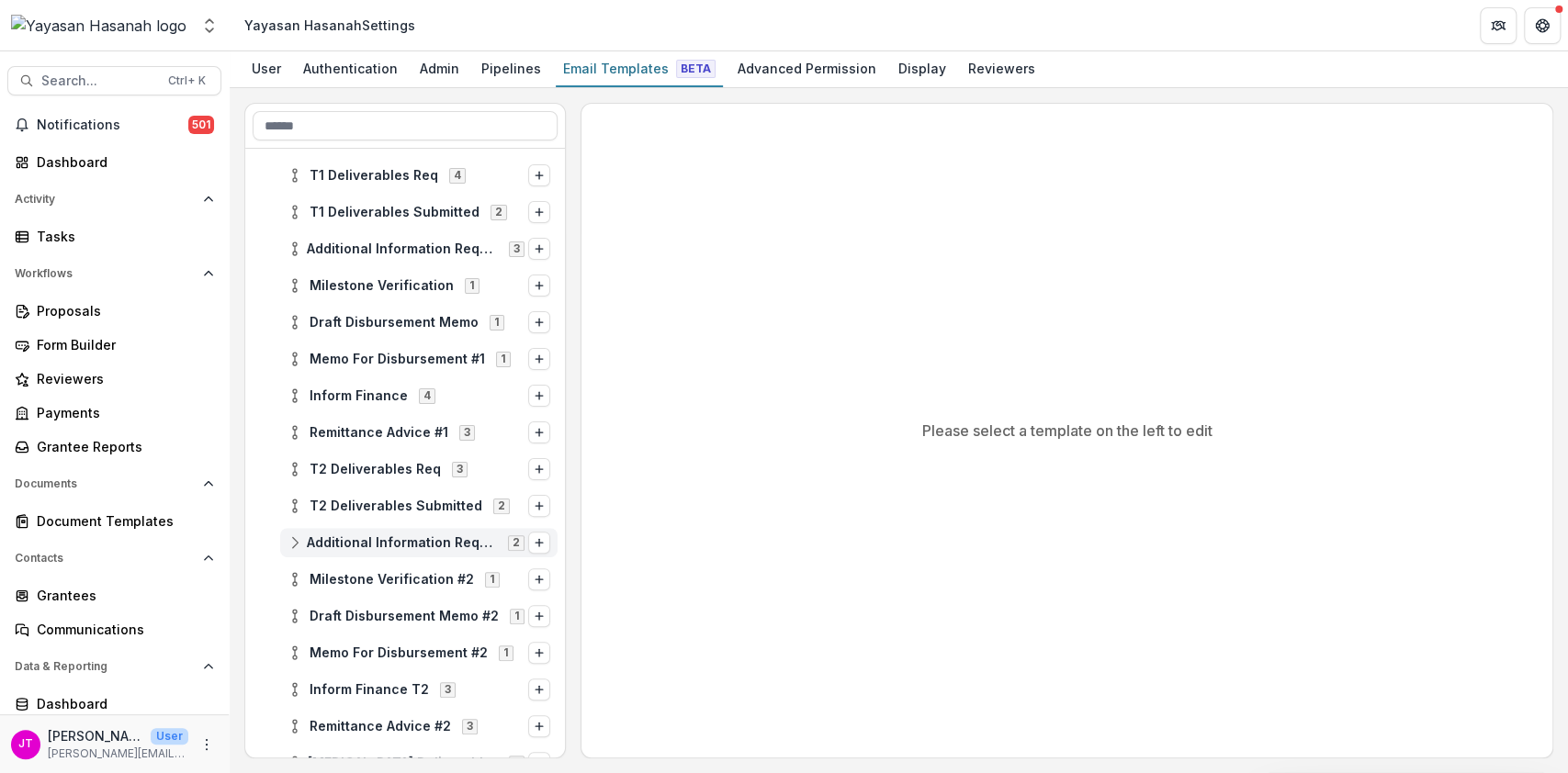
click at [376, 550] on div "Additional Information Requested #2 2" at bounding box center [418, 543] width 278 height 30
click at [375, 605] on div "Stage Change Message" at bounding box center [425, 617] width 264 height 30
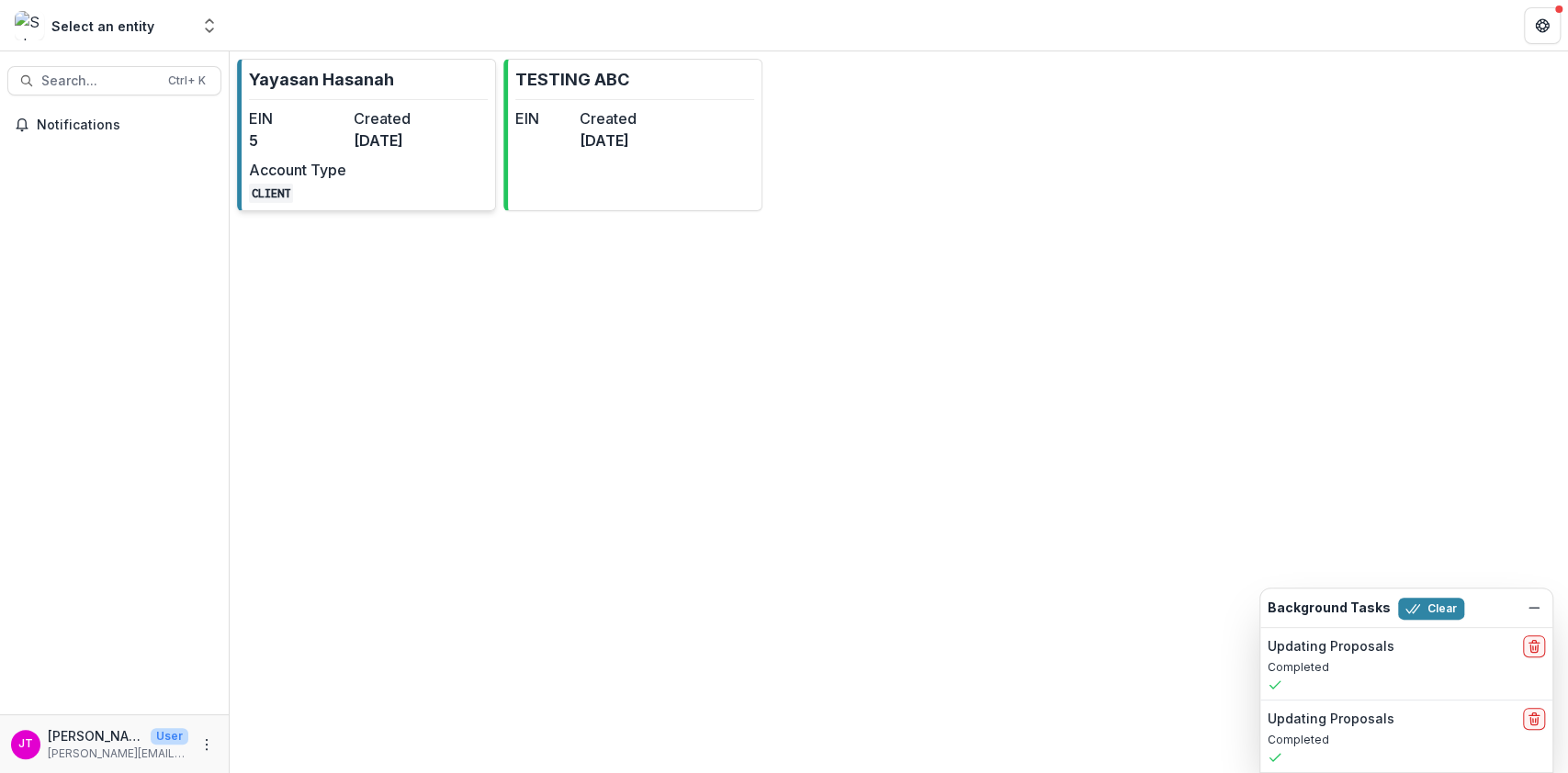
click at [392, 79] on link "Yayasan Hasanah EIN 5 Created [DATE] Account Type CLIENT" at bounding box center [367, 134] width 259 height 152
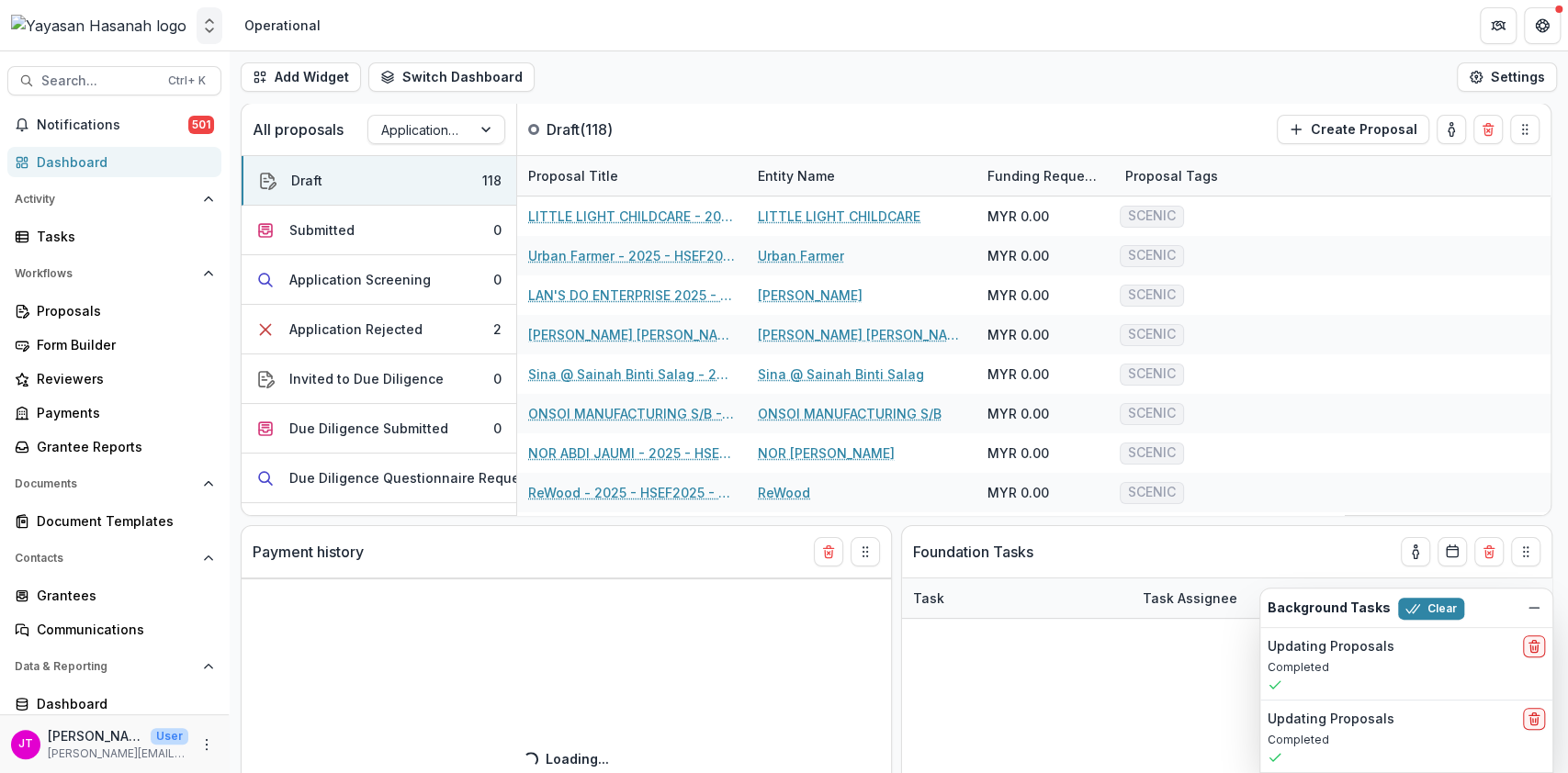
click at [213, 30] on polyline "Open entity switcher" at bounding box center [209, 31] width 7 height 4
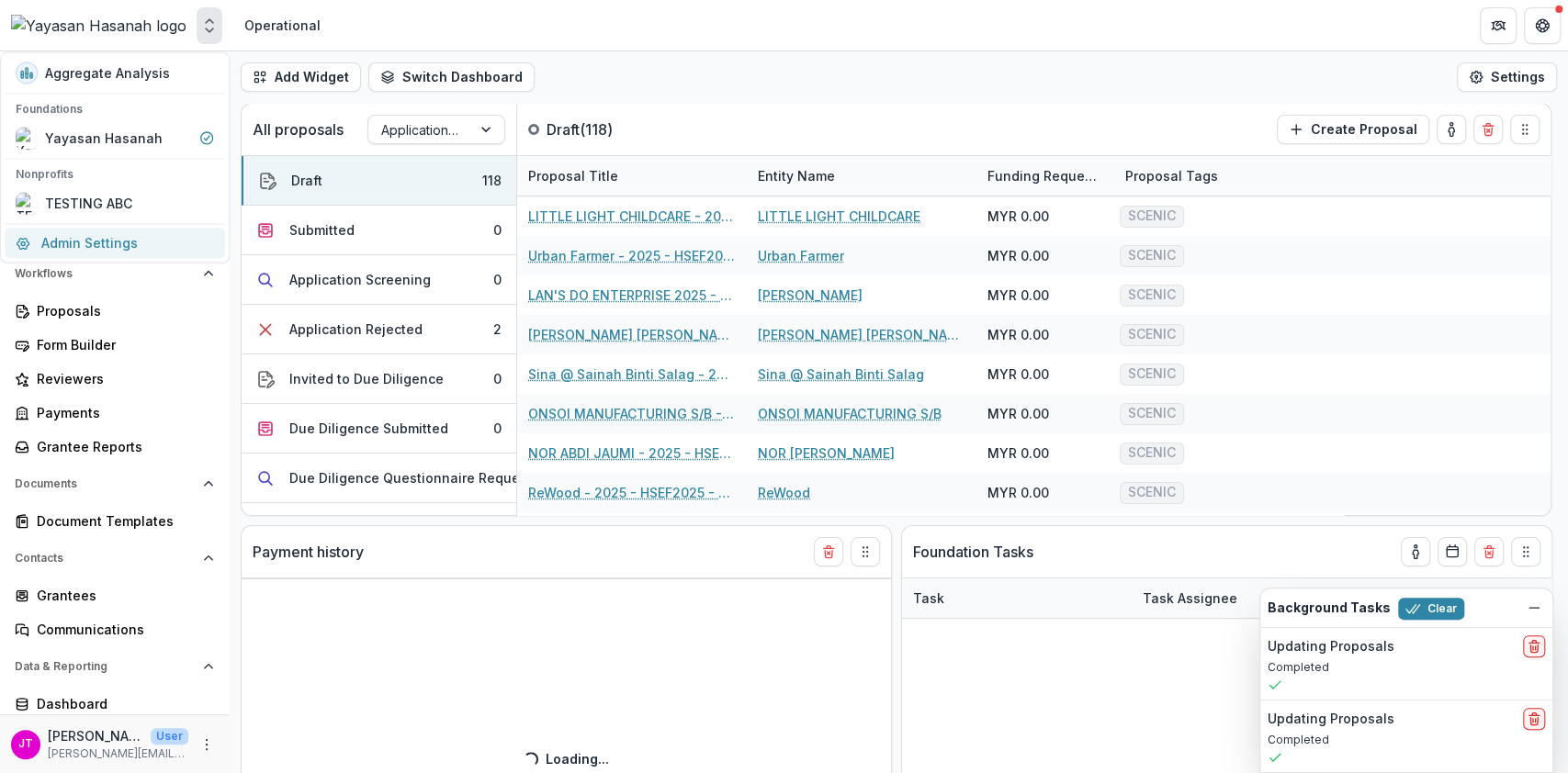
click at [144, 234] on link "Admin Settings" at bounding box center [115, 242] width 220 height 31
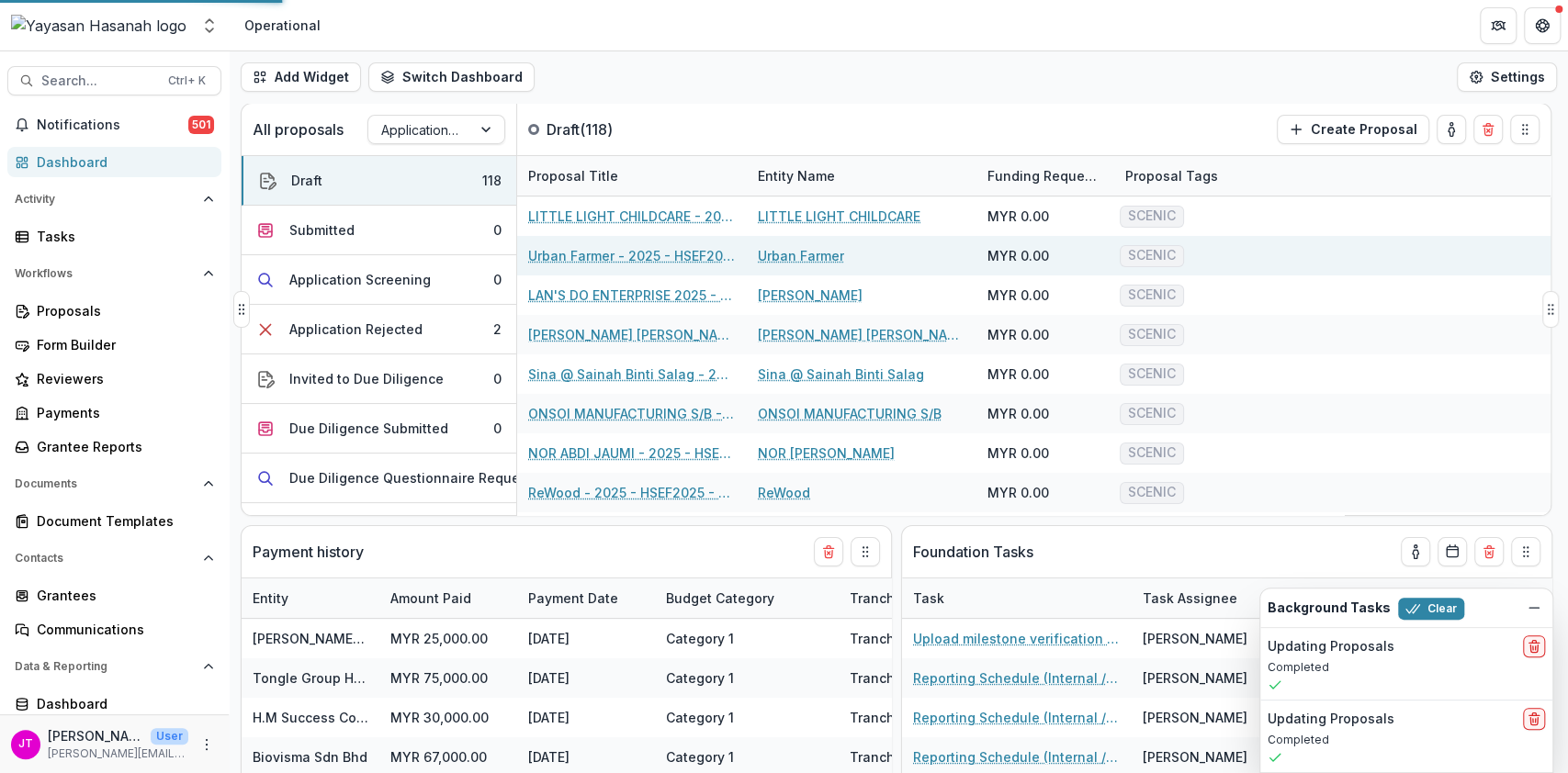
select select "**********"
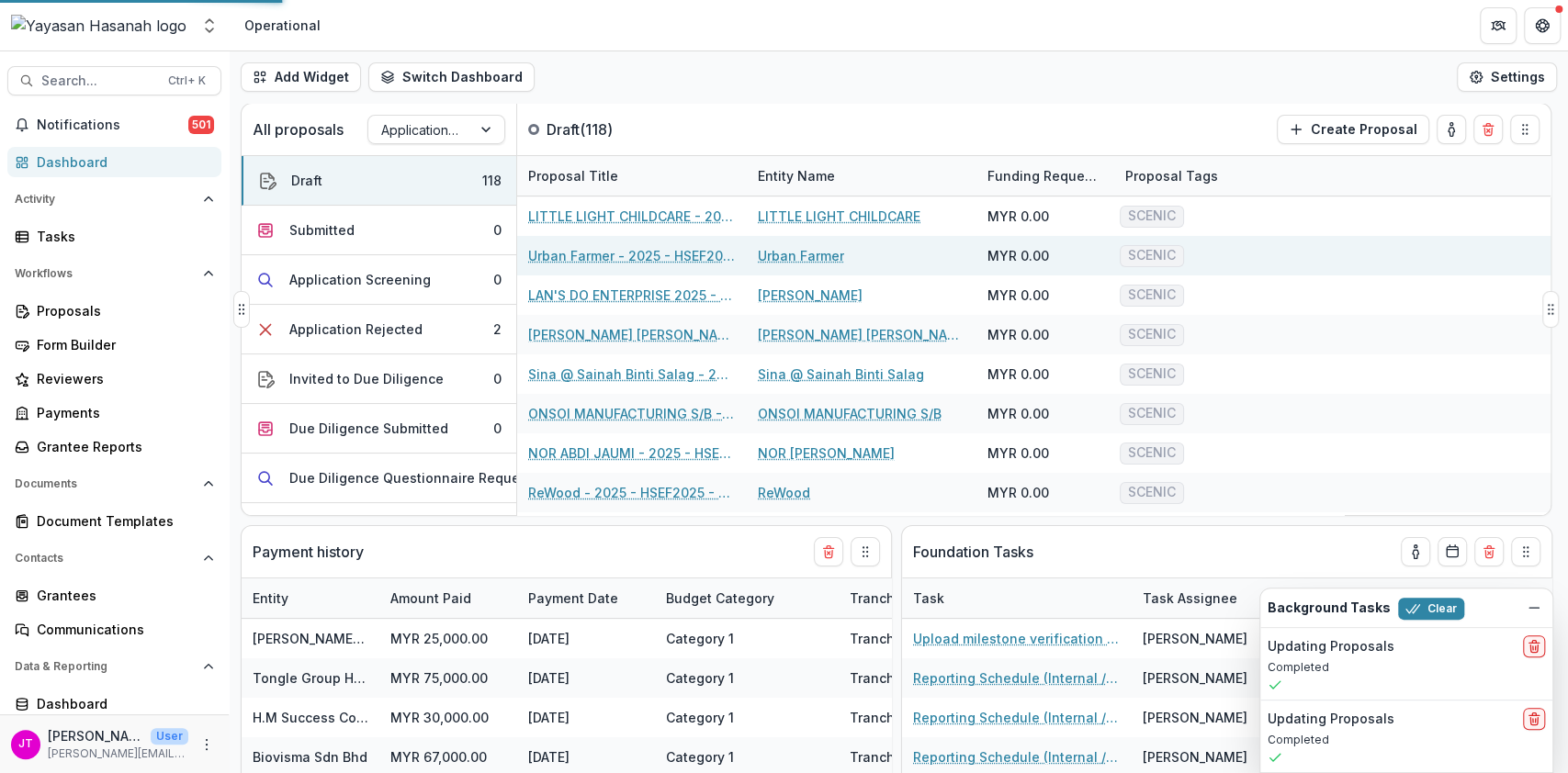
select select "**********"
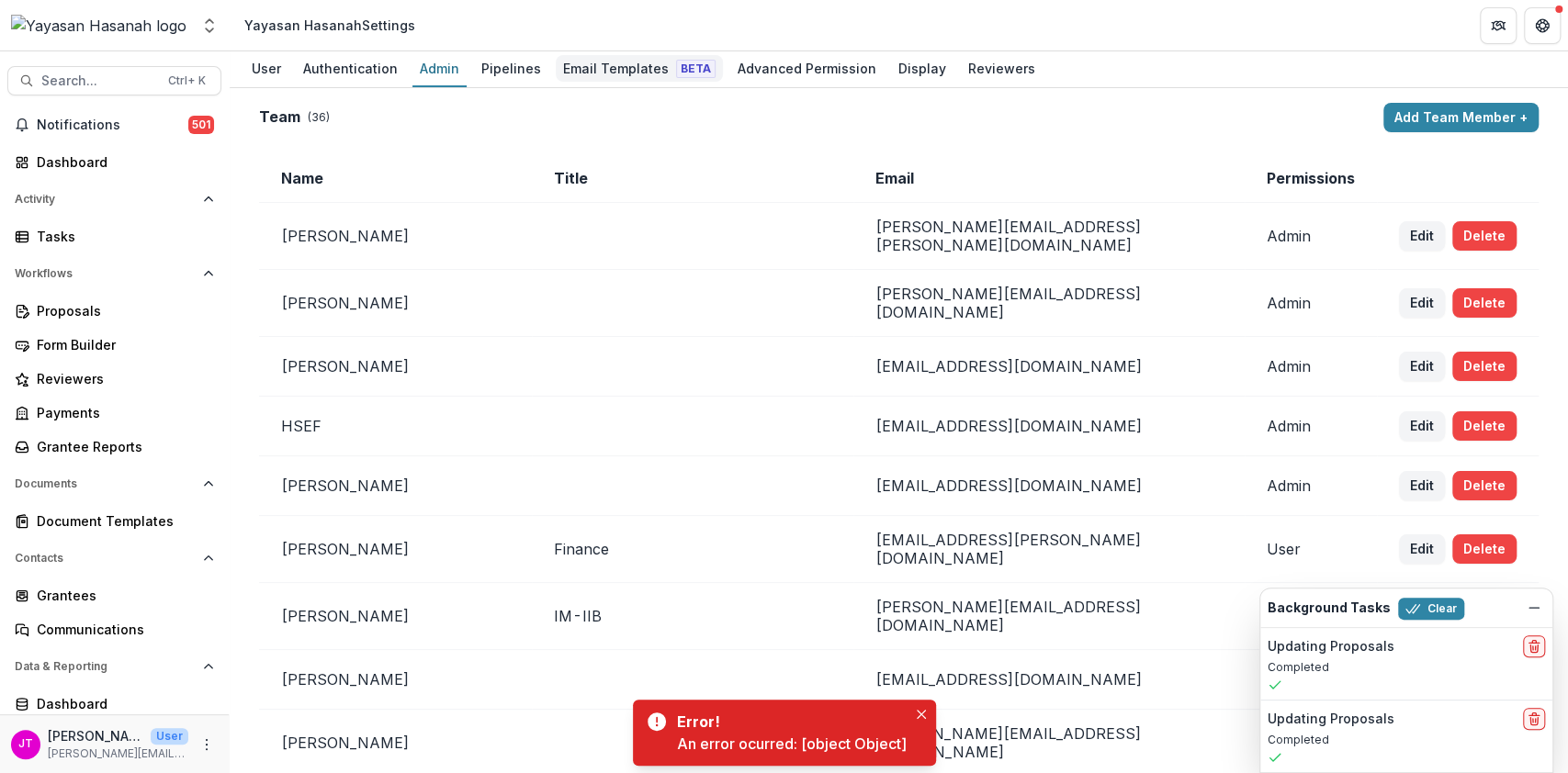
click at [604, 58] on div "Email Templates Beta" at bounding box center [639, 68] width 167 height 27
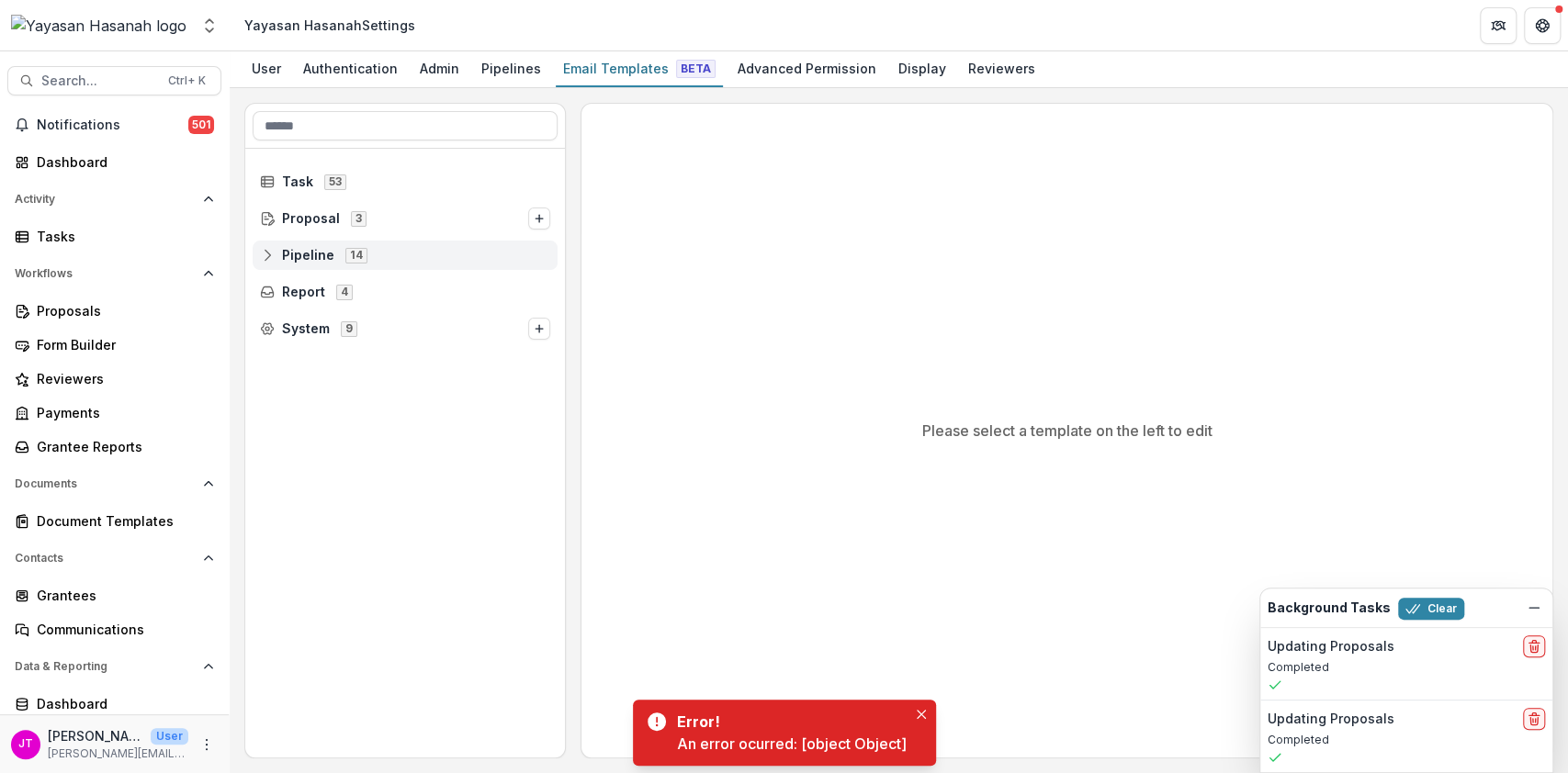
click at [342, 258] on div "14" at bounding box center [357, 255] width 30 height 16
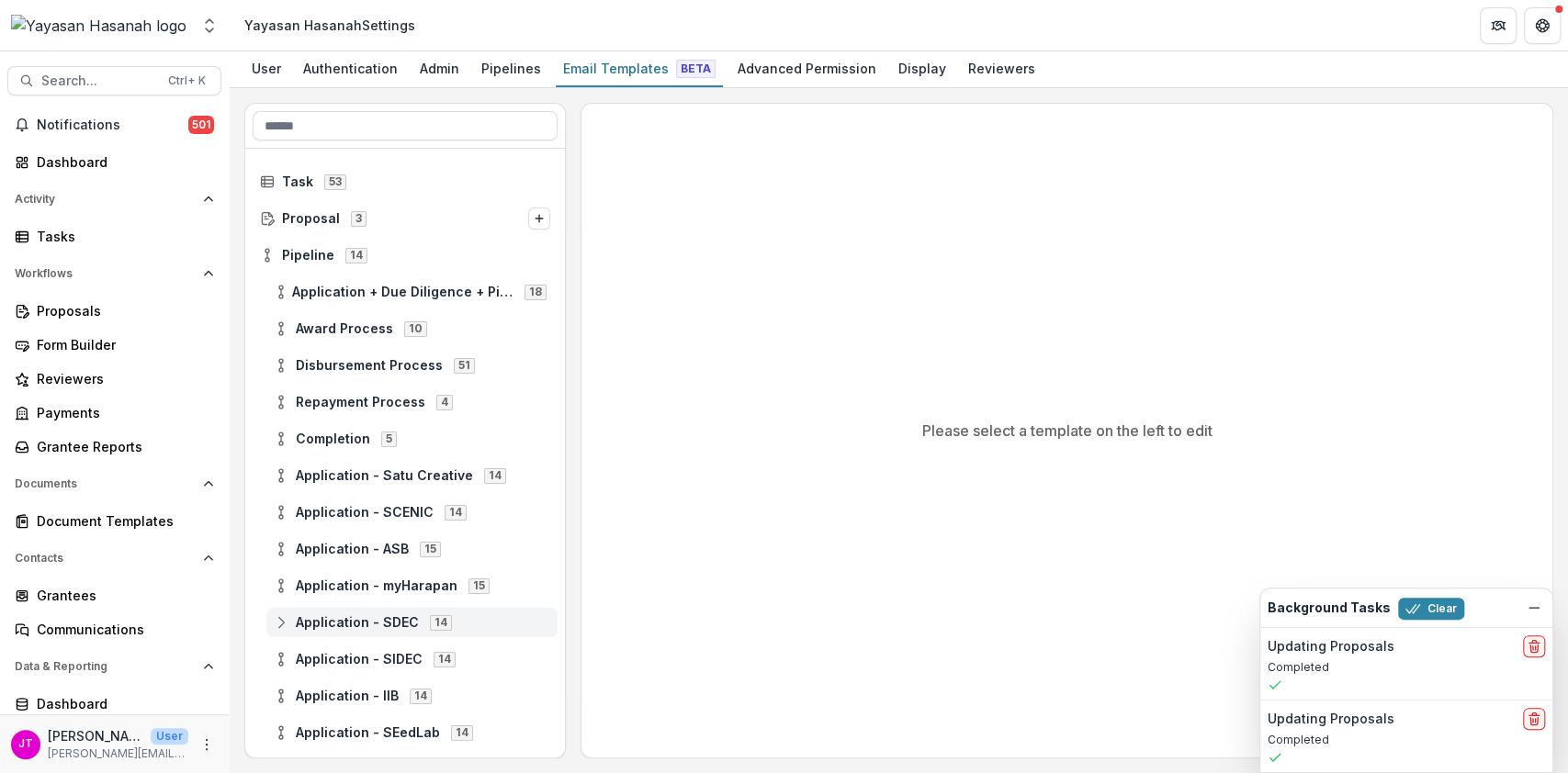
scroll to position [103, 0]
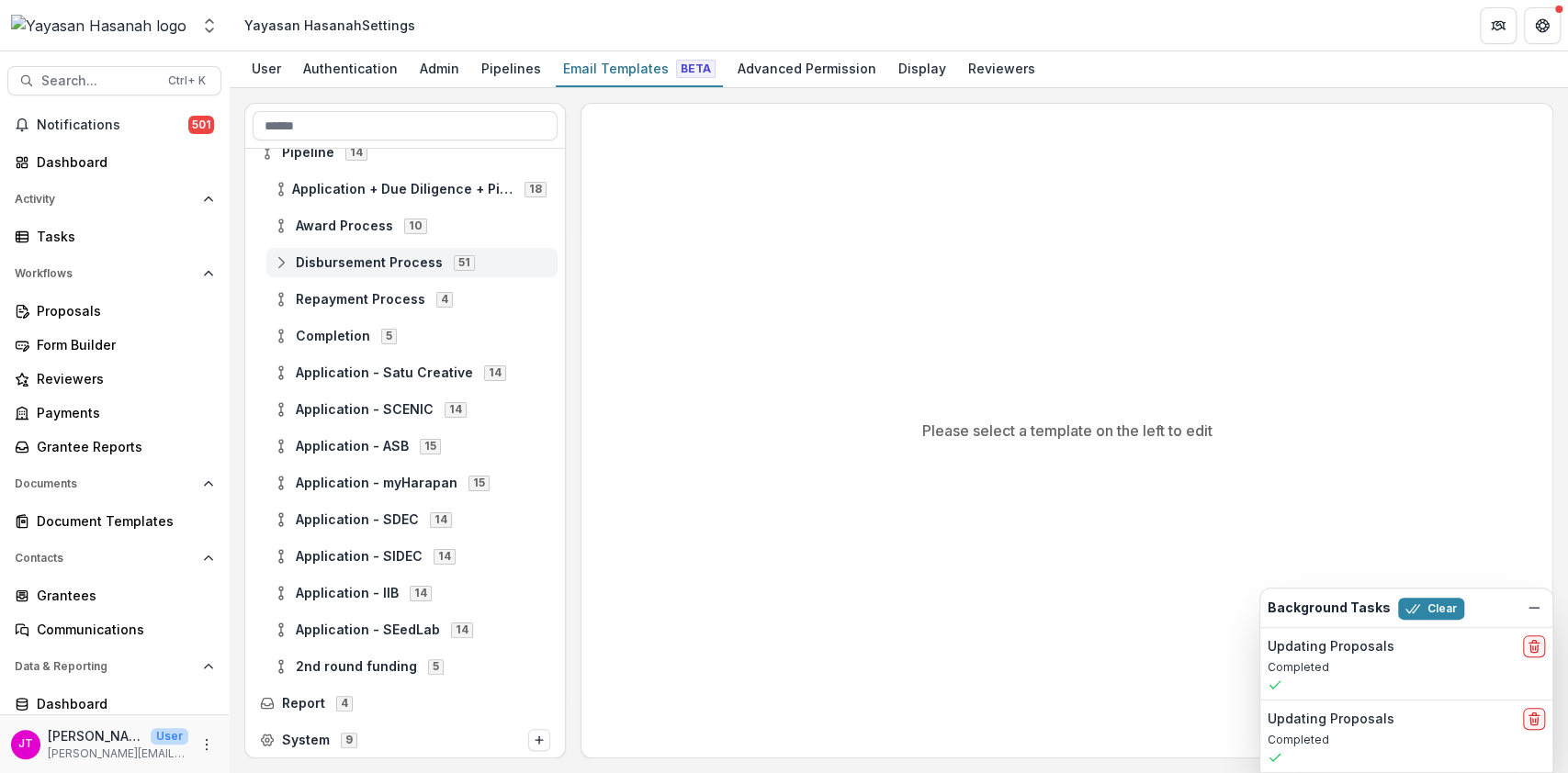
click at [360, 273] on div "Disbursement Process 51" at bounding box center [411, 263] width 292 height 30
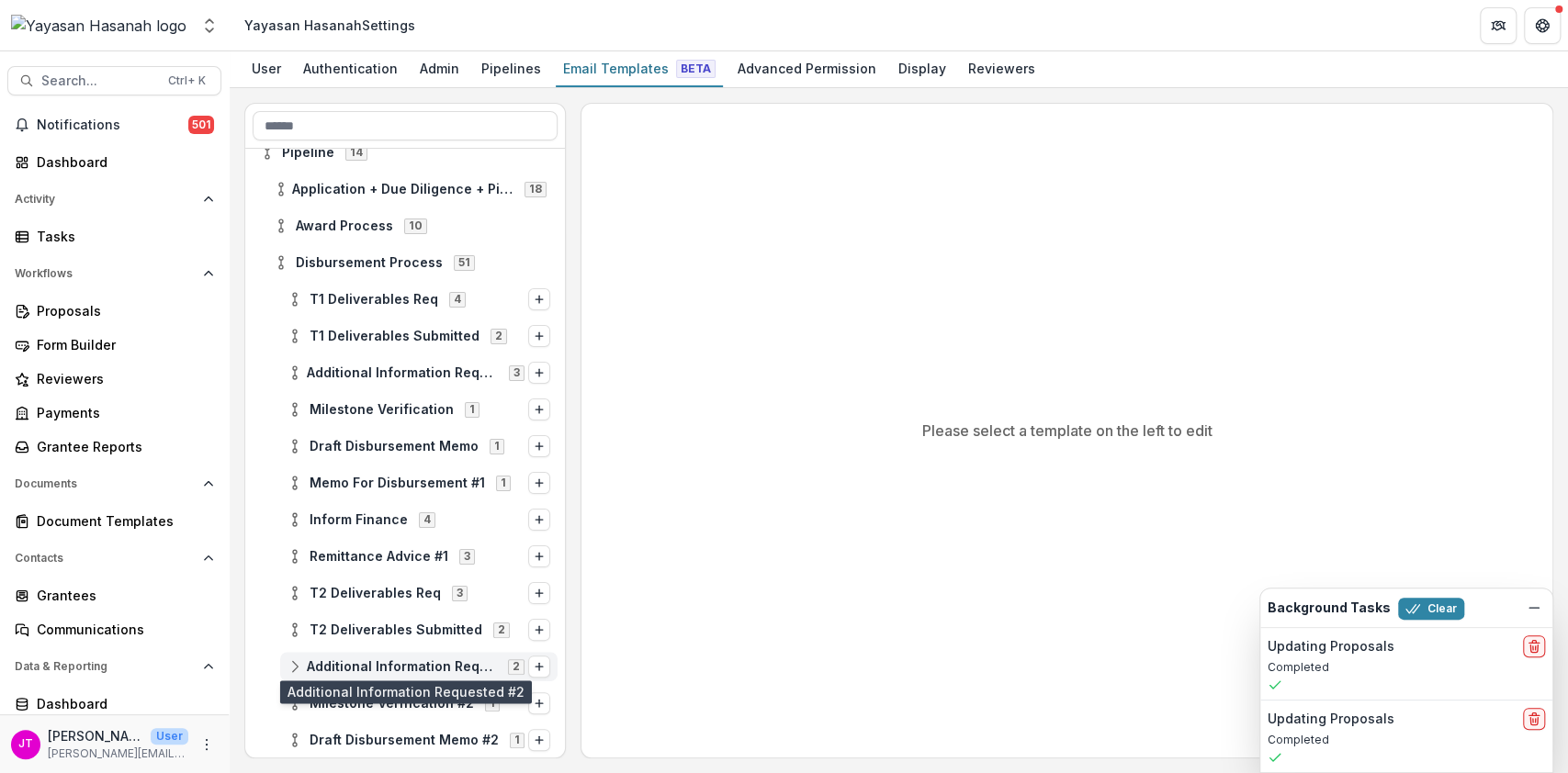
click at [385, 659] on span "Additional Information Requested #2" at bounding box center [401, 667] width 190 height 16
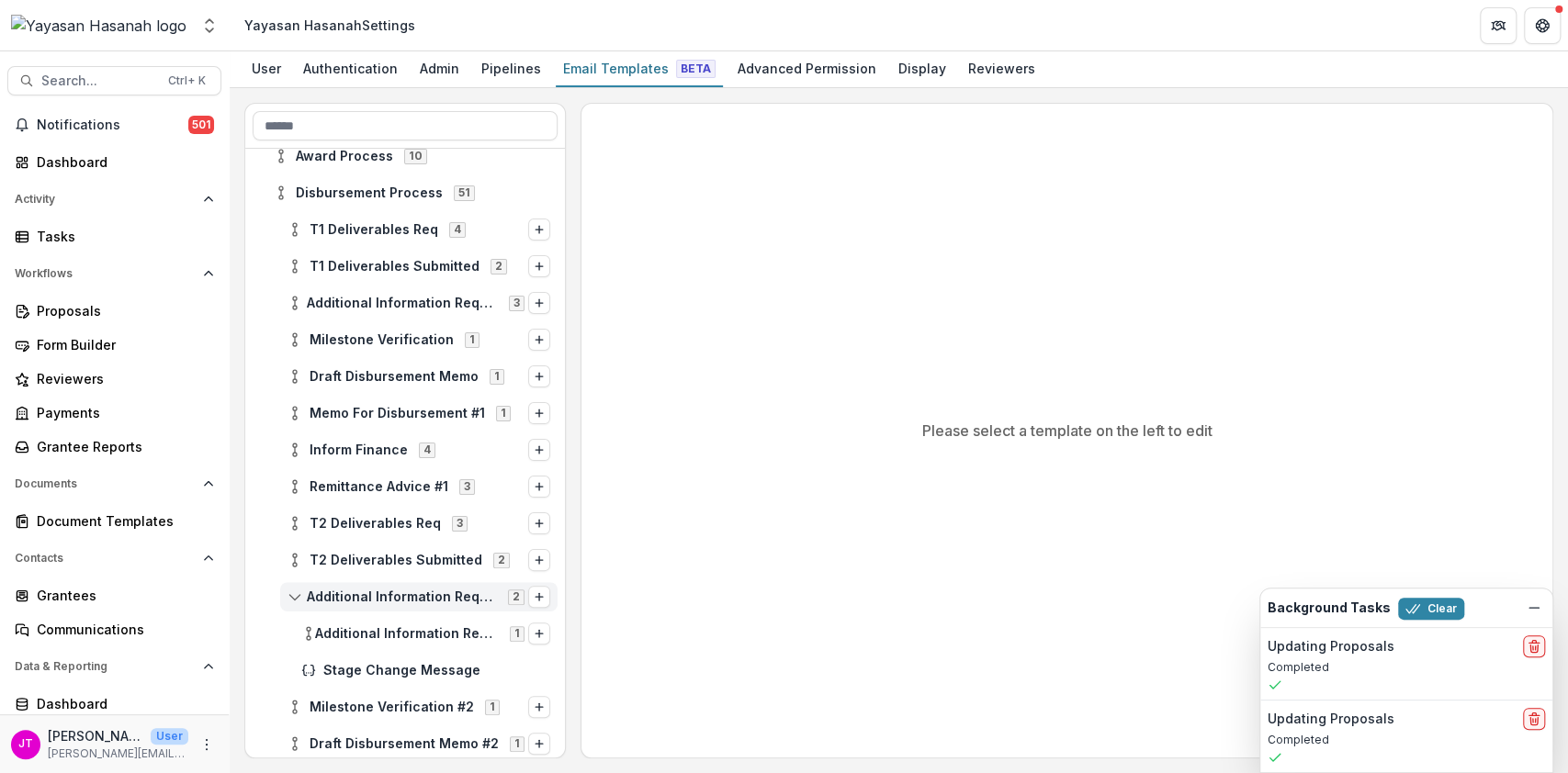
scroll to position [174, 0]
click at [385, 668] on span "Stage Change Message" at bounding box center [436, 670] width 226 height 16
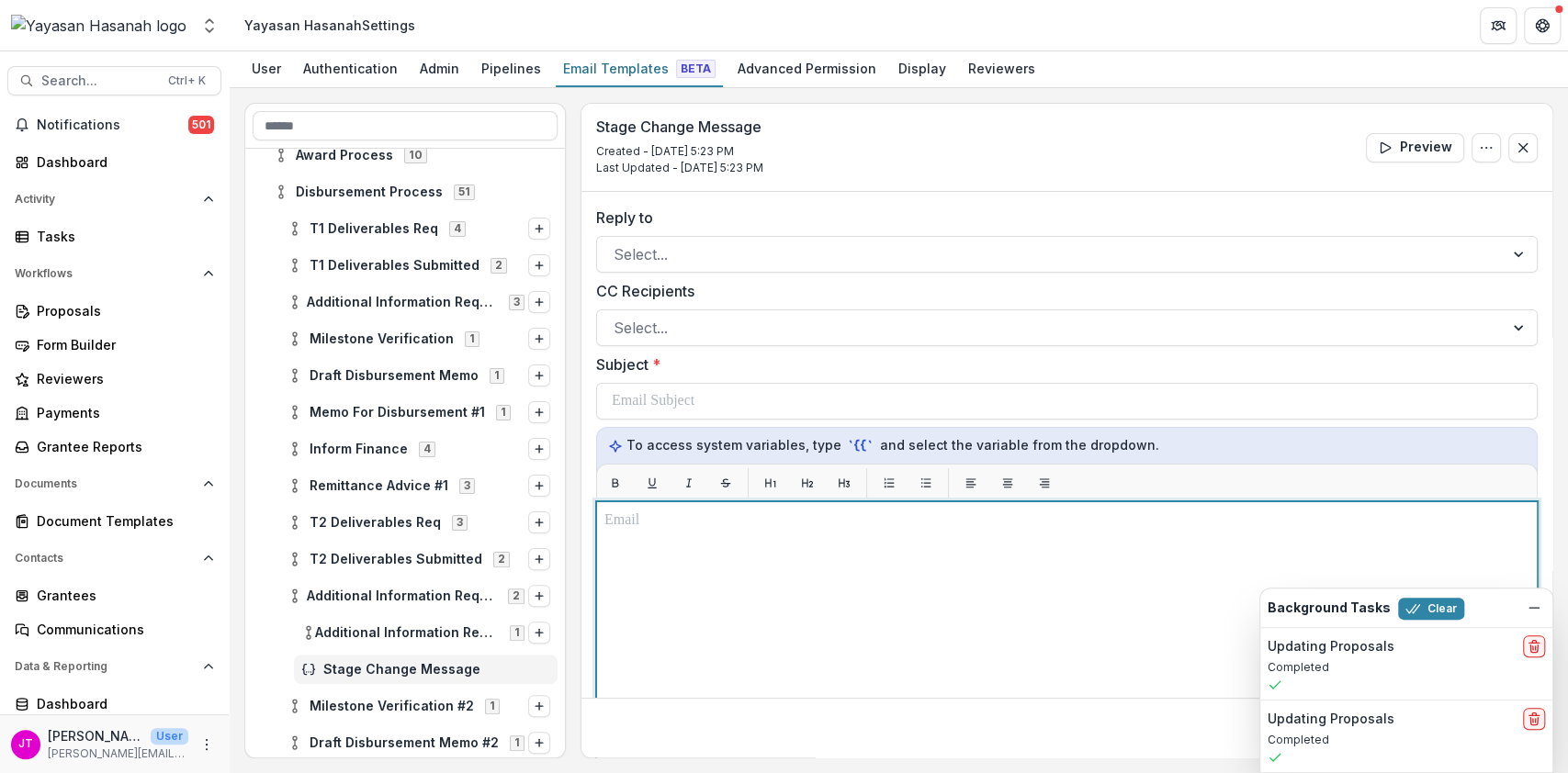
click at [632, 543] on div at bounding box center [1067, 731] width 925 height 443
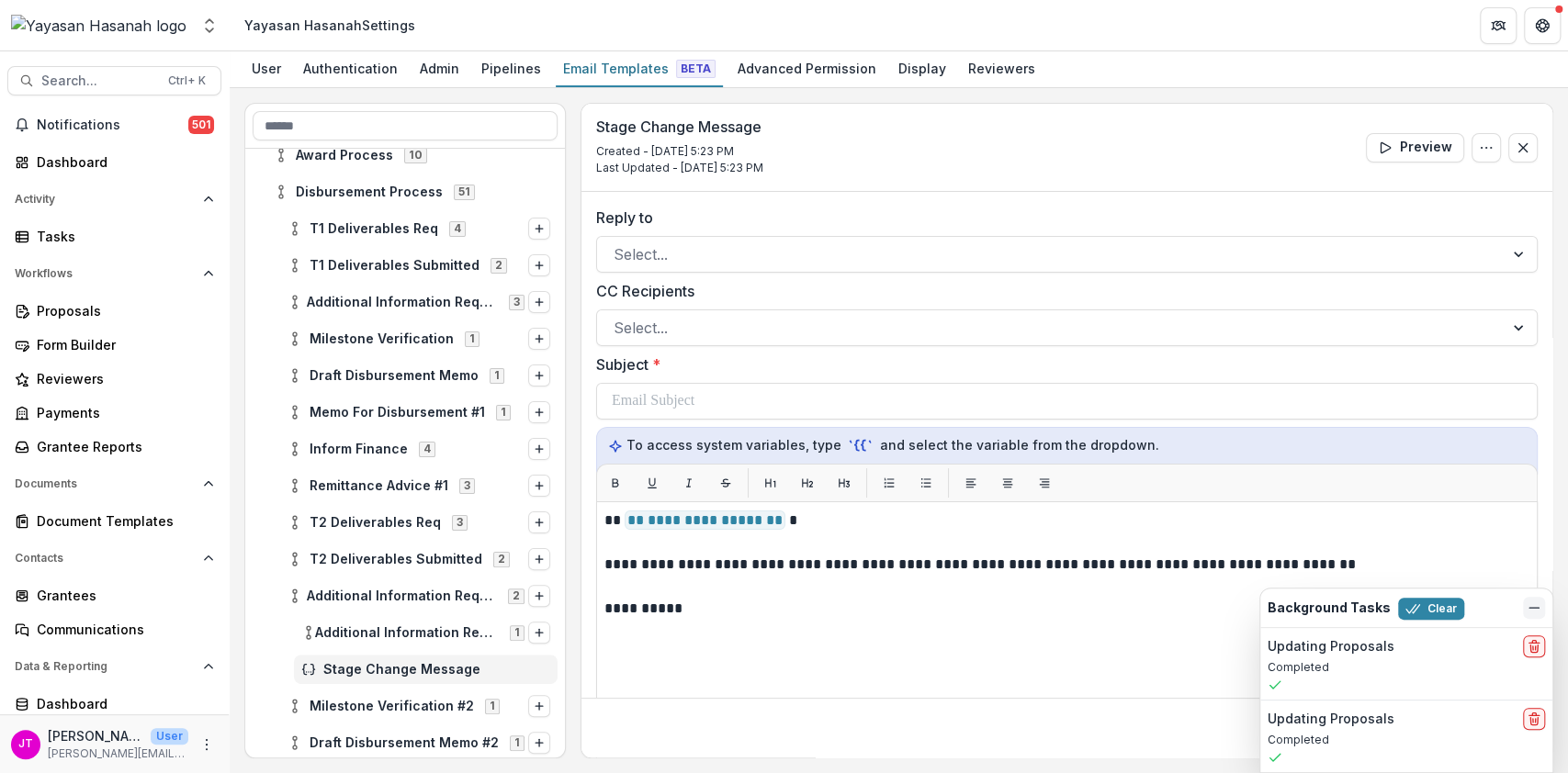
click at [1539, 608] on icon "Dismiss" at bounding box center [1533, 608] width 15 height 15
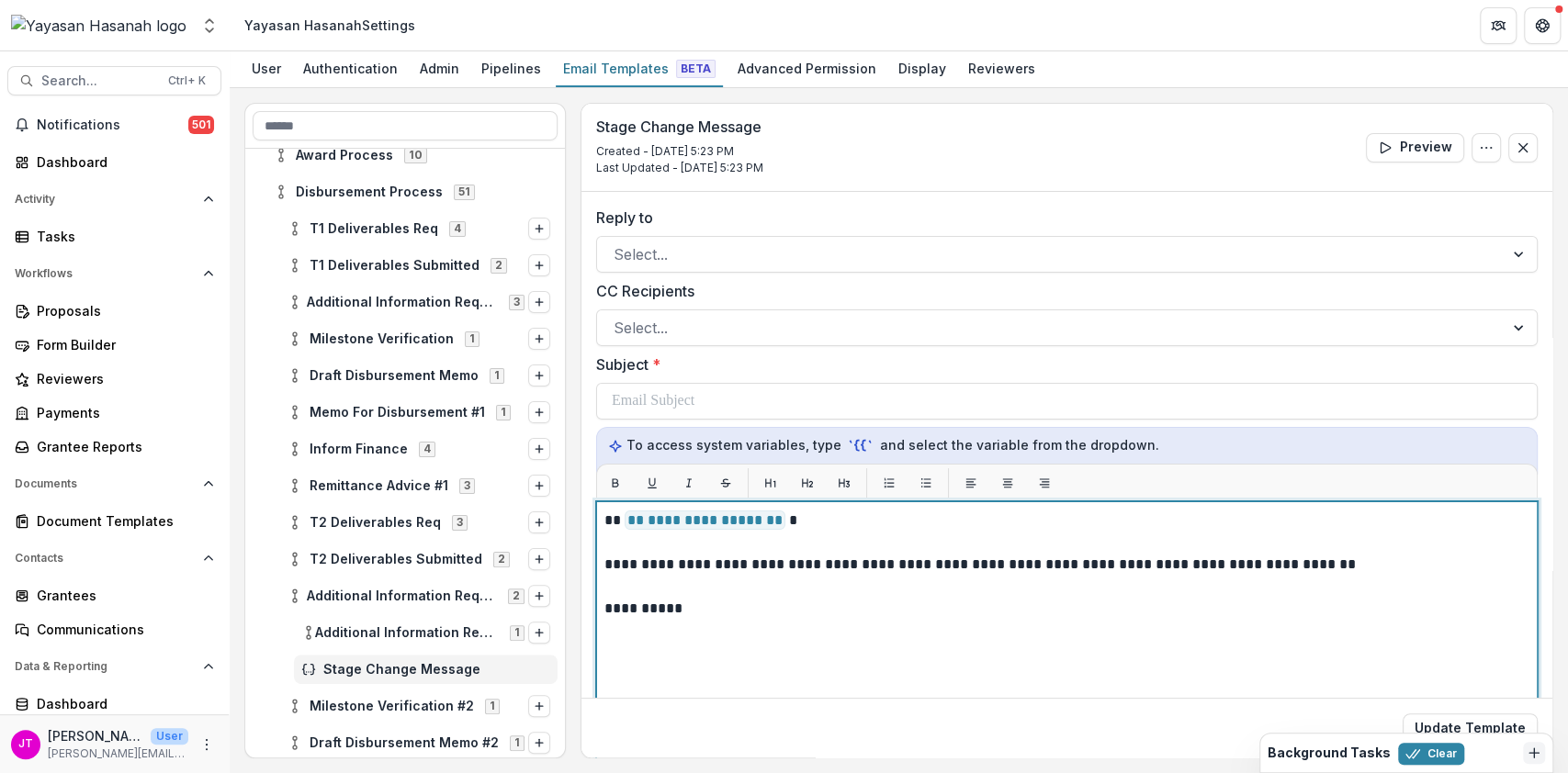
click at [811, 563] on p "**********" at bounding box center [1064, 564] width 920 height 22
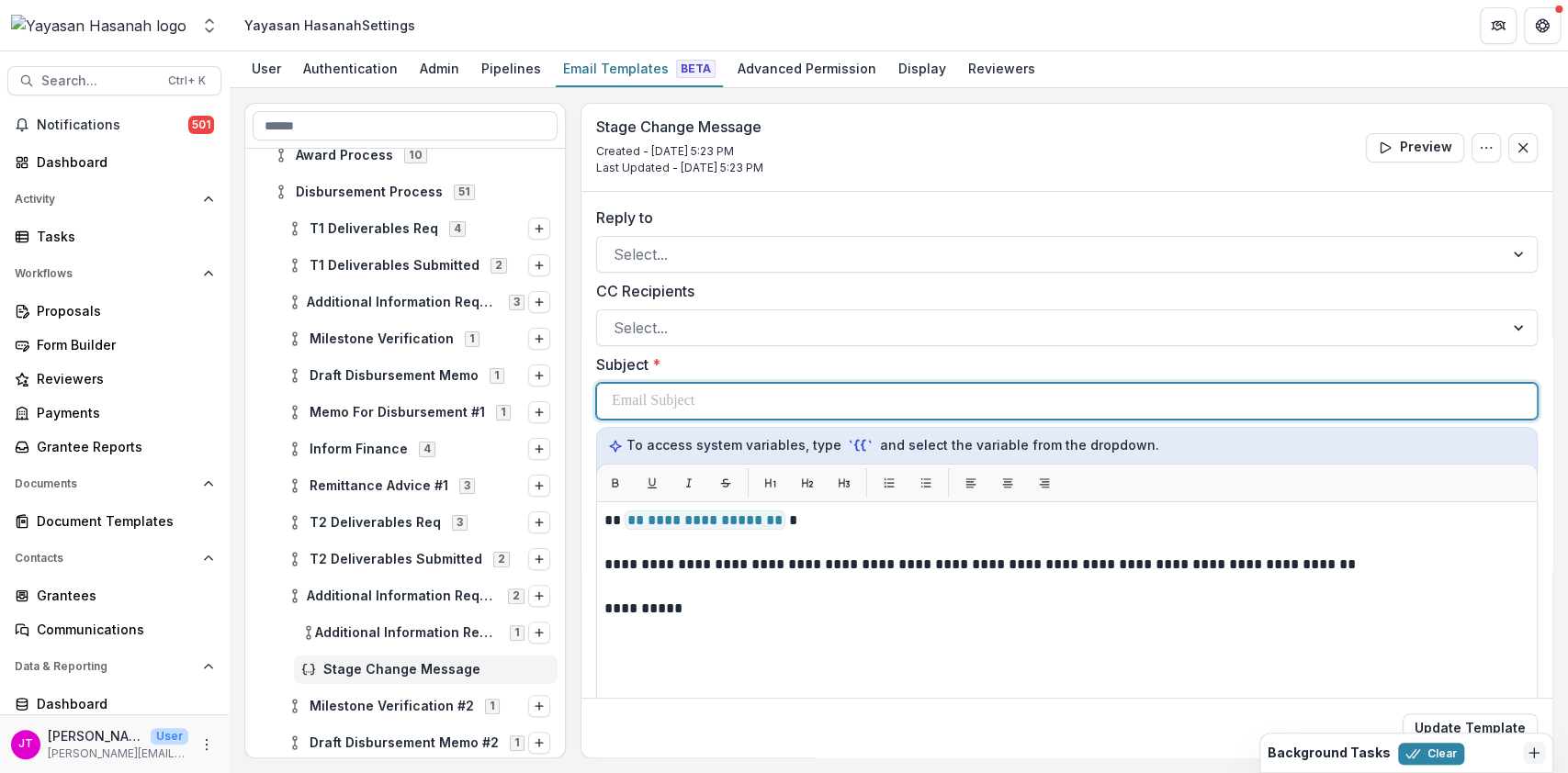
click at [749, 400] on div at bounding box center [1067, 400] width 911 height 35
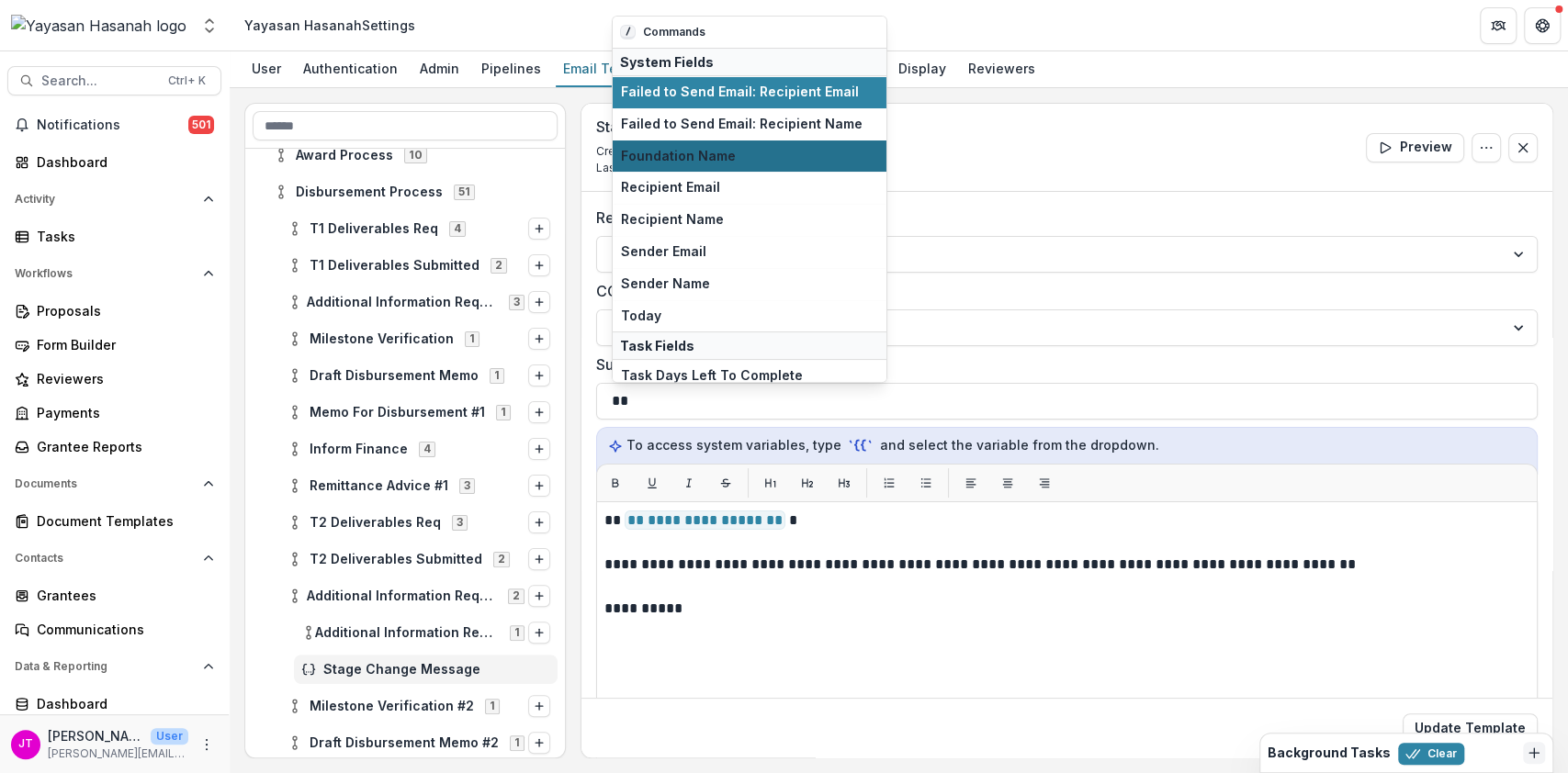
click at [725, 150] on span "Foundation Name" at bounding box center [749, 157] width 257 height 16
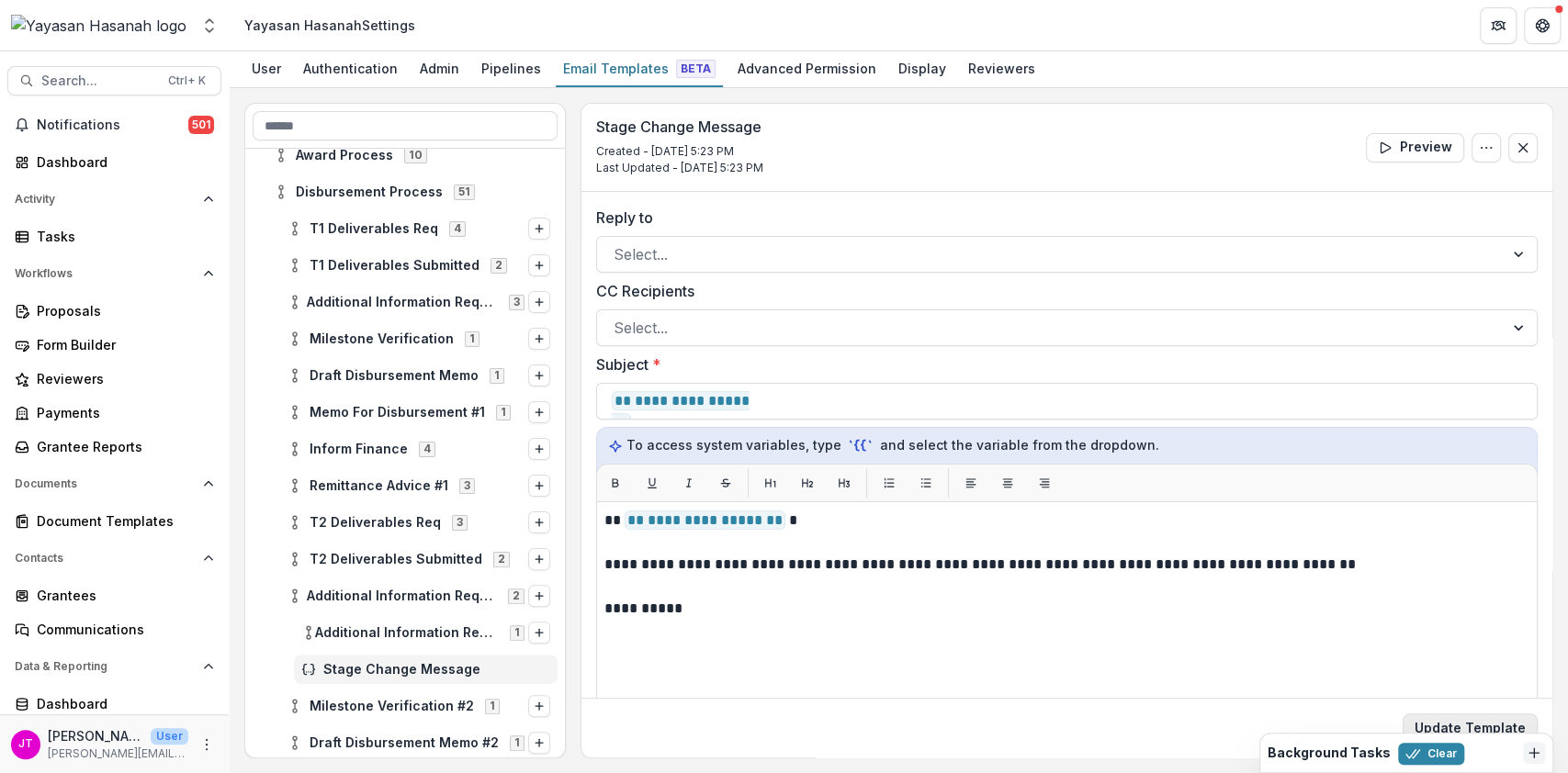
click at [1443, 724] on button "Update Template" at bounding box center [1470, 729] width 135 height 30
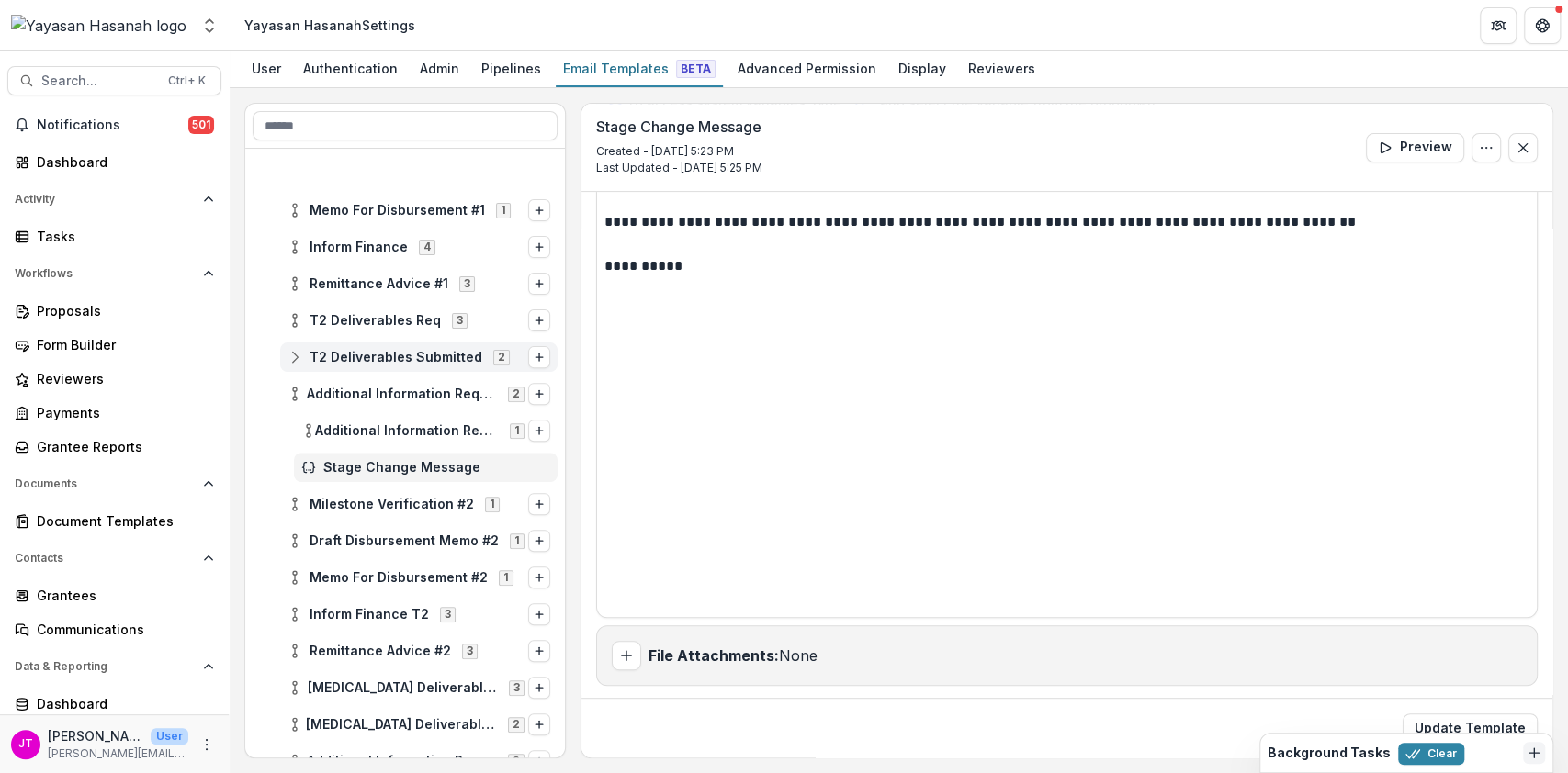
scroll to position [471, 0]
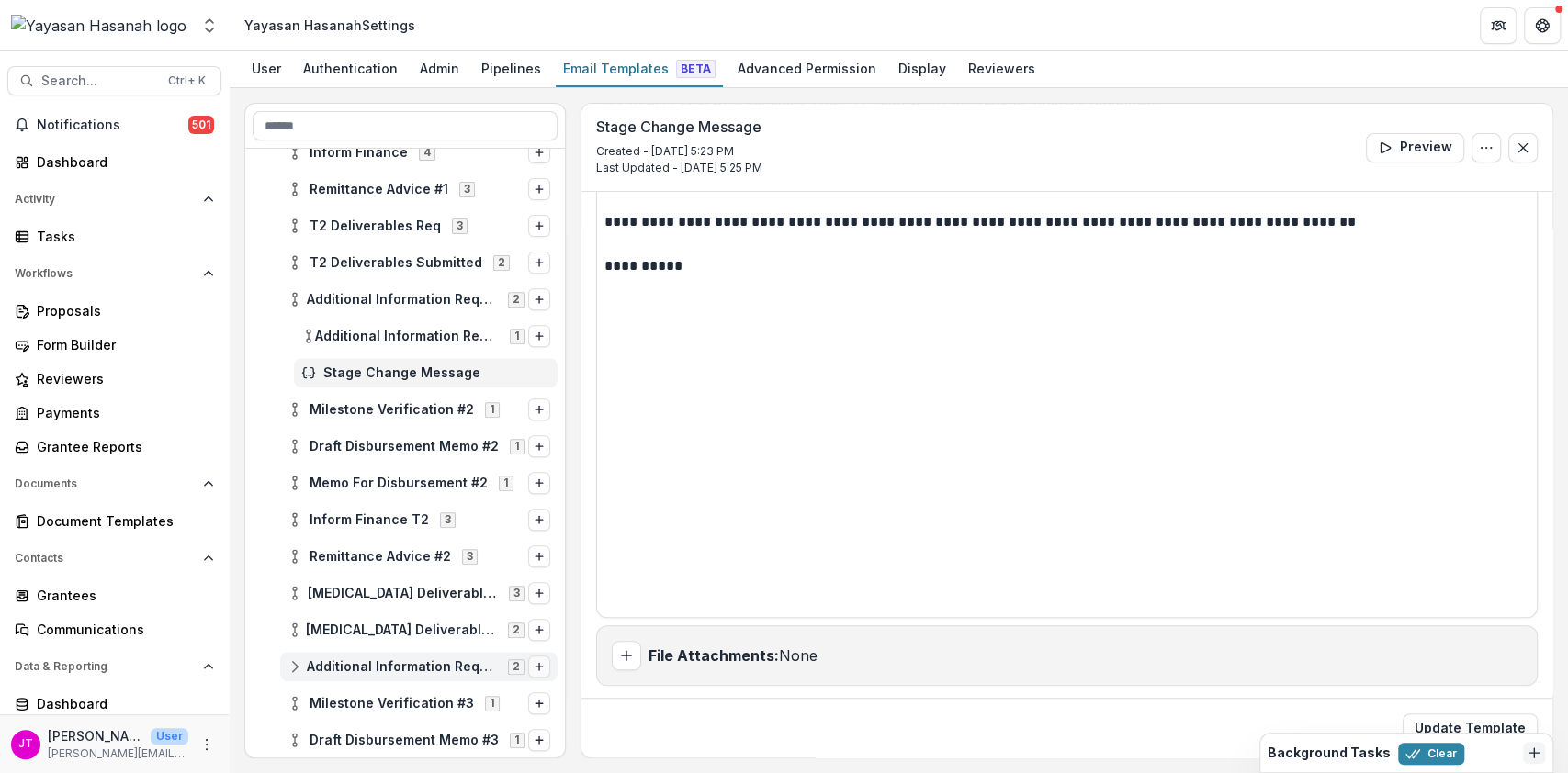
click at [536, 665] on icon "Options" at bounding box center [539, 666] width 11 height 11
click at [258, 661] on div "Additional Information Requested #3 2 Stage Change Message Viewer Stage Change …" at bounding box center [404, 667] width 305 height 30
click at [324, 672] on span "Additional Information Requested #3" at bounding box center [401, 667] width 190 height 16
click at [371, 745] on span "Stage Change Message" at bounding box center [436, 740] width 226 height 16
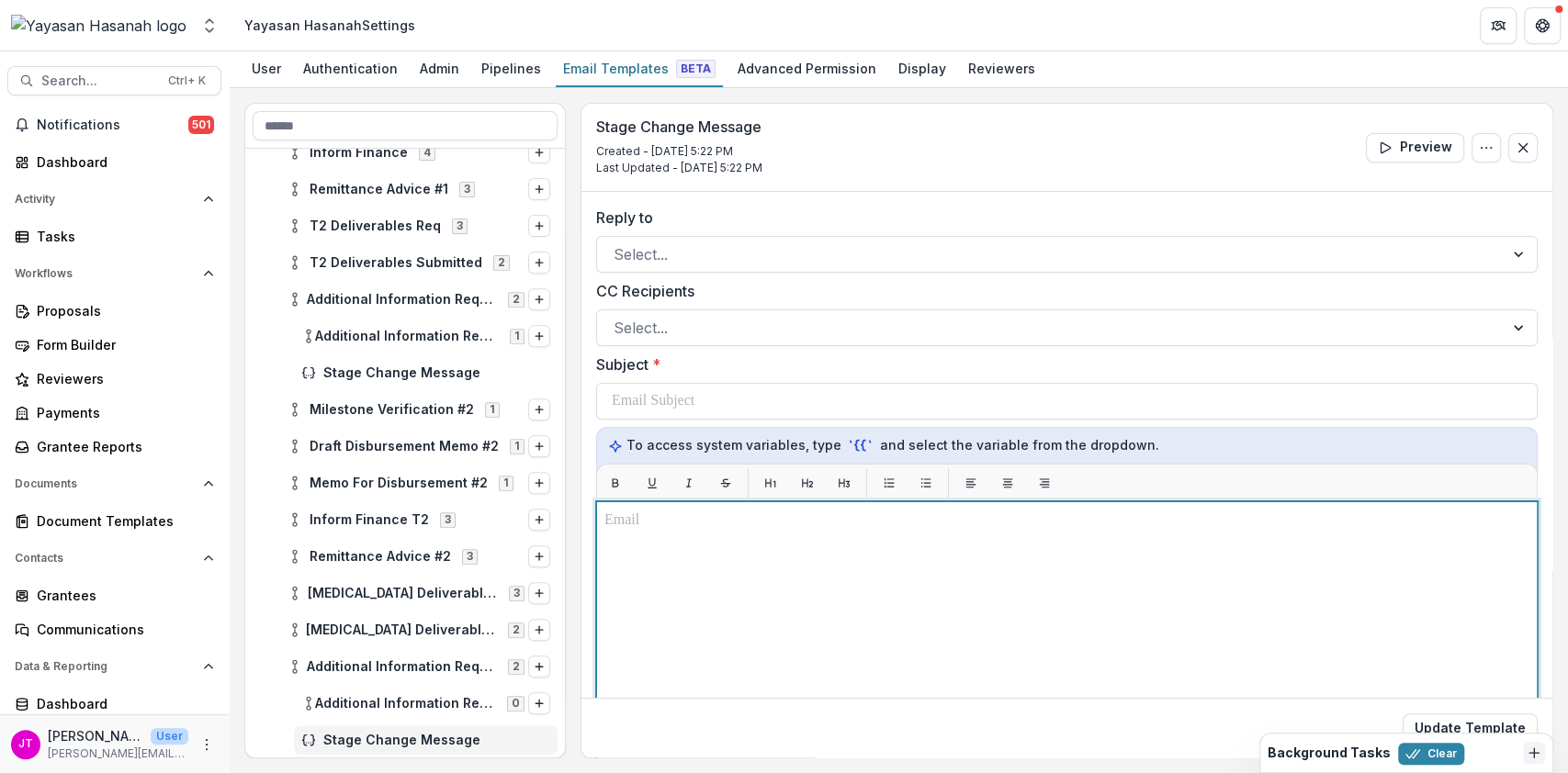
click at [818, 537] on div at bounding box center [1067, 731] width 925 height 443
paste div
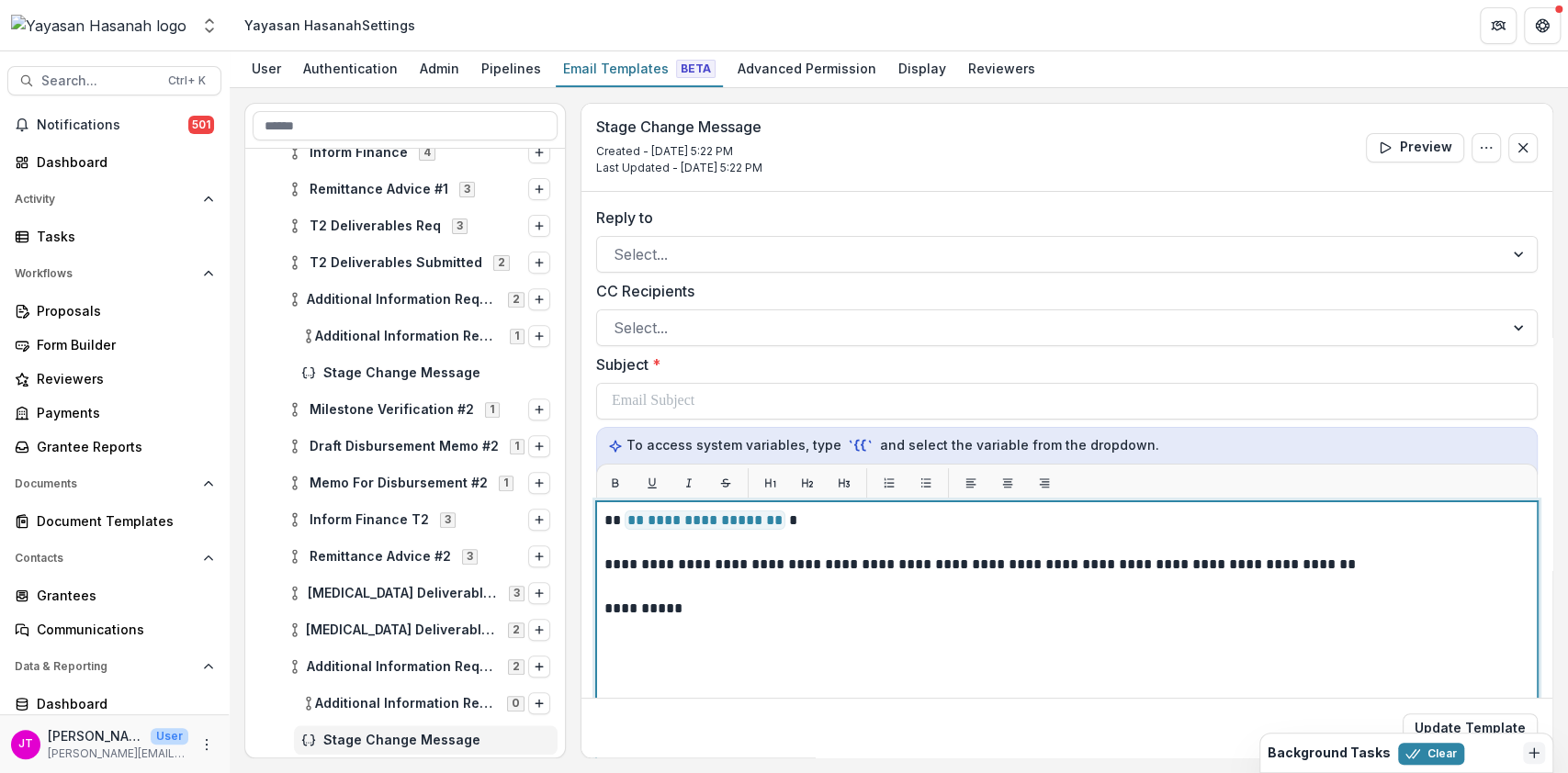
click at [816, 567] on p "**********" at bounding box center [1064, 564] width 920 height 22
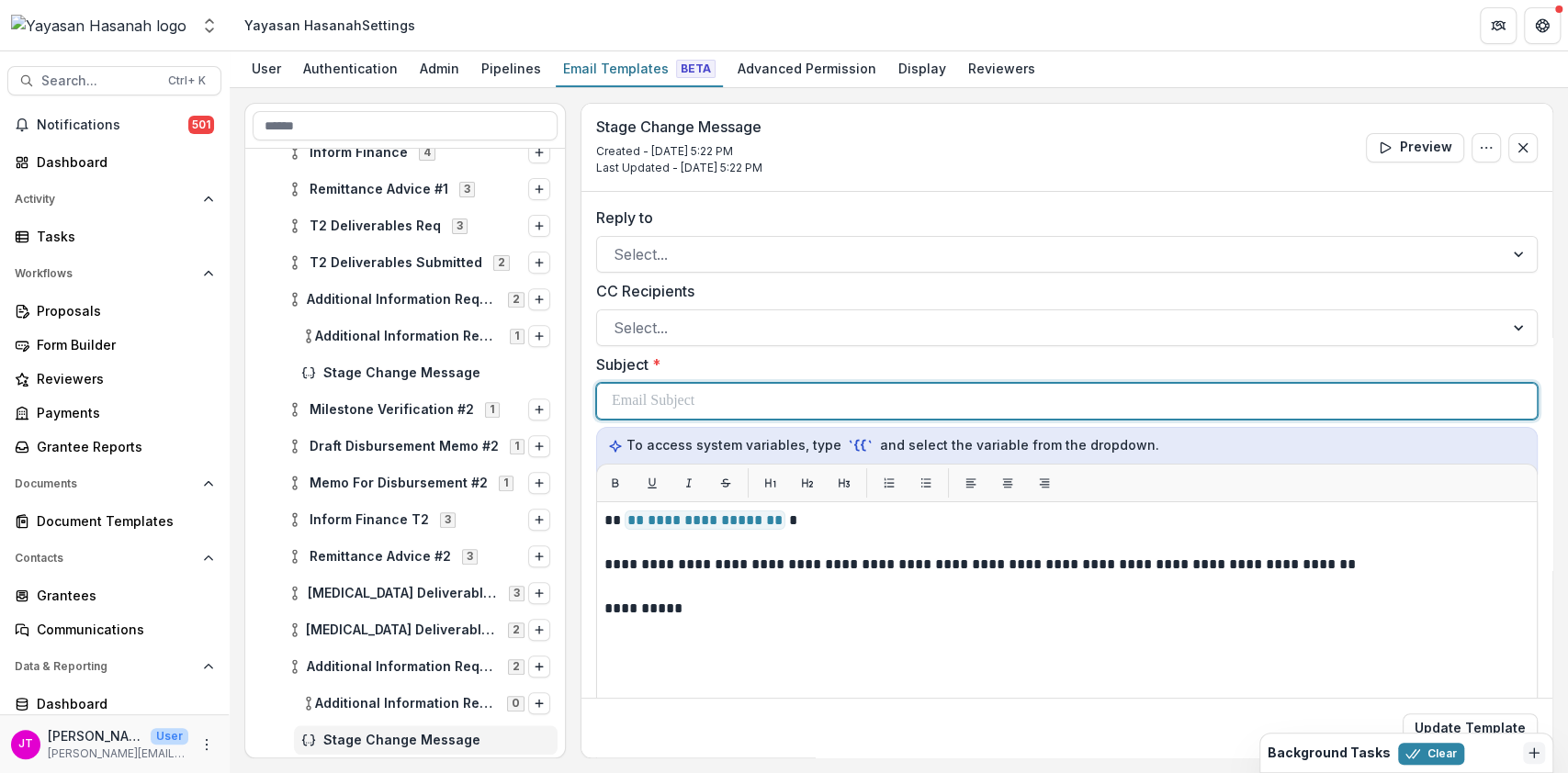
click at [768, 405] on div at bounding box center [1067, 400] width 911 height 35
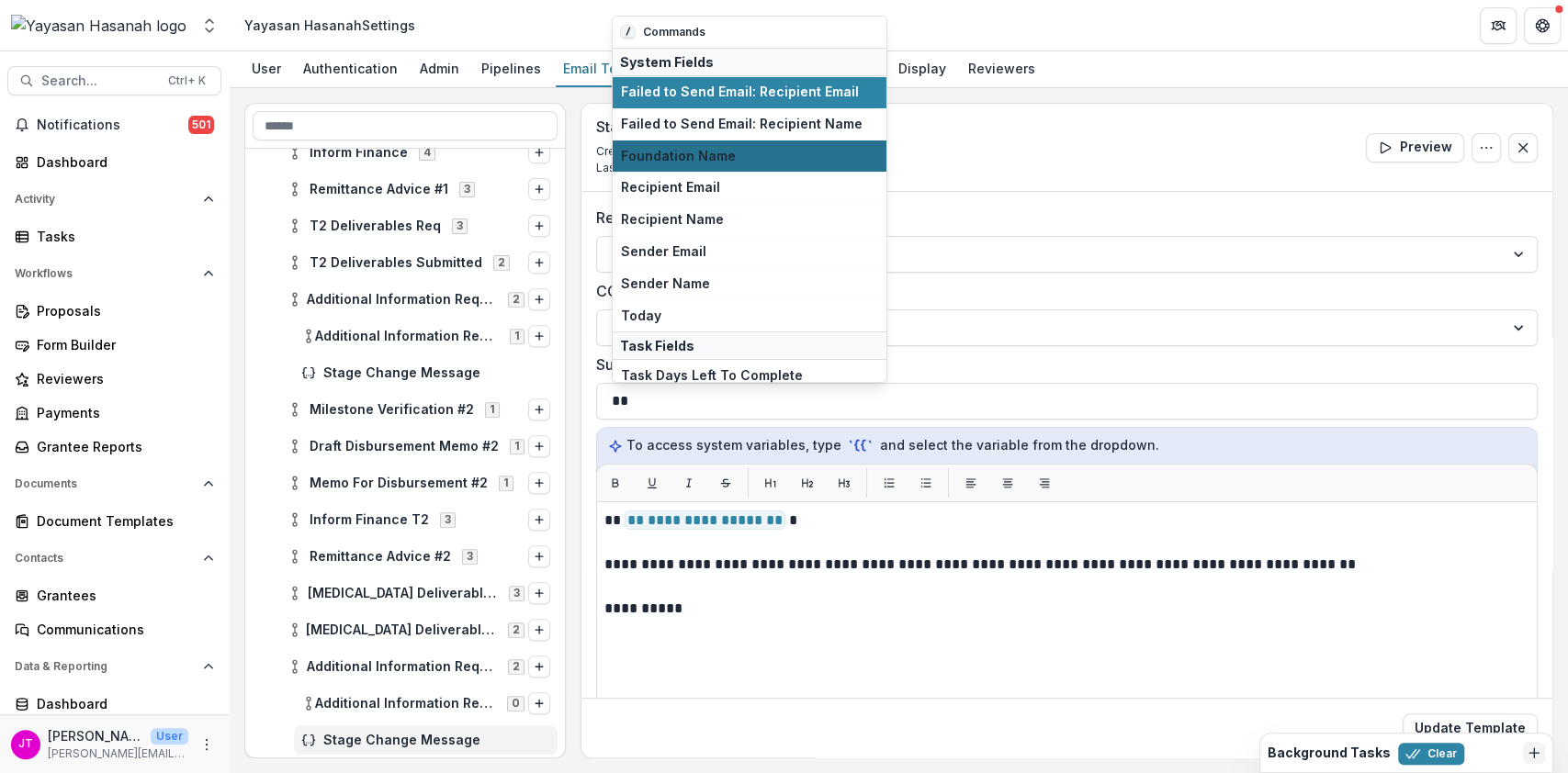
click at [699, 149] on span "Foundation Name" at bounding box center [749, 157] width 257 height 16
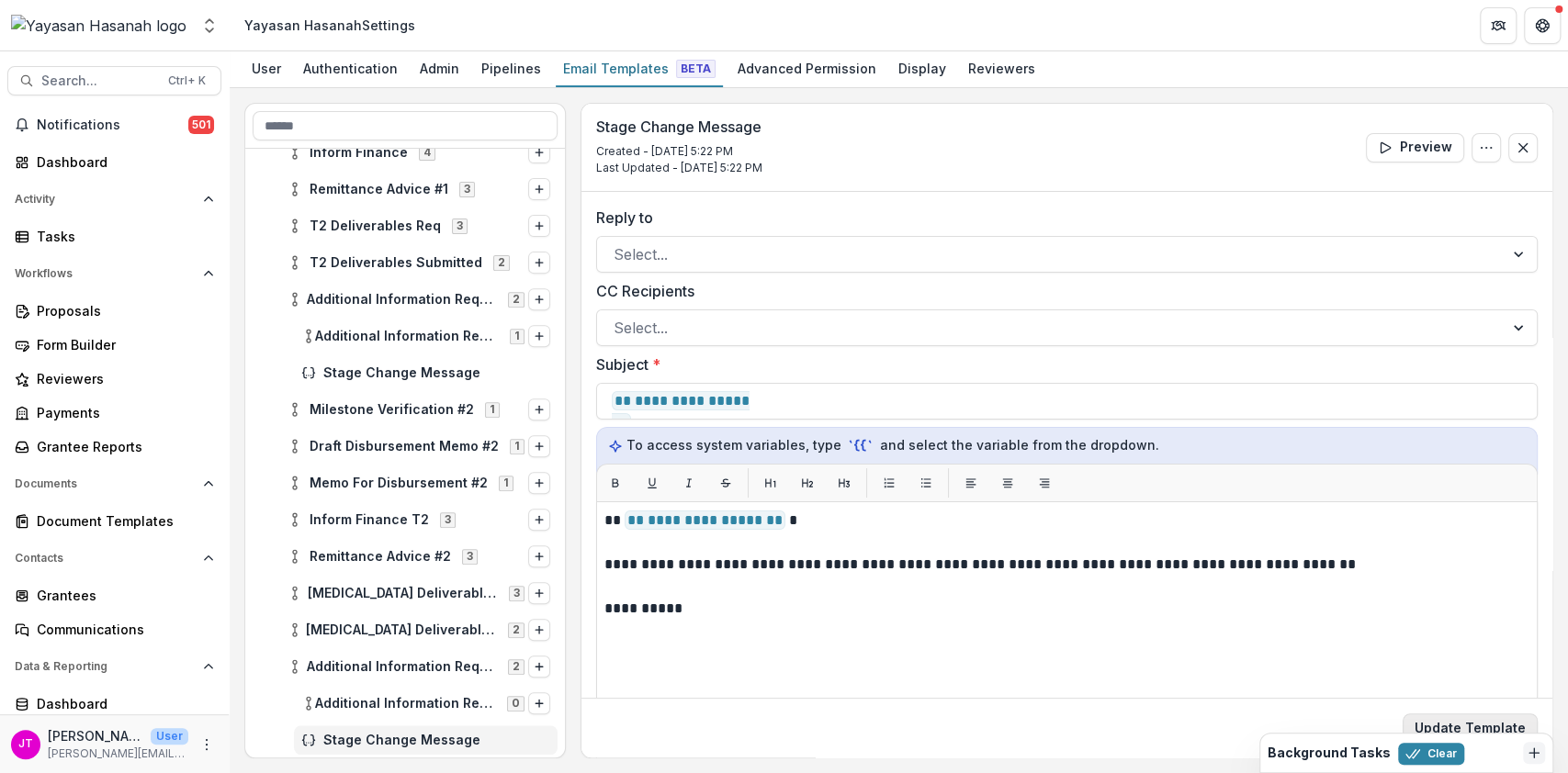
click at [1492, 722] on button "Update Template" at bounding box center [1470, 729] width 135 height 30
click at [1446, 718] on button "Update Template" at bounding box center [1470, 729] width 135 height 30
drag, startPoint x: 1486, startPoint y: 749, endPoint x: 1263, endPoint y: 770, distance: 224.0
click at [1263, 770] on div "Background Tasks Clear" at bounding box center [1406, 752] width 292 height 39
click at [1427, 751] on button "Clear" at bounding box center [1431, 754] width 66 height 22
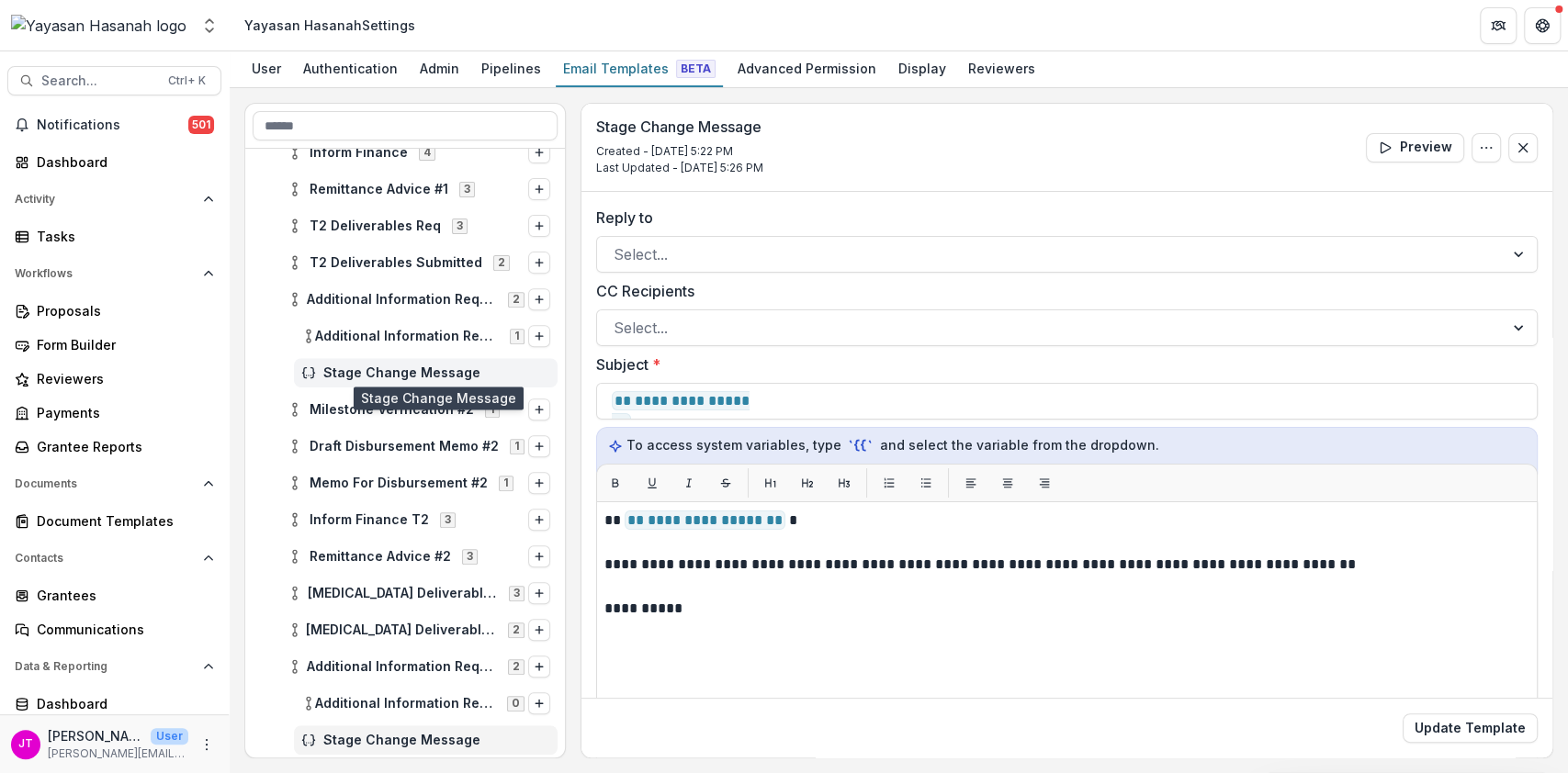
click at [417, 369] on span "Stage Change Message" at bounding box center [436, 374] width 226 height 16
click at [1416, 721] on button "Update Template" at bounding box center [1470, 729] width 135 height 30
click at [1479, 140] on icon "Options" at bounding box center [1486, 147] width 15 height 15
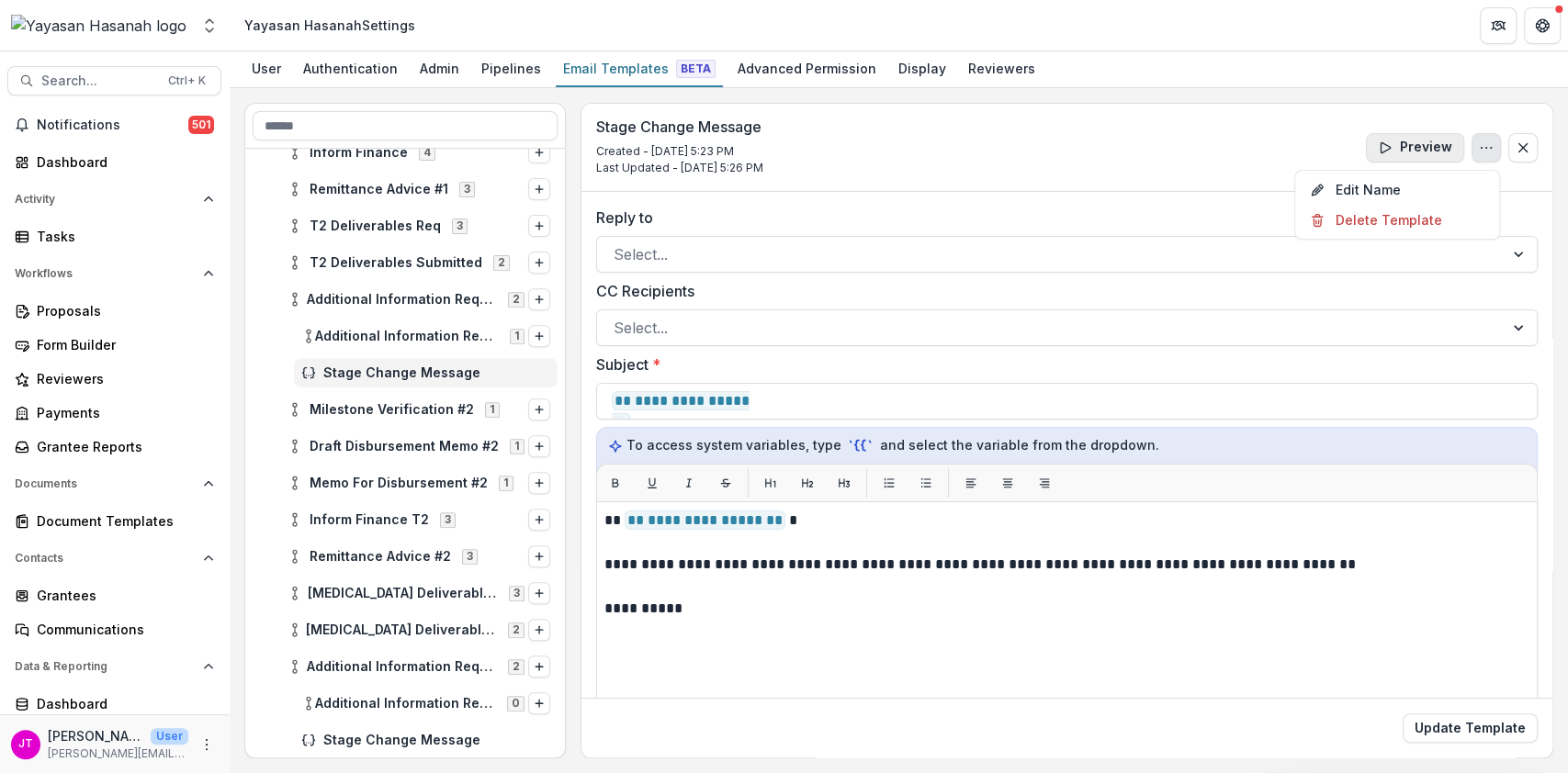
click at [1381, 158] on button "Preview" at bounding box center [1414, 148] width 98 height 30
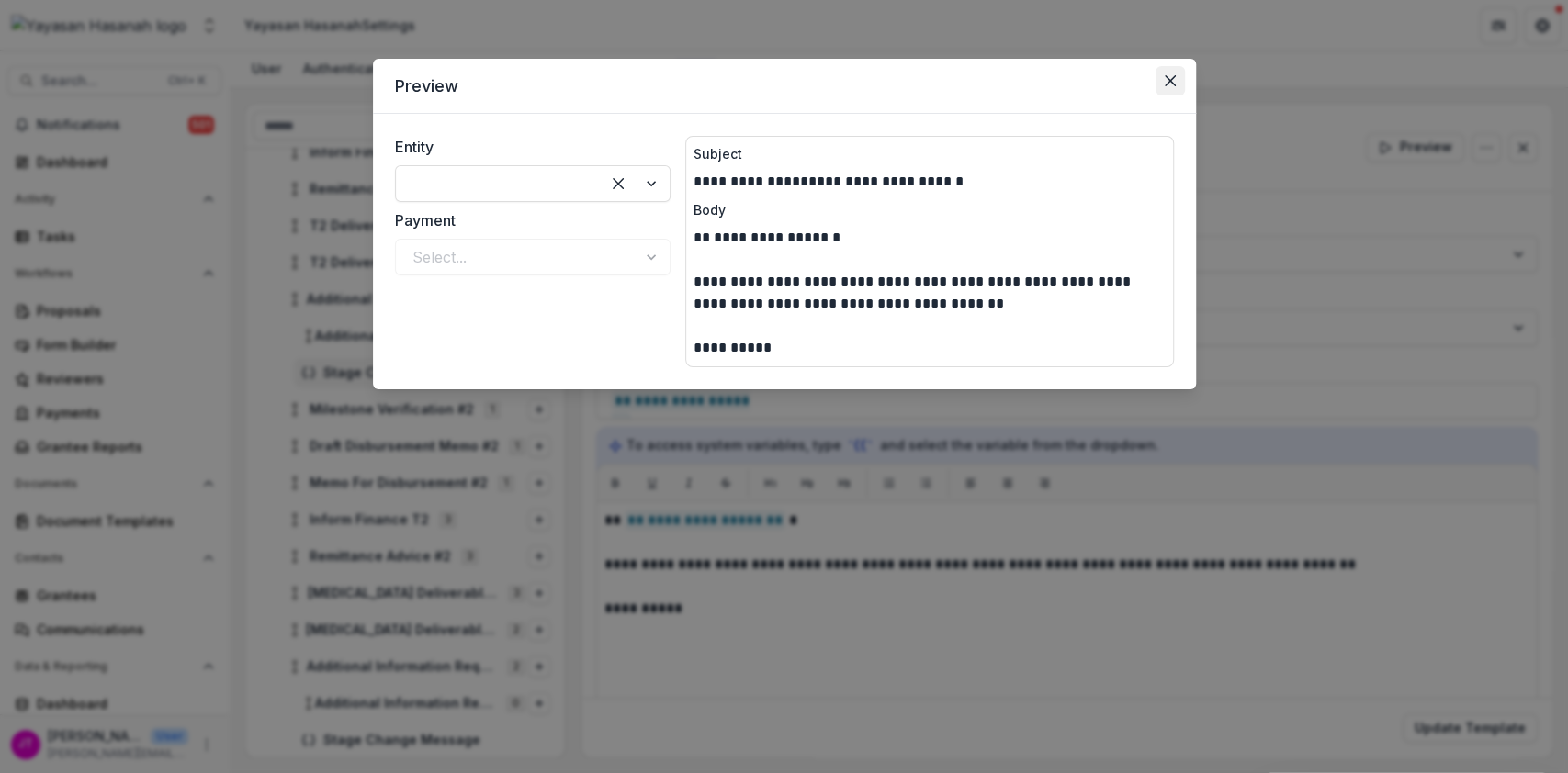
click at [1179, 80] on button "Close" at bounding box center [1171, 81] width 30 height 30
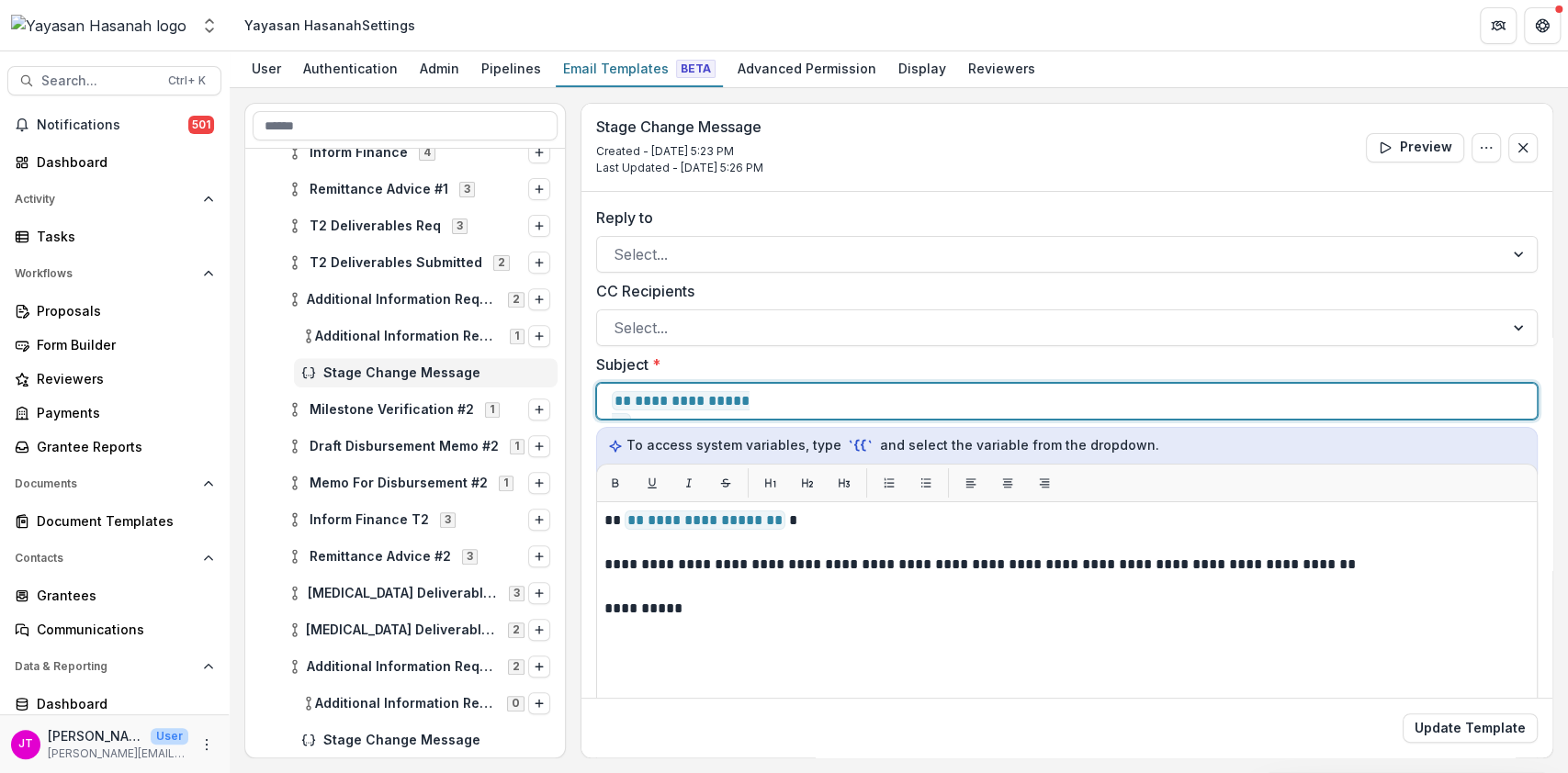
click at [757, 402] on p "**********" at bounding box center [763, 401] width 303 height 22
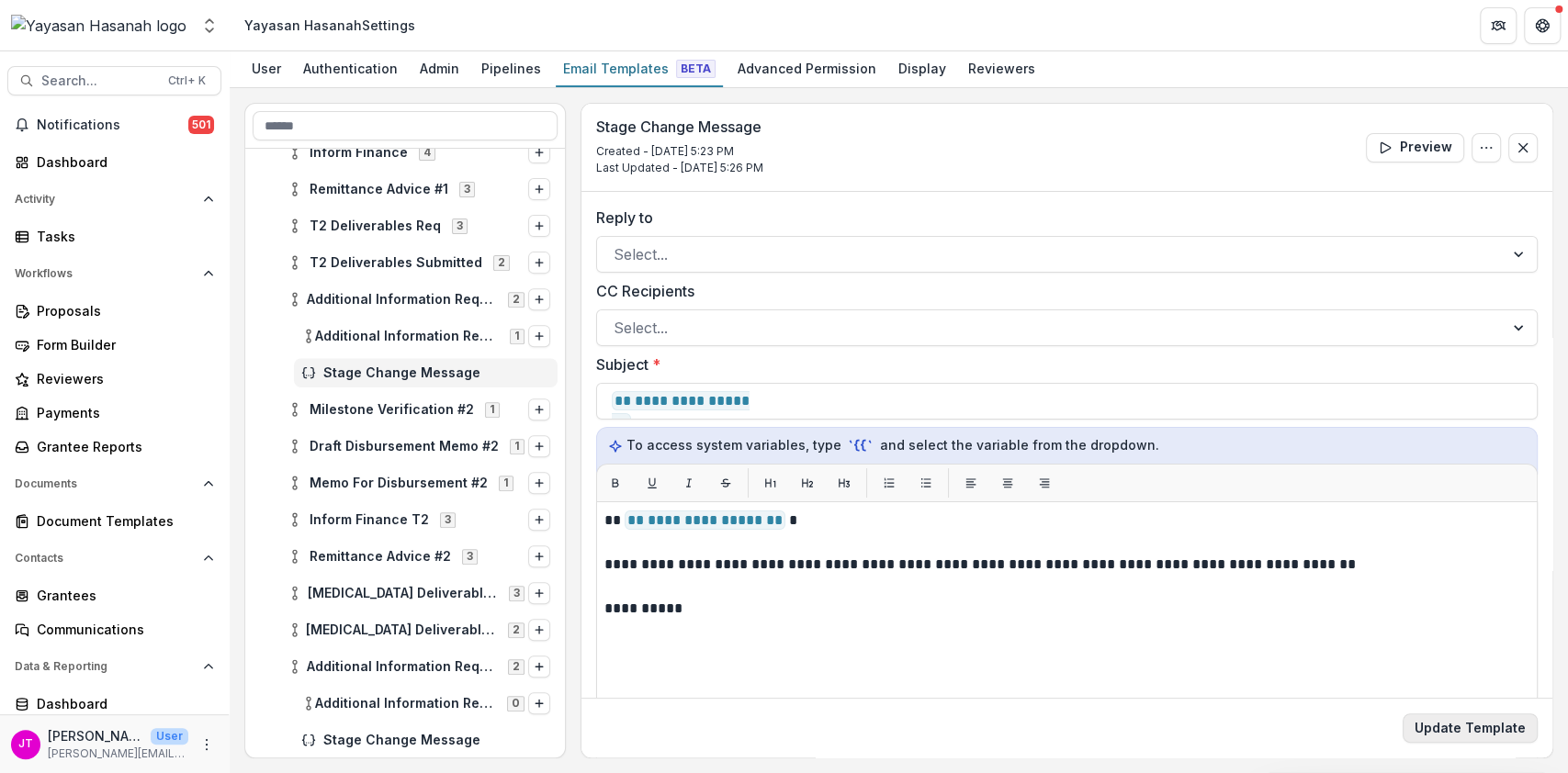
click at [1449, 735] on button "Update Template" at bounding box center [1470, 729] width 135 height 30
click at [393, 737] on span "Stage Change Message" at bounding box center [436, 740] width 226 height 16
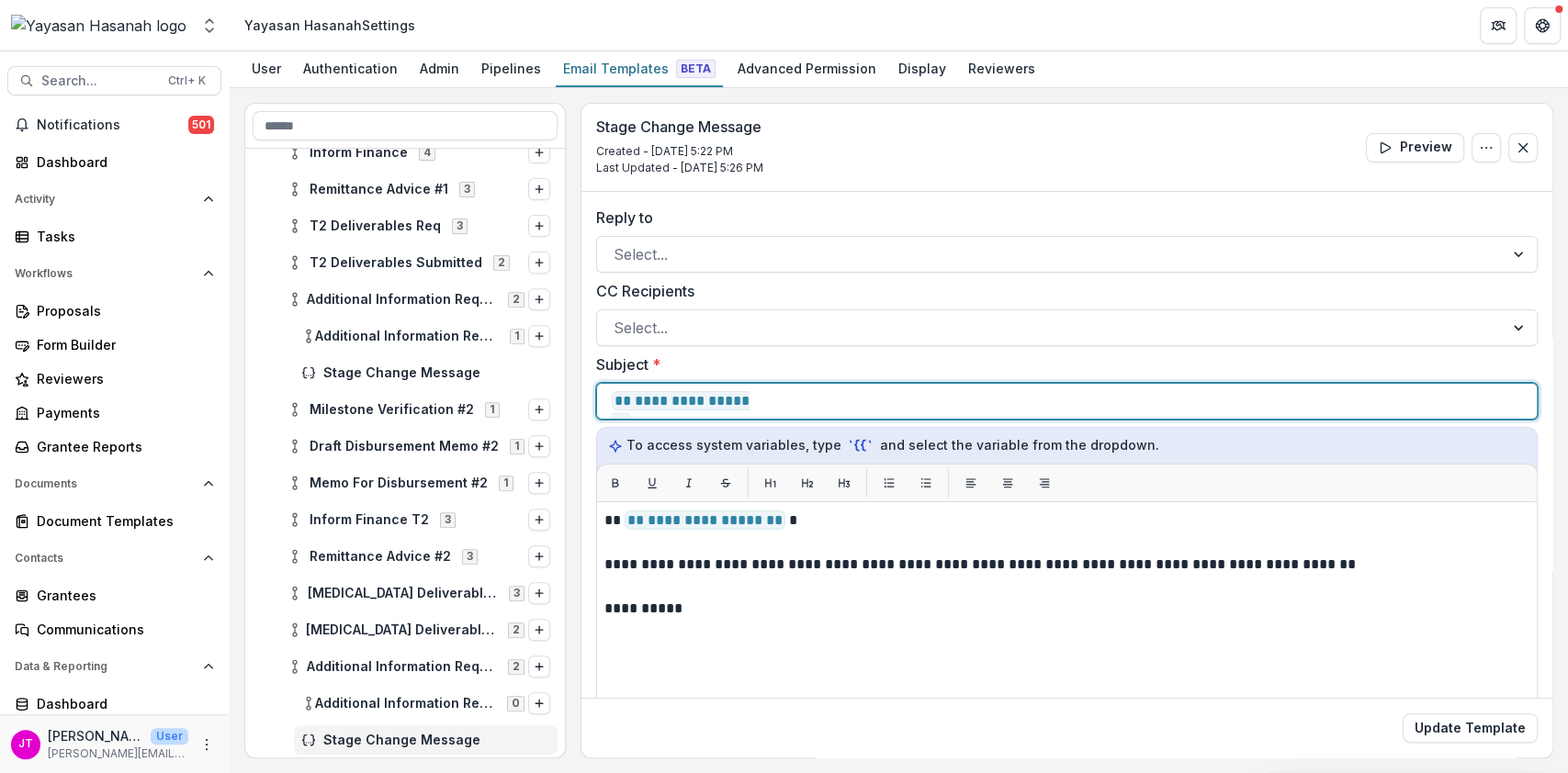
click at [756, 393] on p "**********" at bounding box center [763, 401] width 303 height 22
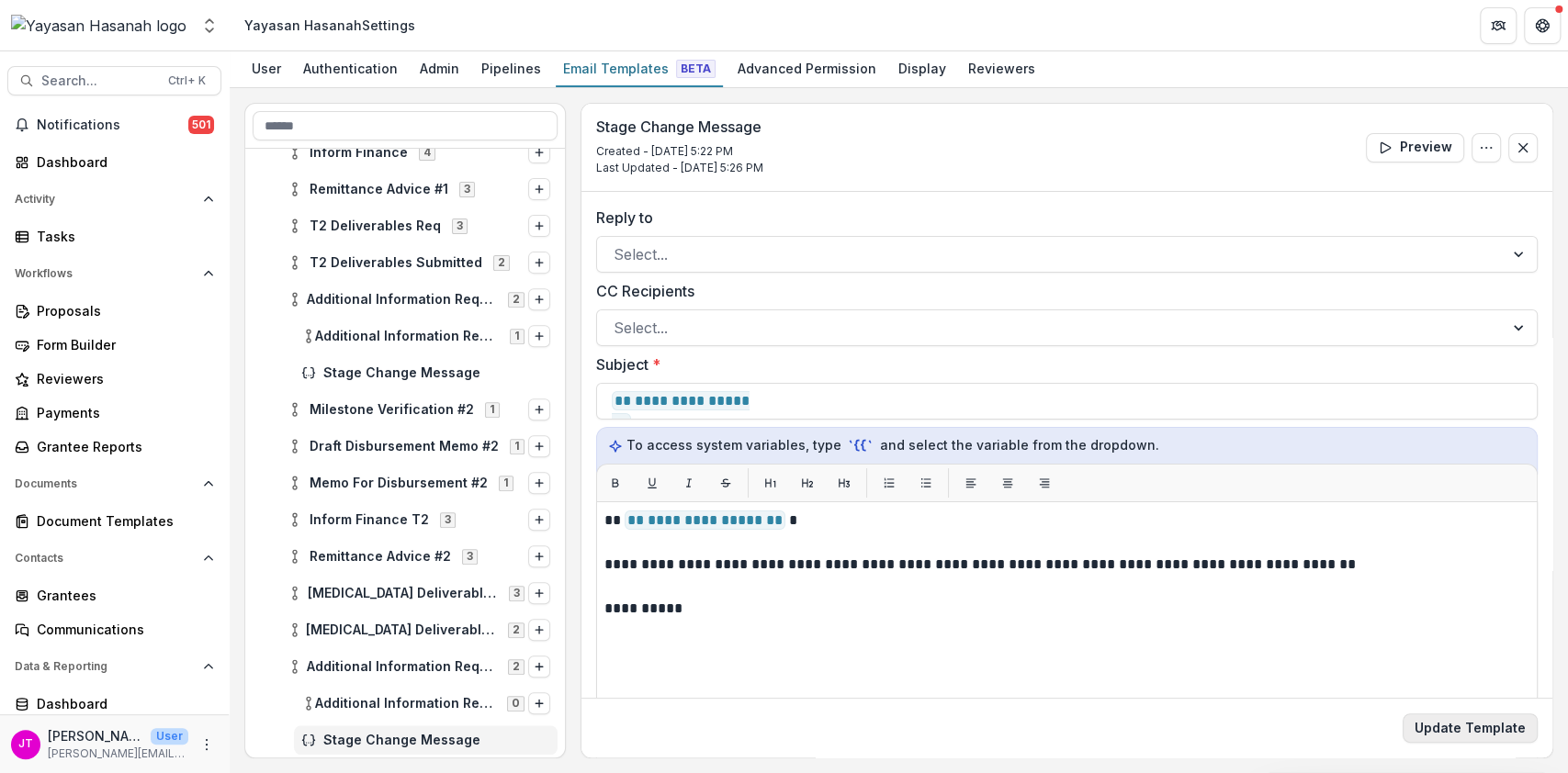
click at [1499, 729] on button "Update Template" at bounding box center [1470, 729] width 135 height 30
click at [492, 71] on div "Pipelines" at bounding box center [510, 68] width 74 height 27
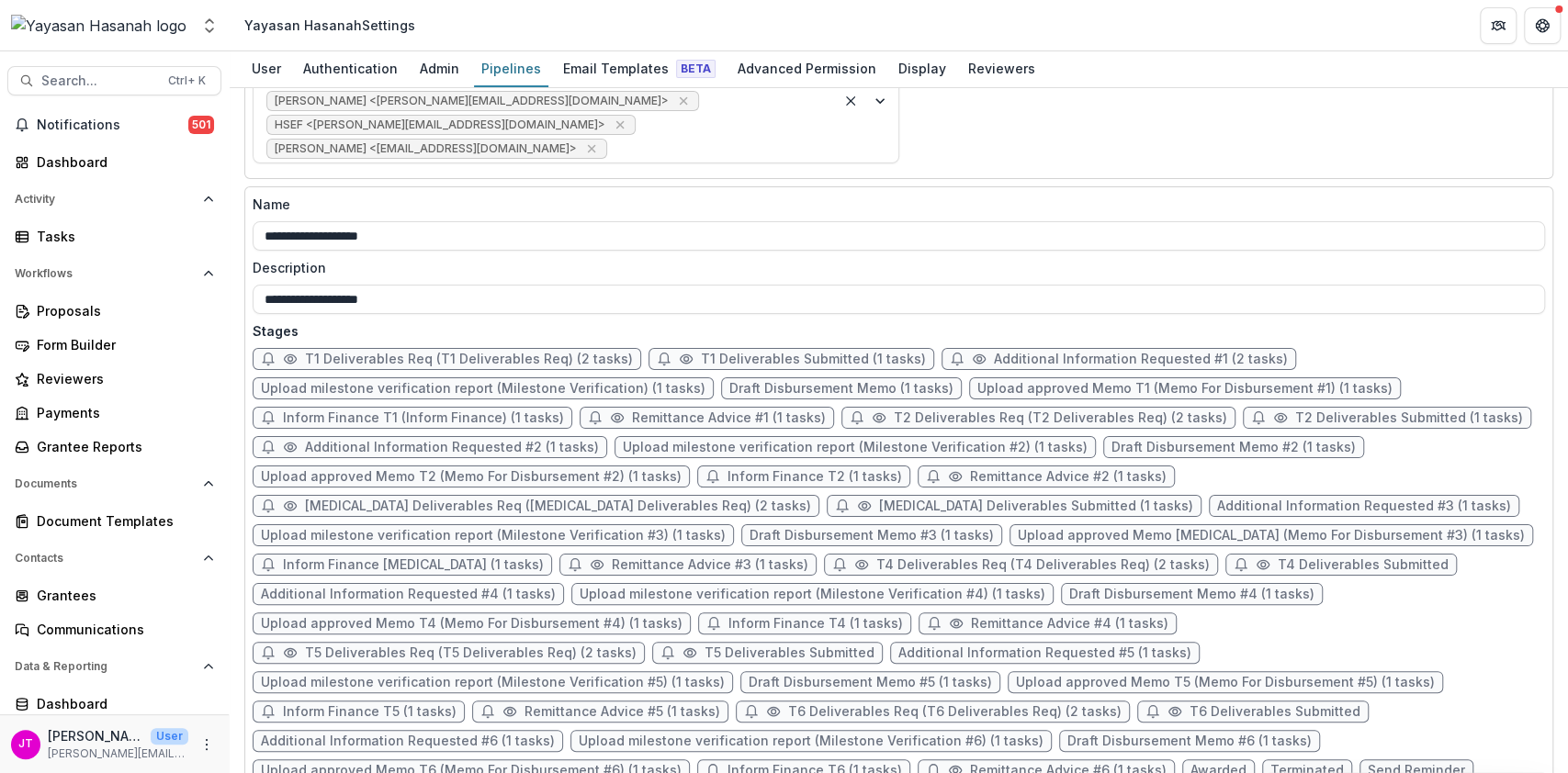
scroll to position [753, 0]
click at [1217, 497] on span "Additional Information Requested #3 (1 tasks)" at bounding box center [1363, 505] width 294 height 16
select select "*******"
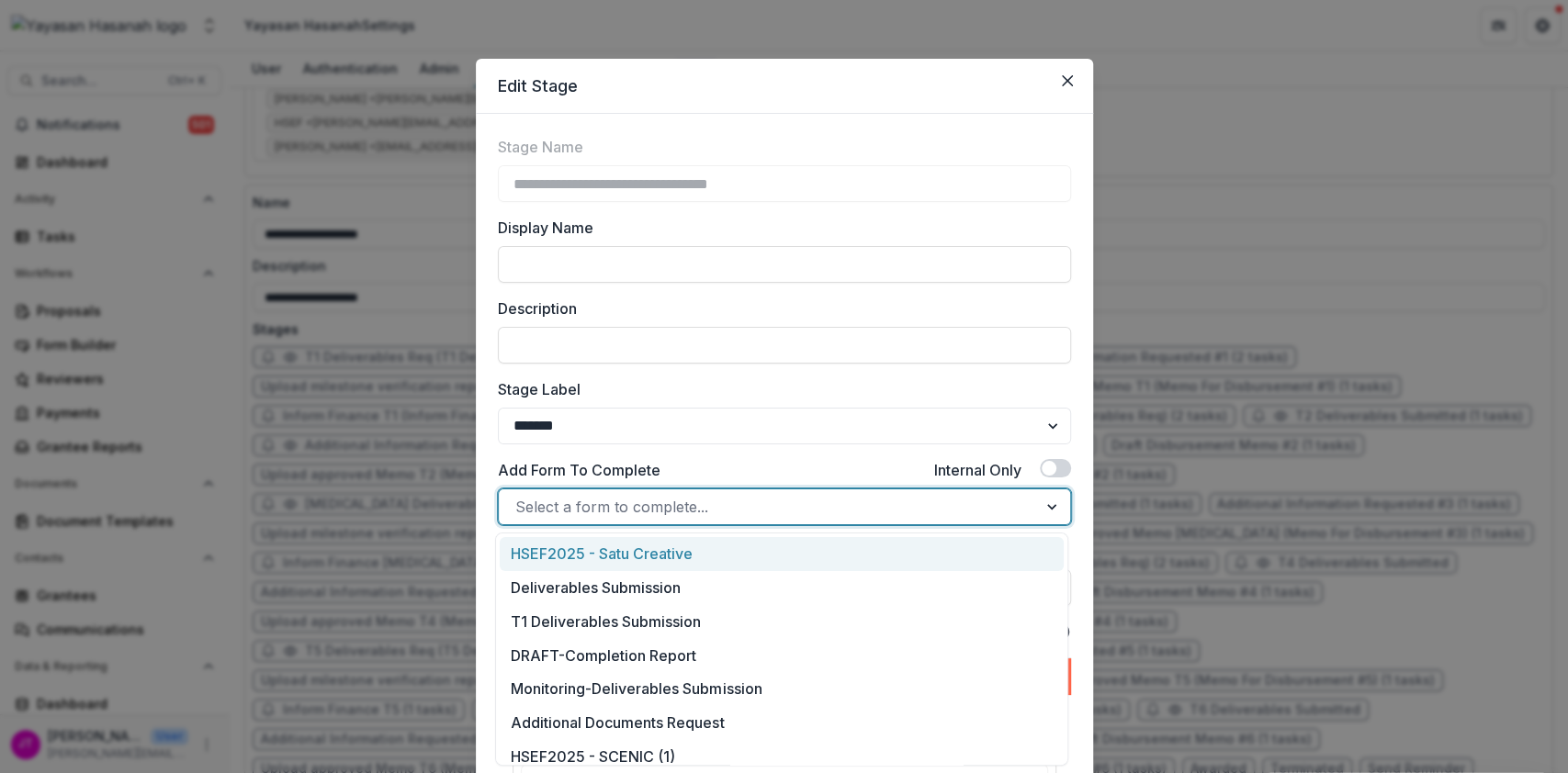
click at [847, 498] on div at bounding box center [767, 507] width 505 height 26
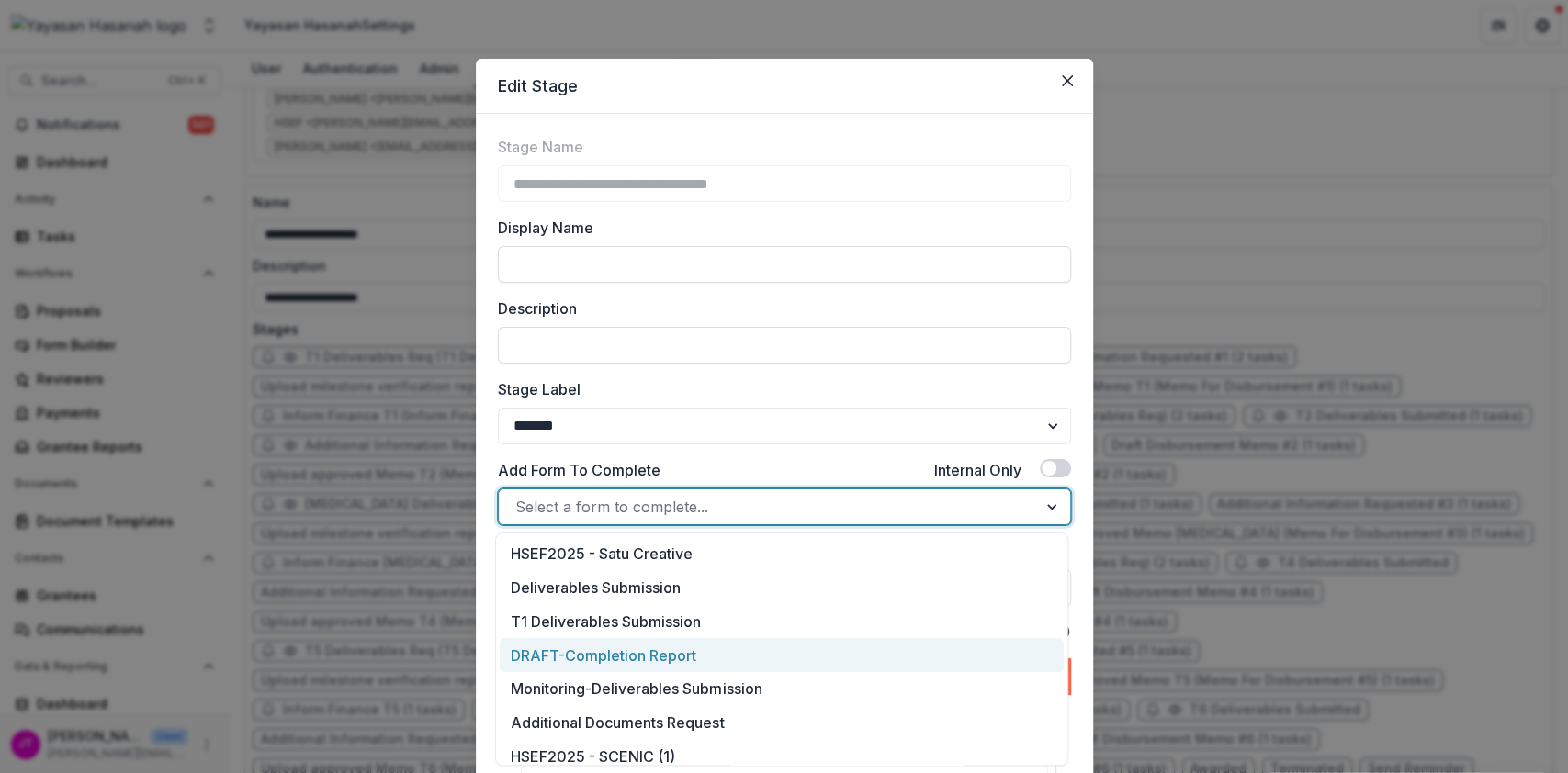
scroll to position [48, 0]
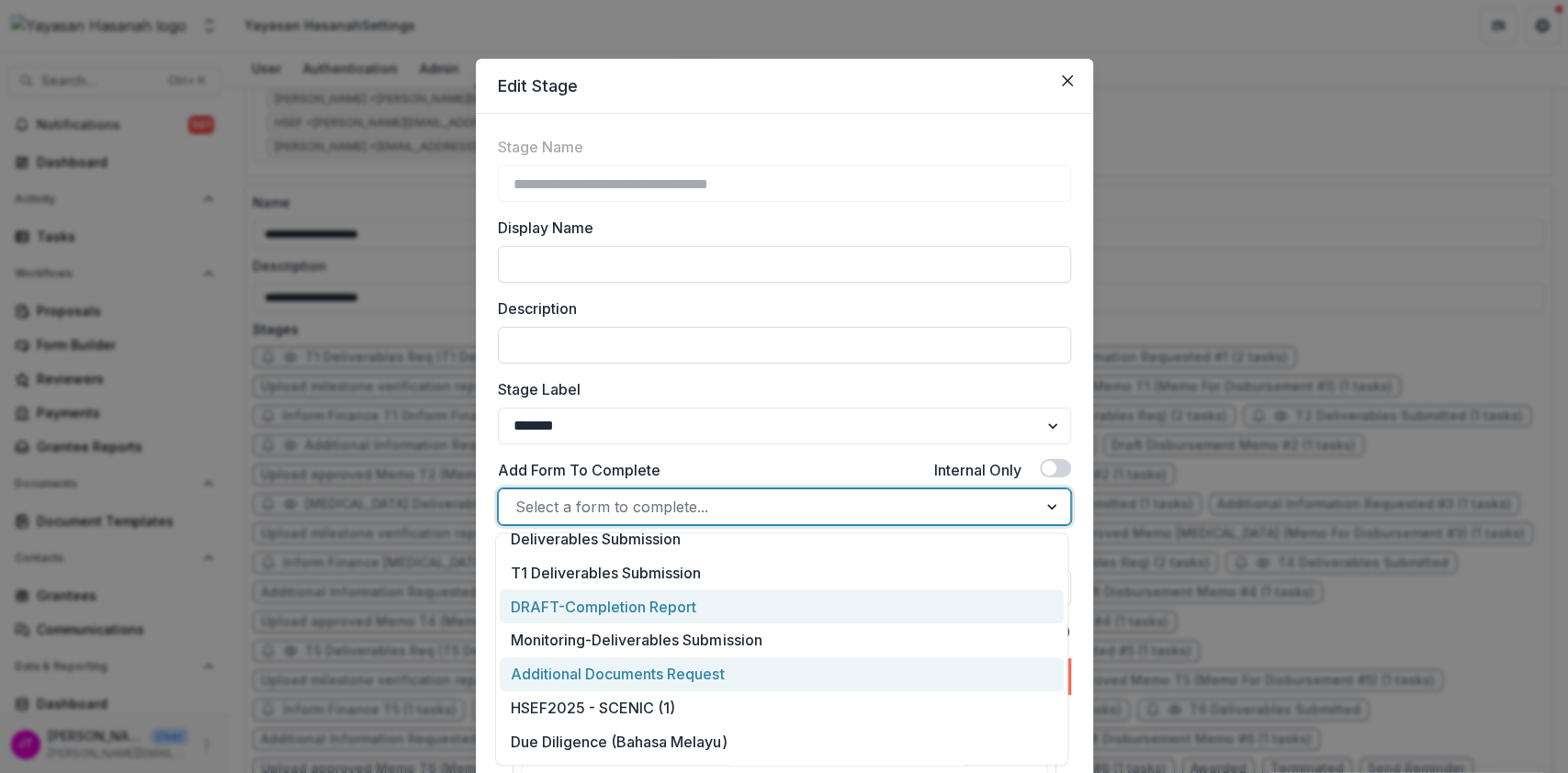
click at [795, 669] on div "Additional Documents Request" at bounding box center [781, 674] width 564 height 34
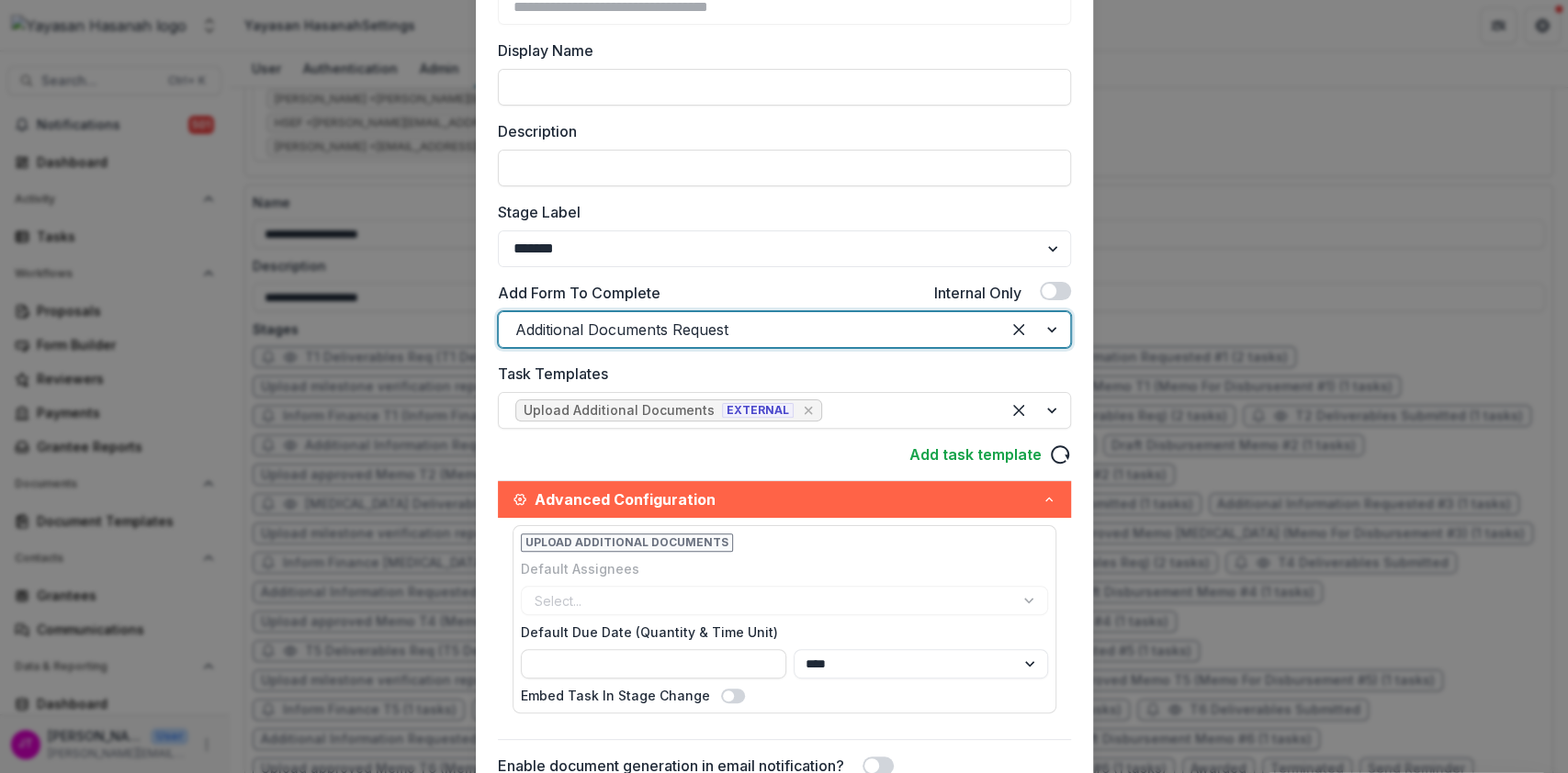
scroll to position [422, 0]
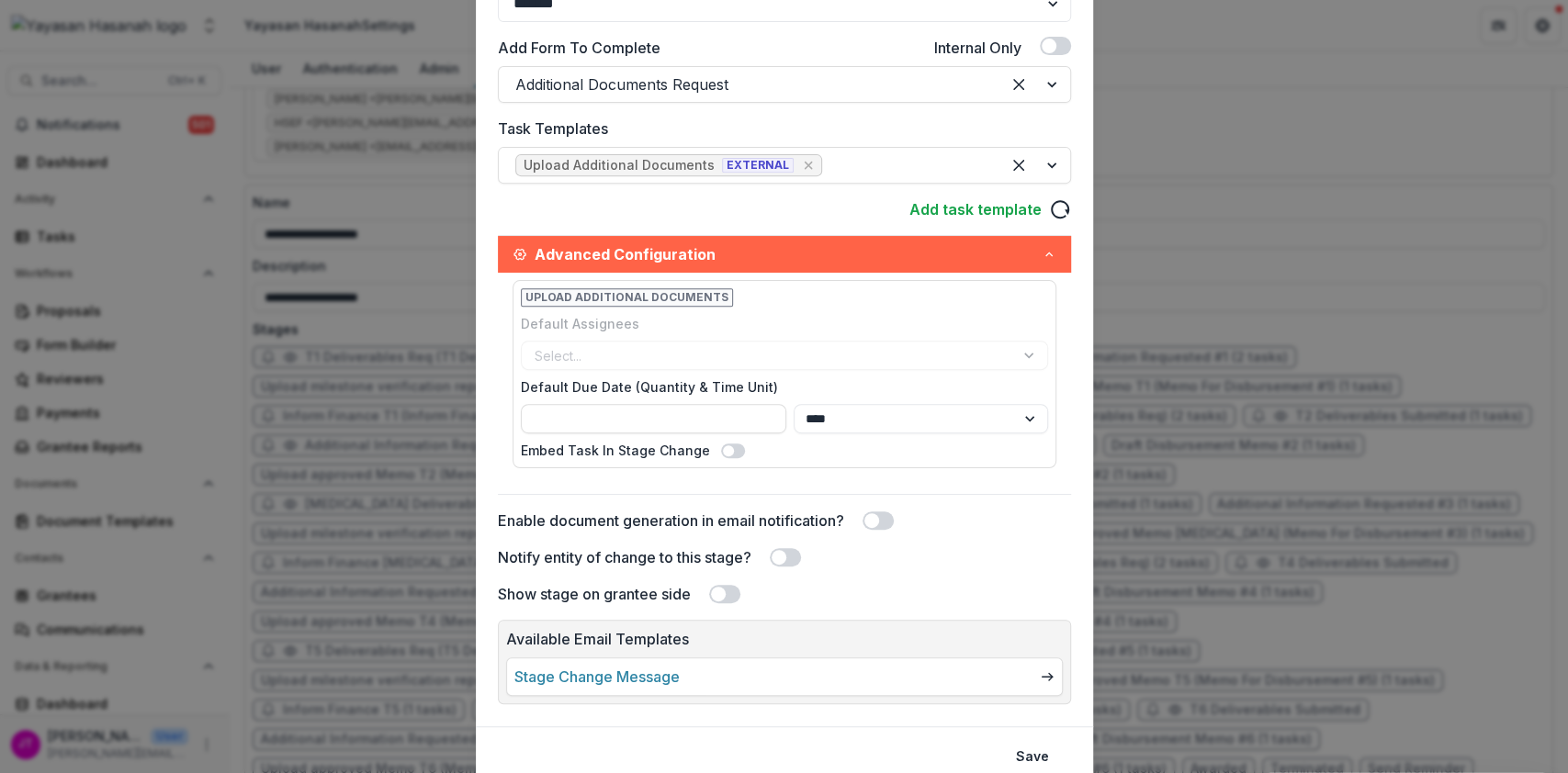
click at [720, 589] on span at bounding box center [718, 594] width 15 height 15
click at [781, 559] on span at bounding box center [778, 557] width 15 height 15
click at [1007, 743] on button "Save" at bounding box center [1032, 757] width 55 height 30
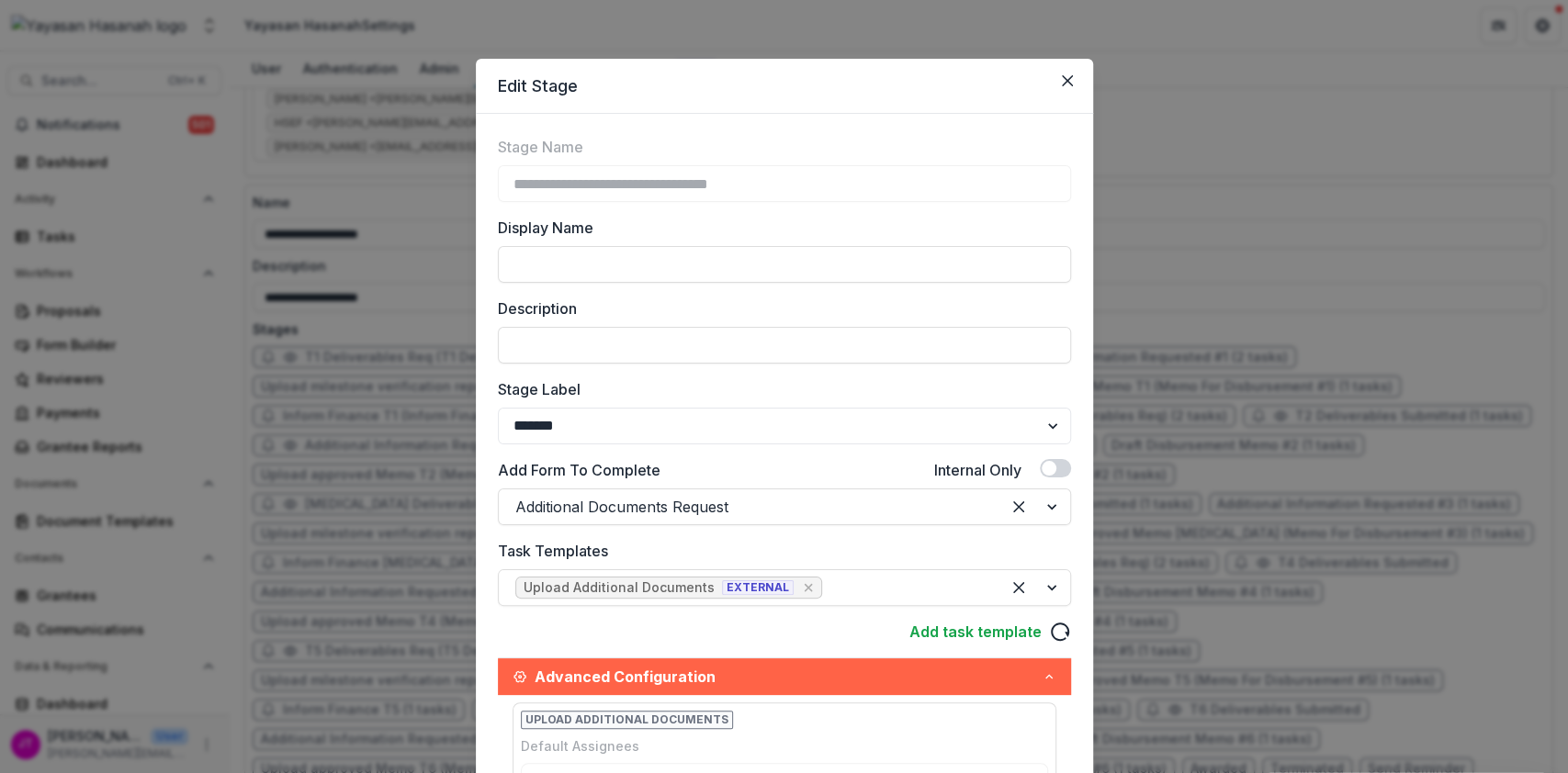
scroll to position [0, 0]
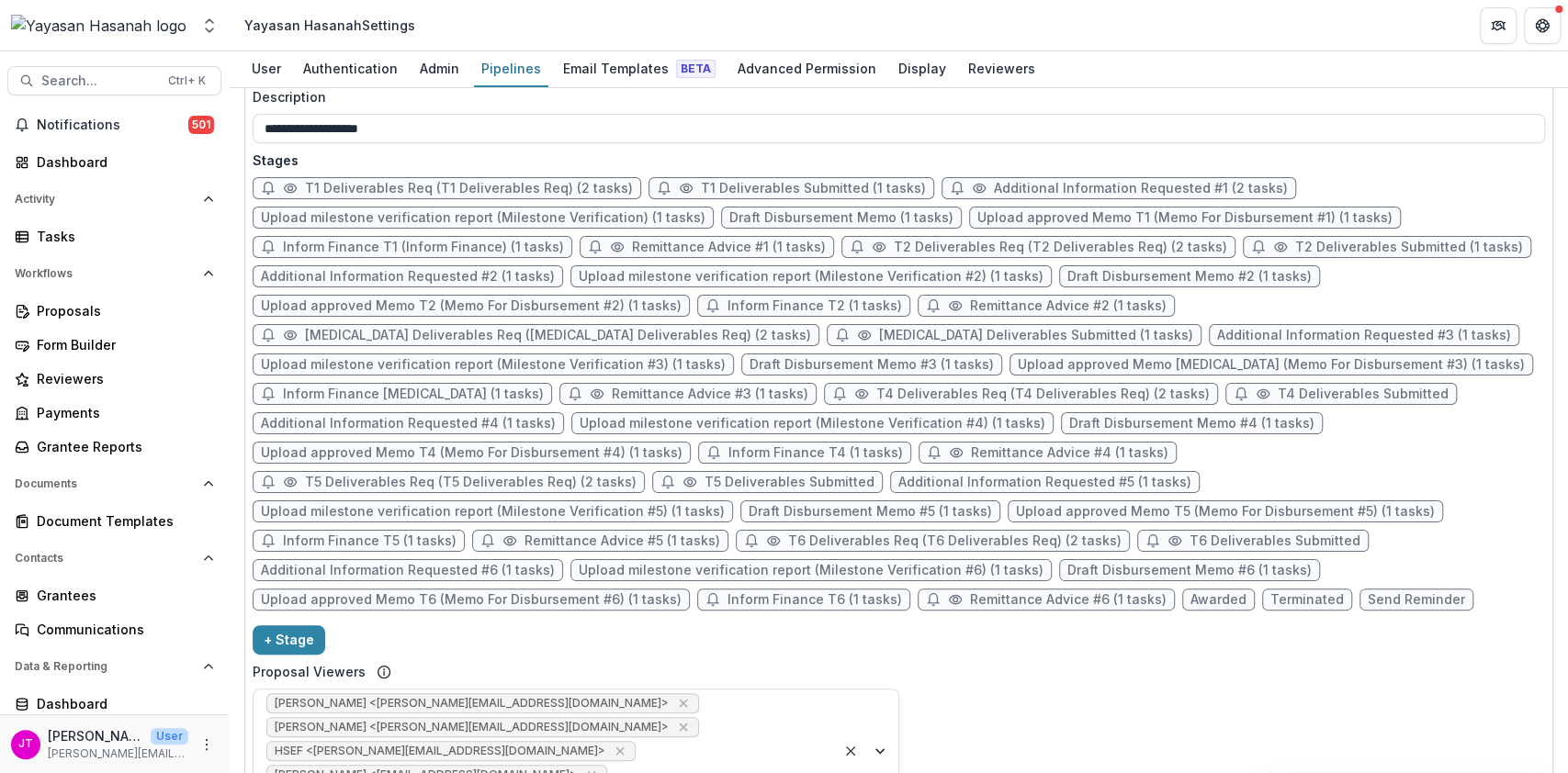
scroll to position [919, 0]
click at [419, 272] on span "Additional Information Requested #2 (1 tasks)" at bounding box center [407, 280] width 294 height 16
select select "*******"
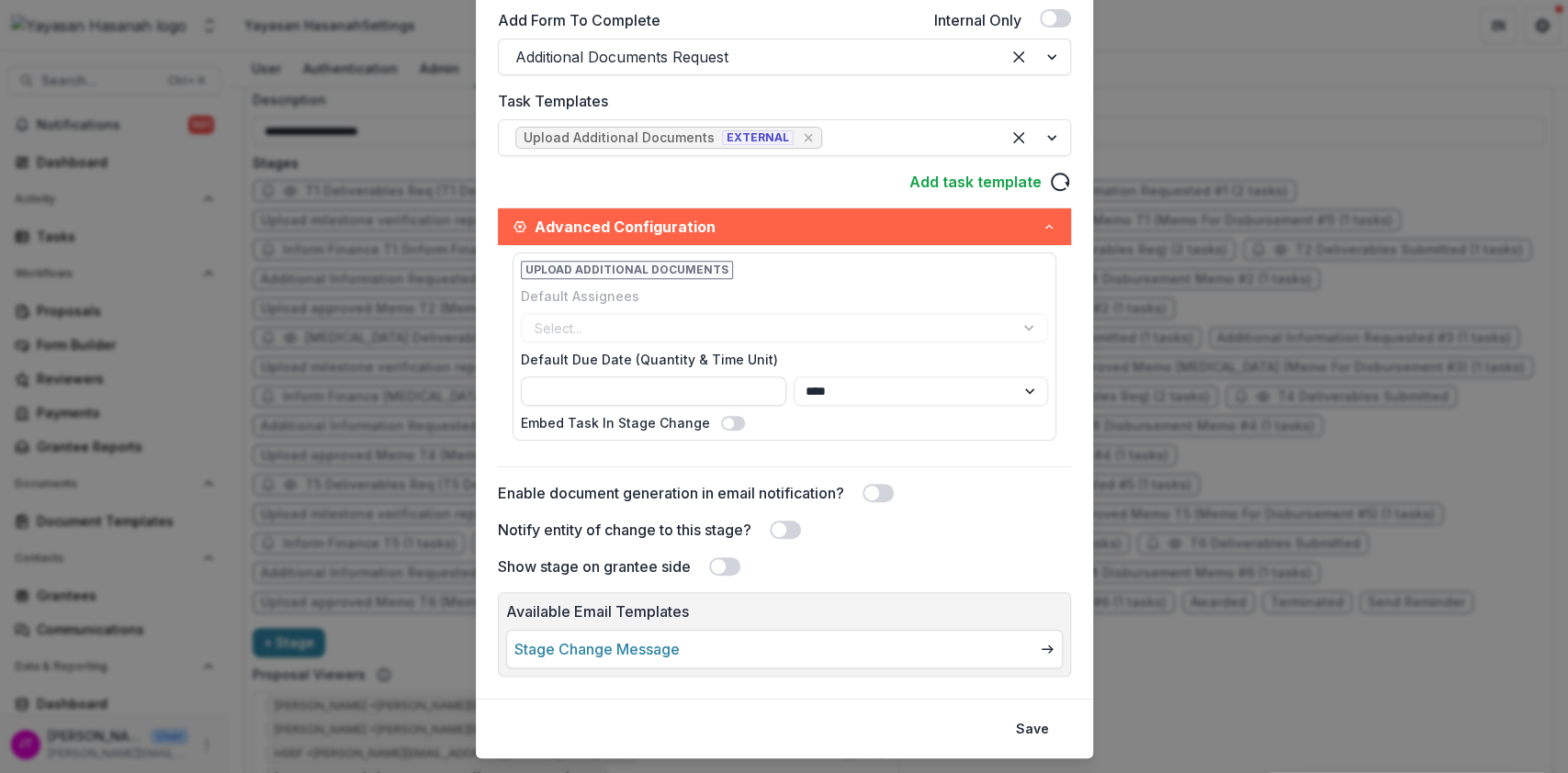
scroll to position [452, 0]
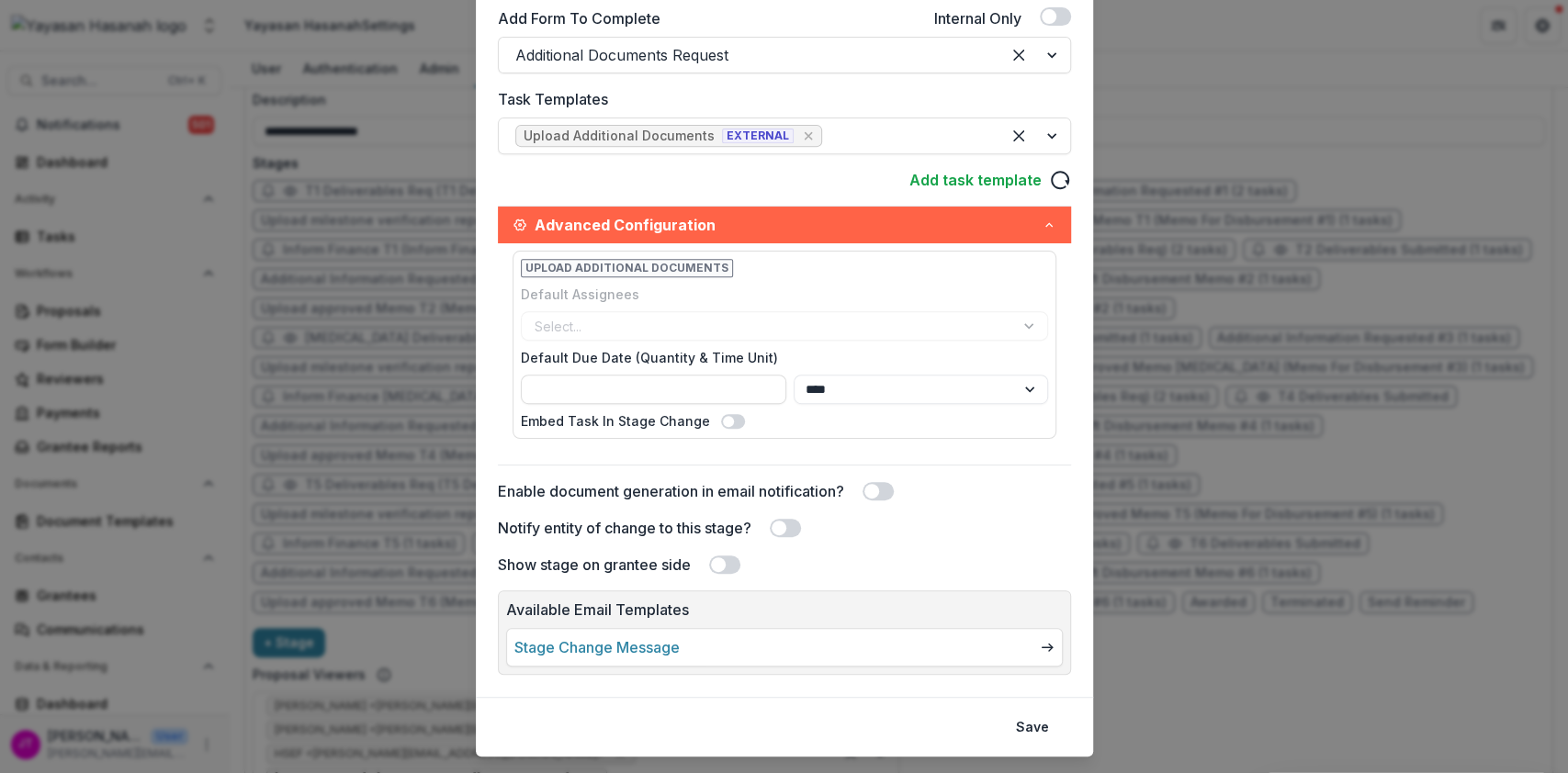
click at [725, 554] on div "Show stage on grantee side" at bounding box center [785, 564] width 573 height 22
click at [795, 525] on span at bounding box center [786, 528] width 32 height 19
click at [726, 563] on span at bounding box center [725, 564] width 32 height 19
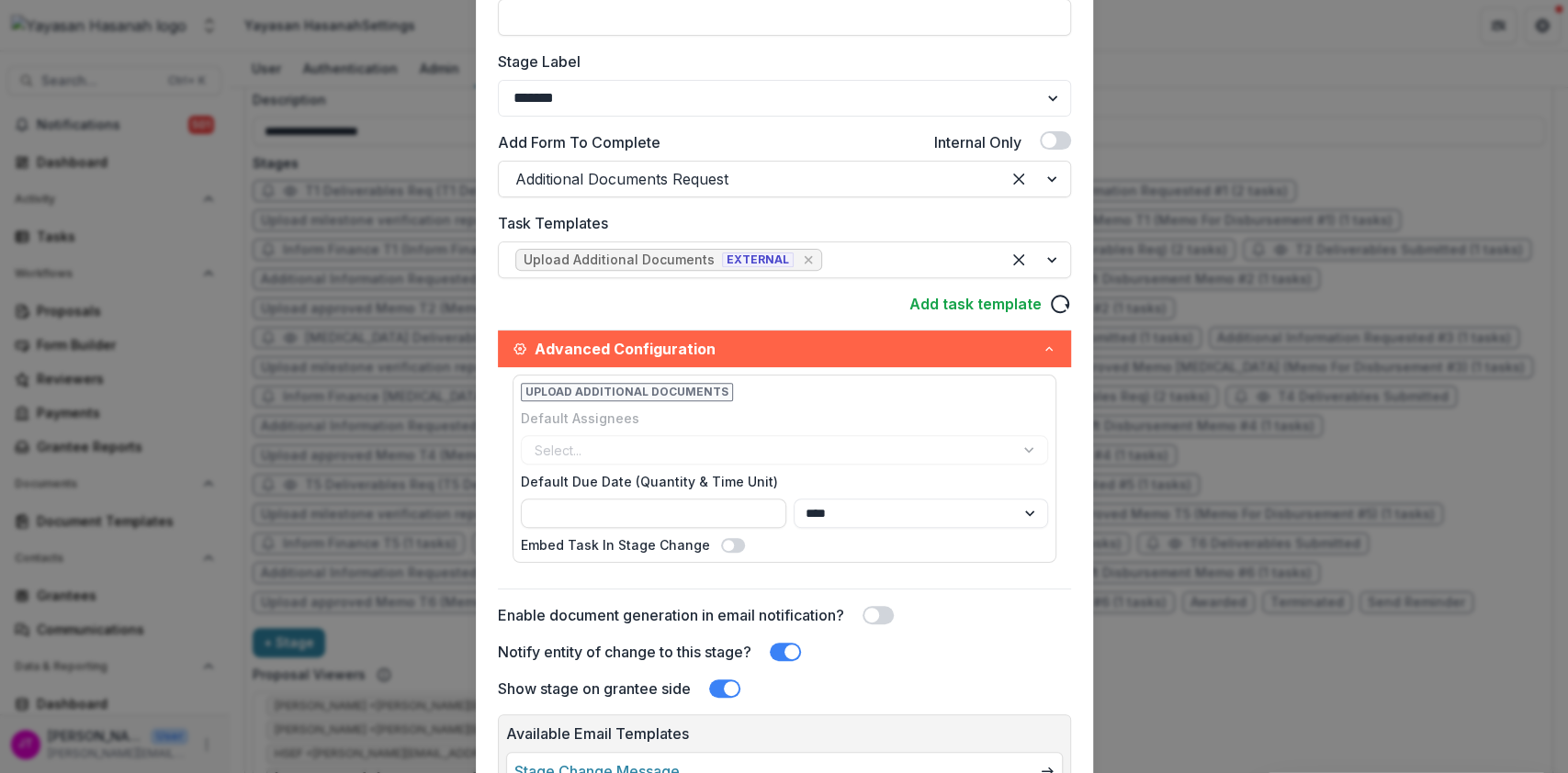
scroll to position [492, 0]
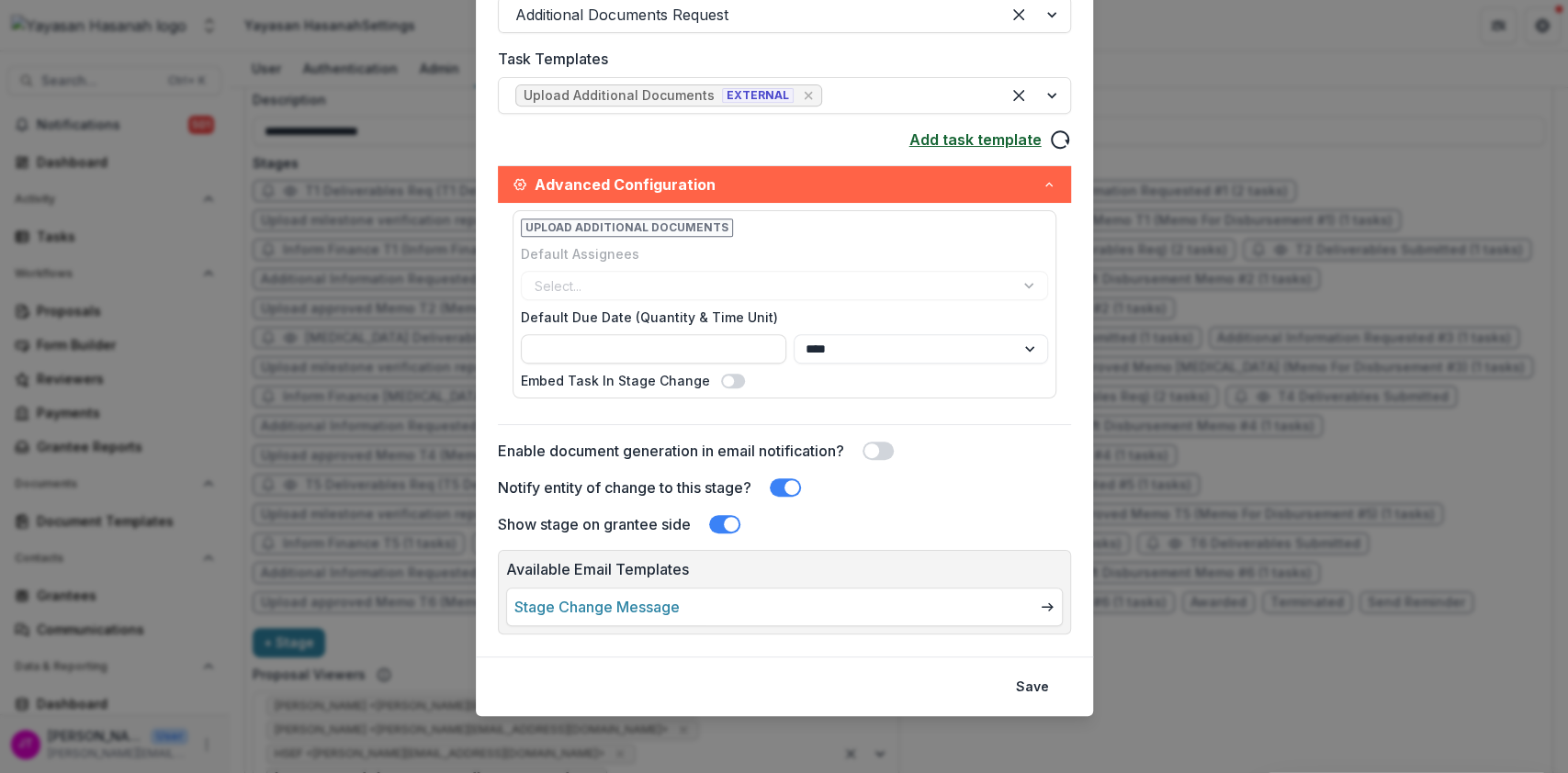
click at [992, 139] on link "Add task template" at bounding box center [976, 139] width 132 height 22
click at [1020, 674] on button "Save" at bounding box center [1032, 687] width 55 height 30
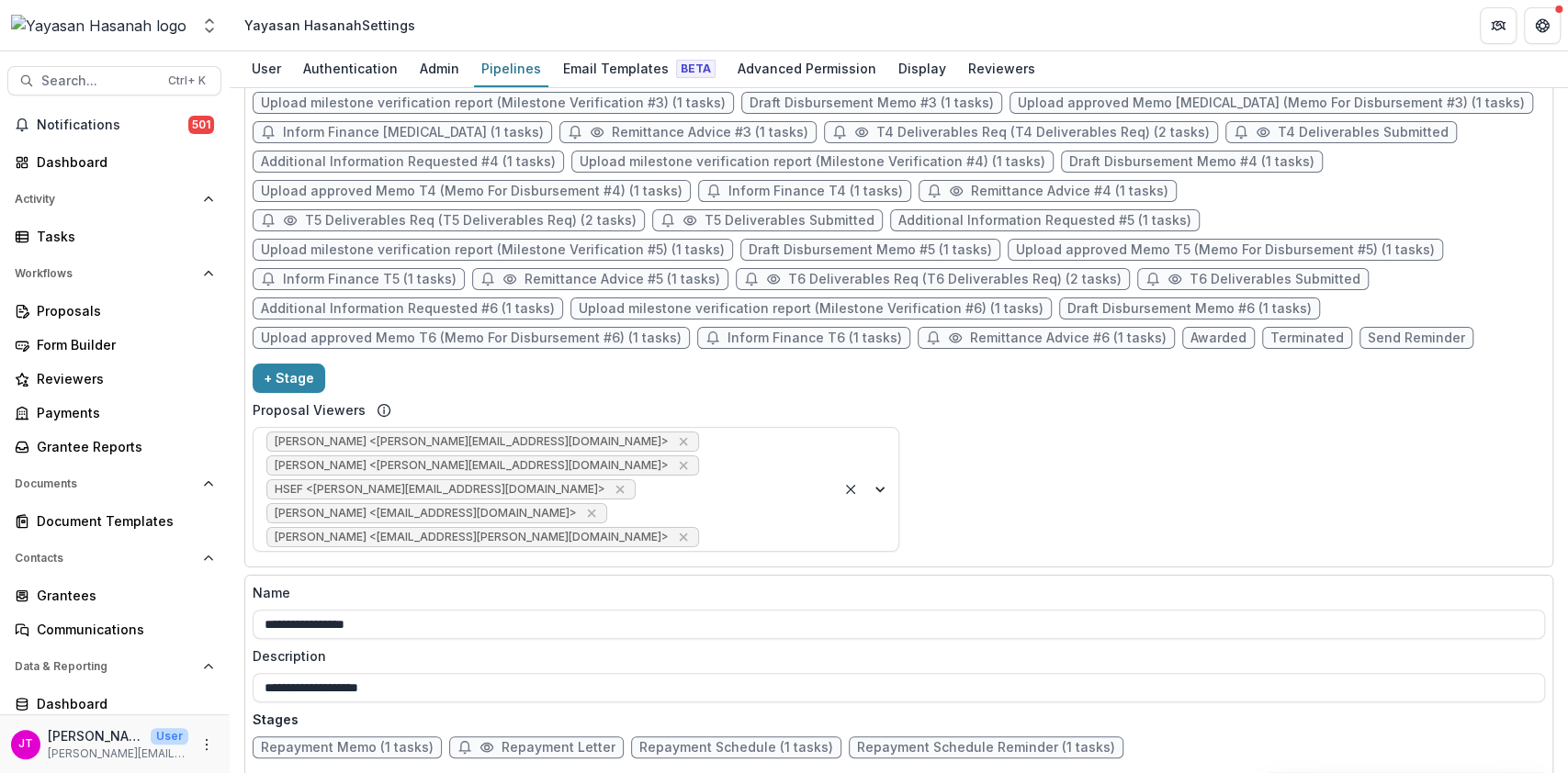
scroll to position [898, 0]
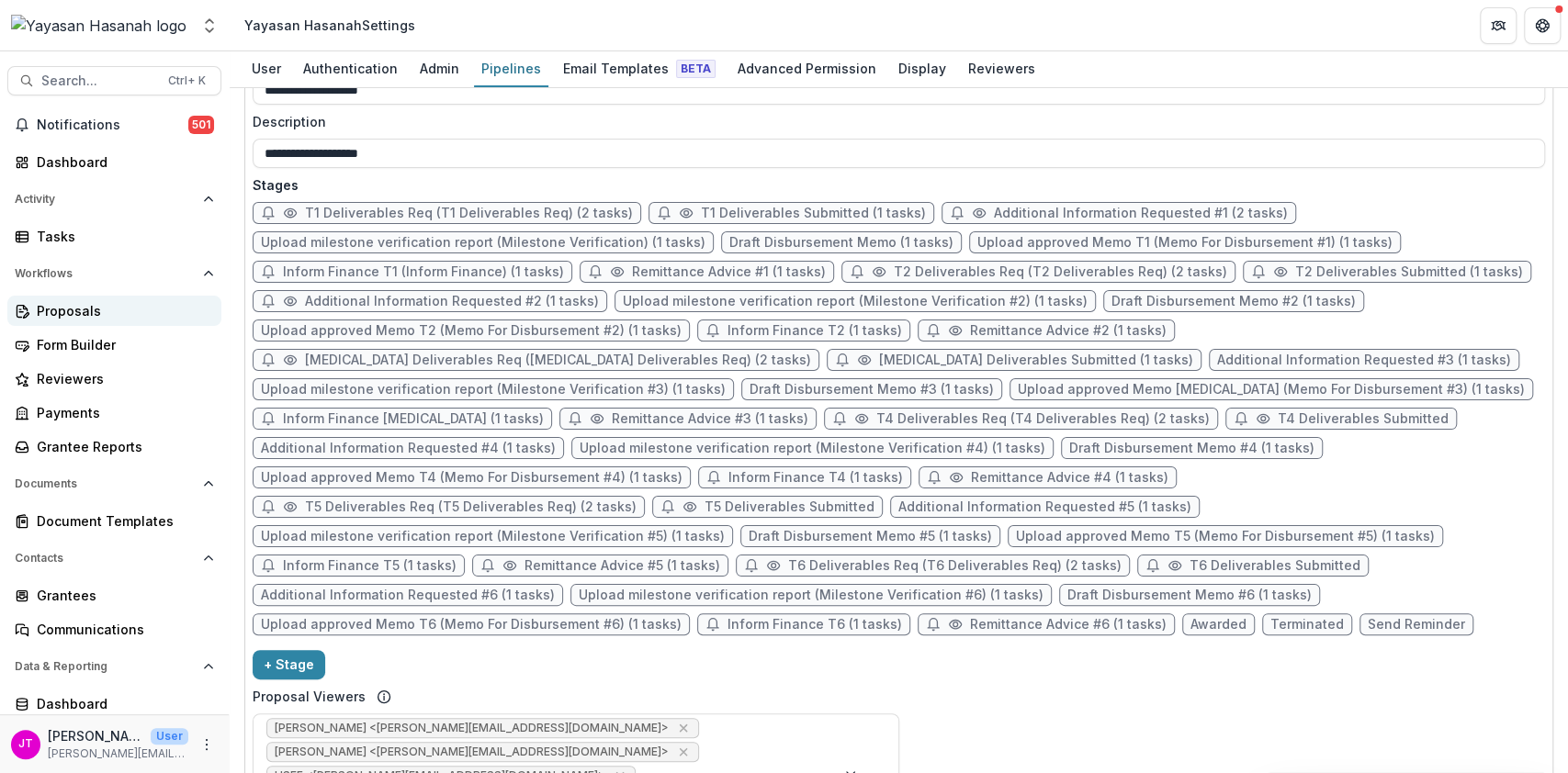
click at [48, 317] on div "Proposals" at bounding box center [122, 311] width 170 height 20
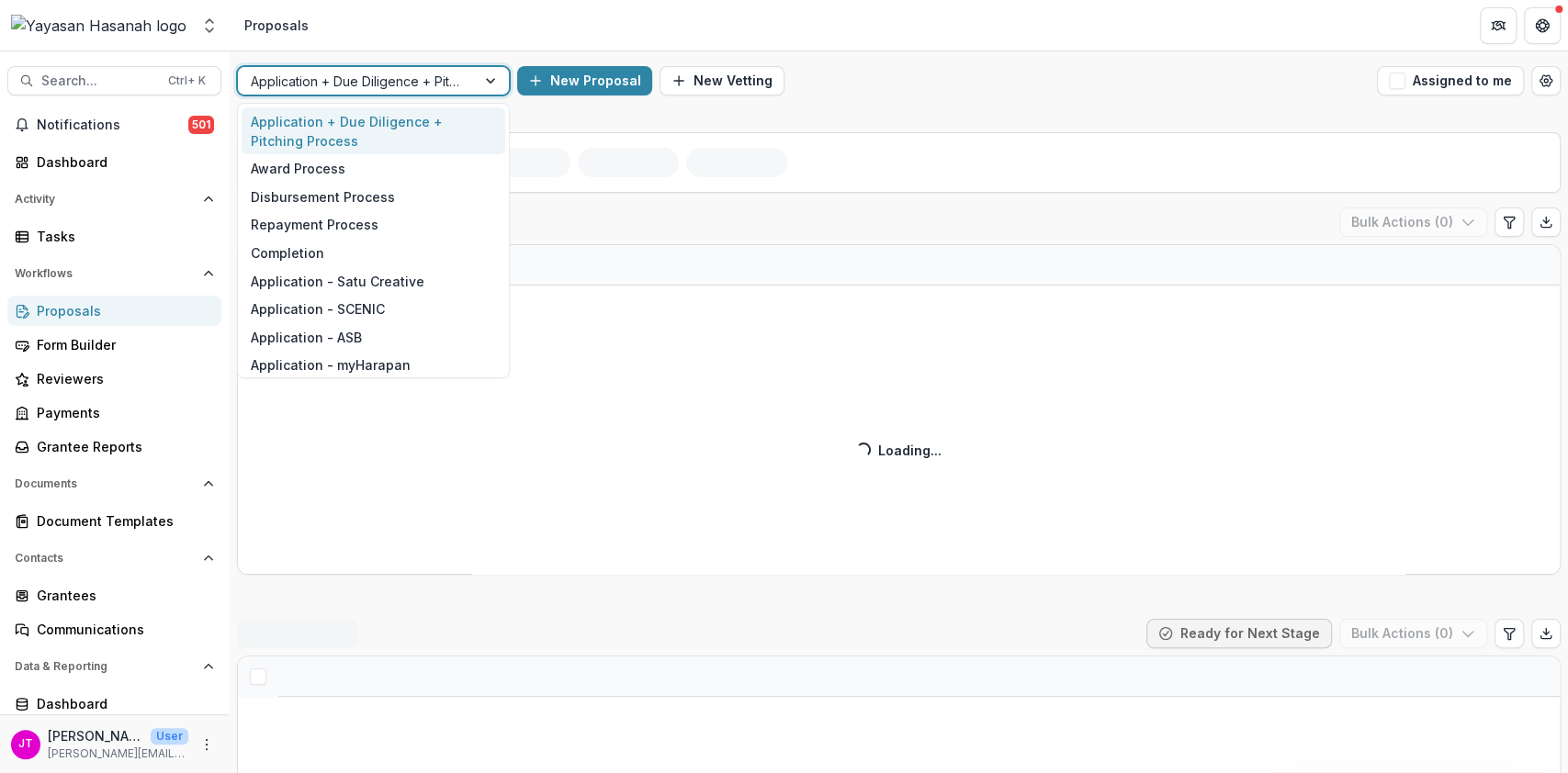
click at [487, 72] on div at bounding box center [491, 81] width 33 height 28
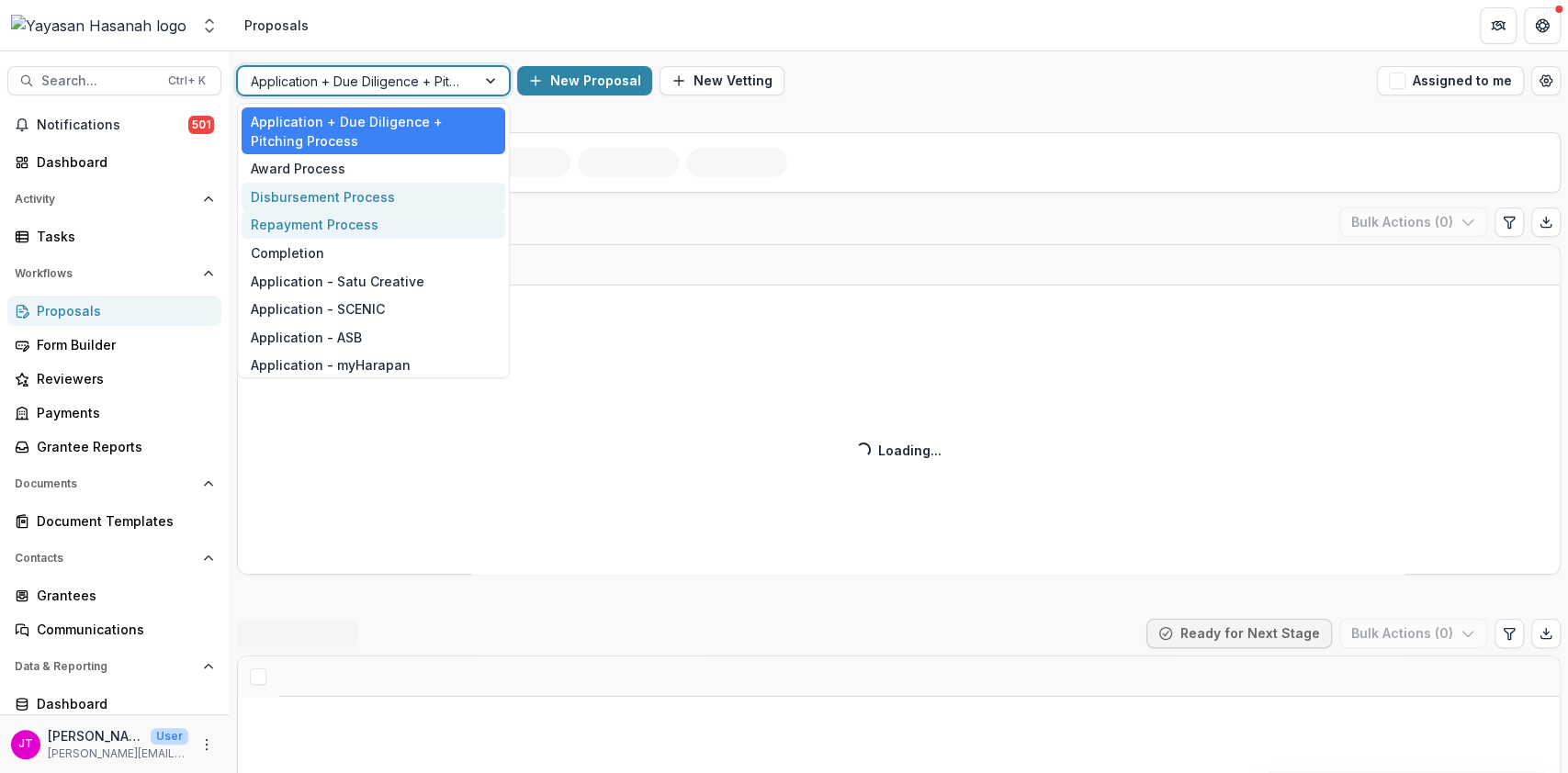
click at [382, 202] on div "Disbursement Process" at bounding box center [373, 197] width 264 height 29
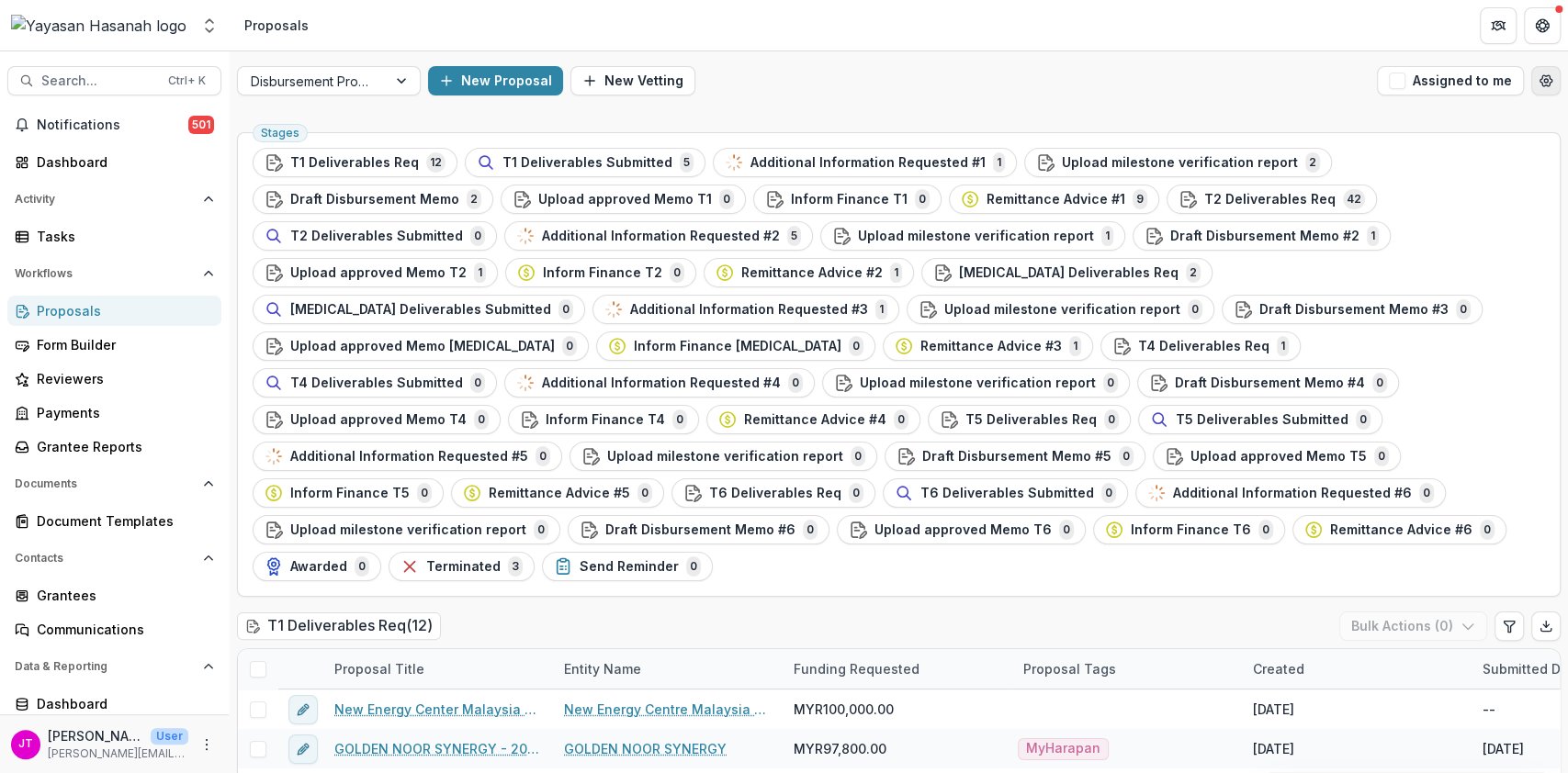
click at [1546, 84] on icon "Open table manager" at bounding box center [1545, 80] width 15 height 15
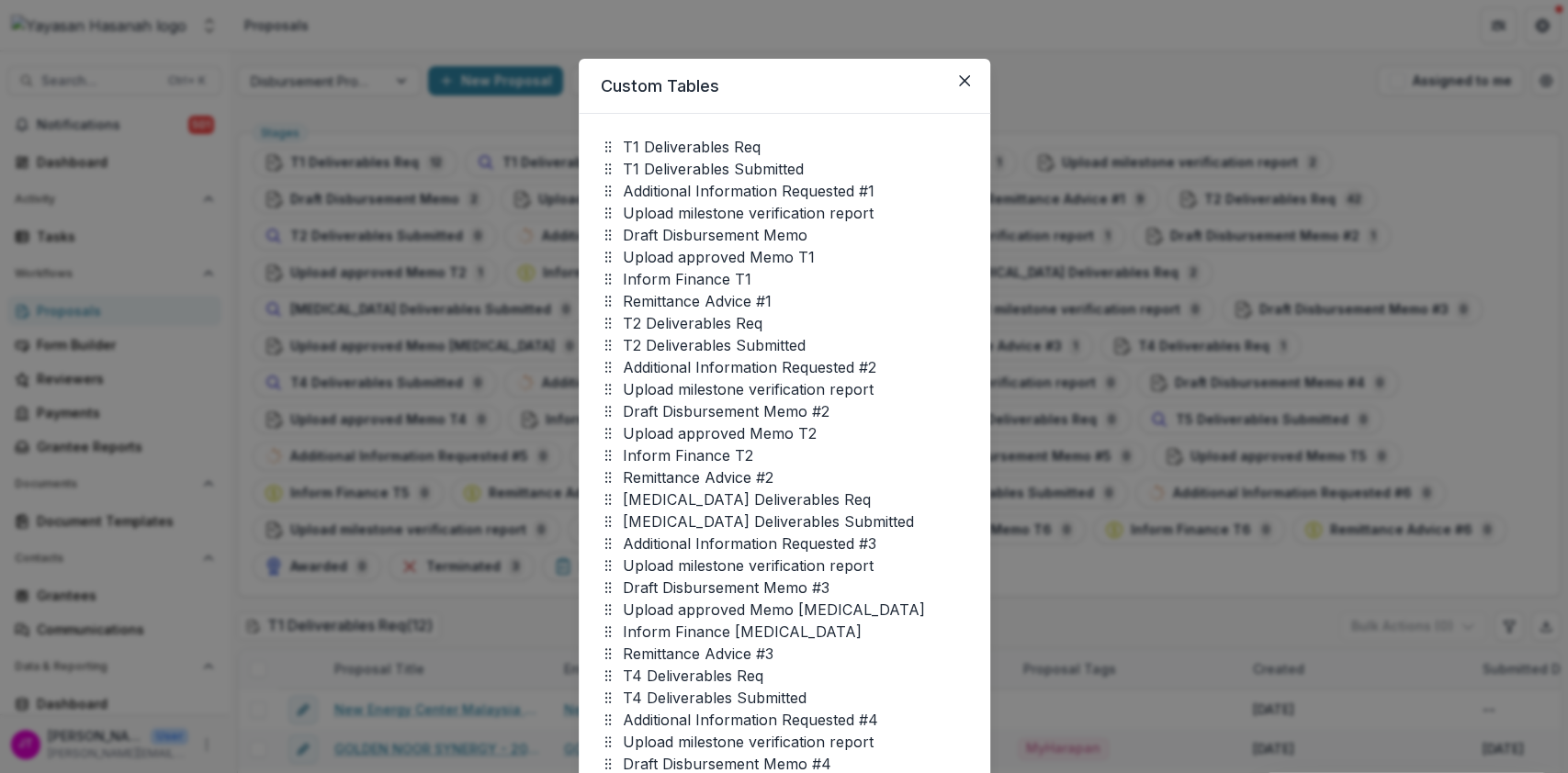
scroll to position [655, 0]
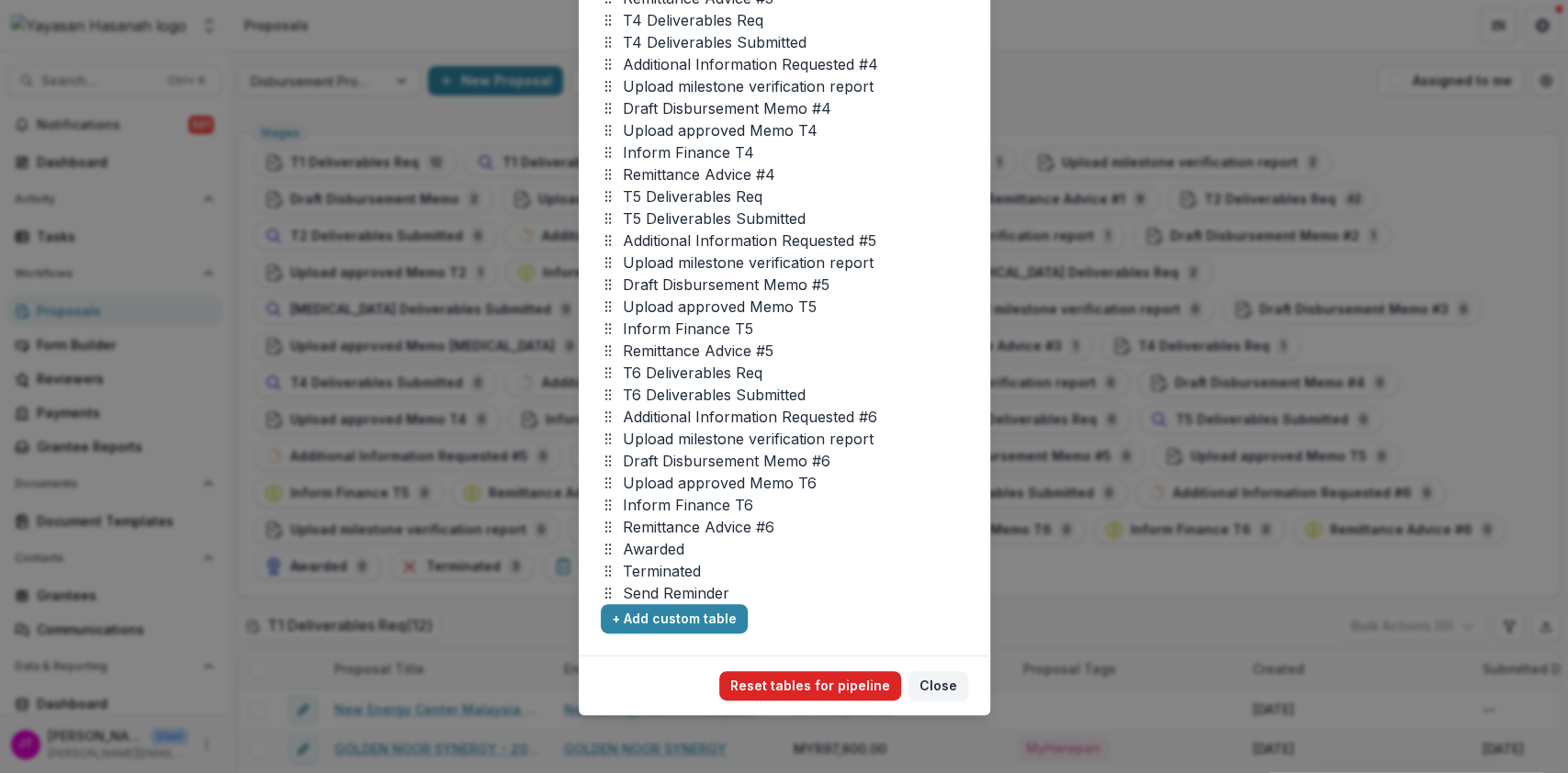
click at [809, 677] on button "Reset tables for pipeline" at bounding box center [810, 686] width 182 height 30
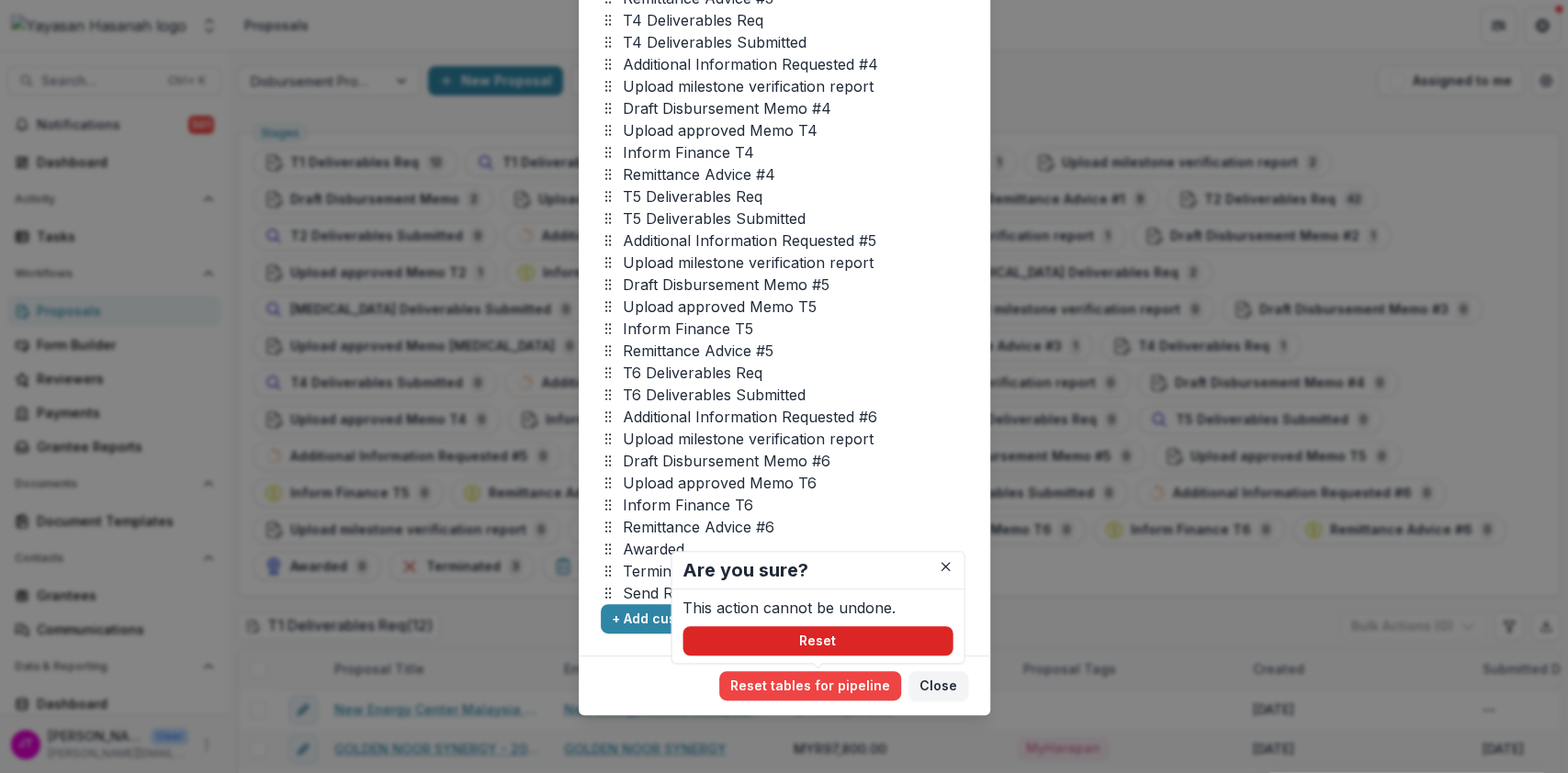
click at [865, 640] on button "Reset" at bounding box center [817, 642] width 270 height 30
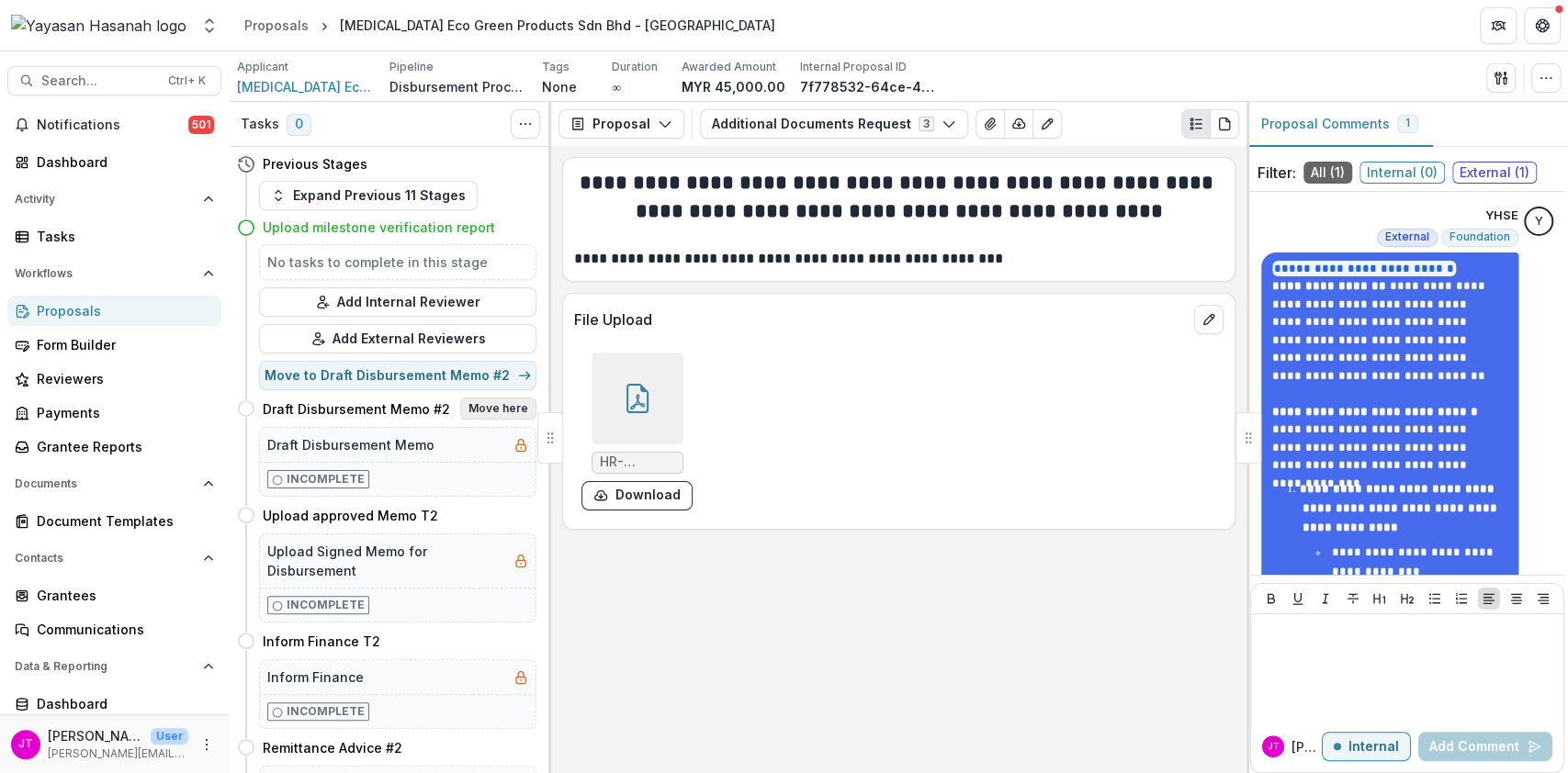
click at [514, 414] on button "Move here" at bounding box center [497, 408] width 76 height 22
select select "**********"
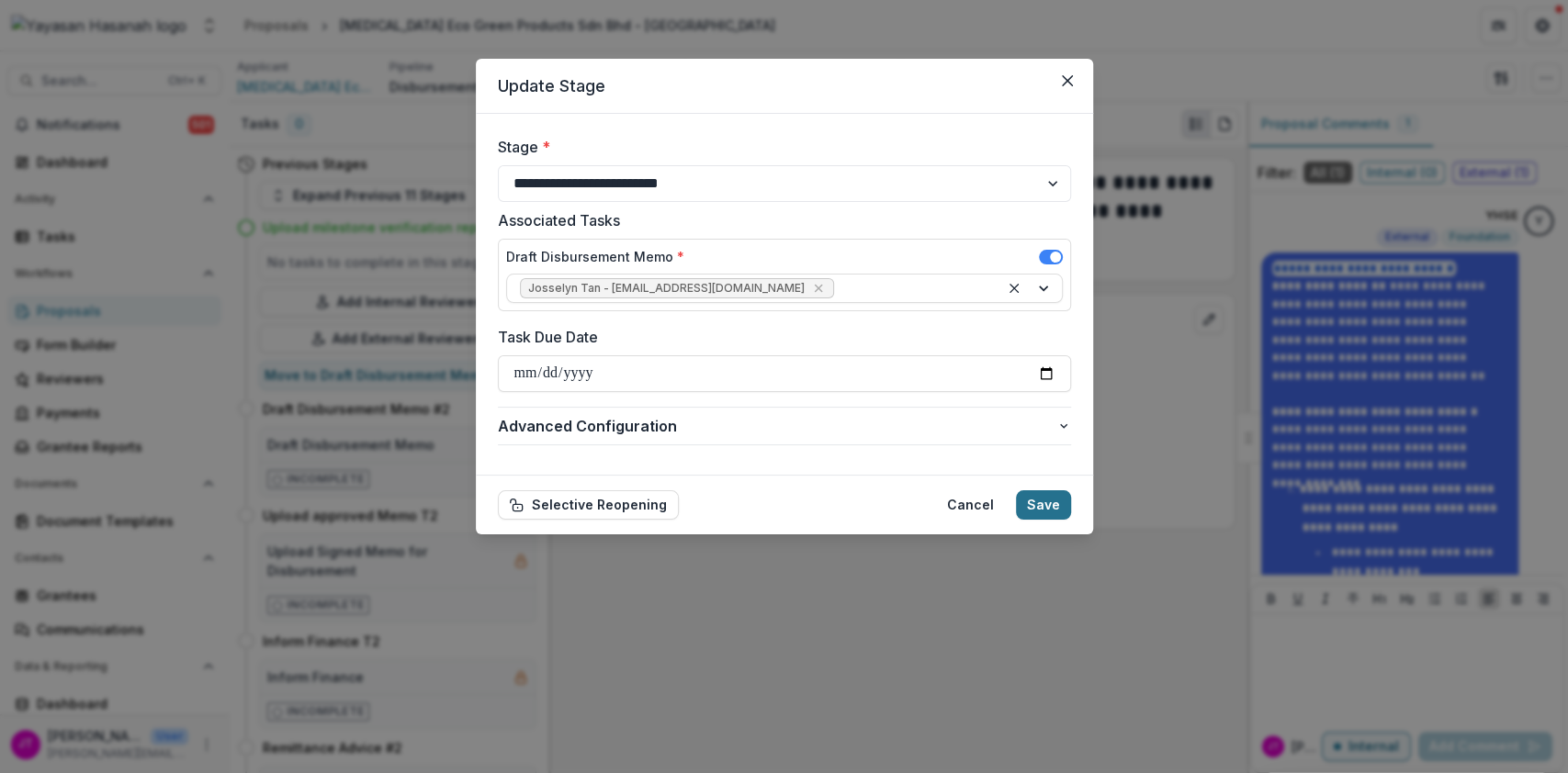
click at [1049, 496] on button "Save" at bounding box center [1044, 505] width 55 height 30
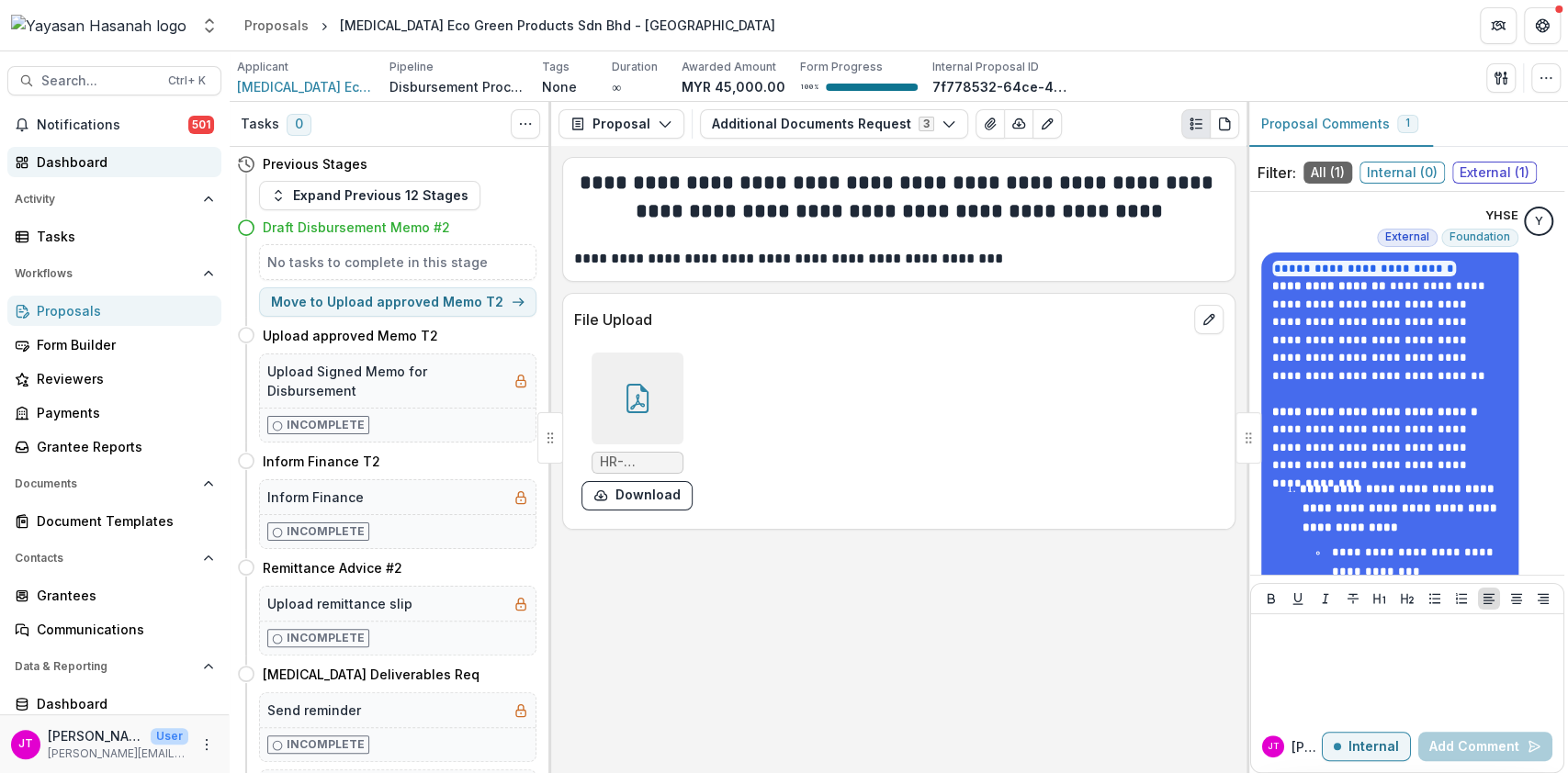
click at [55, 159] on div "Dashboard" at bounding box center [122, 162] width 170 height 20
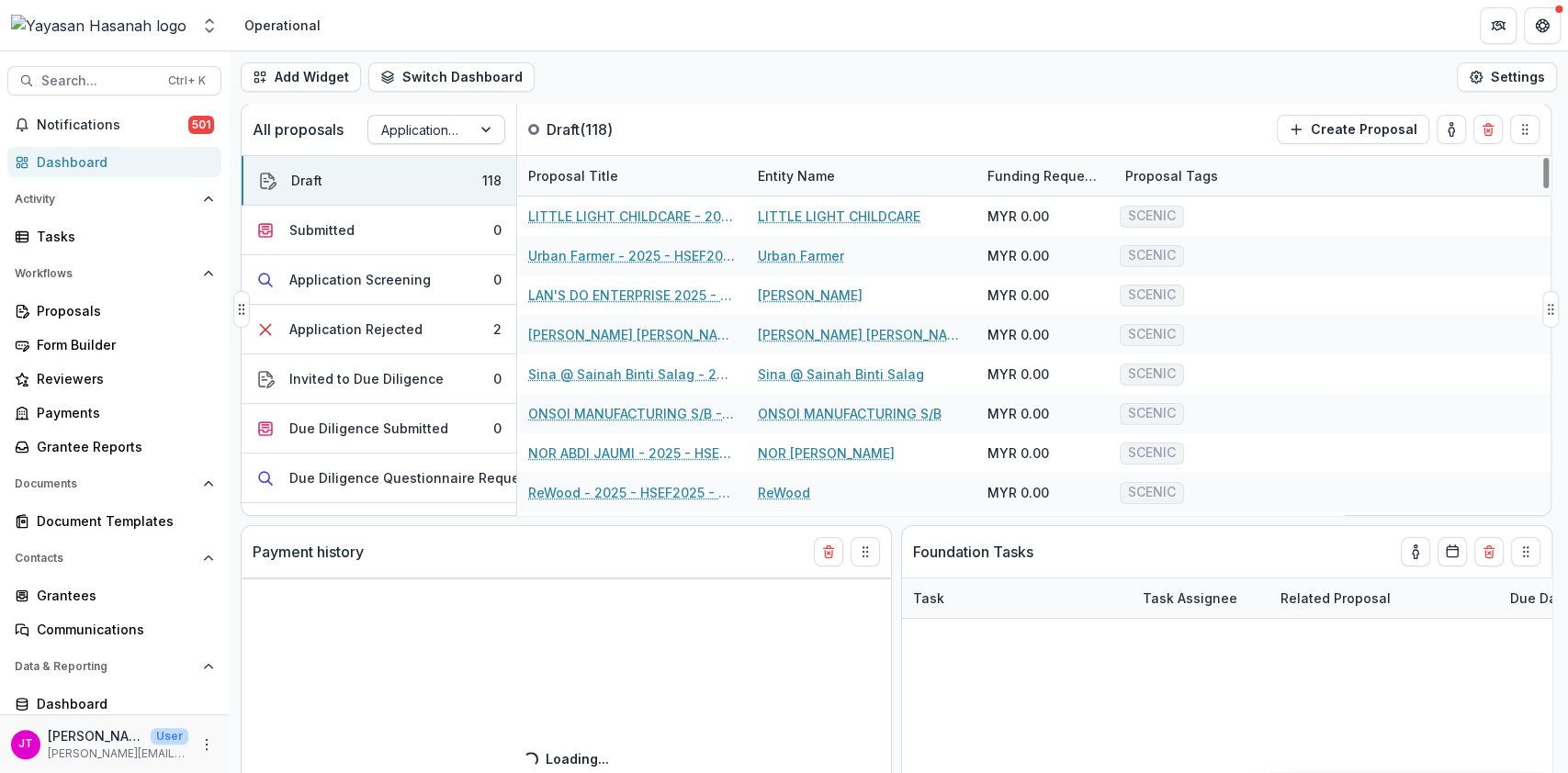
click at [458, 131] on div at bounding box center [420, 129] width 77 height 23
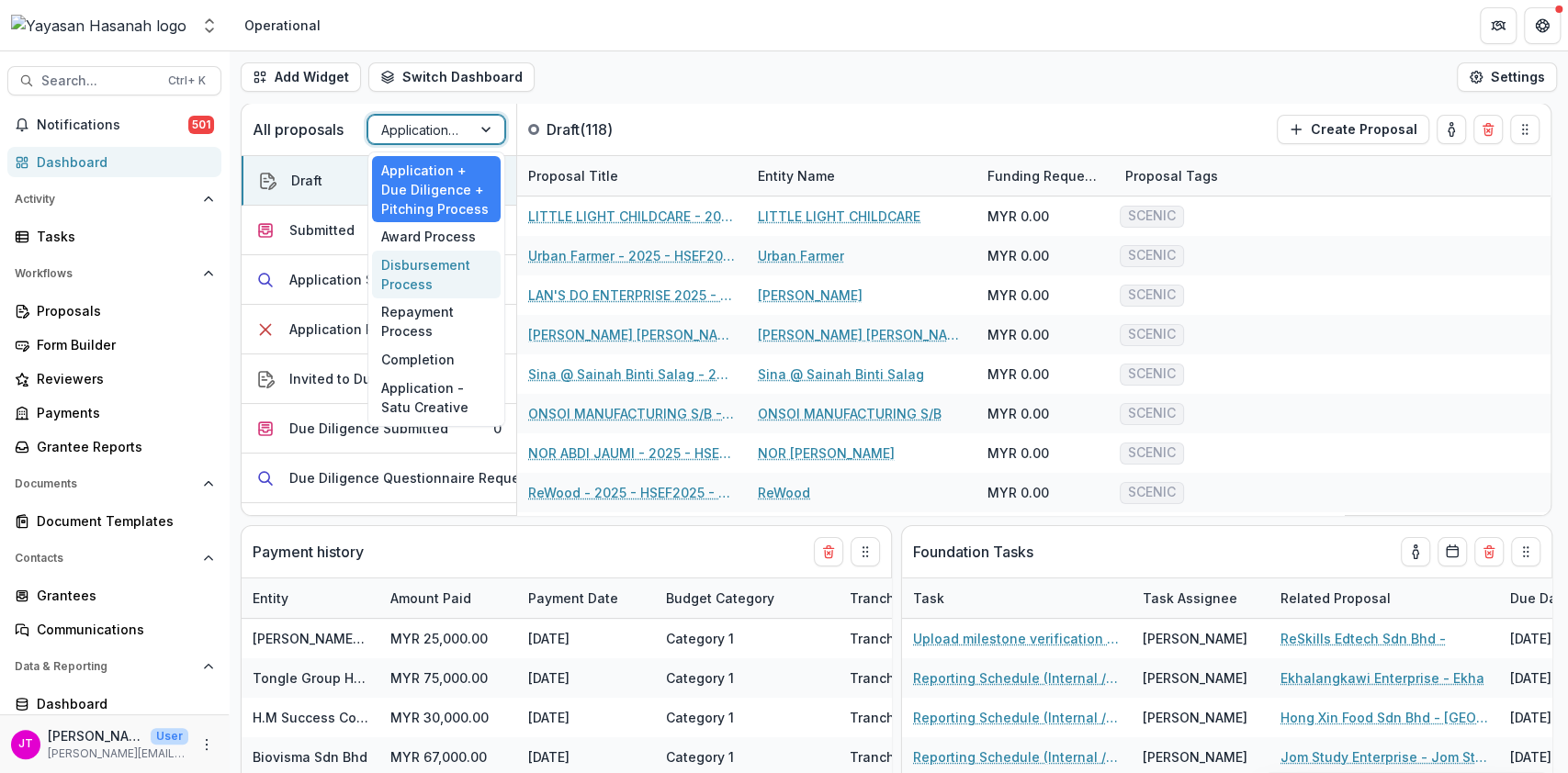
select select "**********"
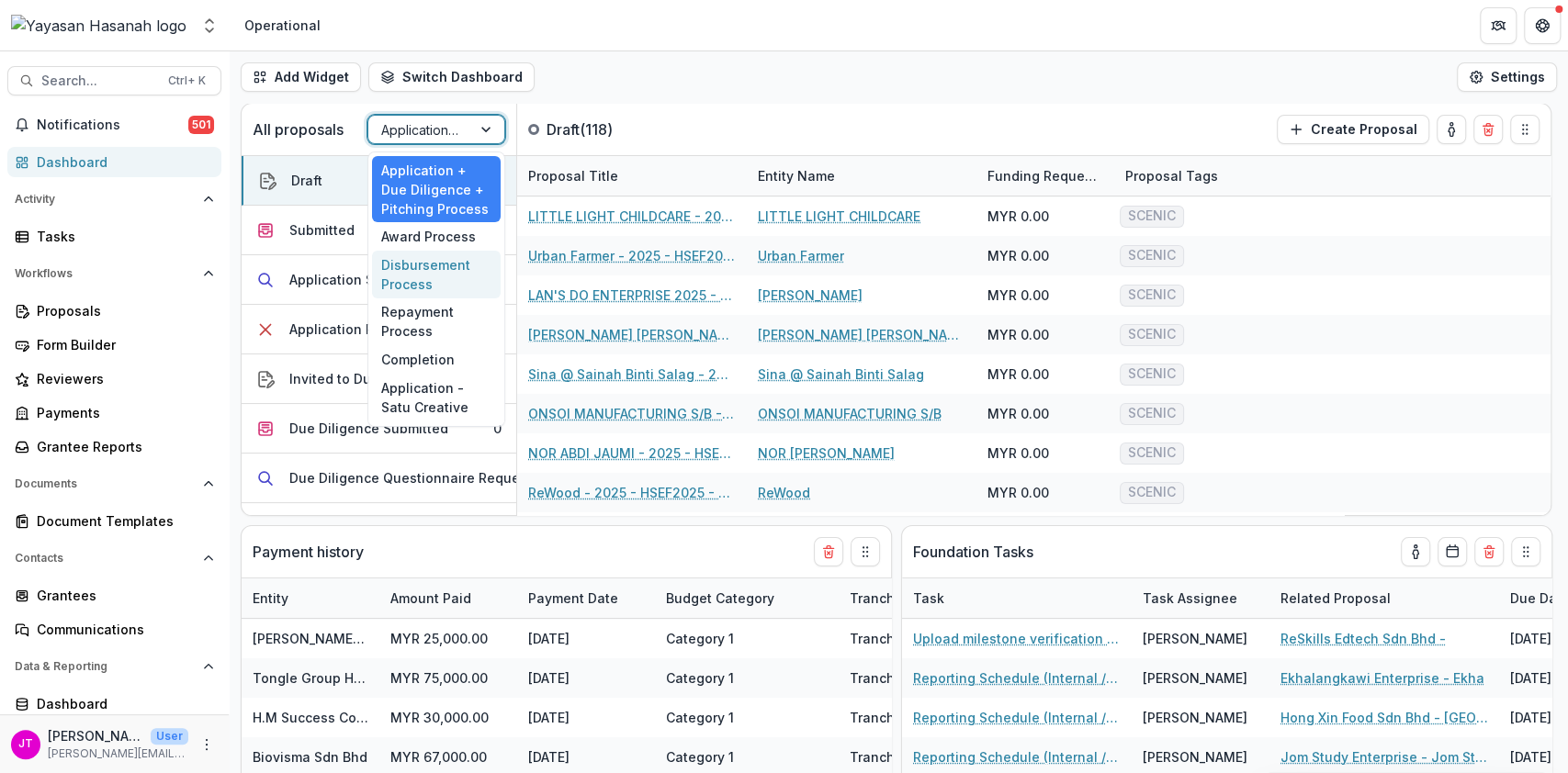
select select "**********"
click at [412, 264] on div "Disbursement Process" at bounding box center [436, 275] width 129 height 47
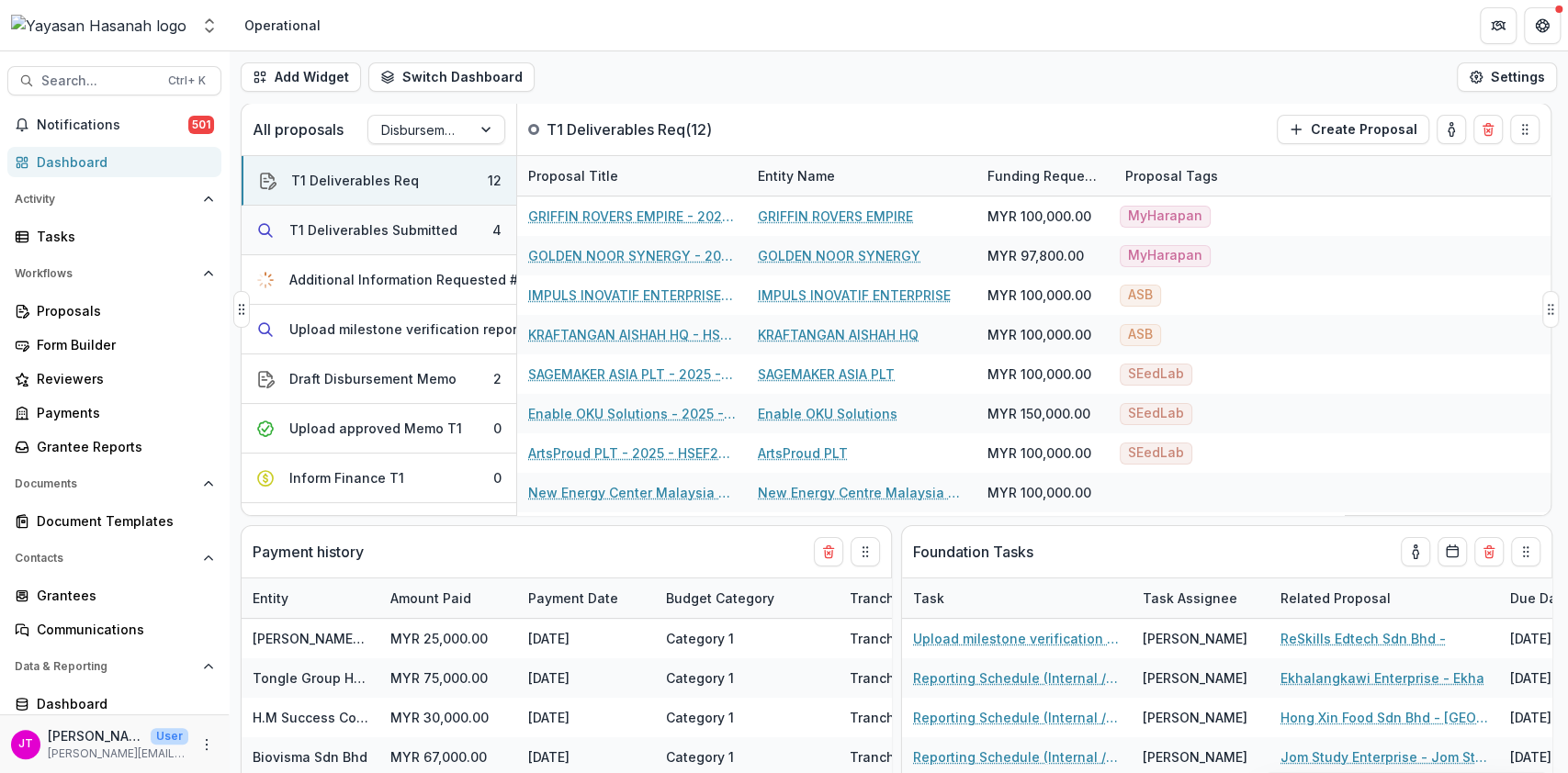
click at [437, 230] on div "T1 Deliverables Submitted" at bounding box center [374, 230] width 168 height 20
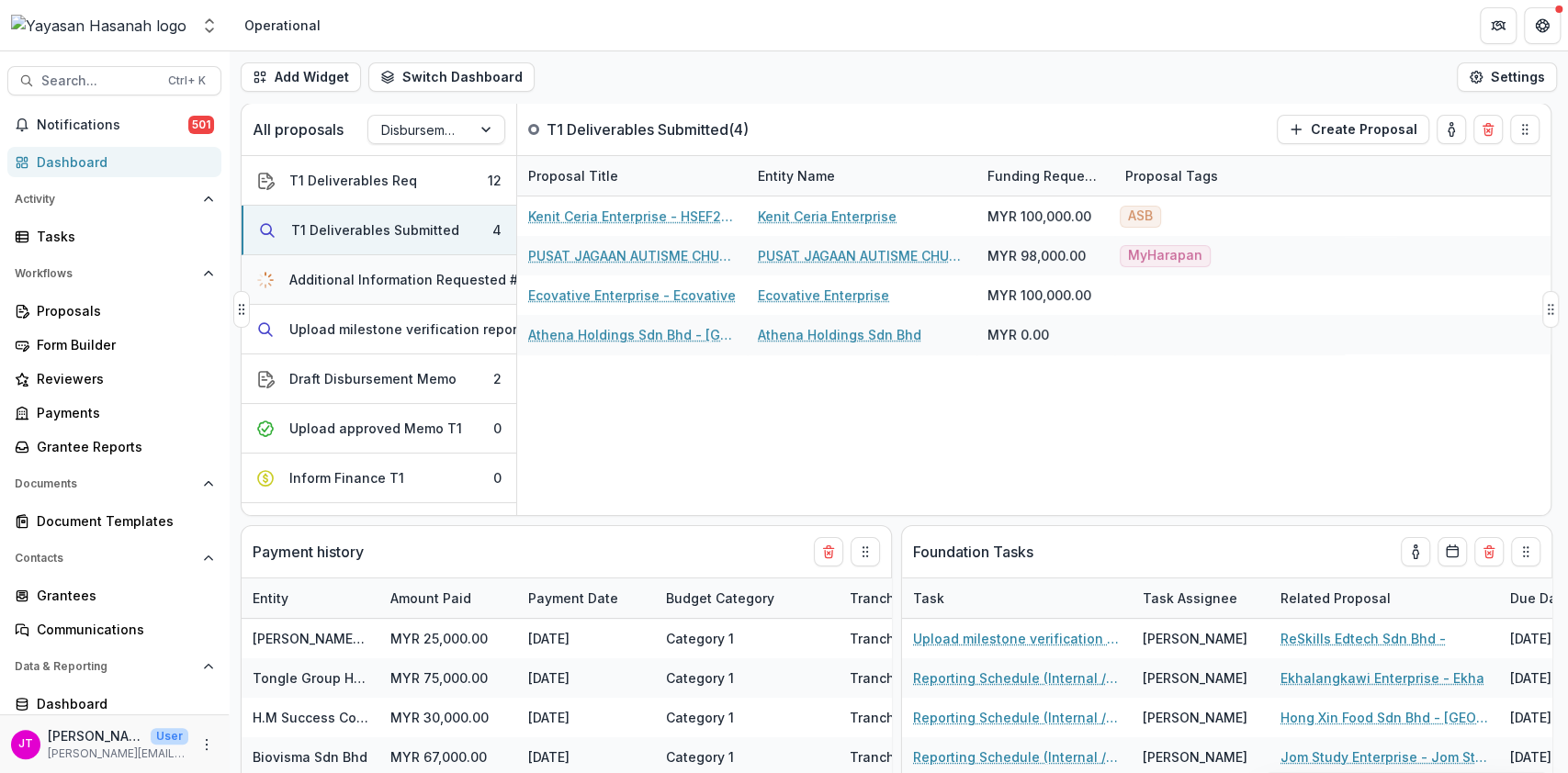
click at [447, 289] on div "Additional Information Requested #1" at bounding box center [406, 280] width 234 height 20
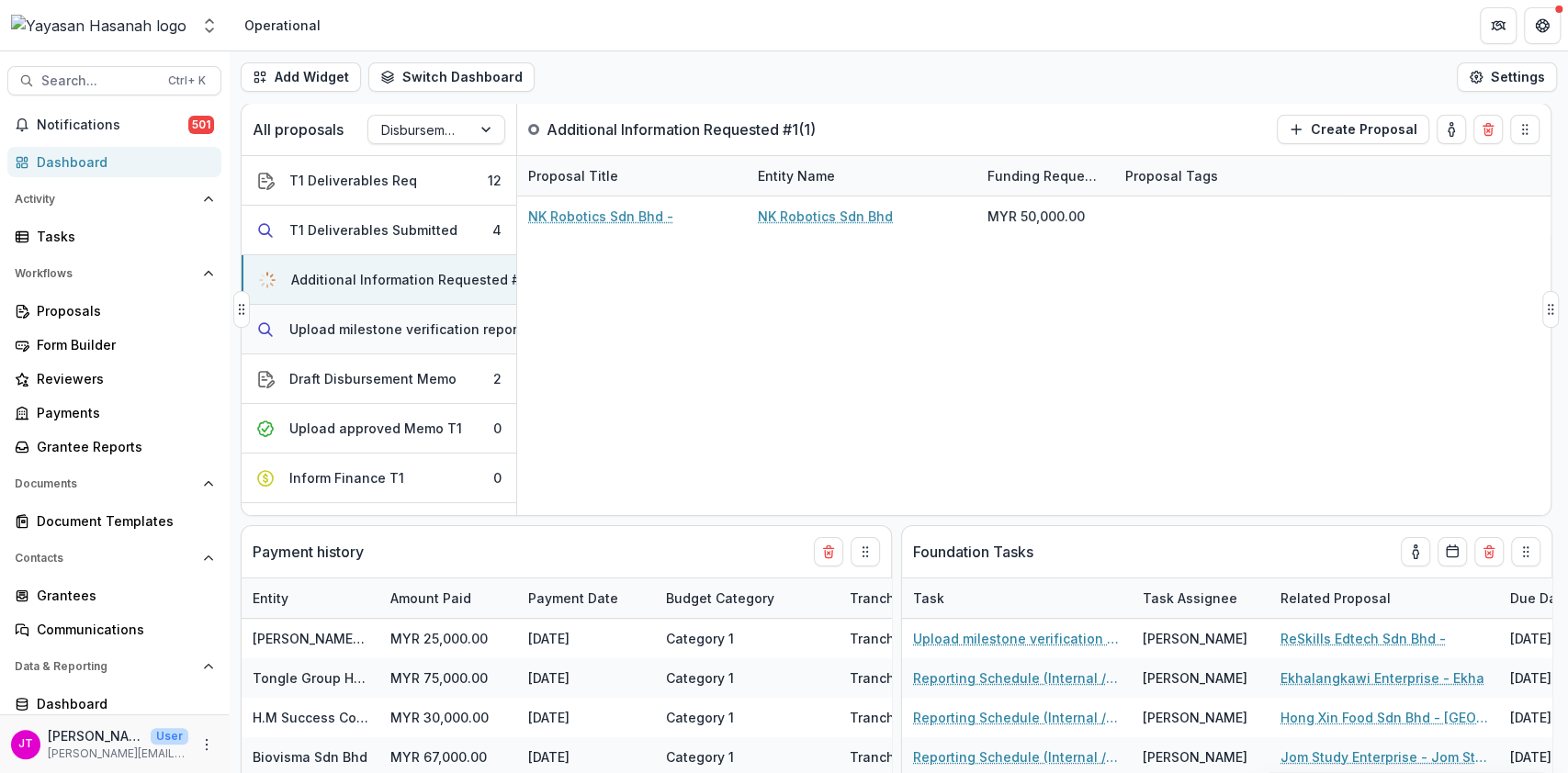
click at [455, 334] on div "Upload milestone verification report" at bounding box center [405, 329] width 232 height 20
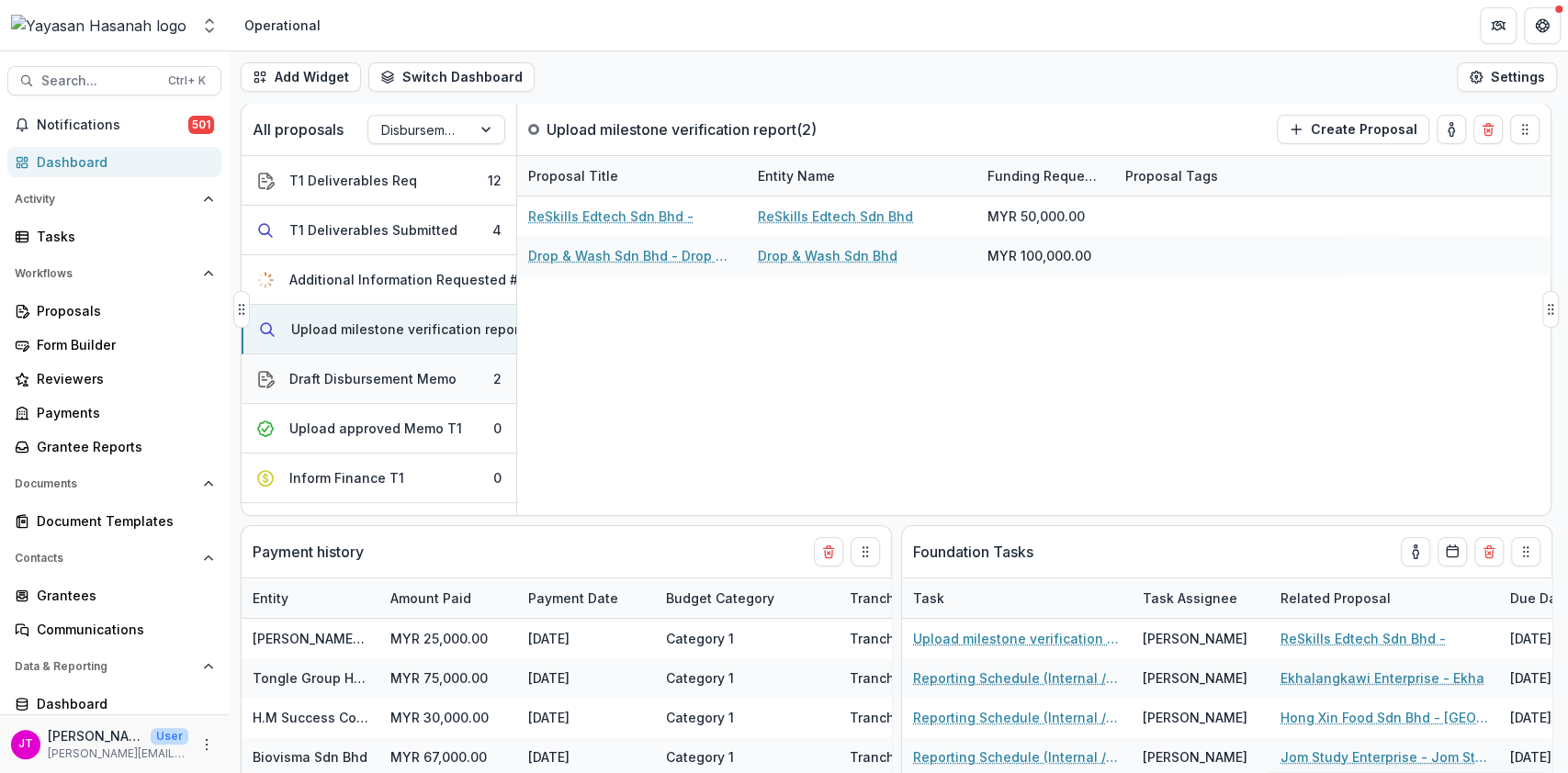
click at [455, 371] on button "Draft Disbursement Memo 2" at bounding box center [379, 380] width 275 height 49
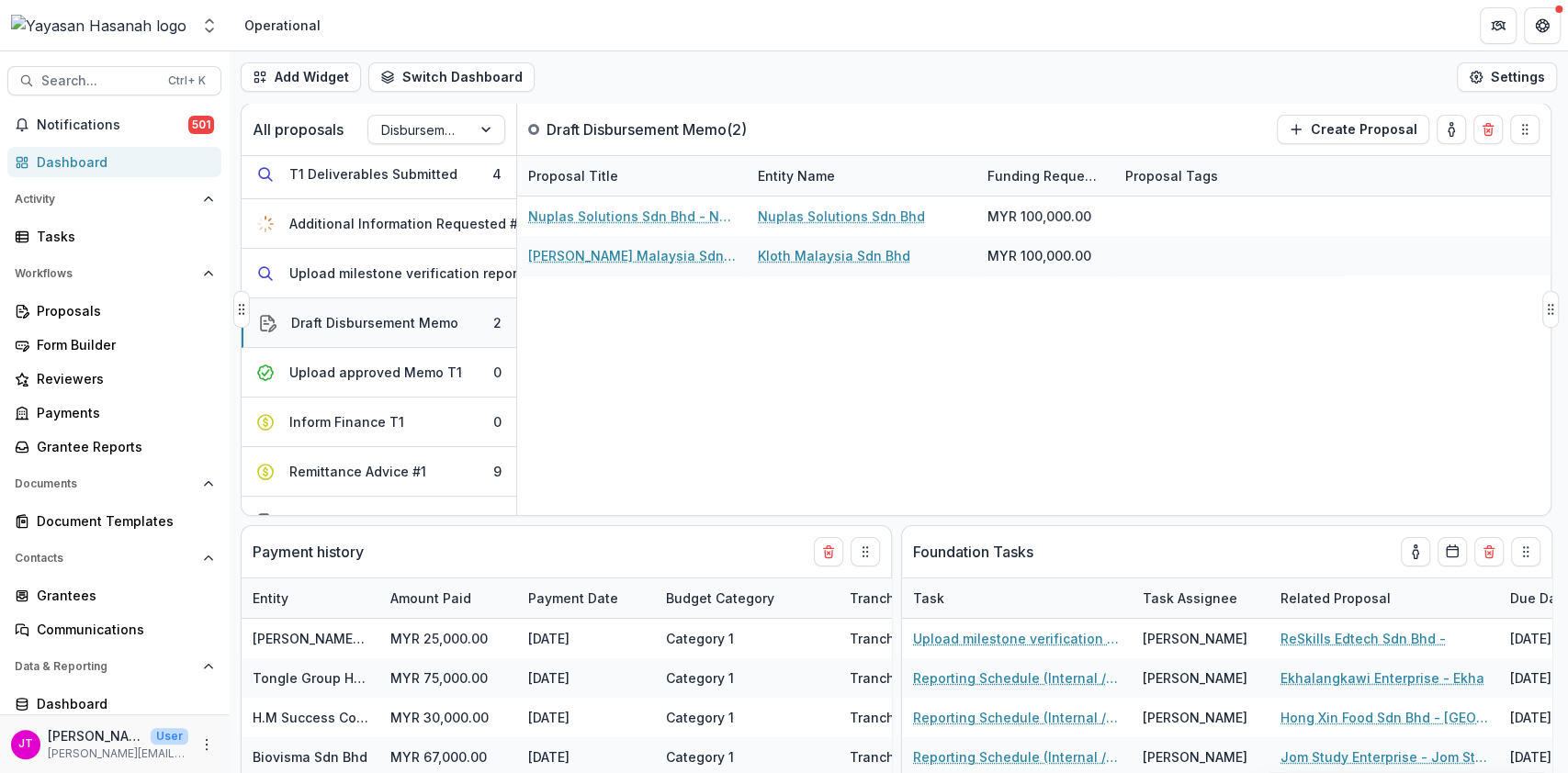
scroll to position [149, 0]
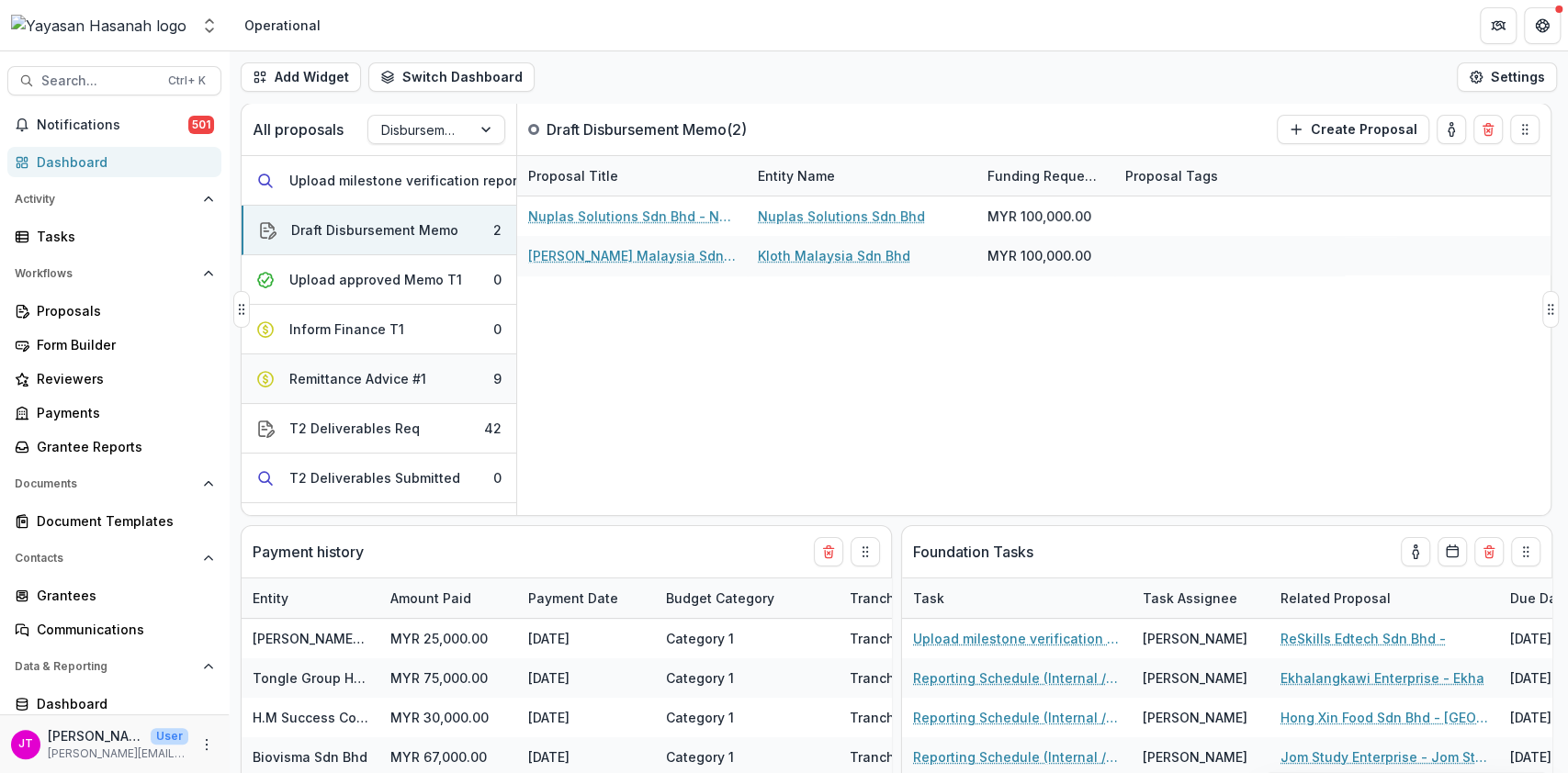
click at [455, 371] on button "Remittance Advice #1 9" at bounding box center [379, 380] width 275 height 49
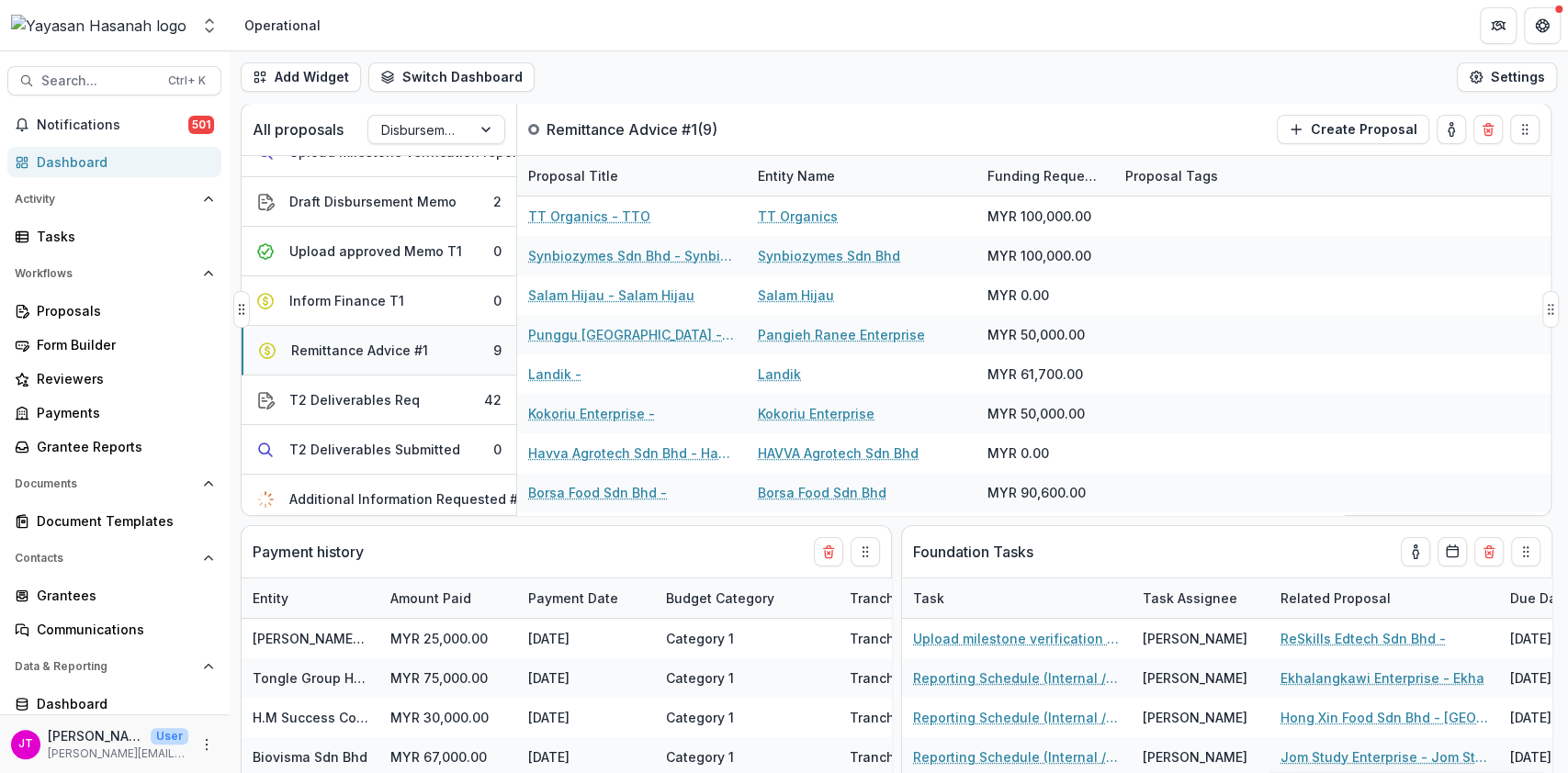
scroll to position [178, 0]
click at [447, 394] on button "T2 Deliverables Req 42" at bounding box center [379, 399] width 275 height 49
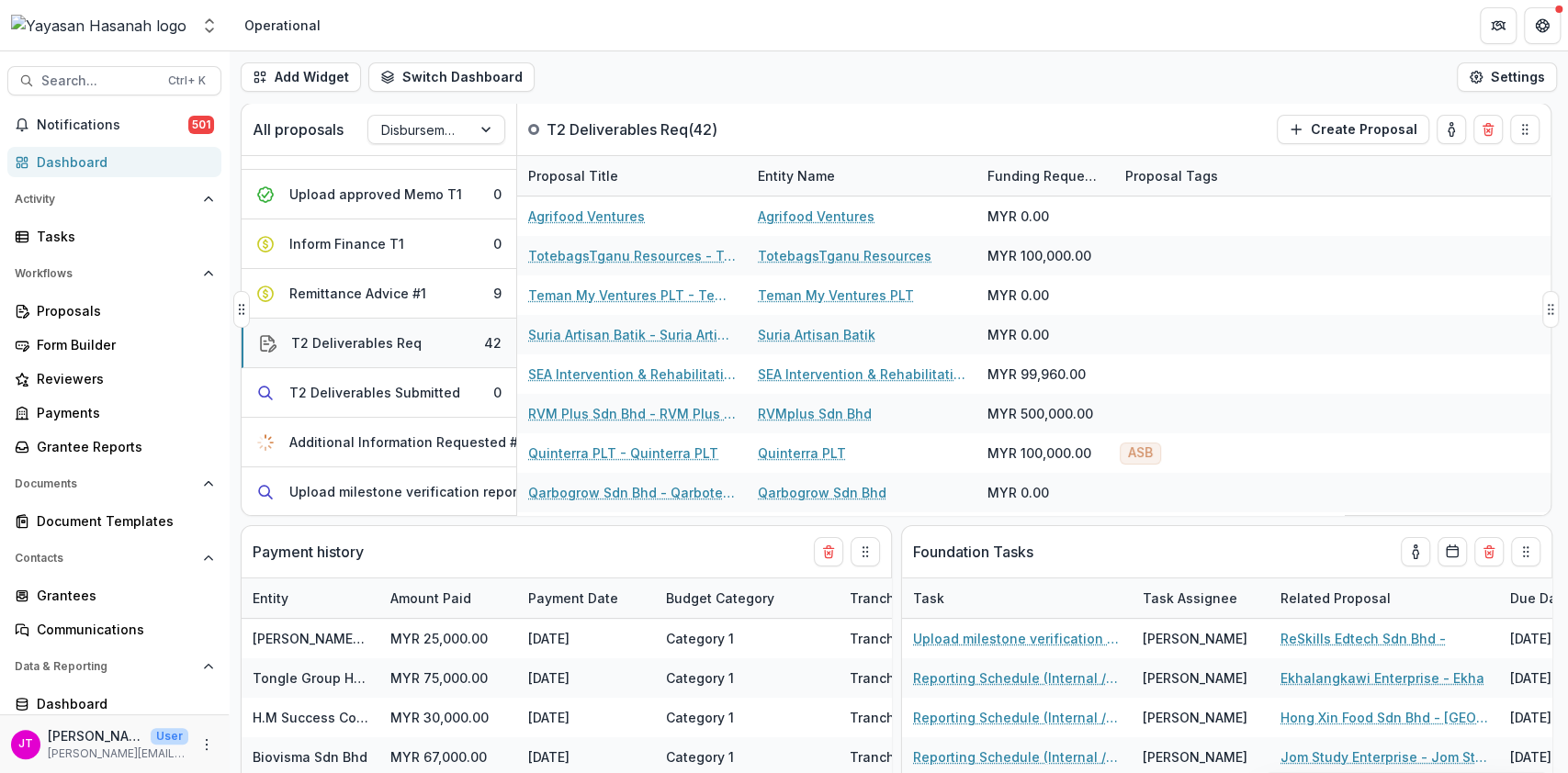
scroll to position [235, 0]
click at [447, 433] on div "Additional Information Requested #2" at bounding box center [408, 442] width 237 height 20
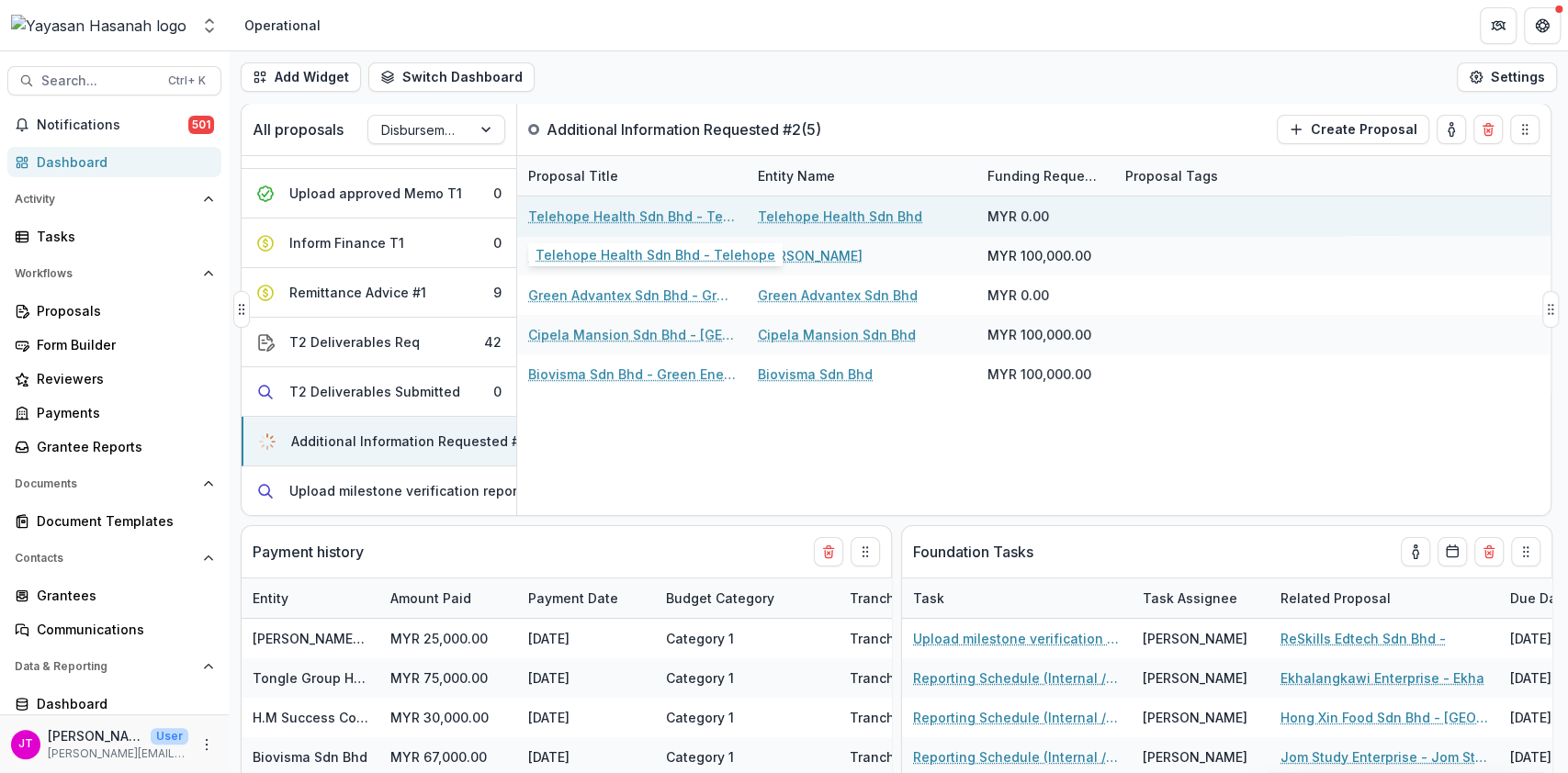
click at [688, 216] on link "Telehope Health Sdn Bhd - Telehope" at bounding box center [632, 216] width 208 height 20
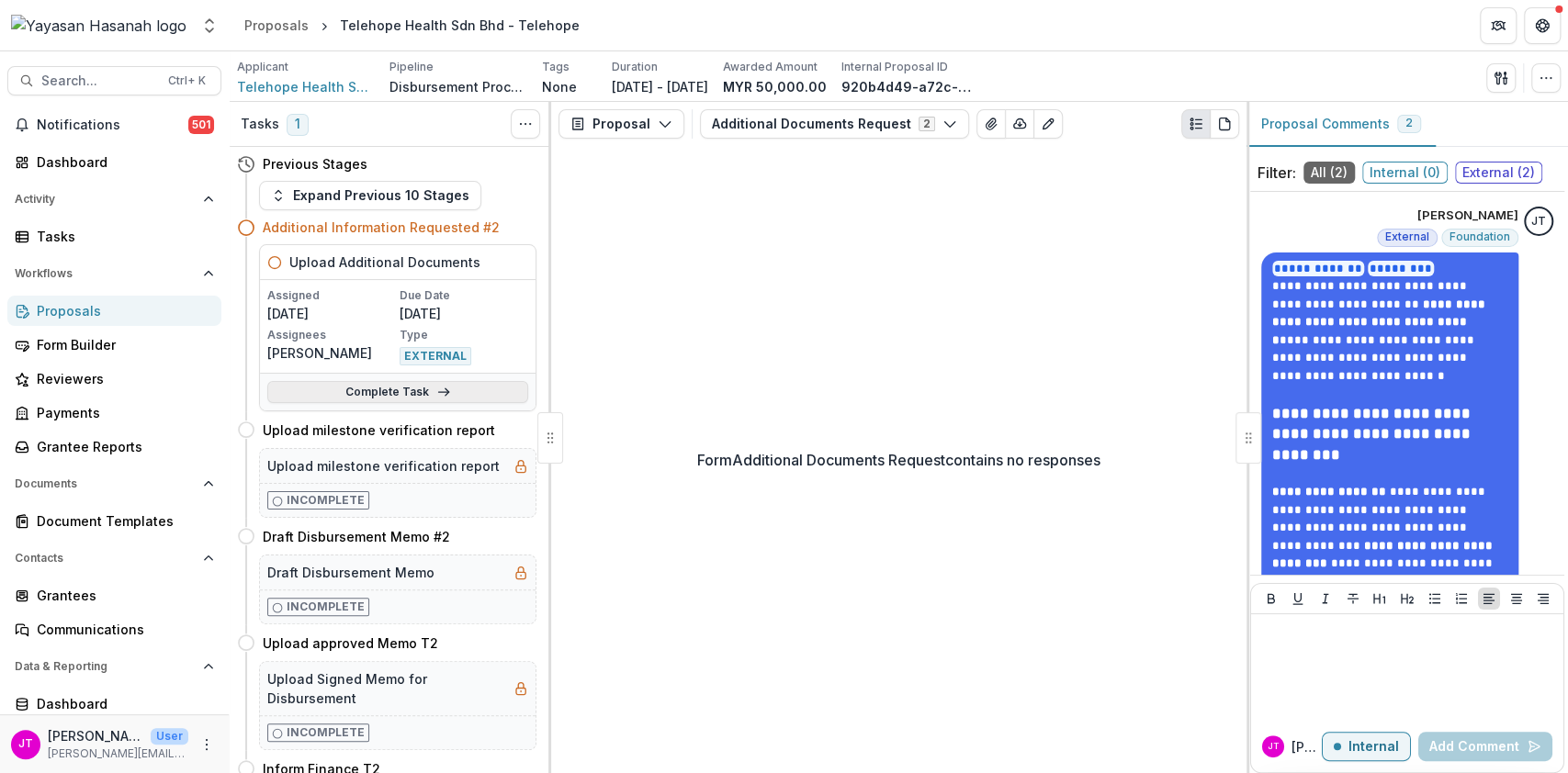
click at [479, 388] on link "Complete Task" at bounding box center [397, 392] width 261 height 22
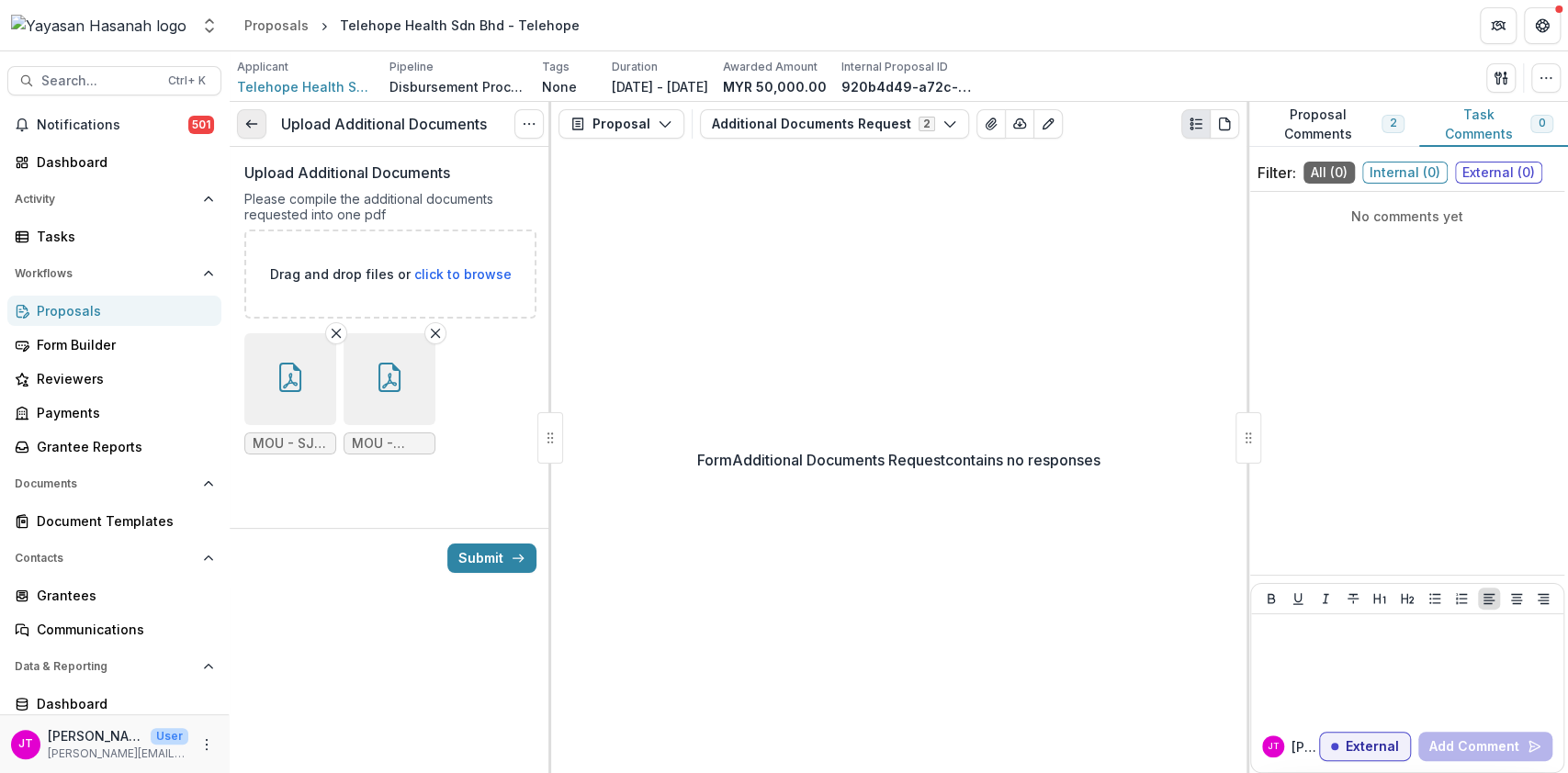
click at [252, 117] on icon at bounding box center [251, 124] width 15 height 15
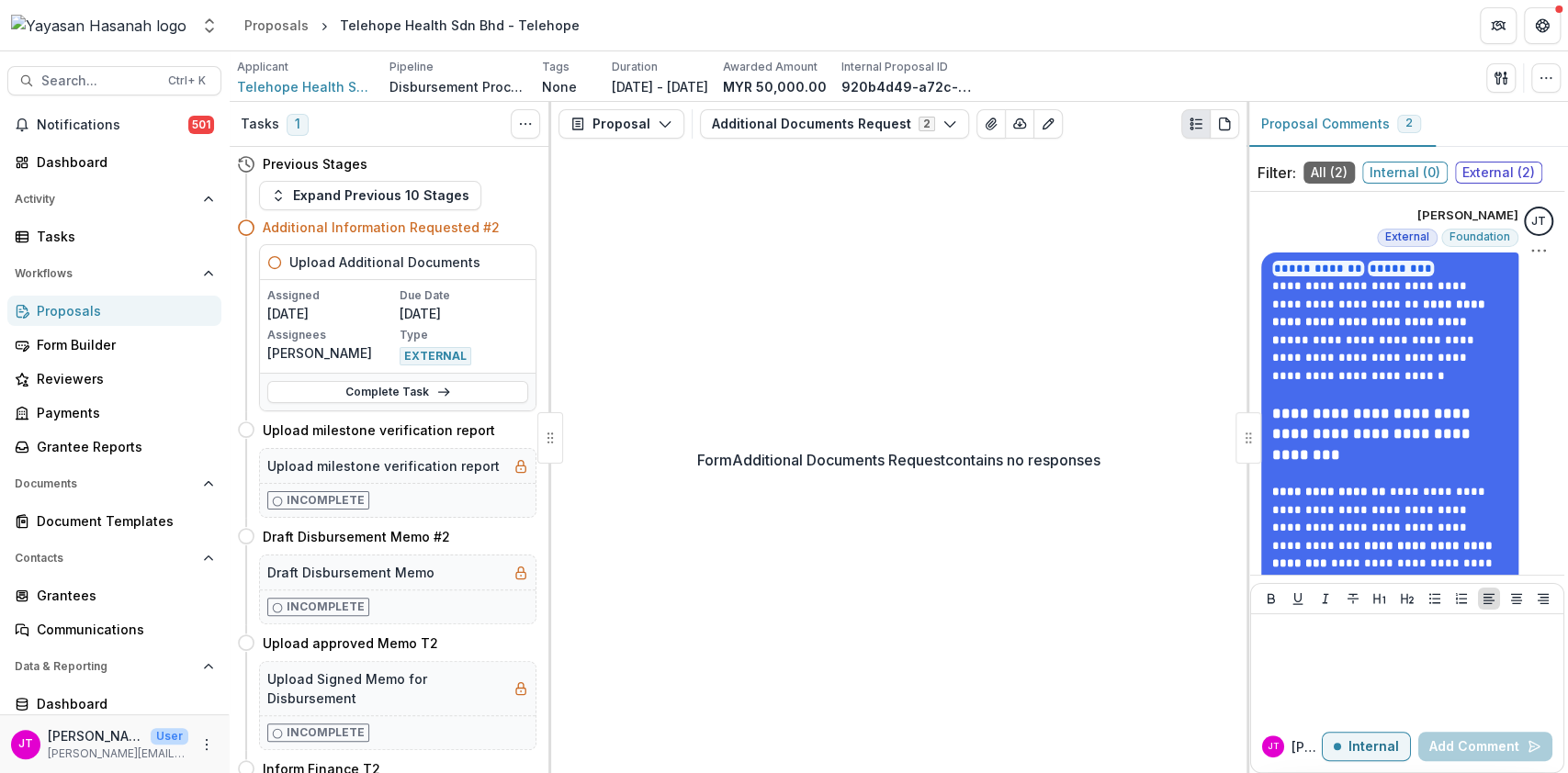
scroll to position [1023, 0]
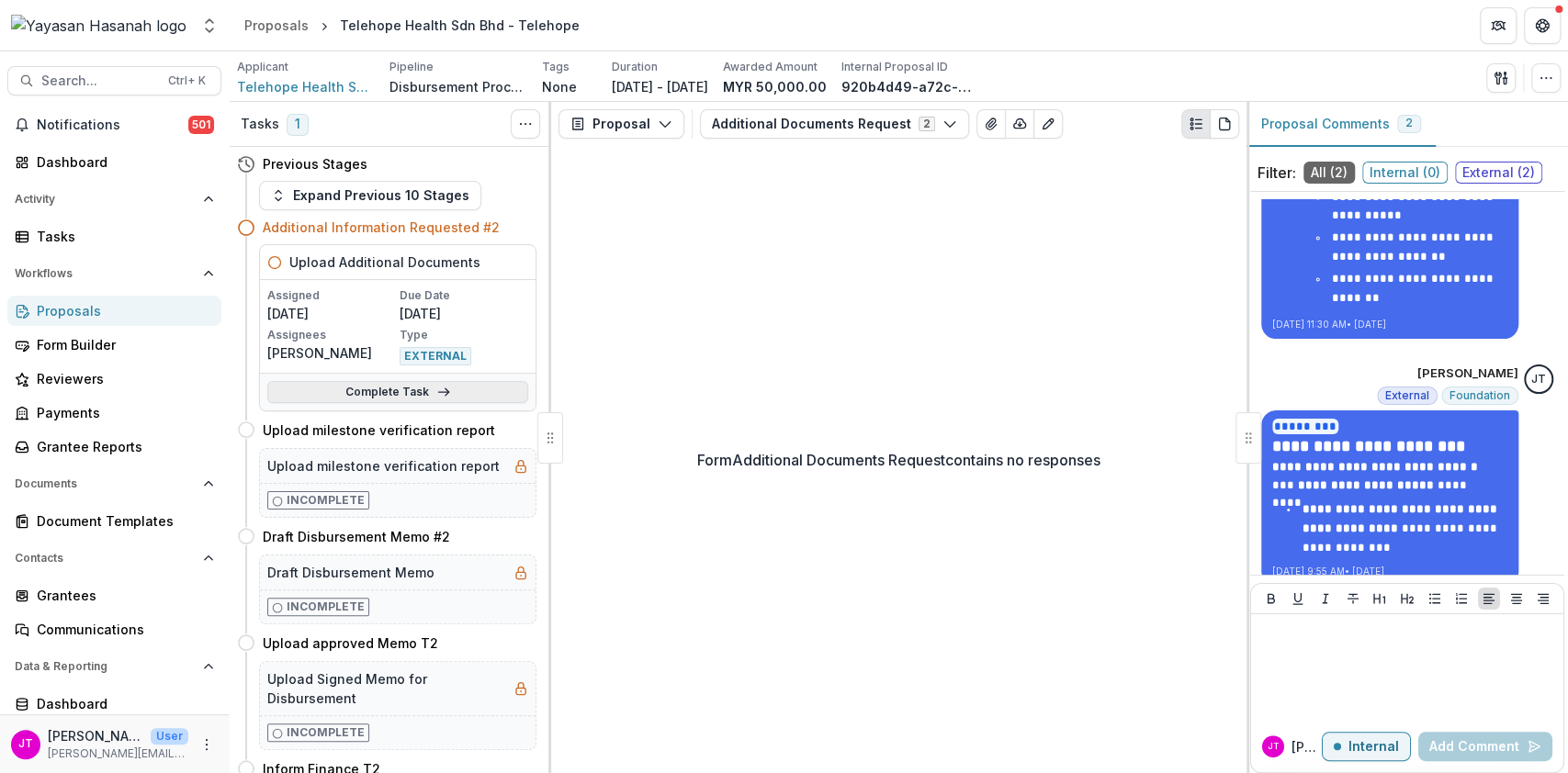
click at [467, 395] on link "Complete Task" at bounding box center [397, 392] width 261 height 22
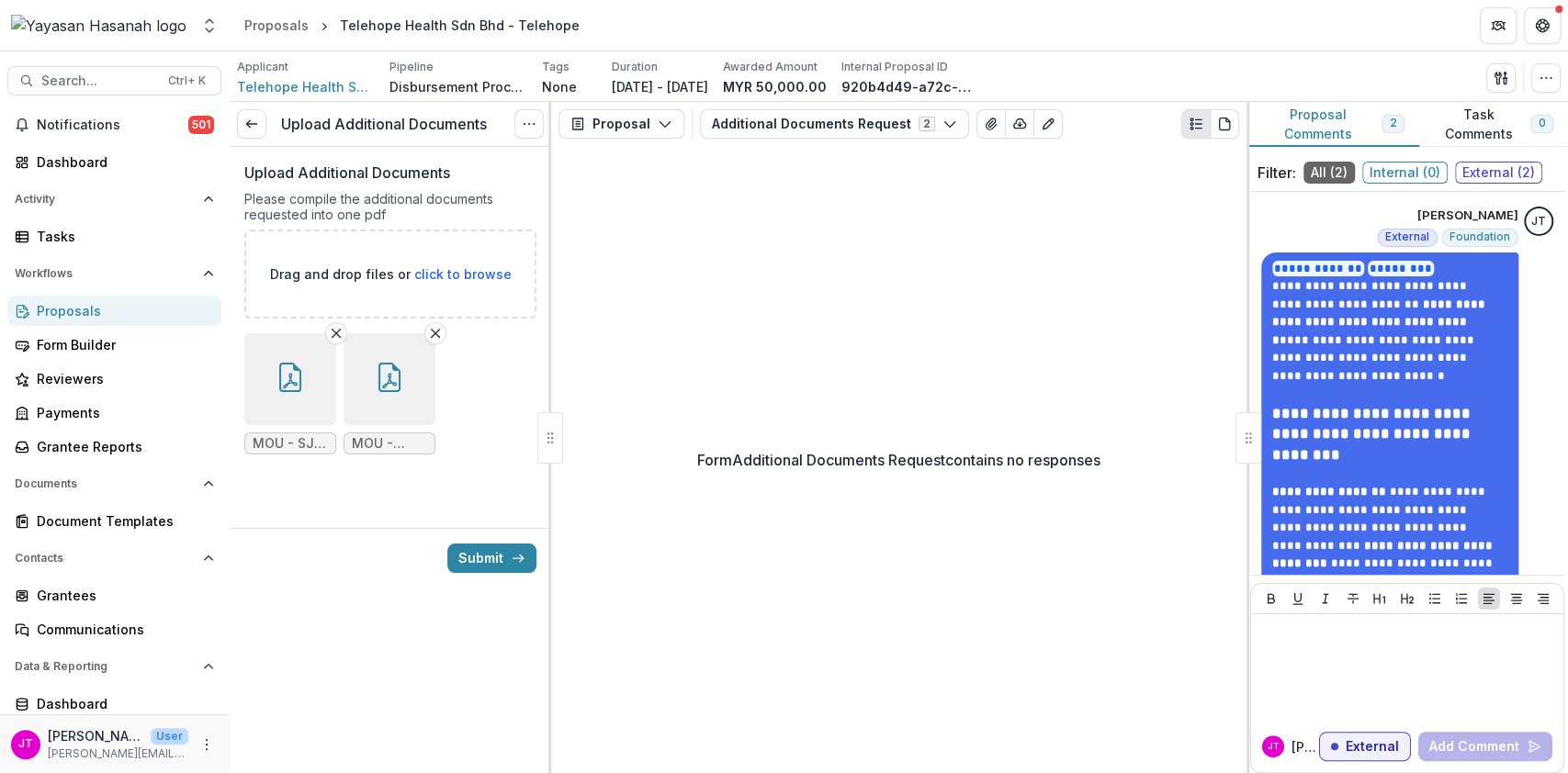
click at [1333, 122] on button "Proposal Comments 2" at bounding box center [1333, 125] width 173 height 45
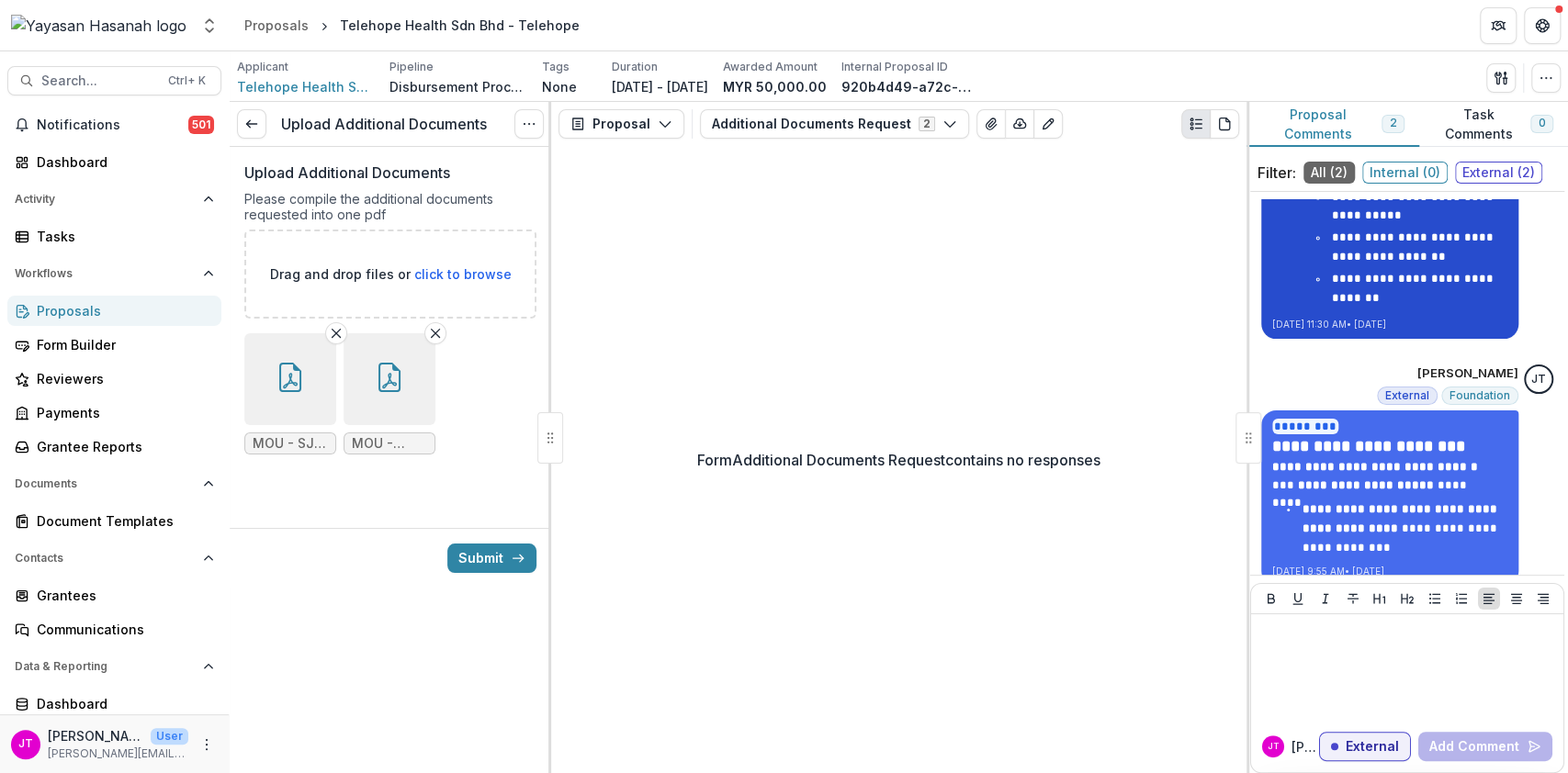
scroll to position [1010, 0]
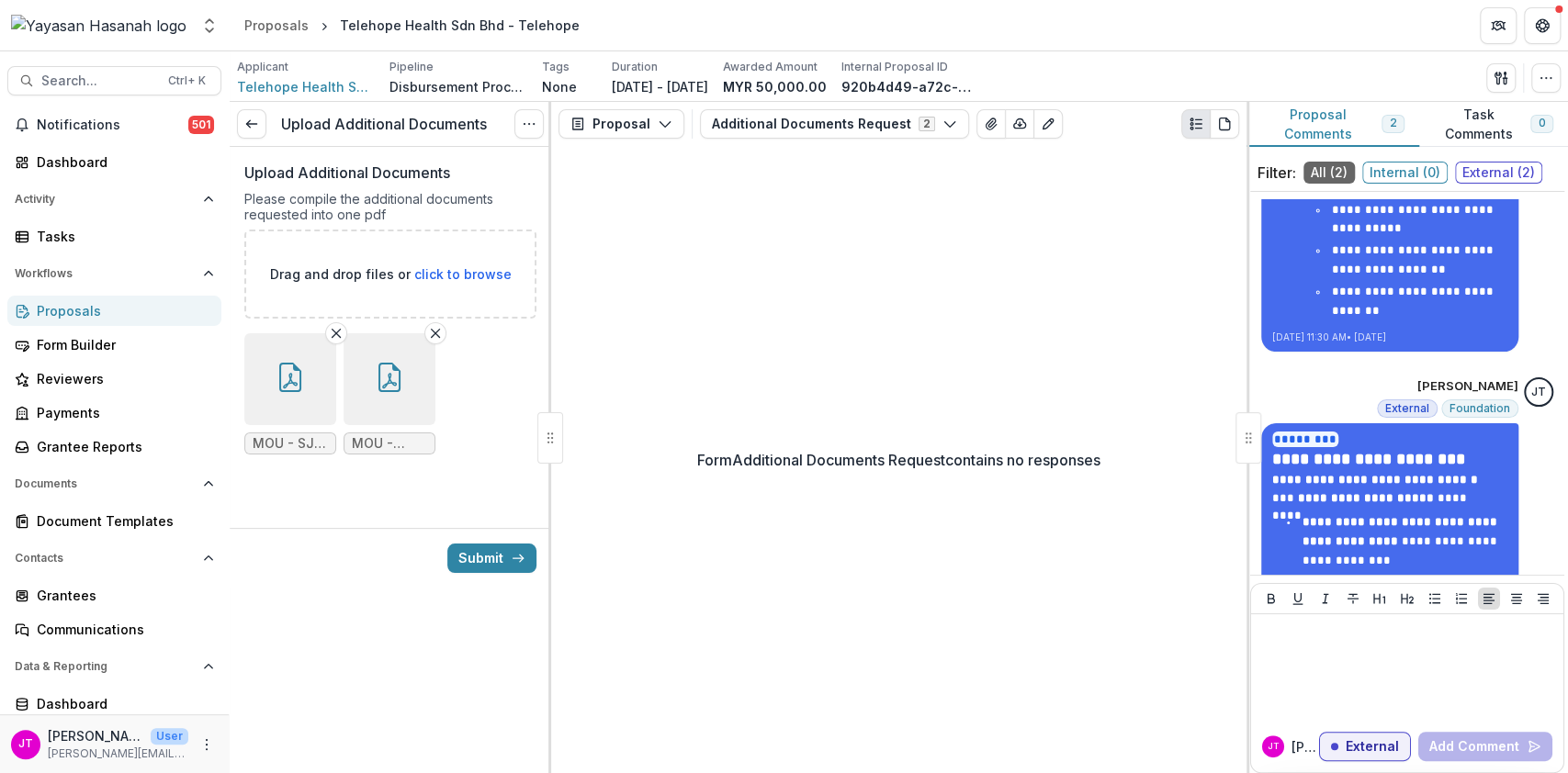
click at [394, 381] on icon "button" at bounding box center [389, 381] width 15 height 16
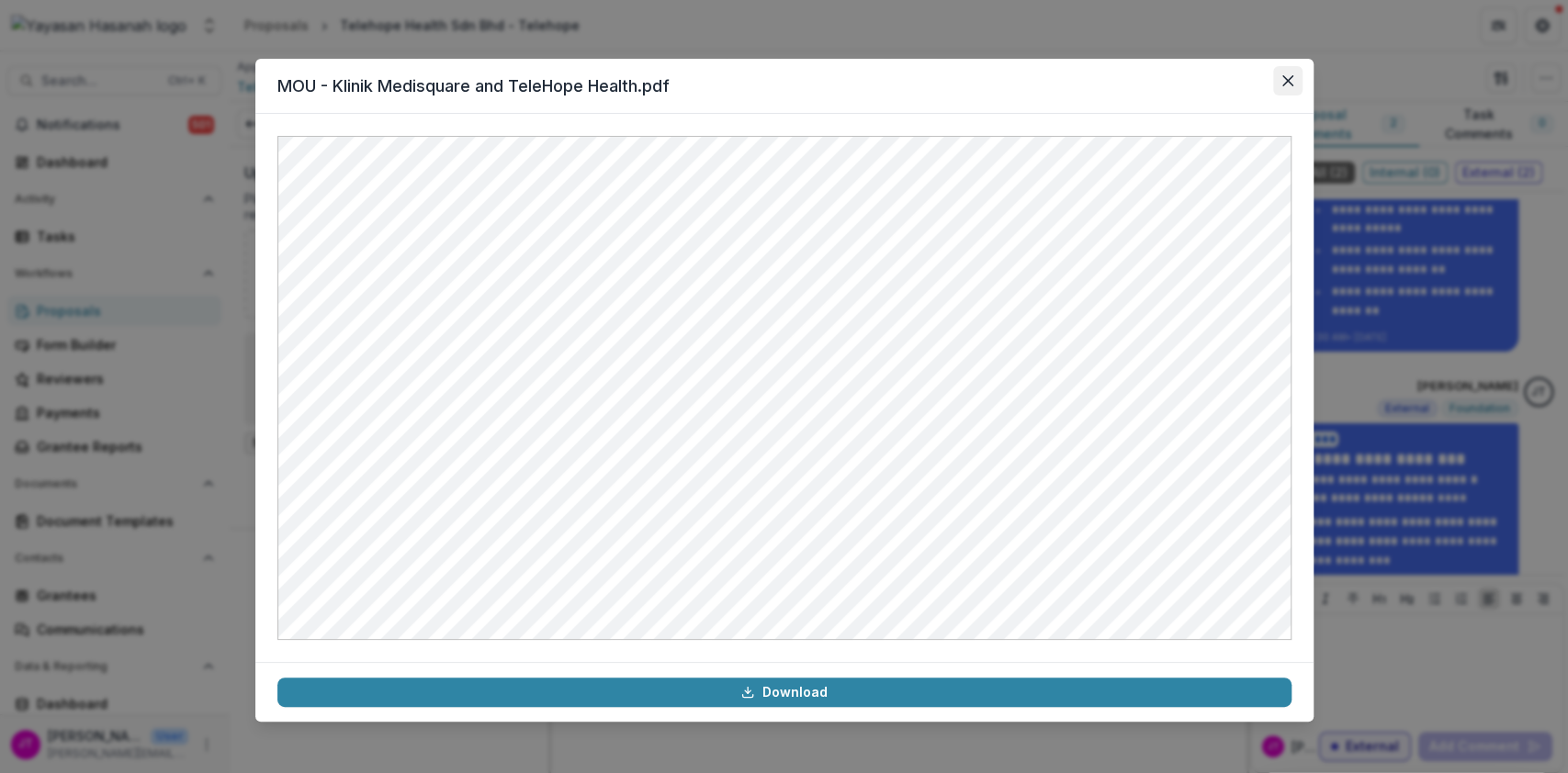
click at [1293, 84] on button "Close" at bounding box center [1288, 81] width 30 height 30
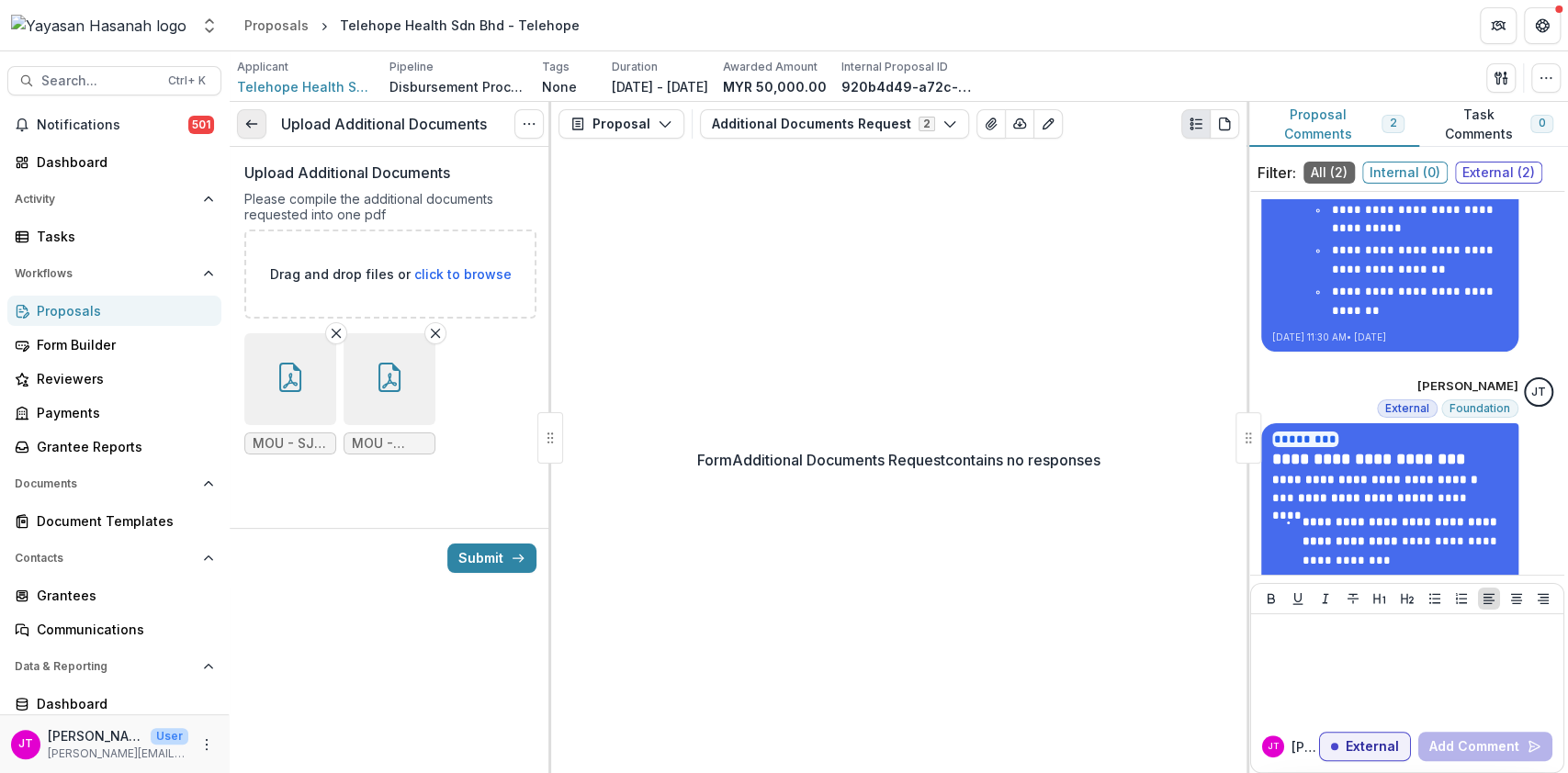
click at [247, 114] on link at bounding box center [252, 125] width 30 height 30
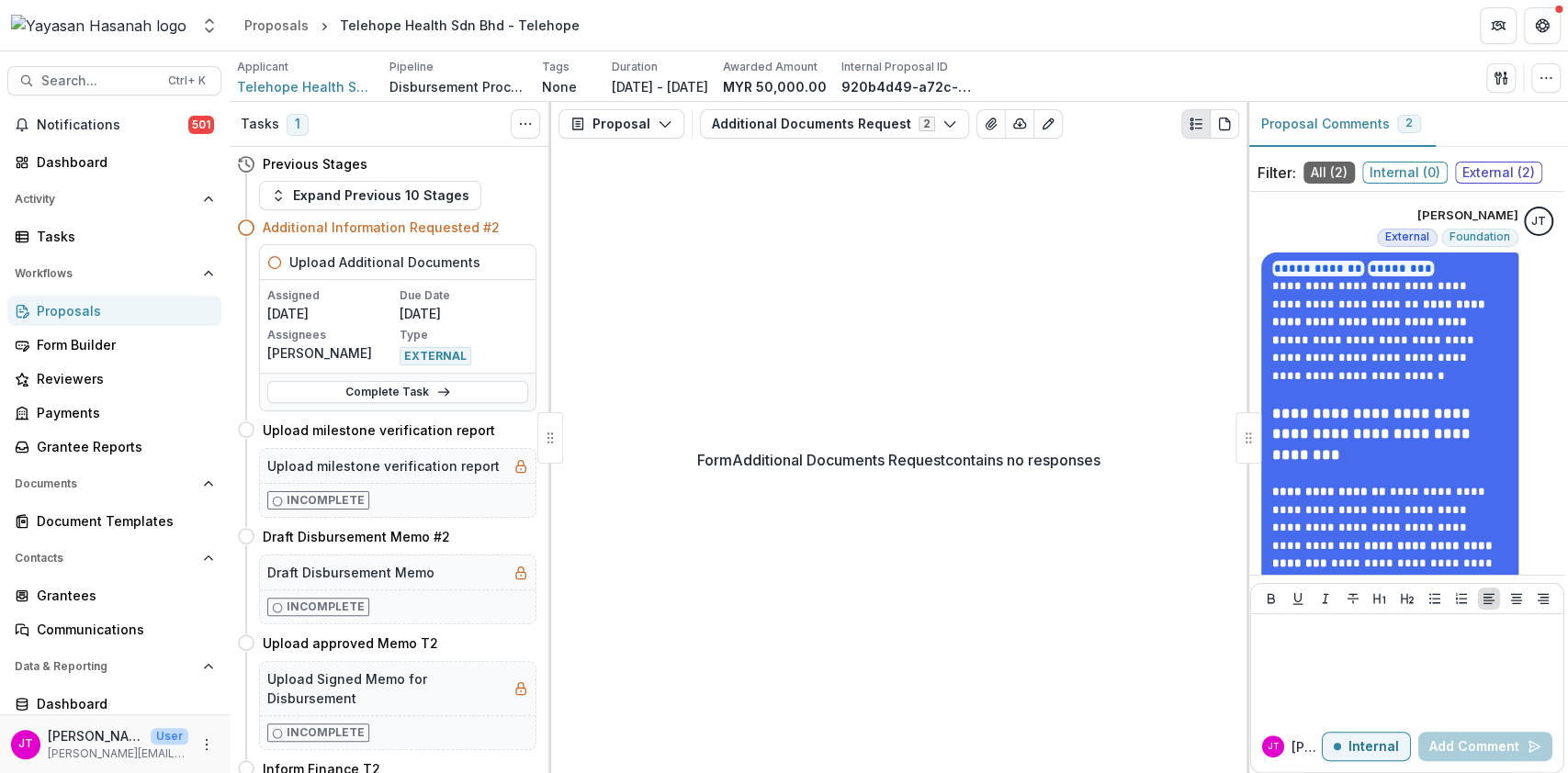
select select "**********"
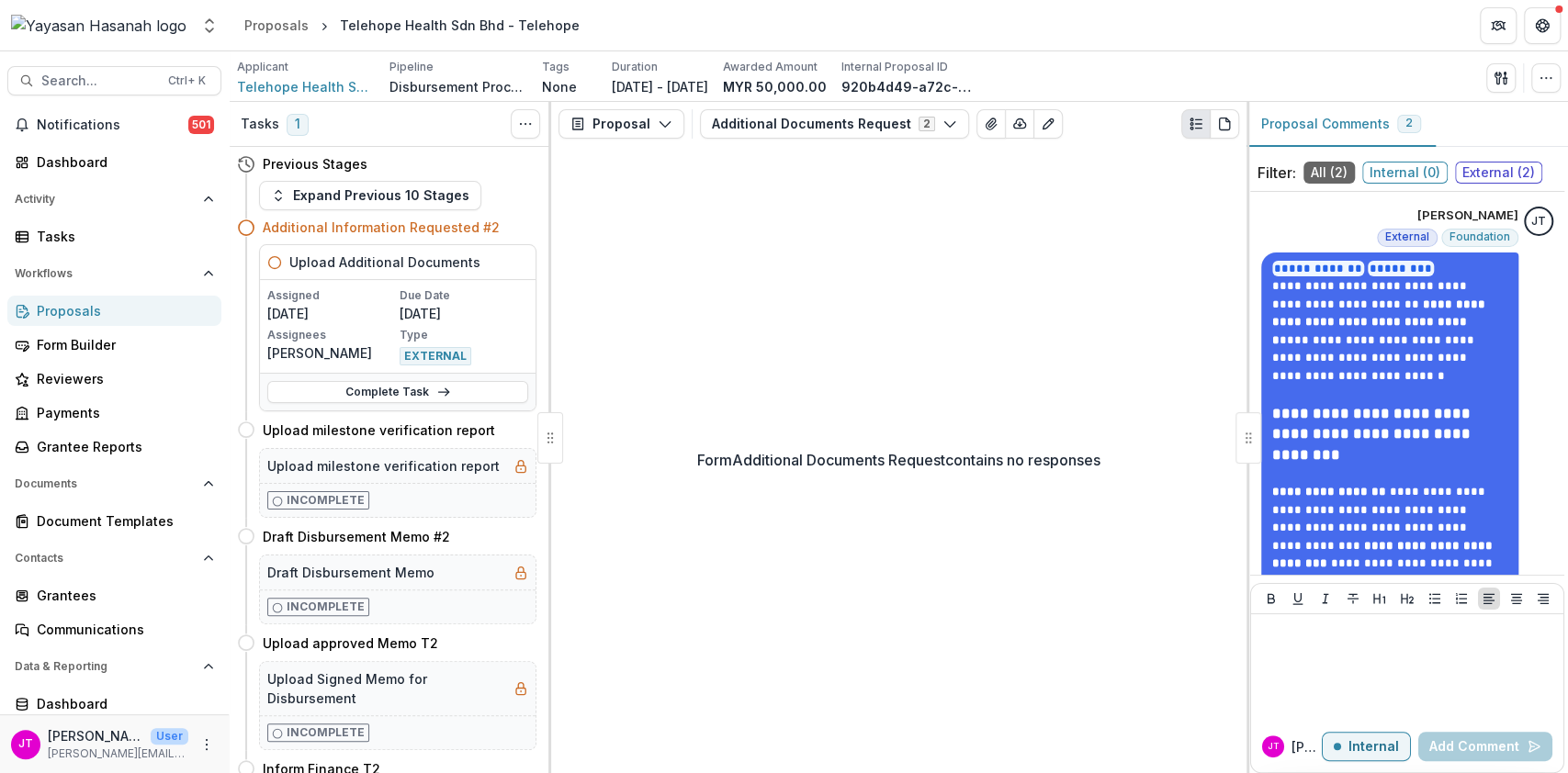
select select "**********"
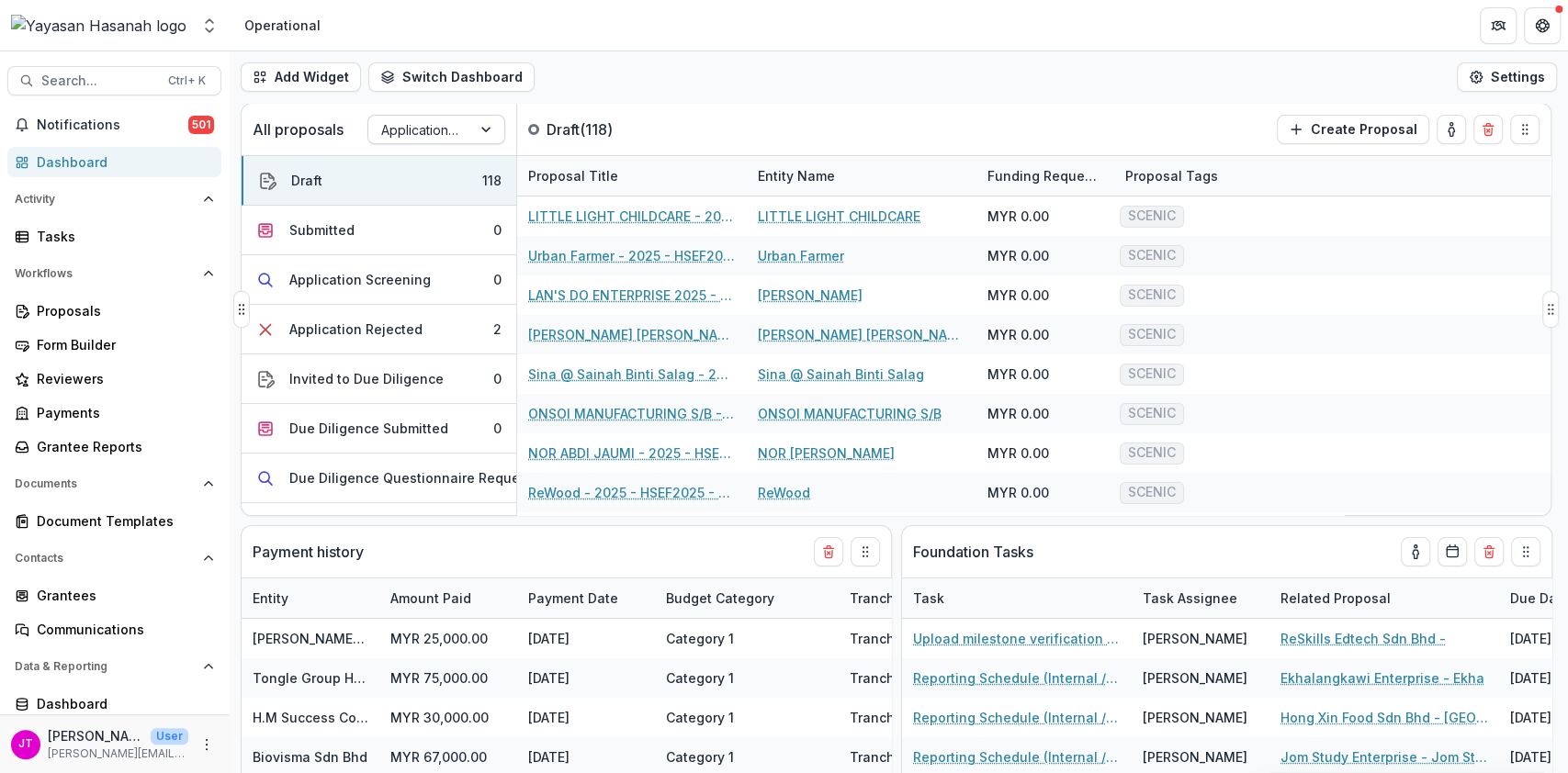
select select "**********"
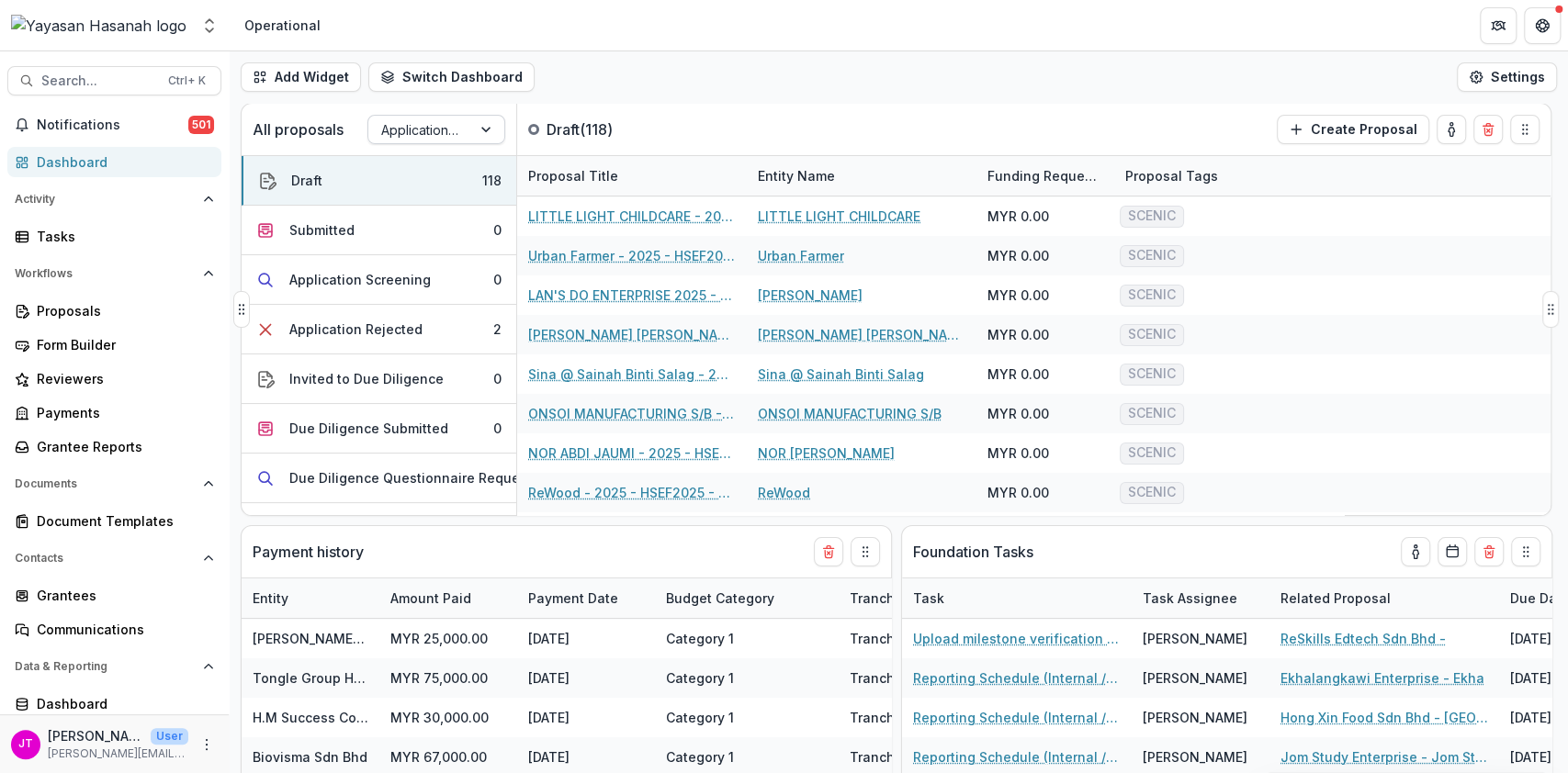
select select "**********"
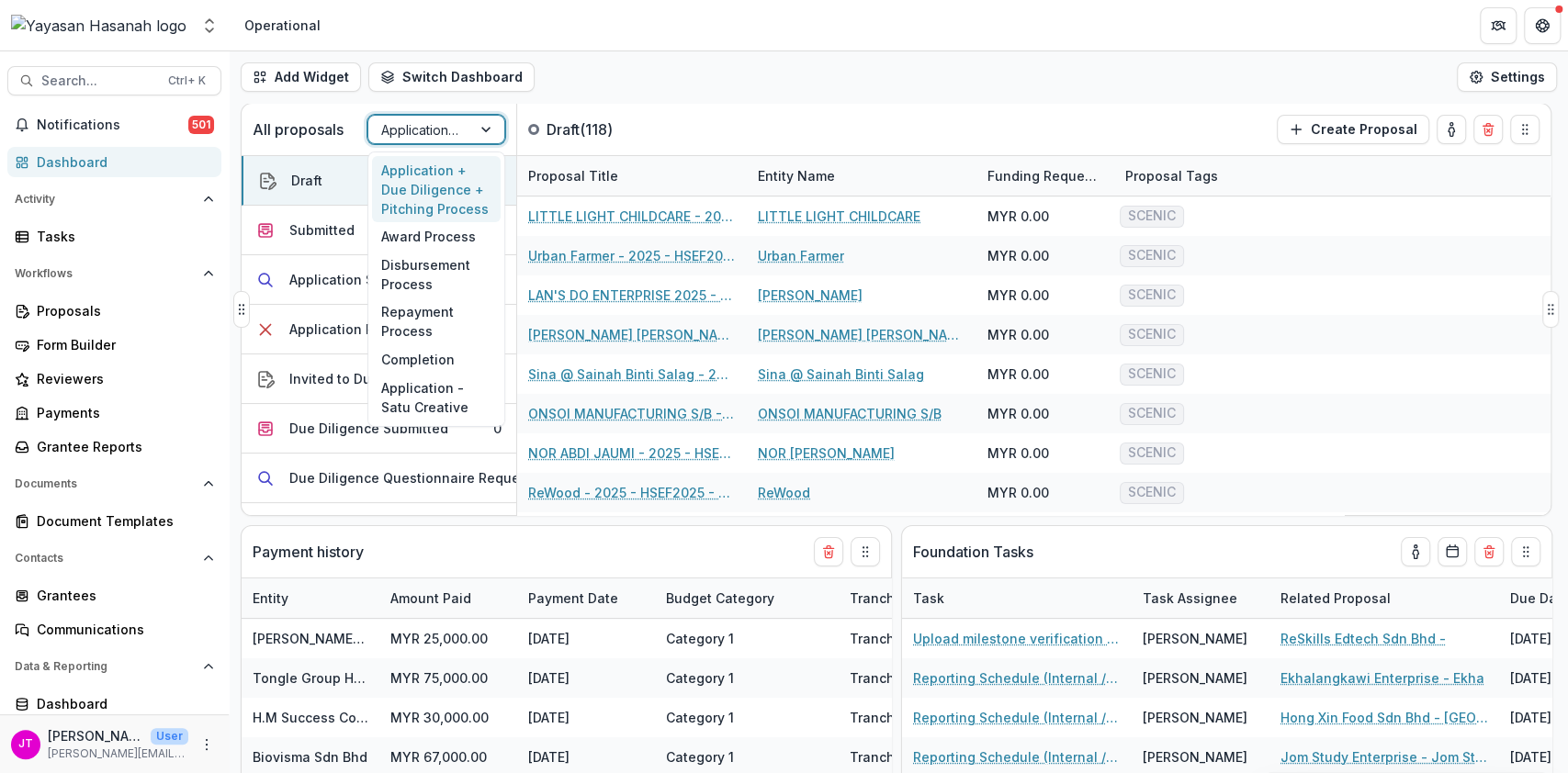
click at [445, 129] on div at bounding box center [420, 129] width 77 height 23
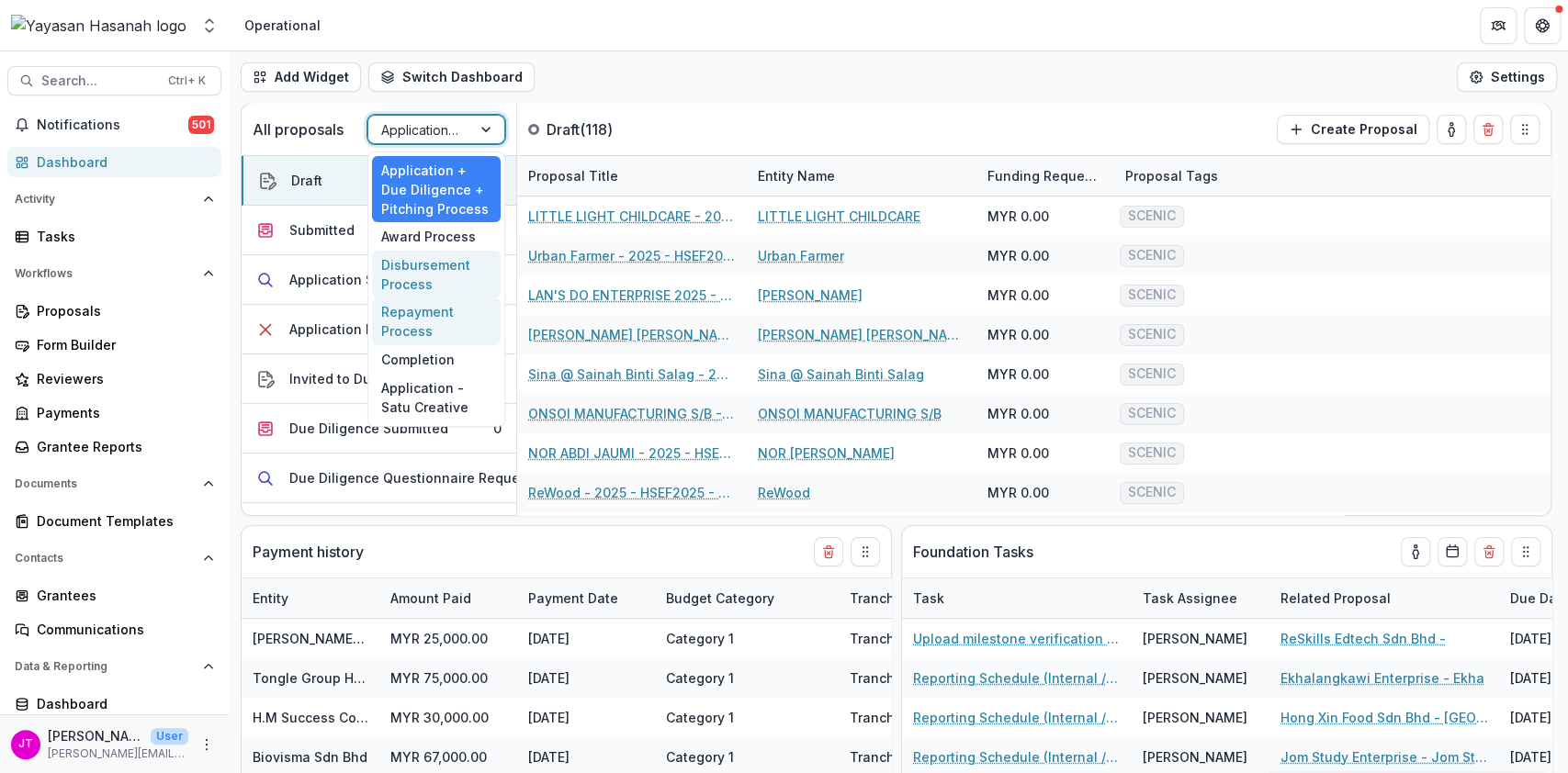
select select "**********"
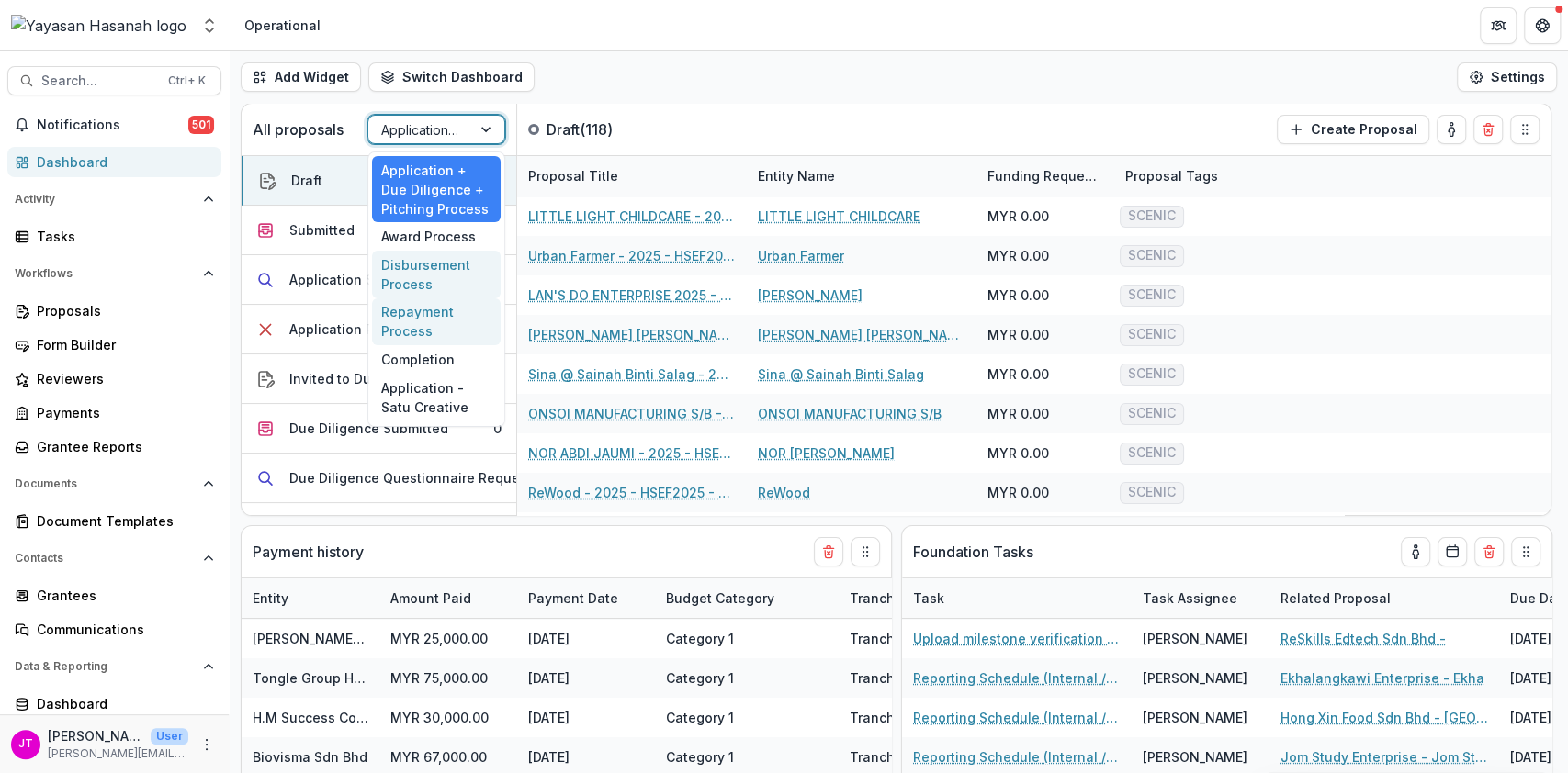
select select "**********"
click at [439, 276] on div "Disbursement Process" at bounding box center [436, 275] width 129 height 47
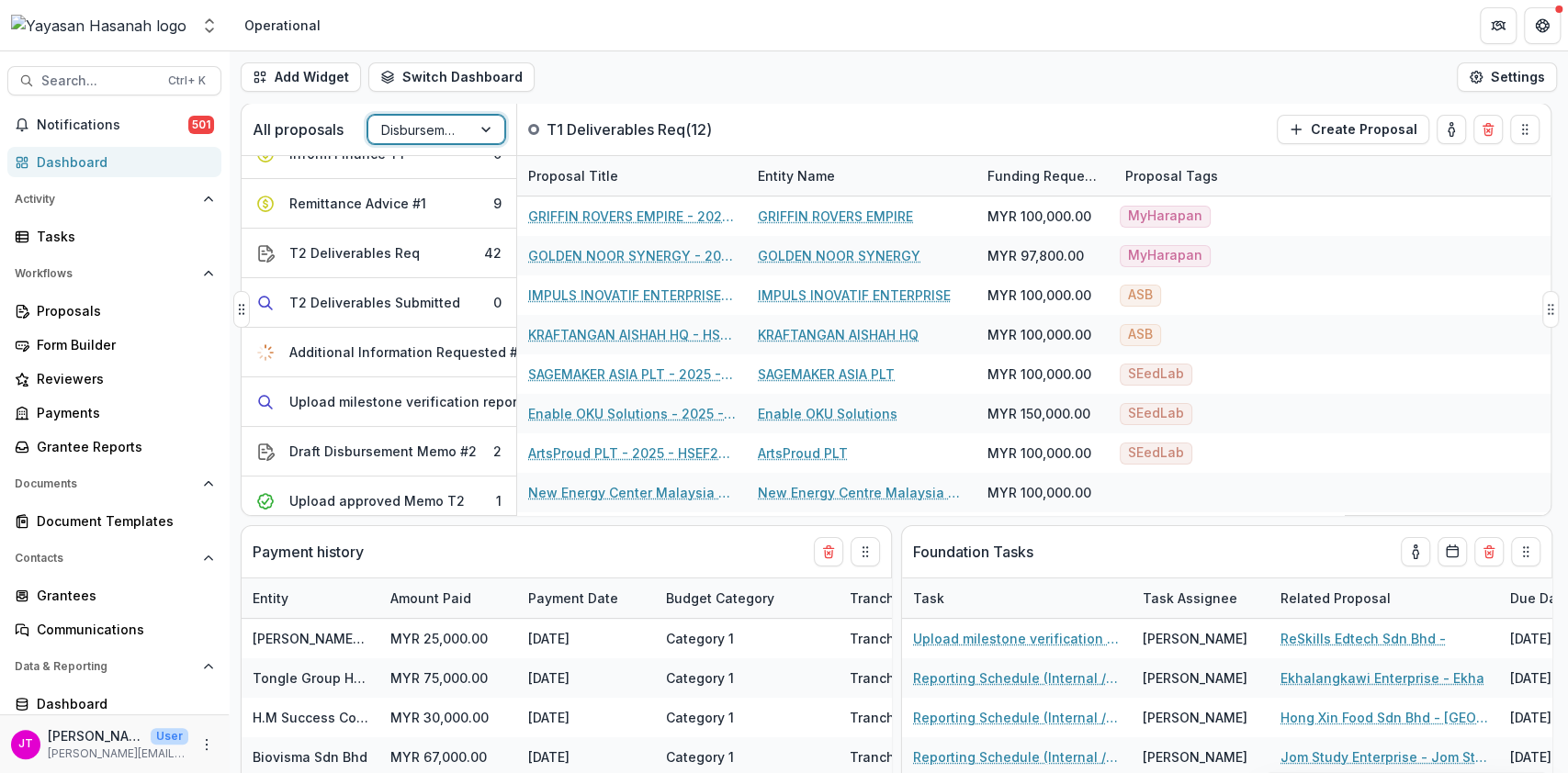
scroll to position [325, 0]
click at [426, 342] on div "Additional Information Requested #2" at bounding box center [408, 352] width 237 height 20
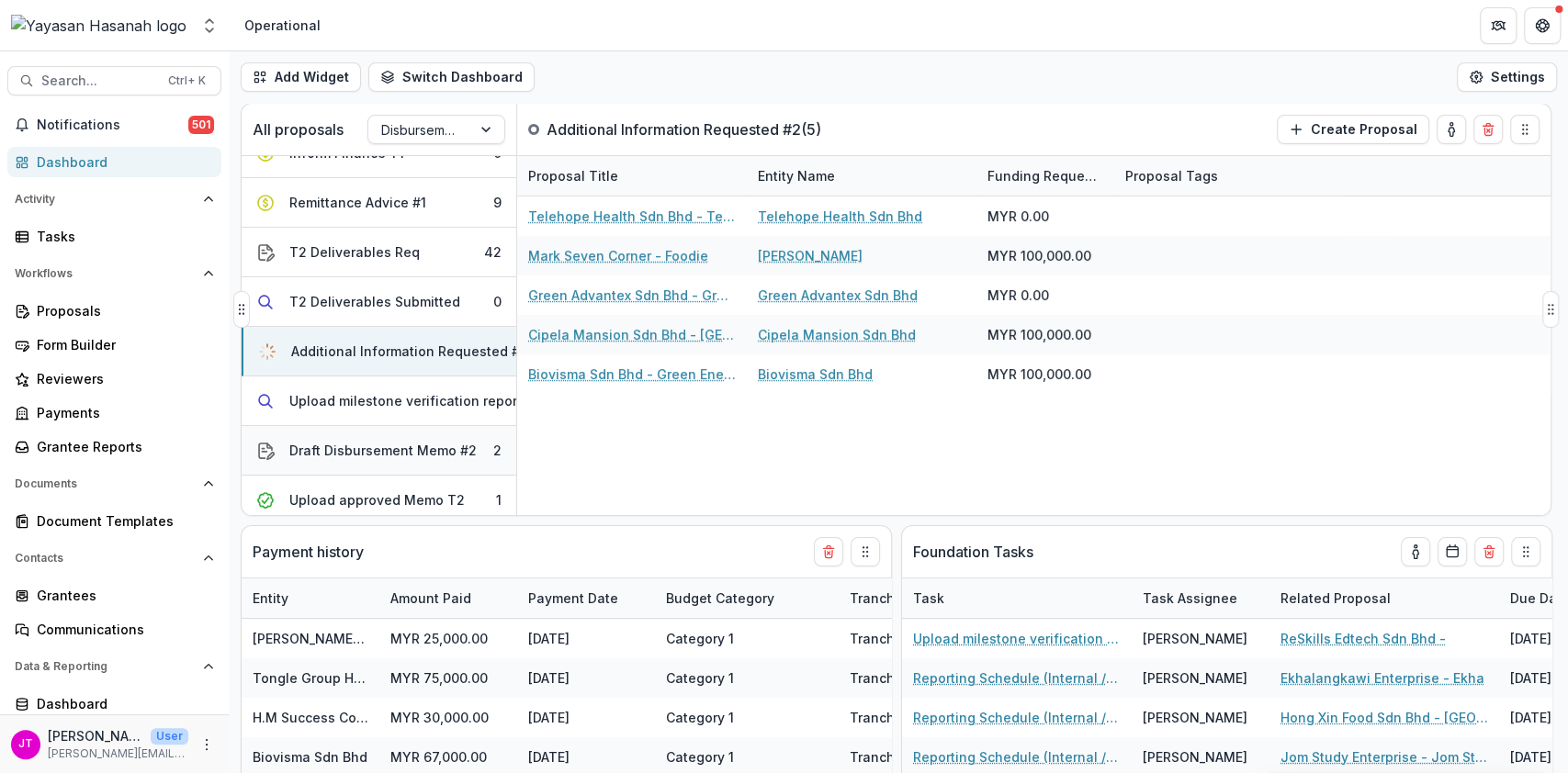
click at [434, 444] on div "Draft Disbursement Memo #2" at bounding box center [384, 451] width 188 height 20
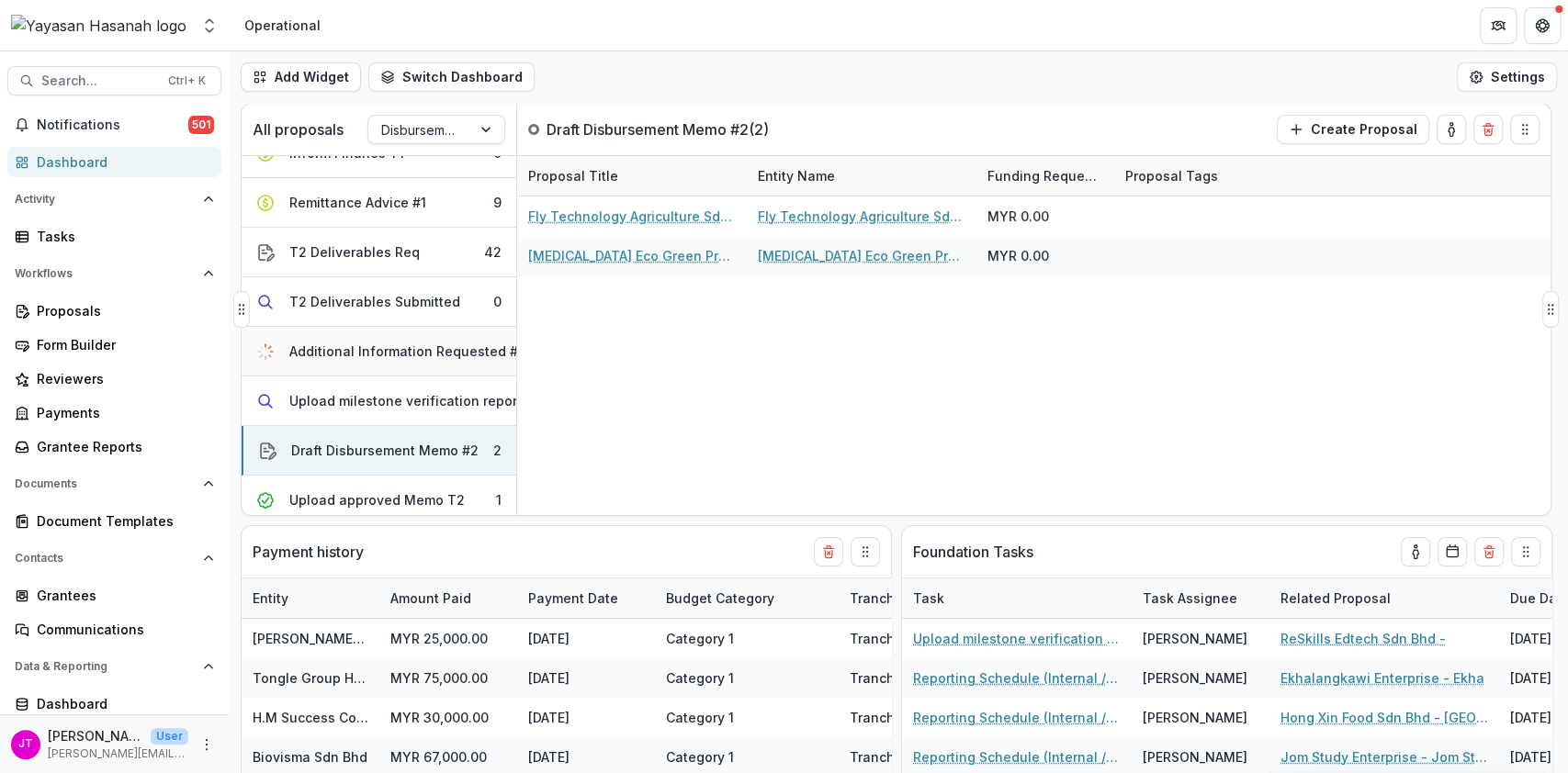
click at [424, 360] on button "Additional Information Requested #2 5" at bounding box center [379, 352] width 275 height 49
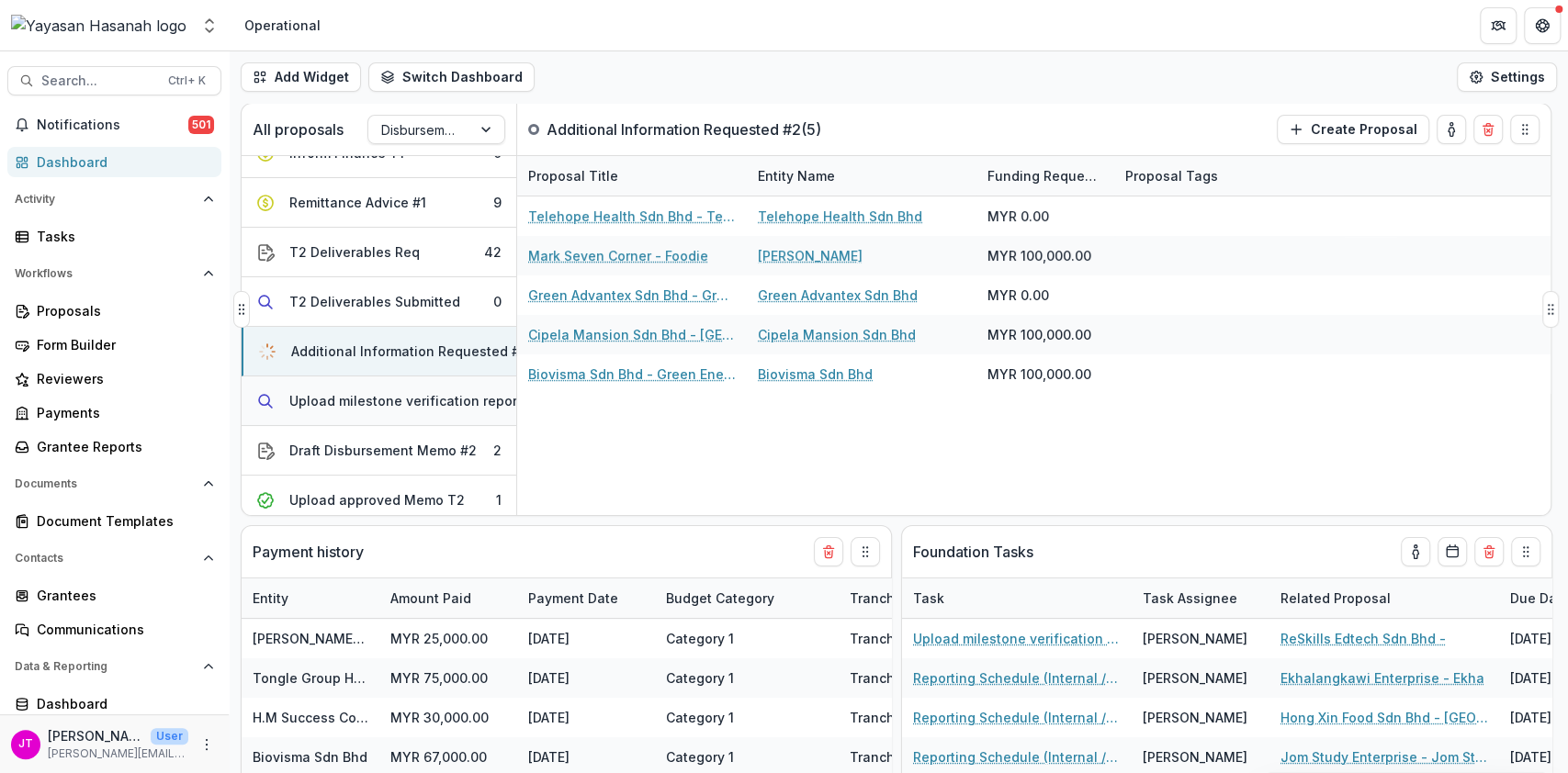
click at [446, 400] on div "Upload milestone verification report" at bounding box center [405, 401] width 232 height 20
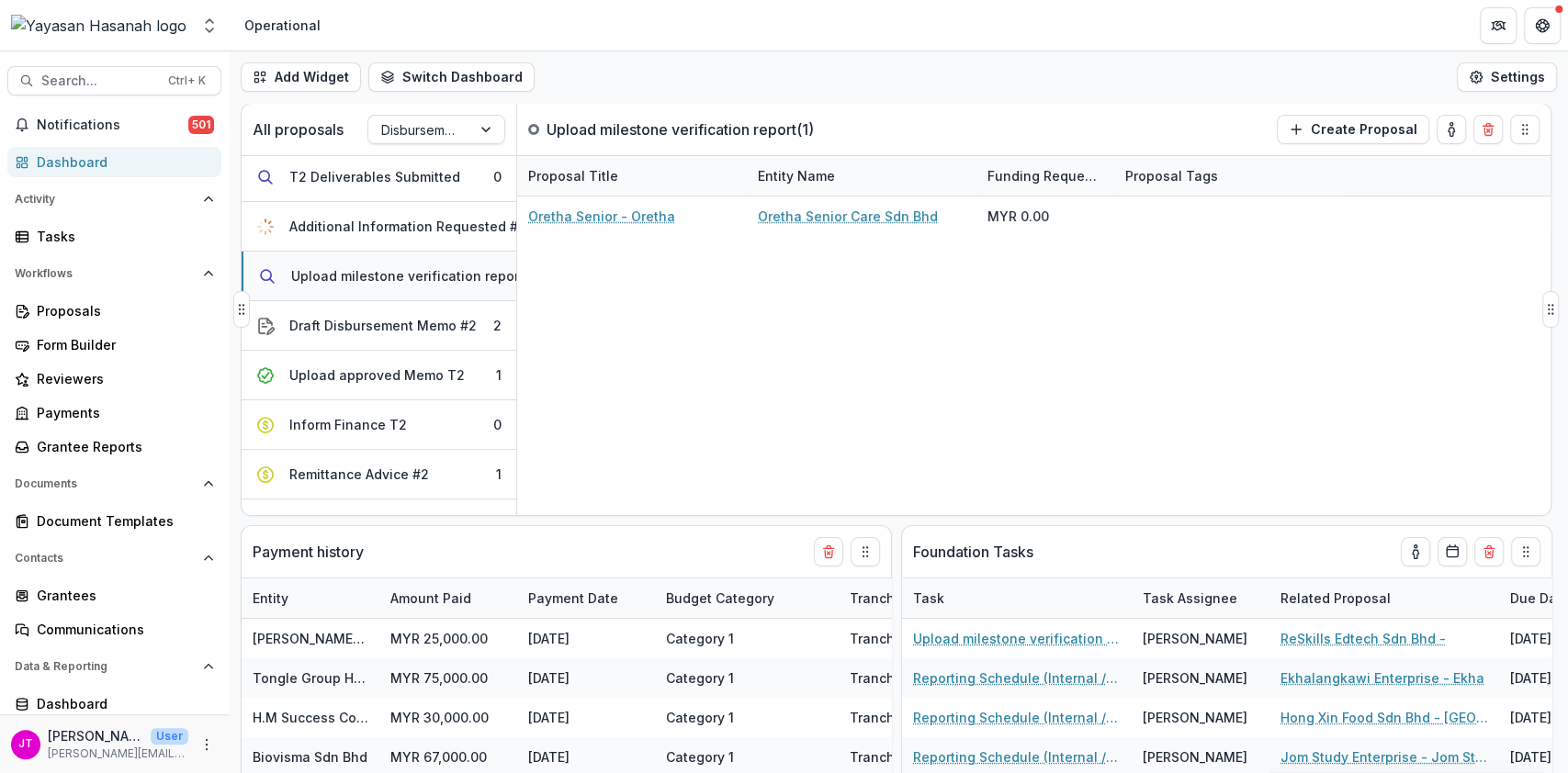
scroll to position [456, 0]
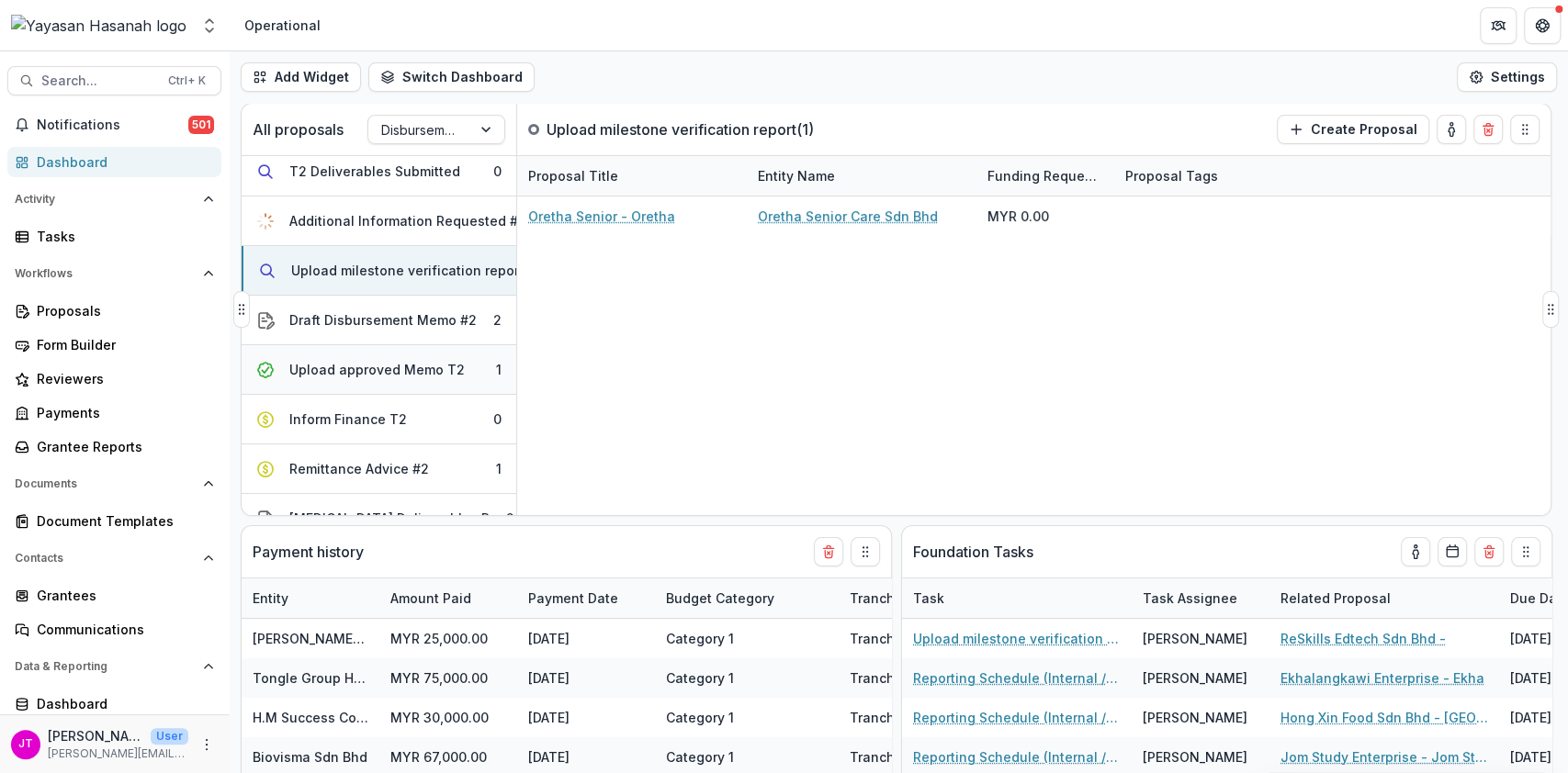
click at [441, 368] on div "Upload approved Memo T2" at bounding box center [377, 370] width 175 height 20
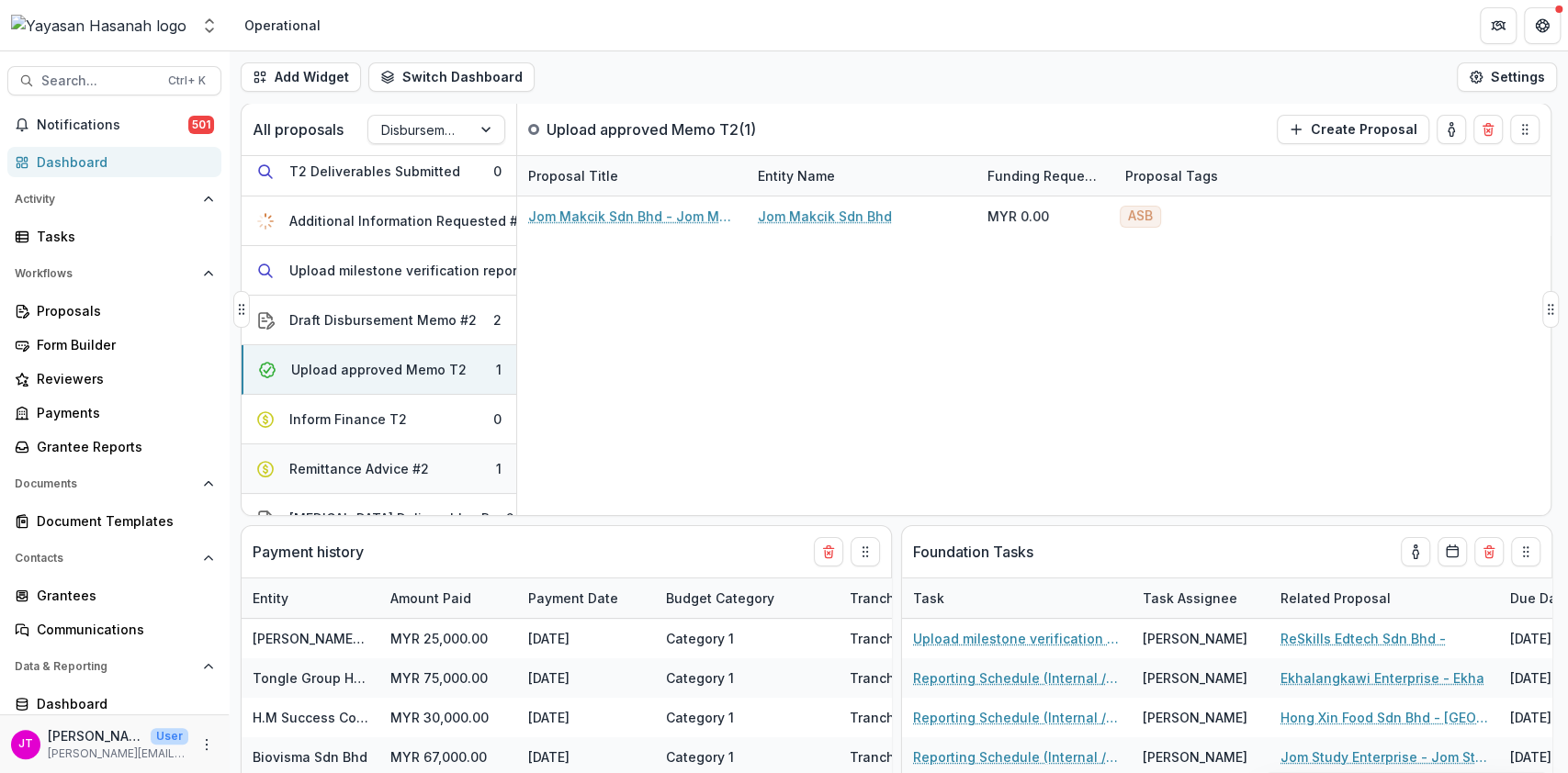
click at [465, 470] on button "Remittance Advice #2 1" at bounding box center [379, 470] width 275 height 49
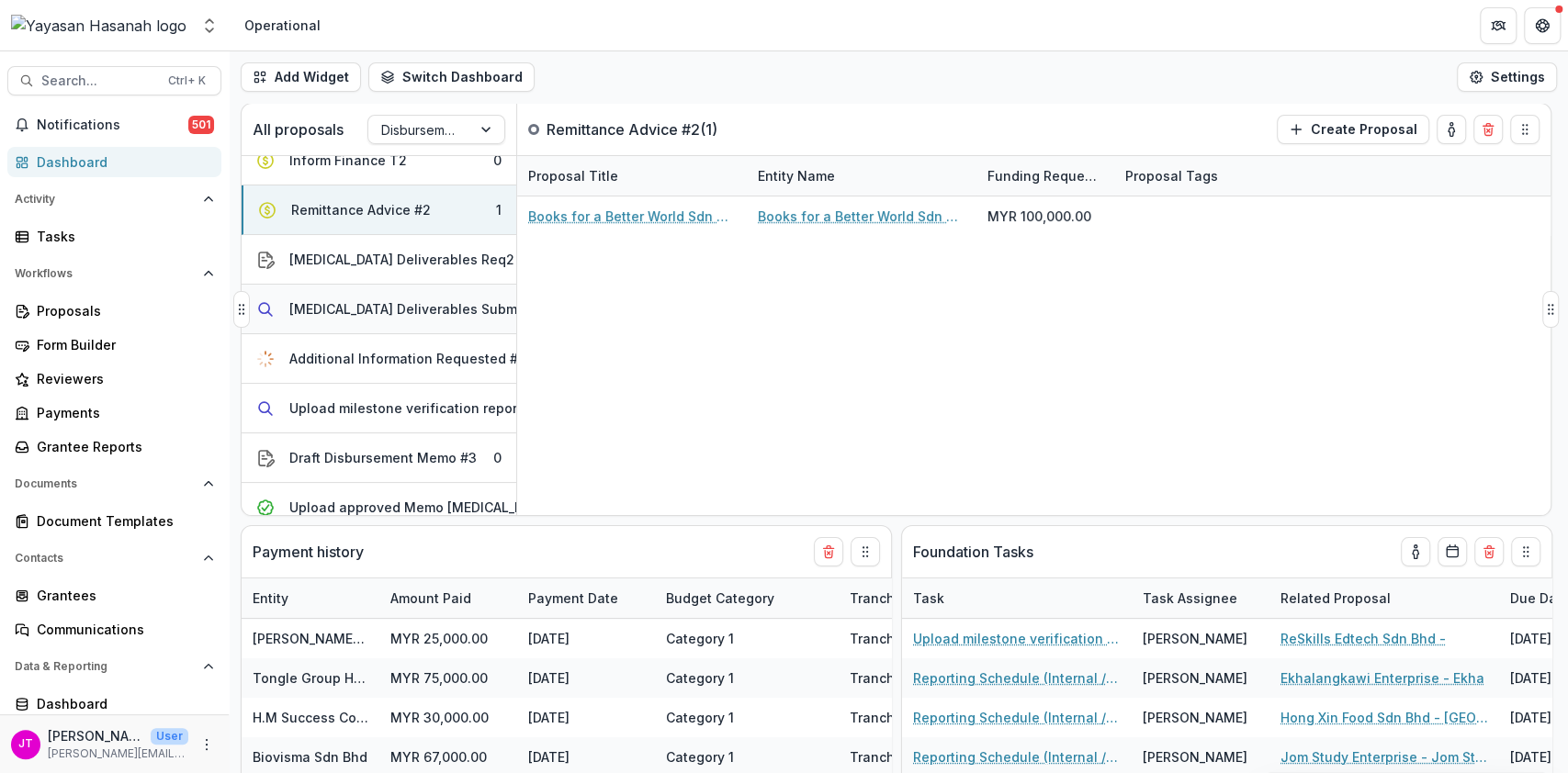
scroll to position [715, 10]
click at [448, 343] on button "Additional Information Requested #3 1" at bounding box center [369, 359] width 275 height 49
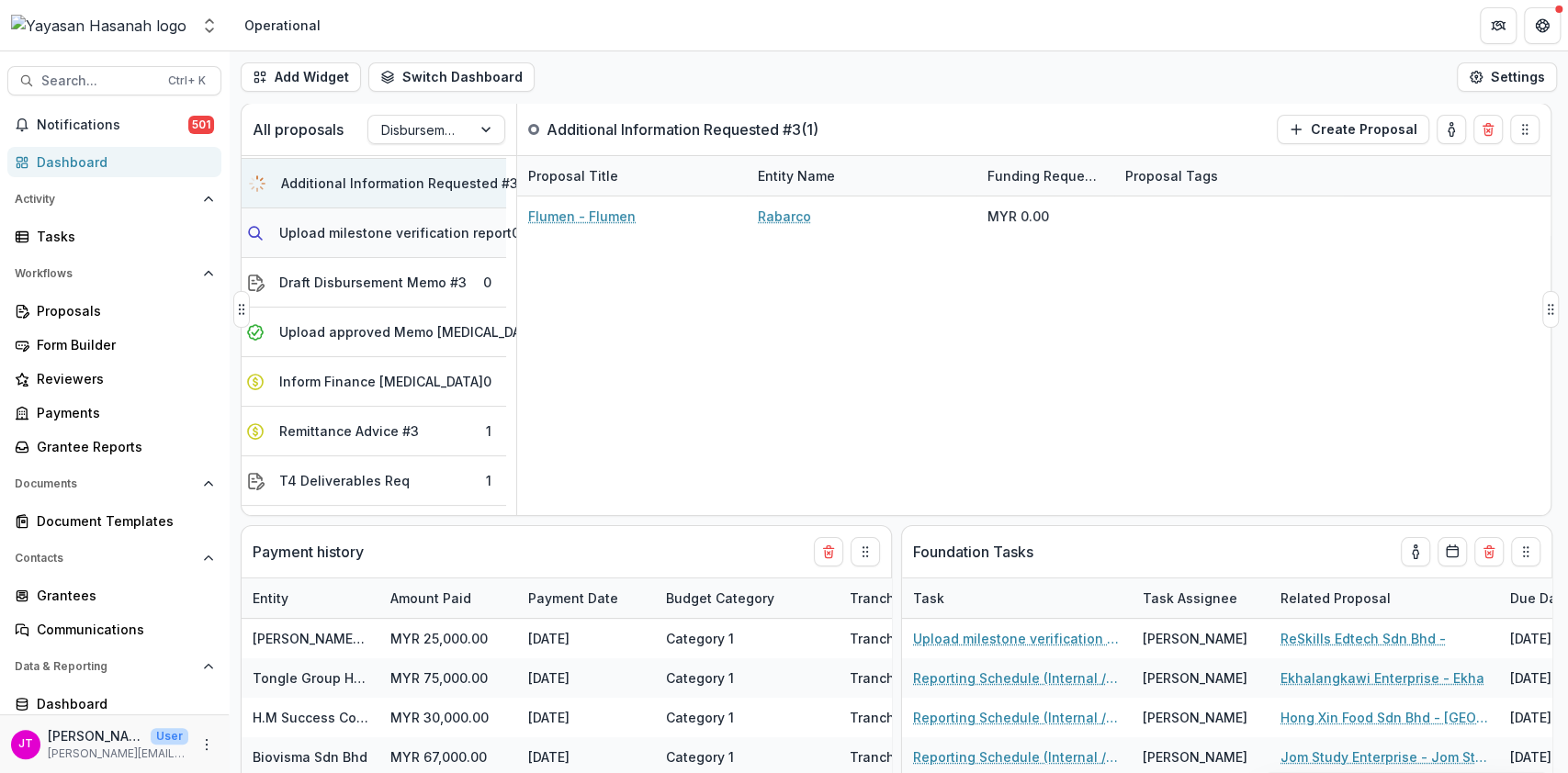
scroll to position [893, 10]
click at [459, 404] on button "Remittance Advice #3 1" at bounding box center [369, 429] width 275 height 49
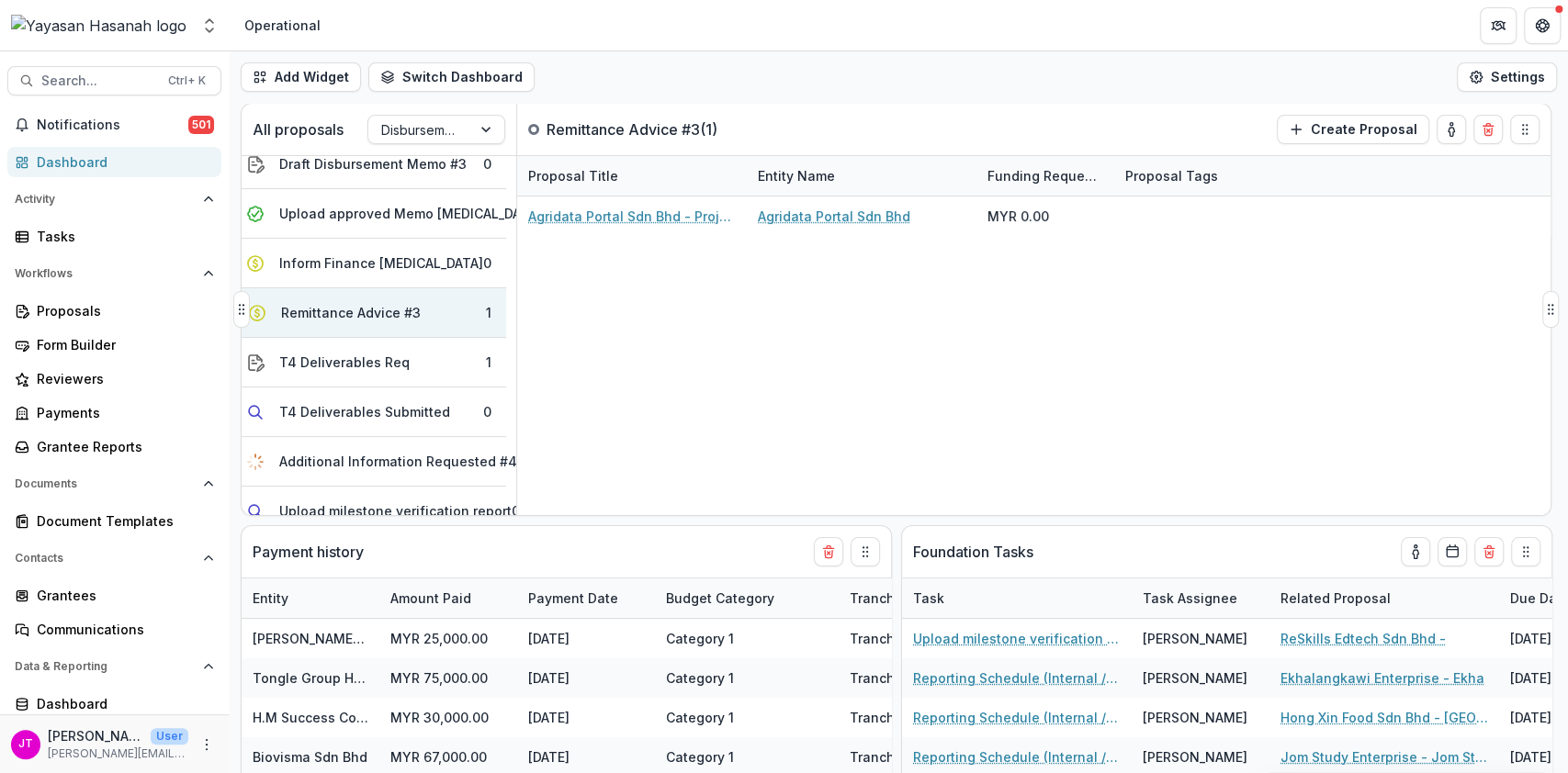
scroll to position [1010, 10]
click at [442, 351] on button "T4 Deliverables Req 1" at bounding box center [369, 361] width 275 height 49
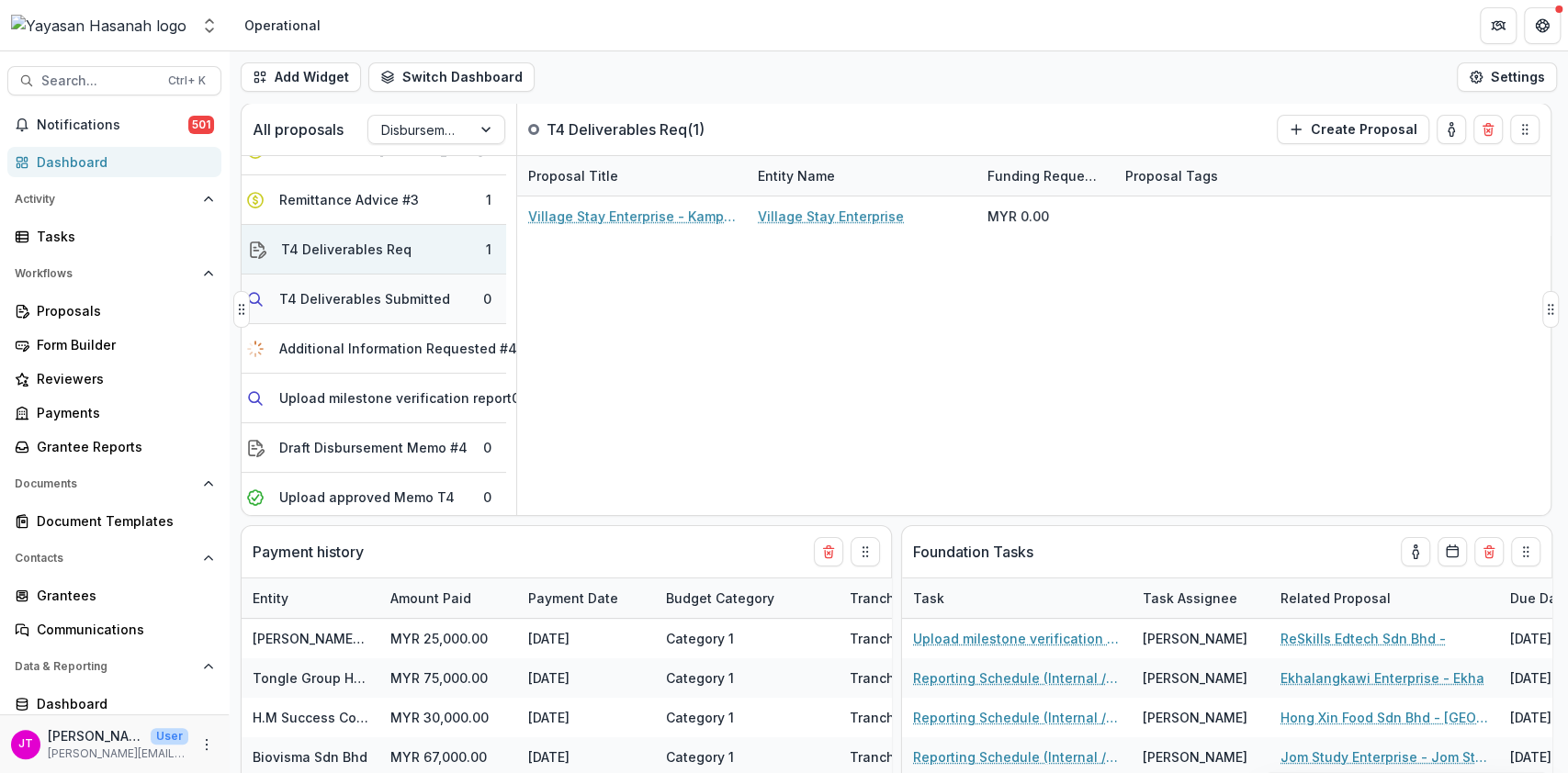
scroll to position [1129, 10]
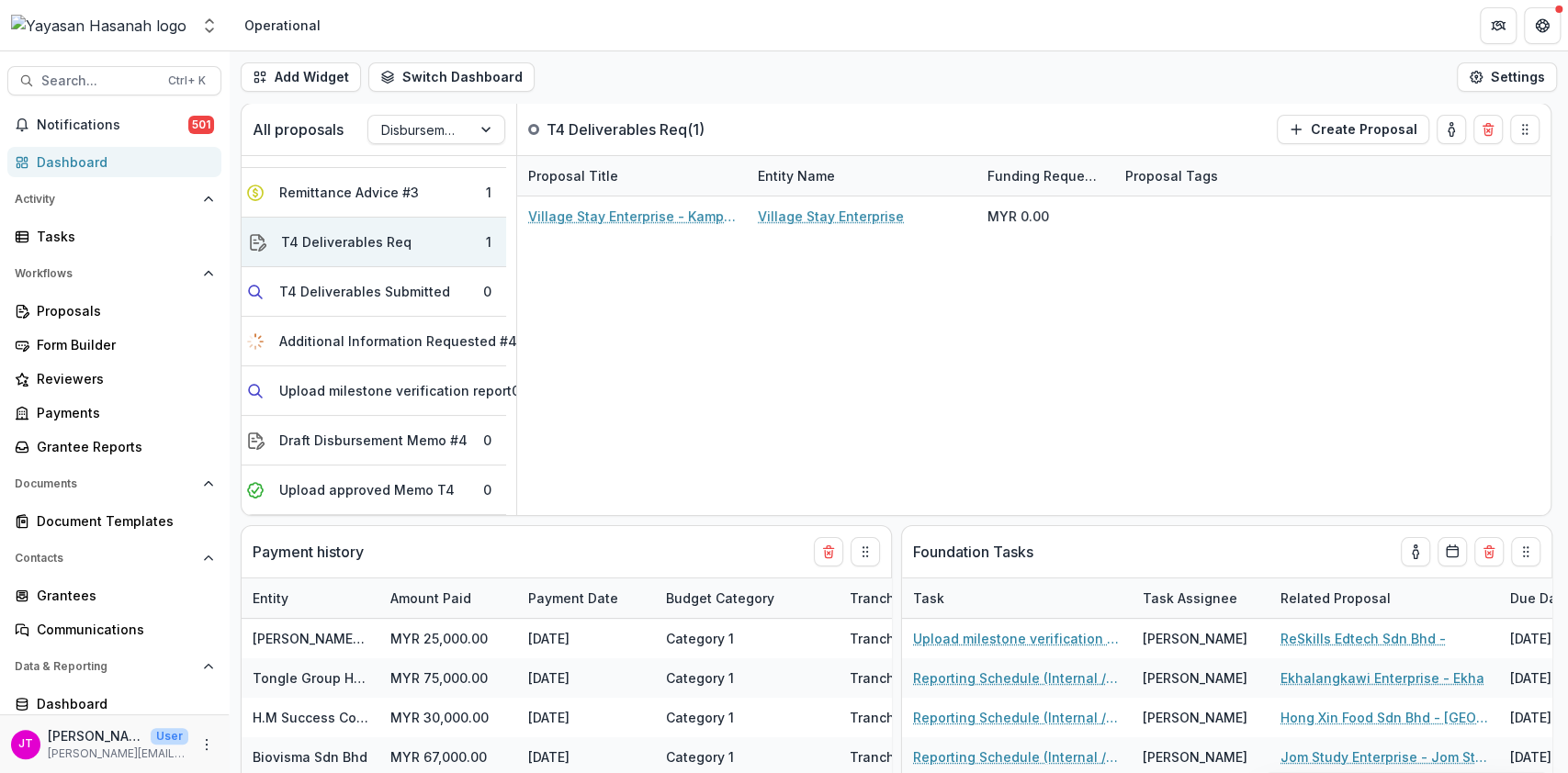
select select "**********"
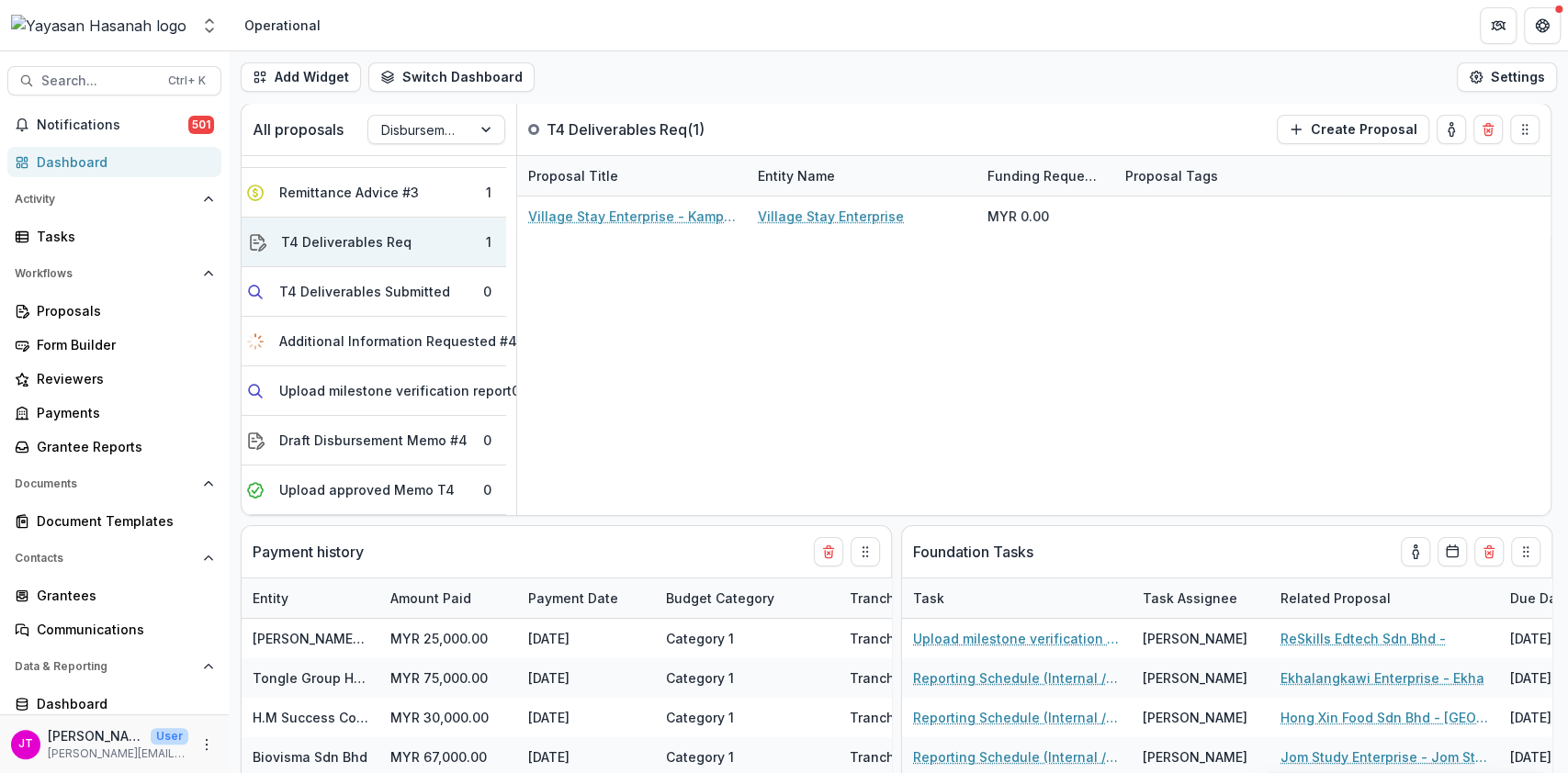
select select "**********"
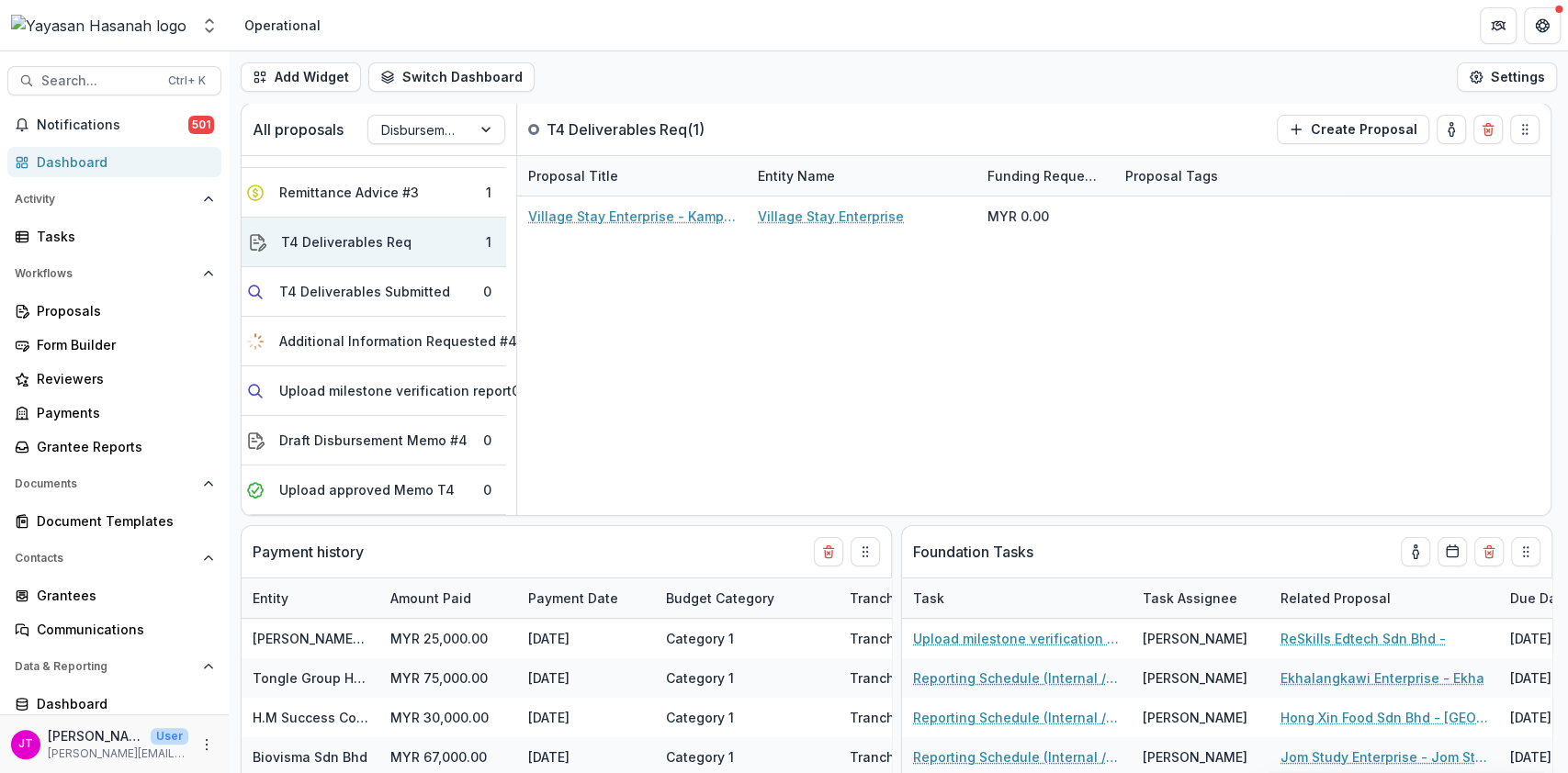
select select "**********"
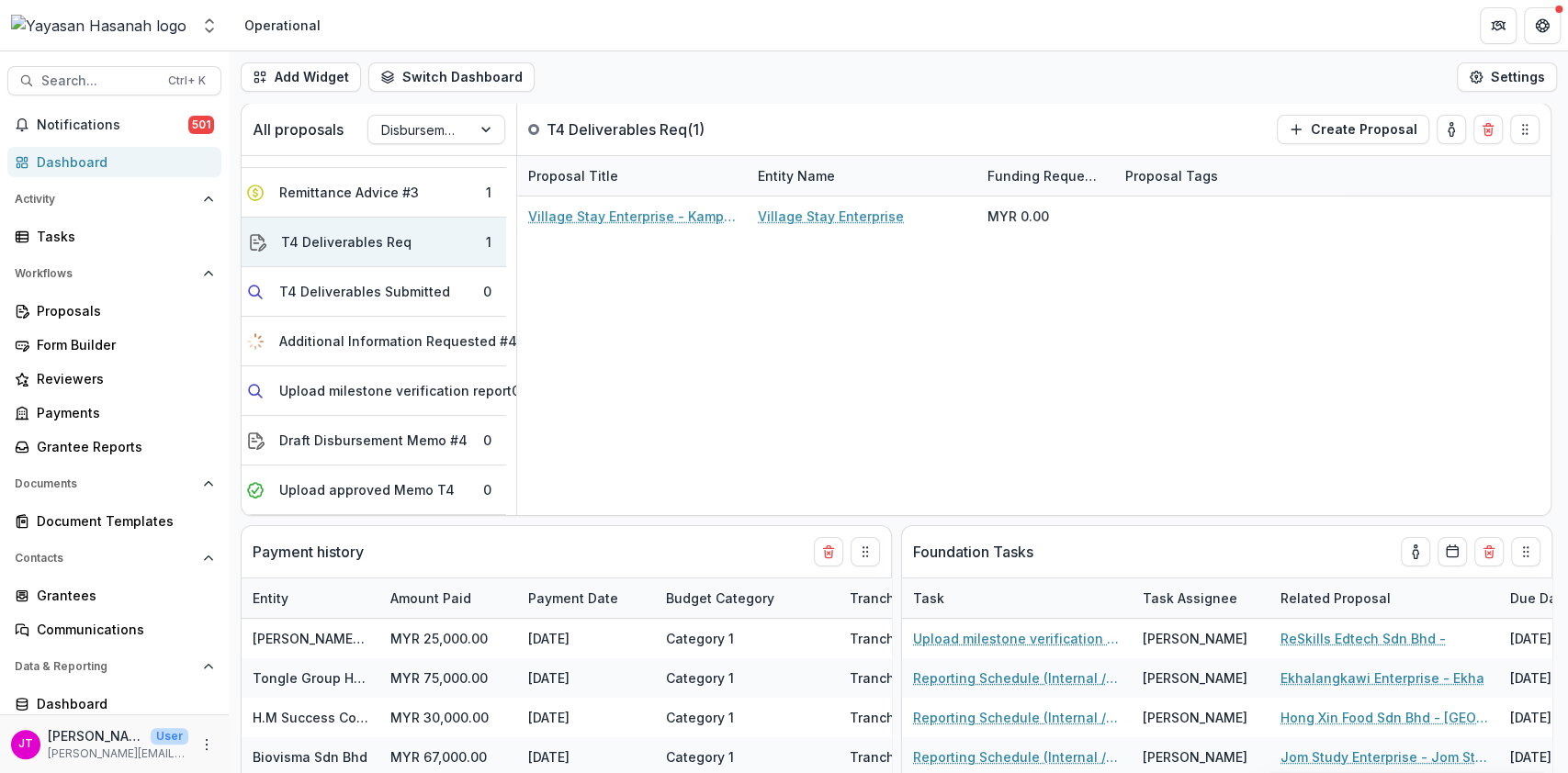
select select "**********"
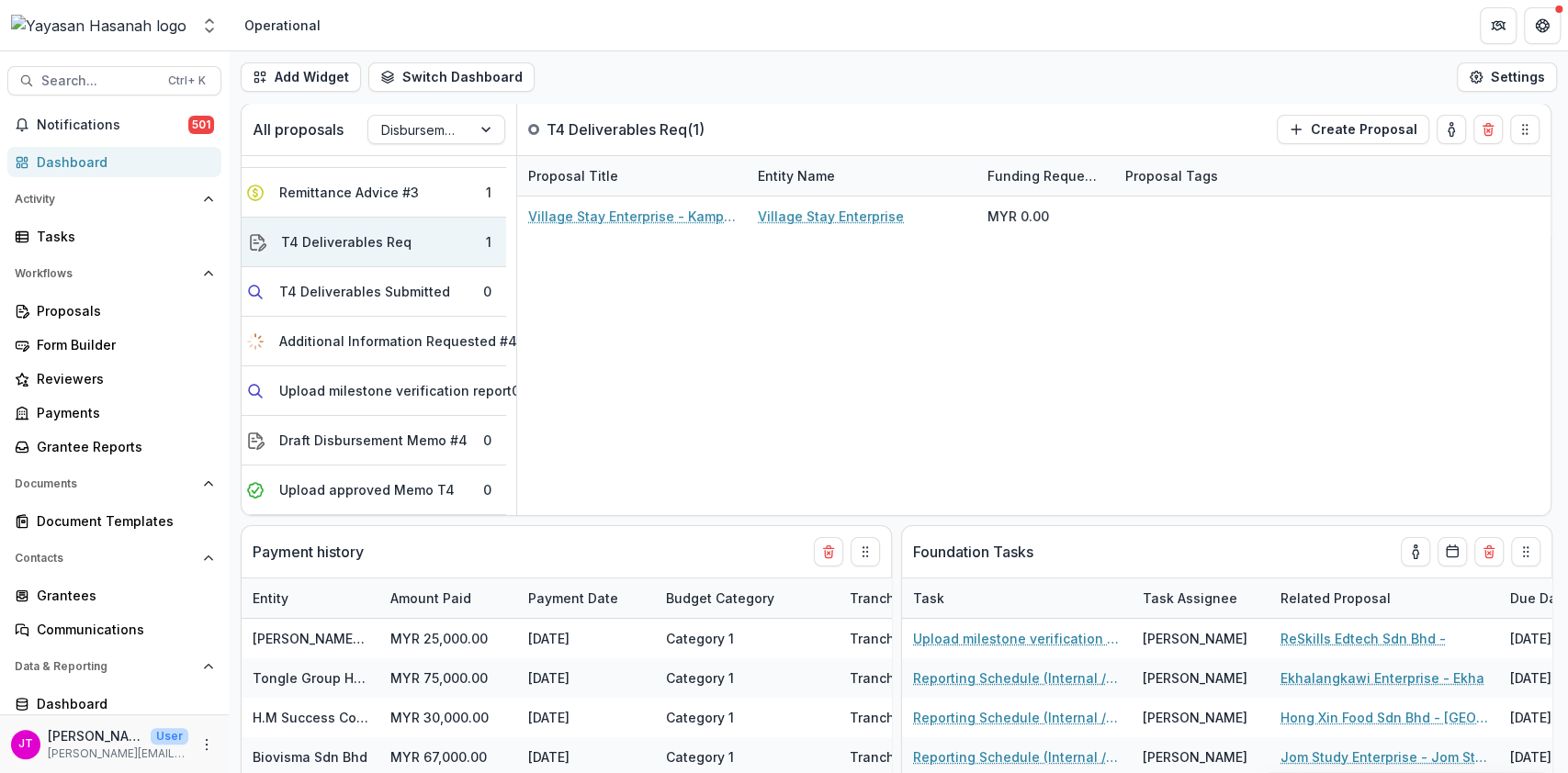
select select "**********"
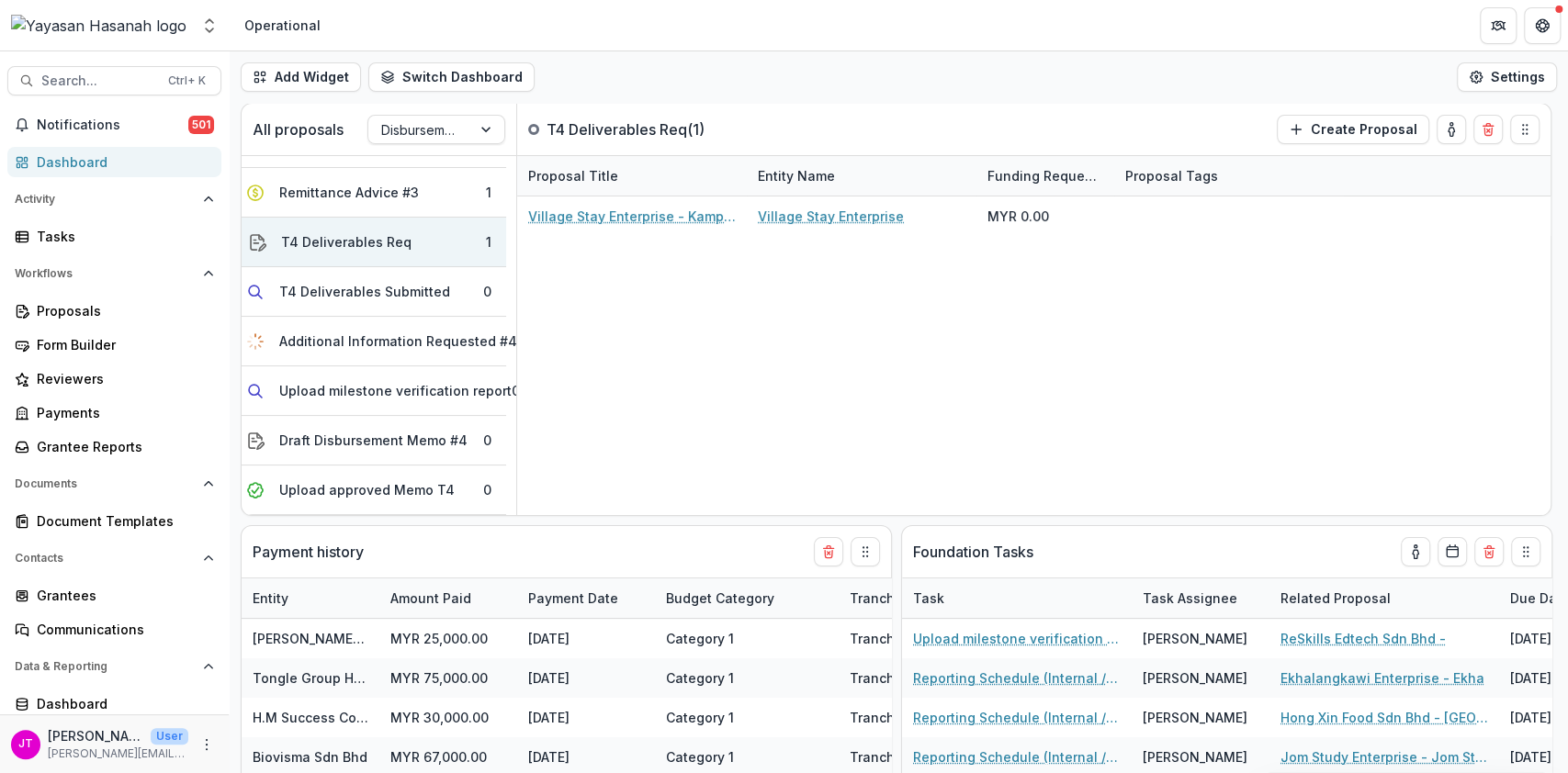
select select "**********"
click at [80, 82] on span "Search..." at bounding box center [99, 81] width 116 height 16
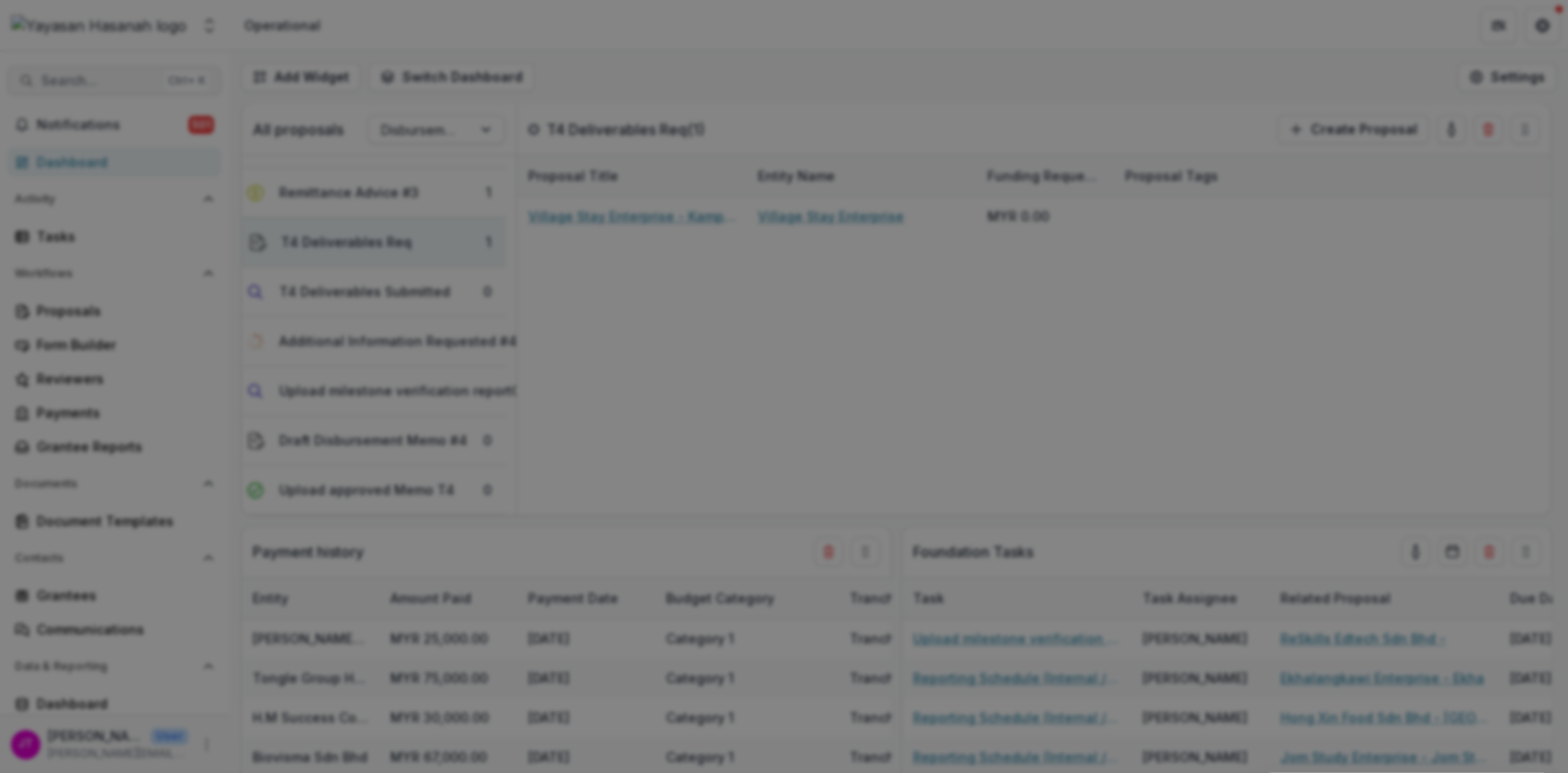
type input "*****"
select select "**********"
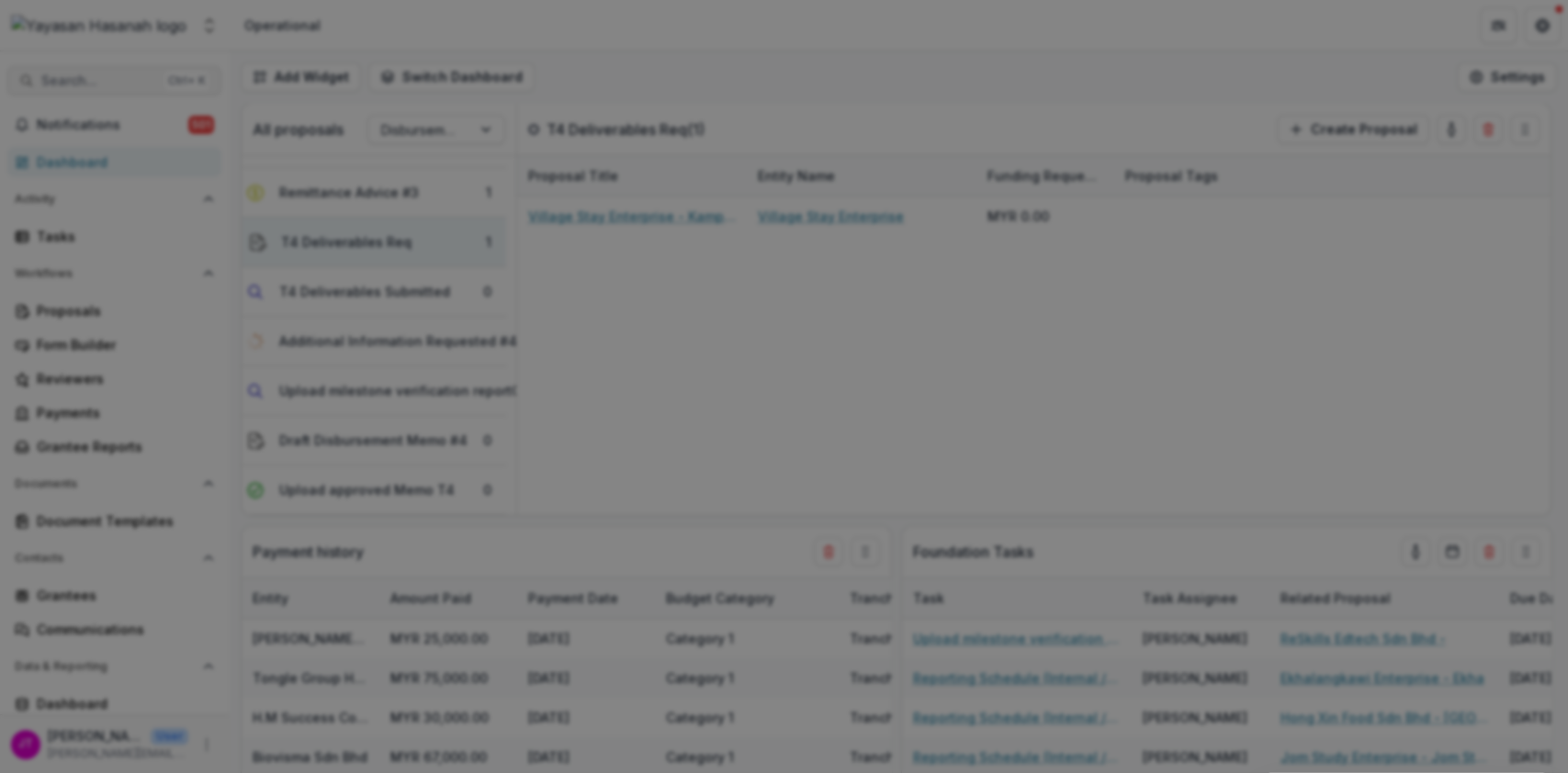
select select "**********"
type input "*****"
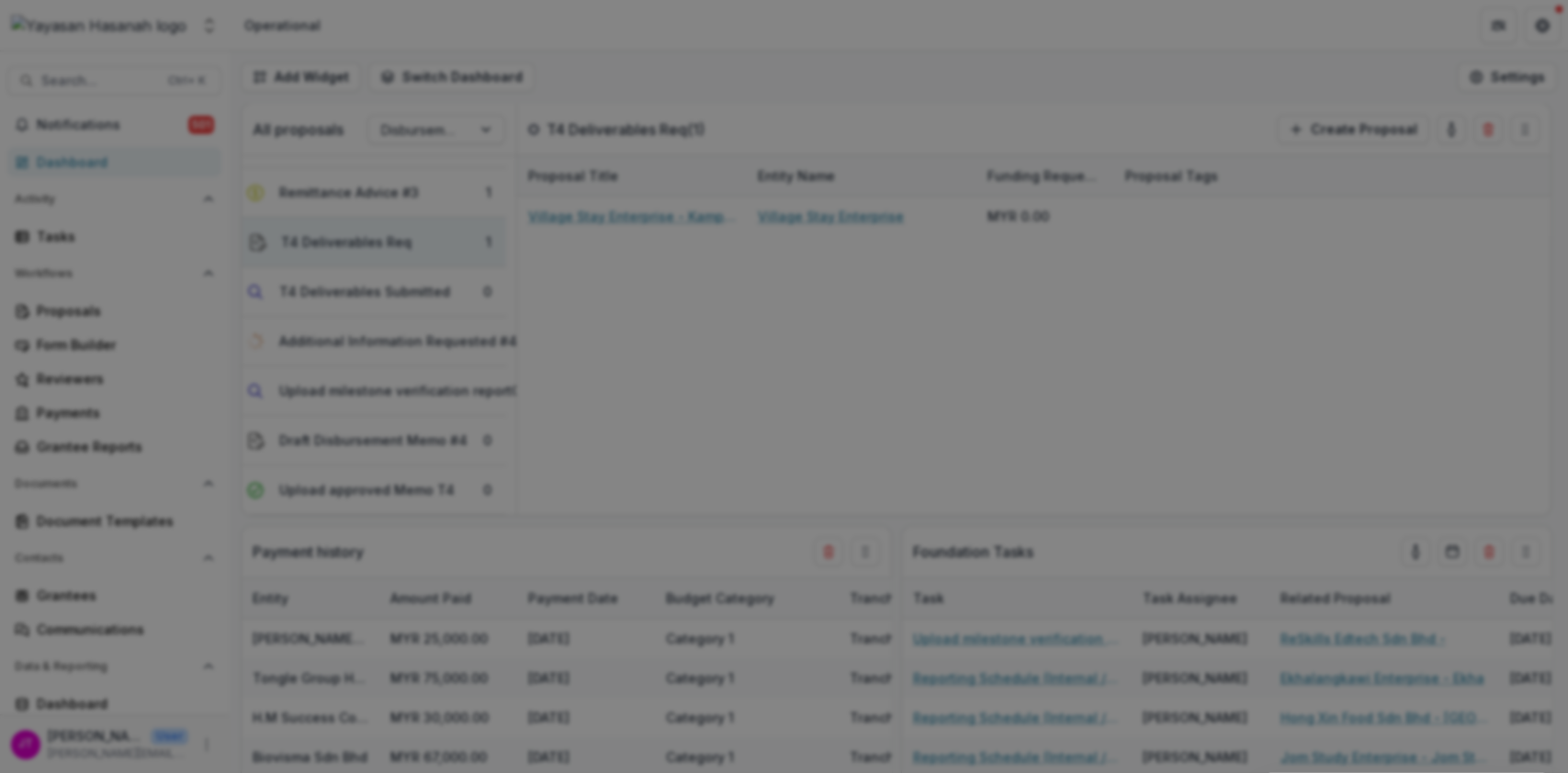
drag, startPoint x: 1043, startPoint y: 220, endPoint x: 950, endPoint y: 215, distance: 93.1
copy p "016-826-2343"
select select "**********"
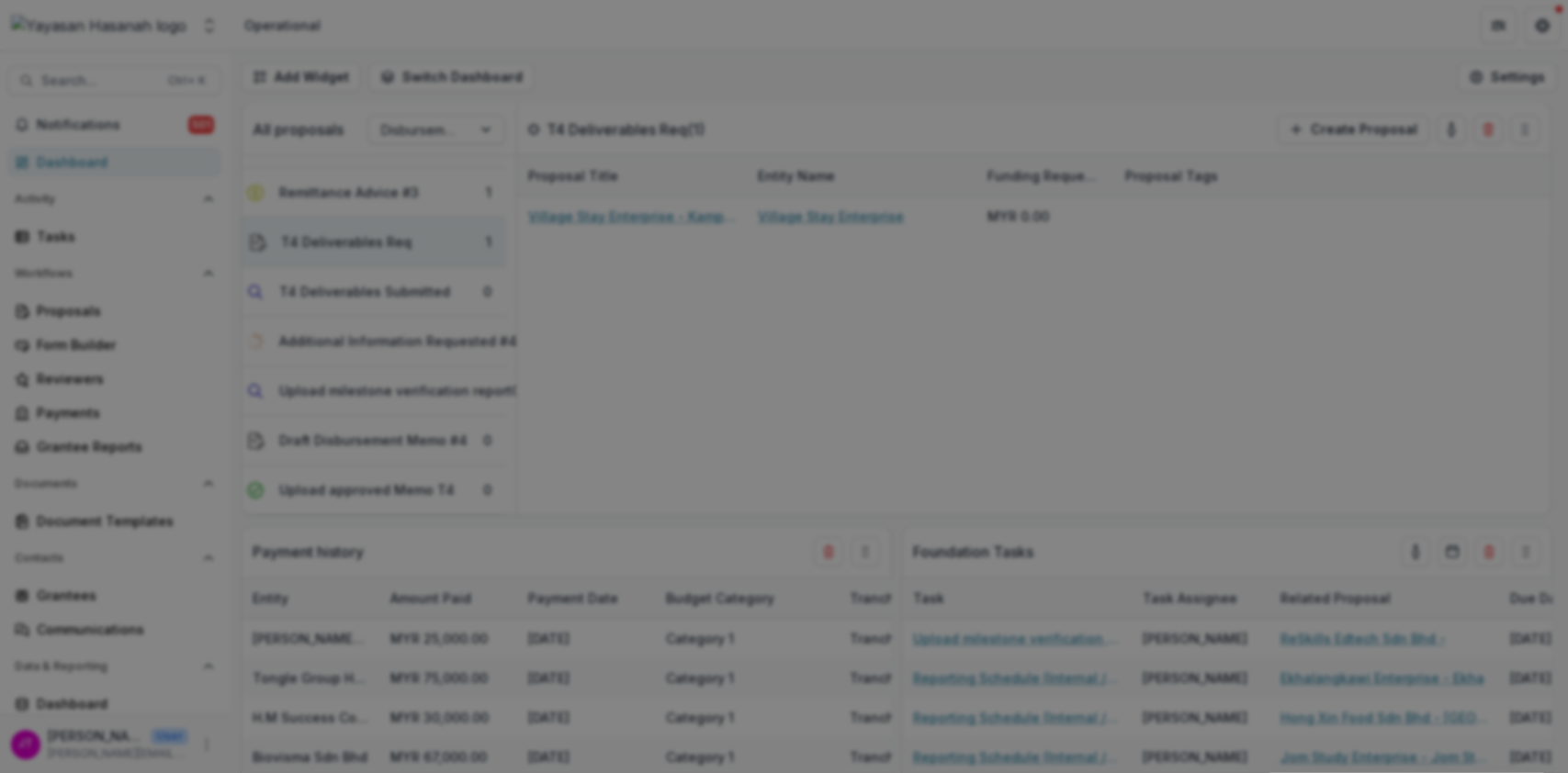
select select "**********"
